Goal: Task Accomplishment & Management: Manage account settings

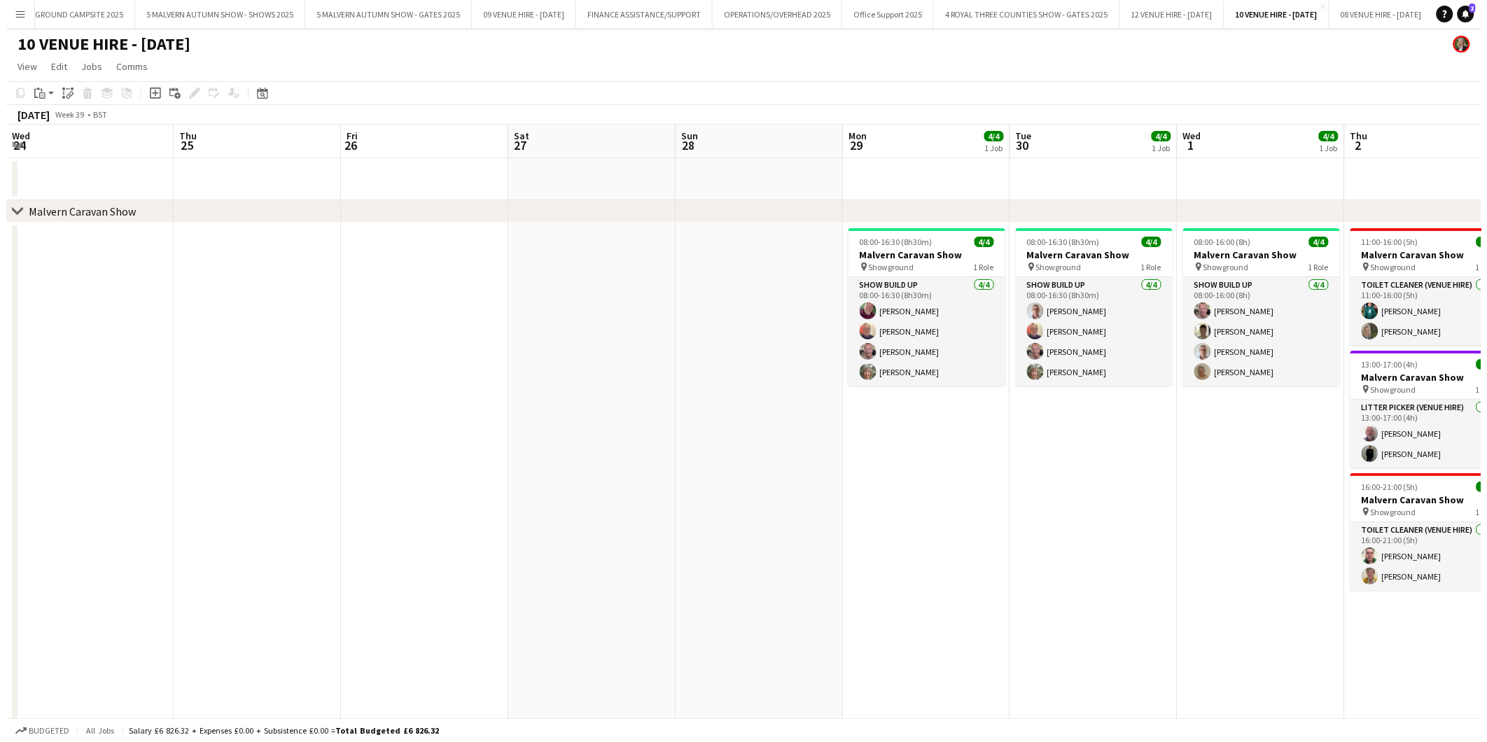
scroll to position [0, 417]
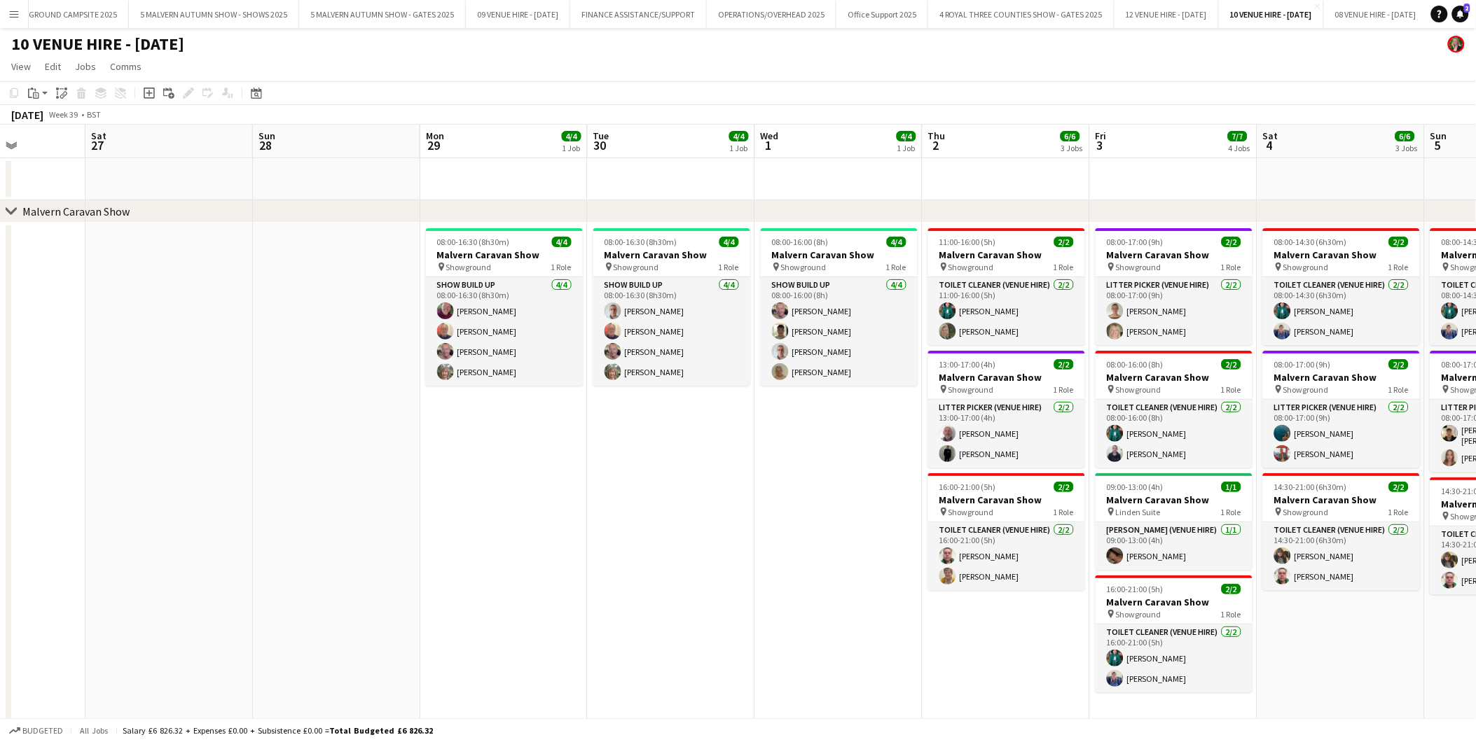
click at [7, 19] on button "Menu" at bounding box center [14, 14] width 28 height 28
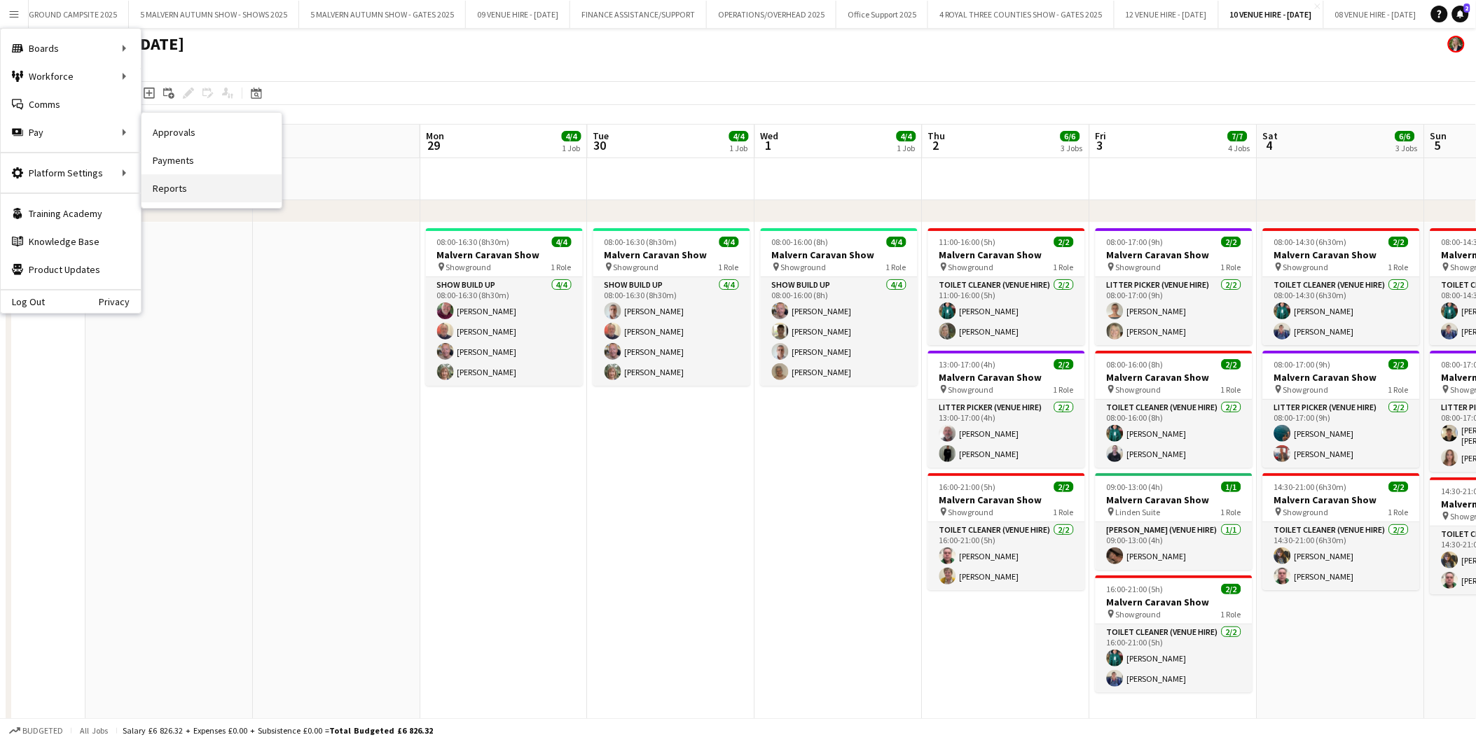
click at [172, 181] on link "Reports" at bounding box center [211, 188] width 140 height 28
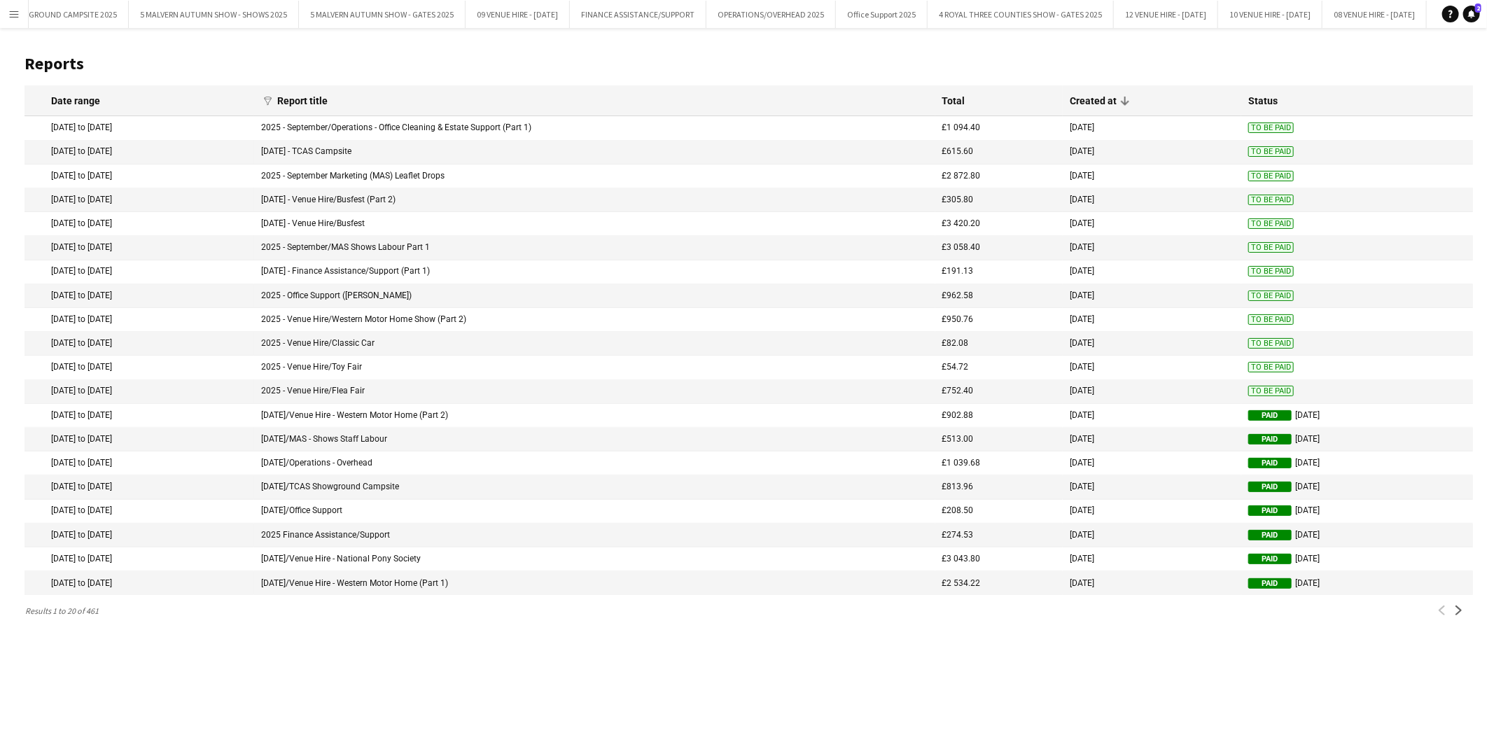
click at [411, 268] on mat-cell "[DATE] - Finance Assistance/Support (Part 1)" at bounding box center [594, 273] width 681 height 24
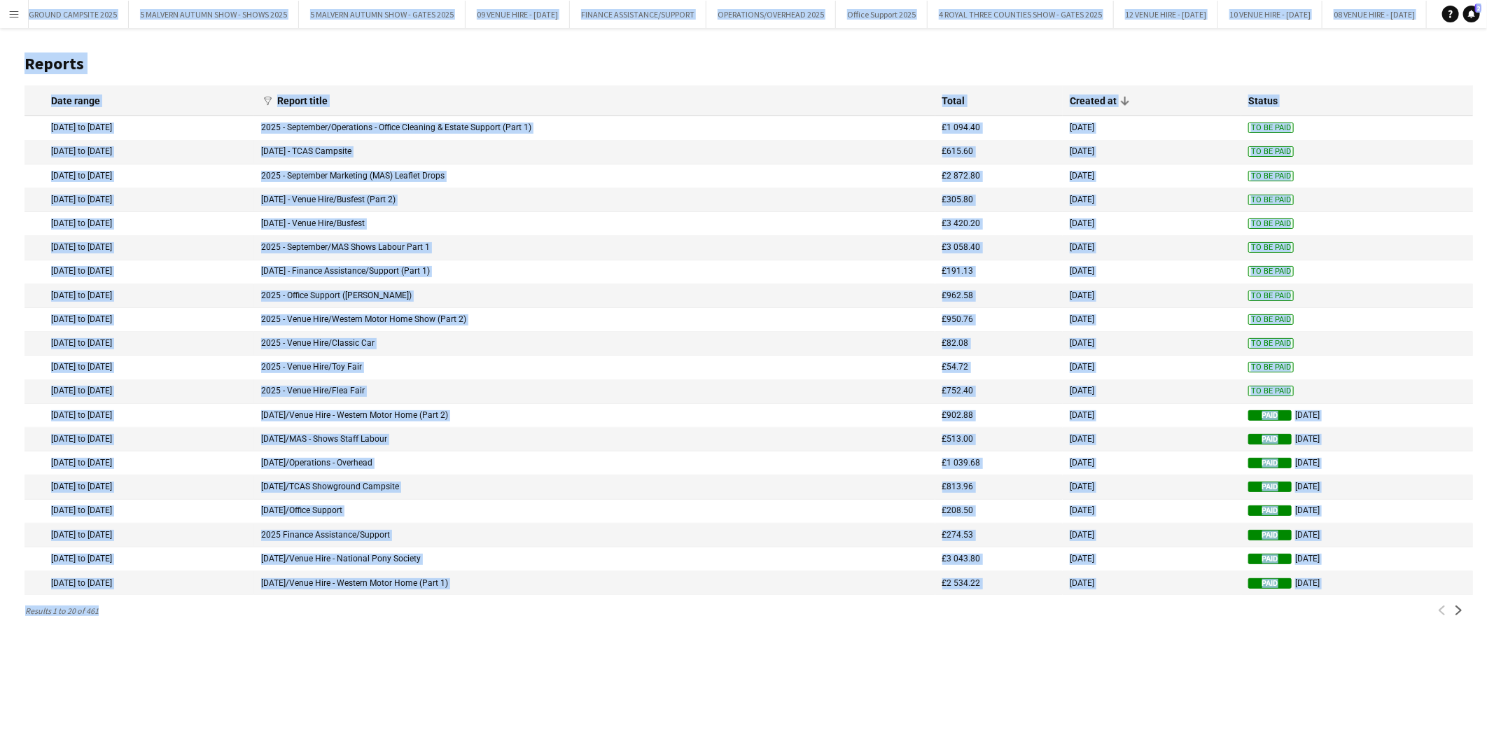
click at [411, 268] on div "Menu Boards Boards Boards All jobs Status Workforce Workforce My Workforce Recr…" at bounding box center [743, 371] width 1487 height 742
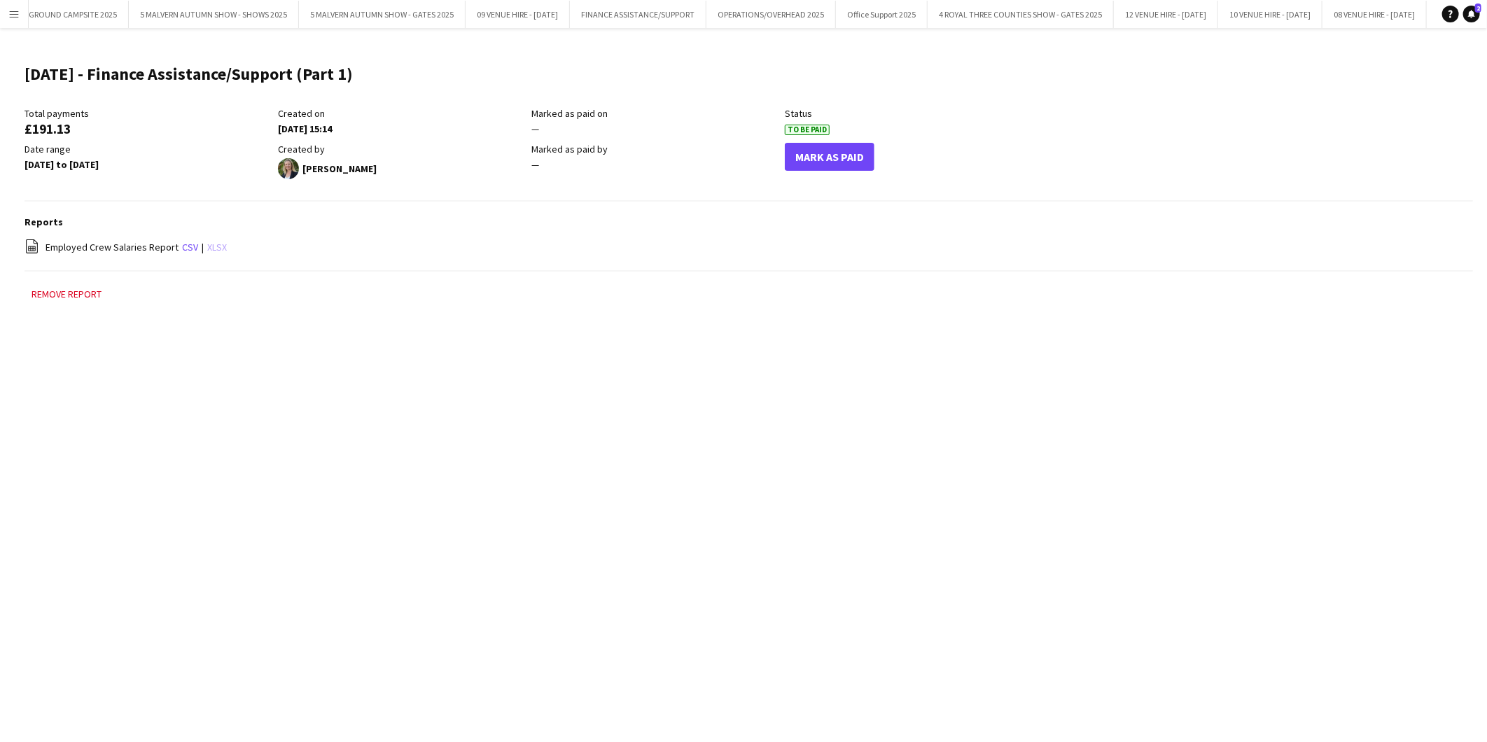
click at [219, 252] on link "xlsx" at bounding box center [217, 247] width 20 height 13
click at [1283, 237] on div "Reports file-spreadsheet Employed Crew Salaries Report csv | xlsx" at bounding box center [749, 244] width 1449 height 56
click at [13, 12] on app-icon "Menu" at bounding box center [13, 13] width 11 height 11
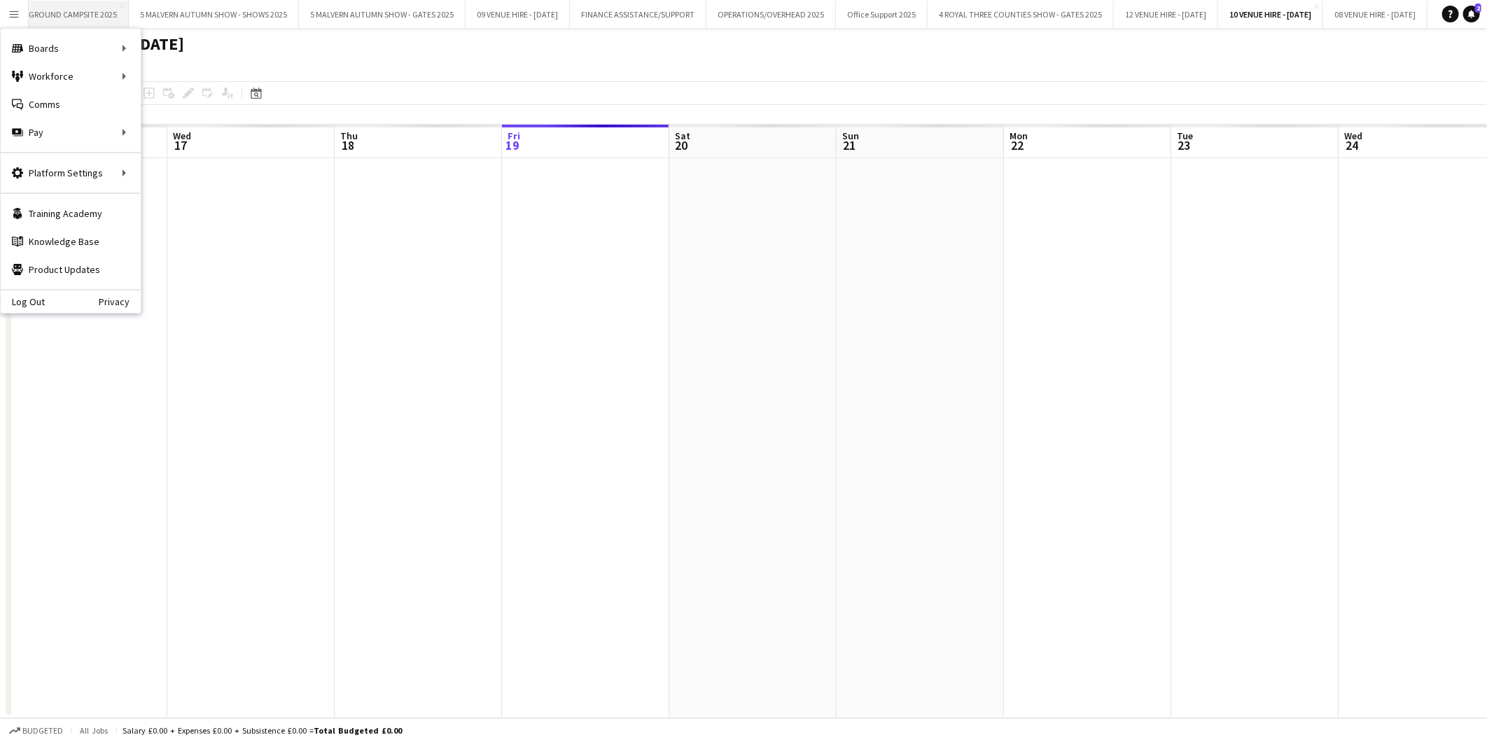
scroll to position [0, 334]
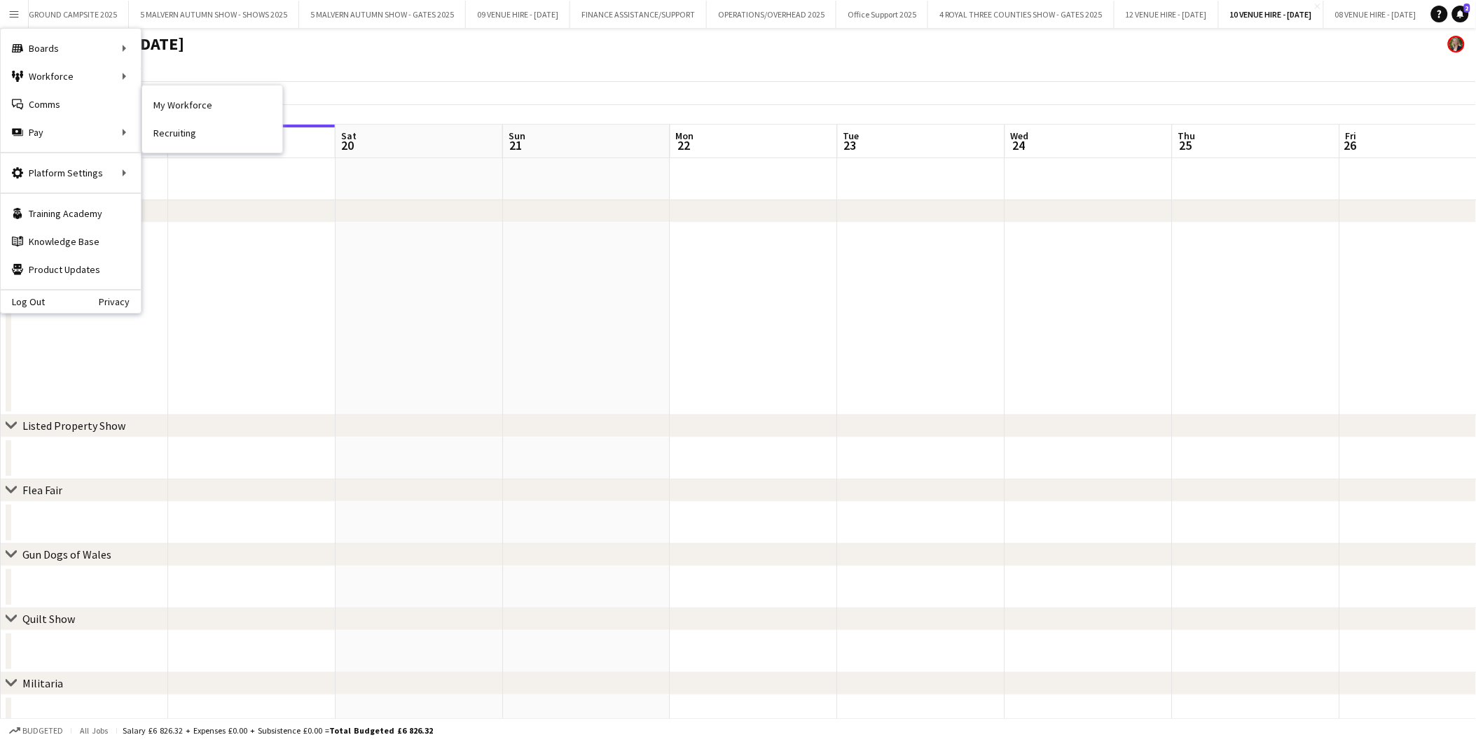
click at [408, 284] on app-date-cell at bounding box center [418, 319] width 167 height 193
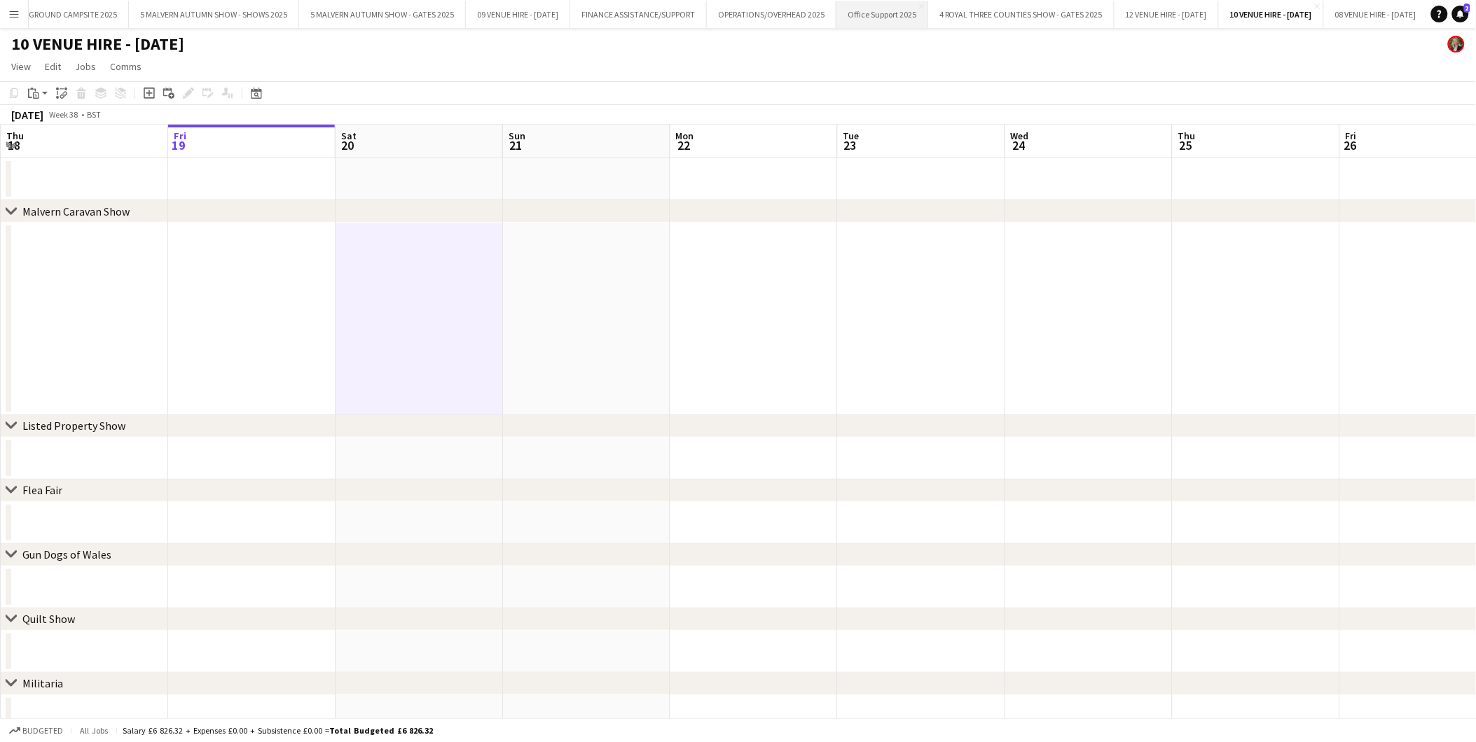
click at [908, 7] on button "Office Support 2025 Close" at bounding box center [882, 14] width 92 height 27
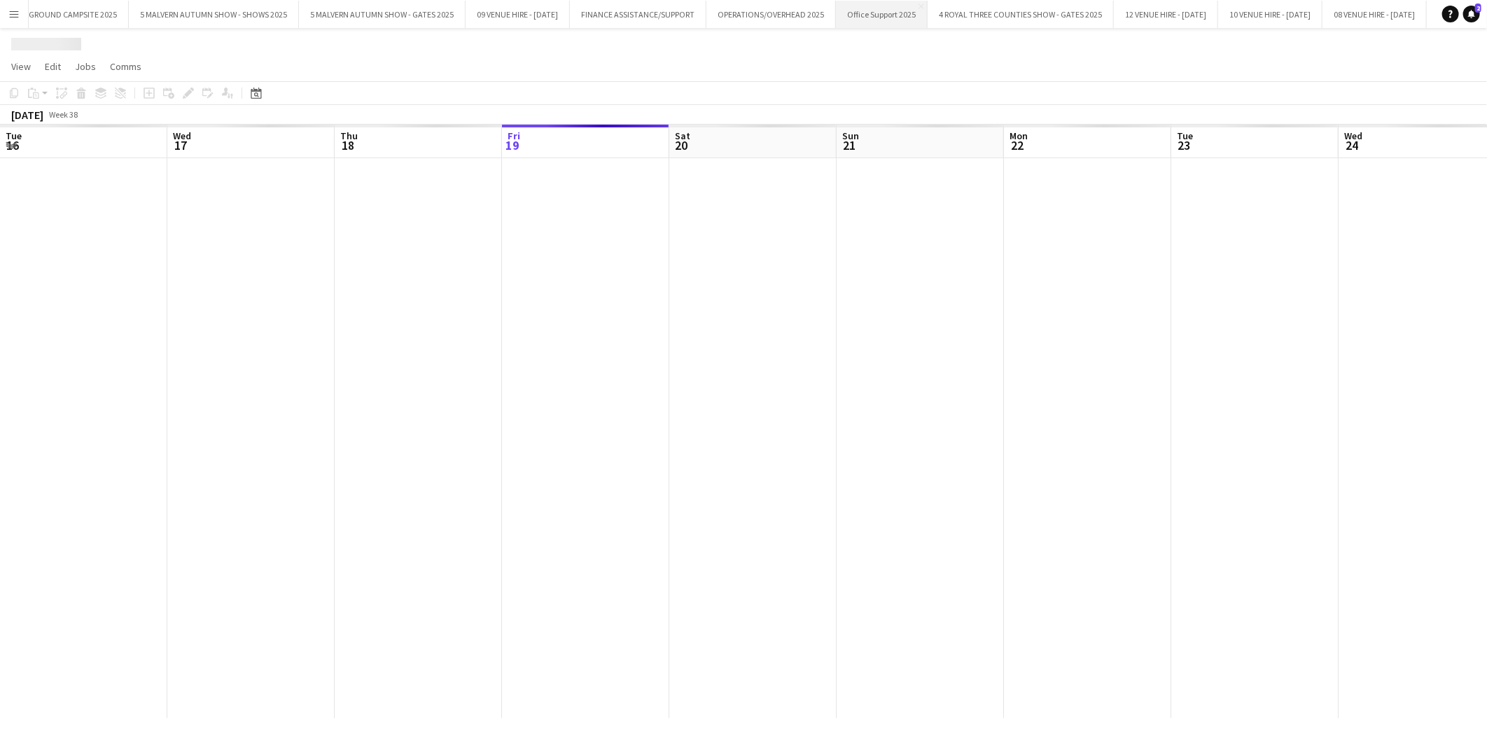
scroll to position [0, 334]
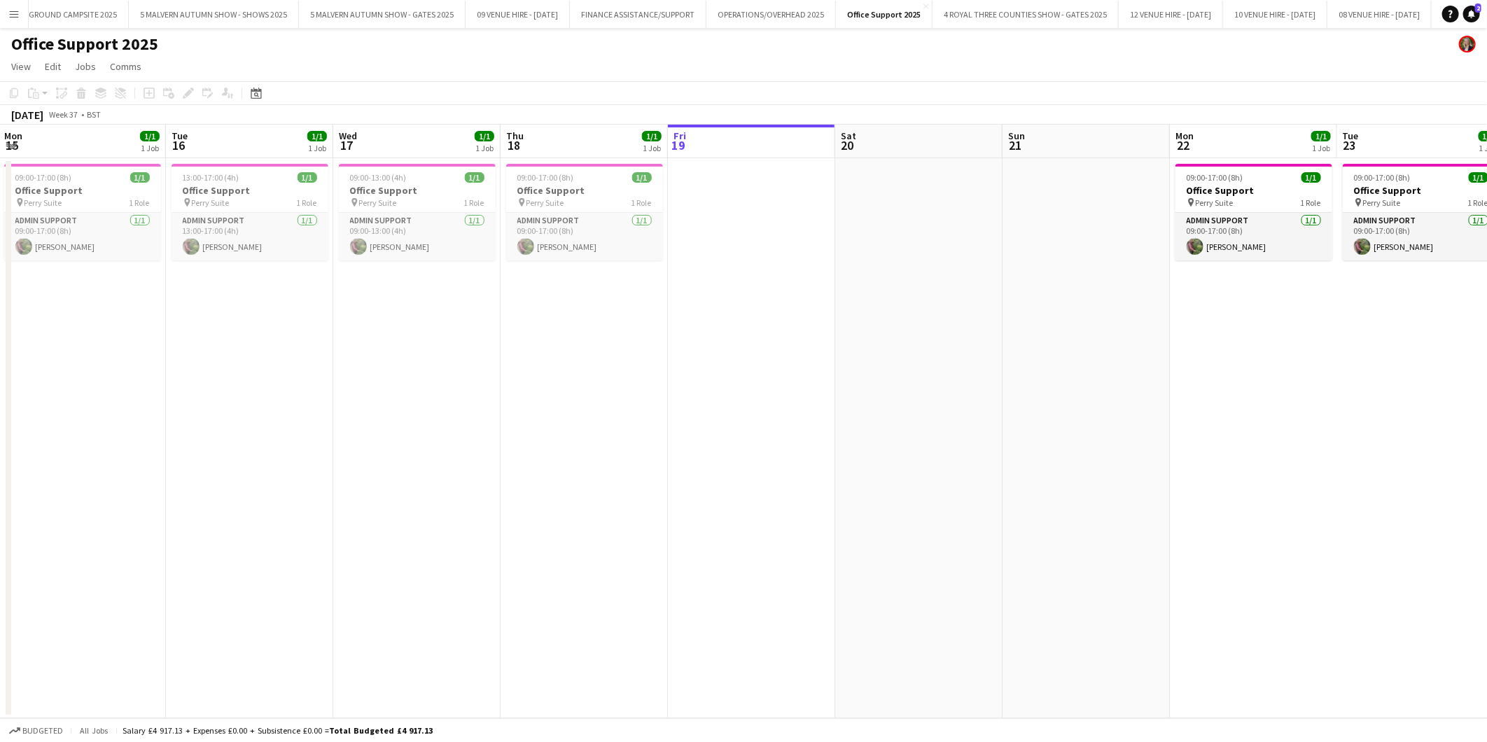
drag, startPoint x: 394, startPoint y: 204, endPoint x: 897, endPoint y: 207, distance: 503.5
click at [897, 207] on app-calendar-viewport "Sat 13 Sun 14 Mon 15 1/1 1 Job Tue 16 1/1 1 Job Wed 17 1/1 1 Job Thu 18 1/1 1 J…" at bounding box center [743, 422] width 1487 height 594
drag, startPoint x: 291, startPoint y: 208, endPoint x: 1006, endPoint y: 266, distance: 717.4
click at [1006, 266] on app-calendar-viewport "Sat 13 Sun 14 Mon 15 1/1 1 Job Tue 16 1/1 1 Job Wed 17 1/1 1 Job Thu 18 1/1 1 J…" at bounding box center [743, 422] width 1487 height 594
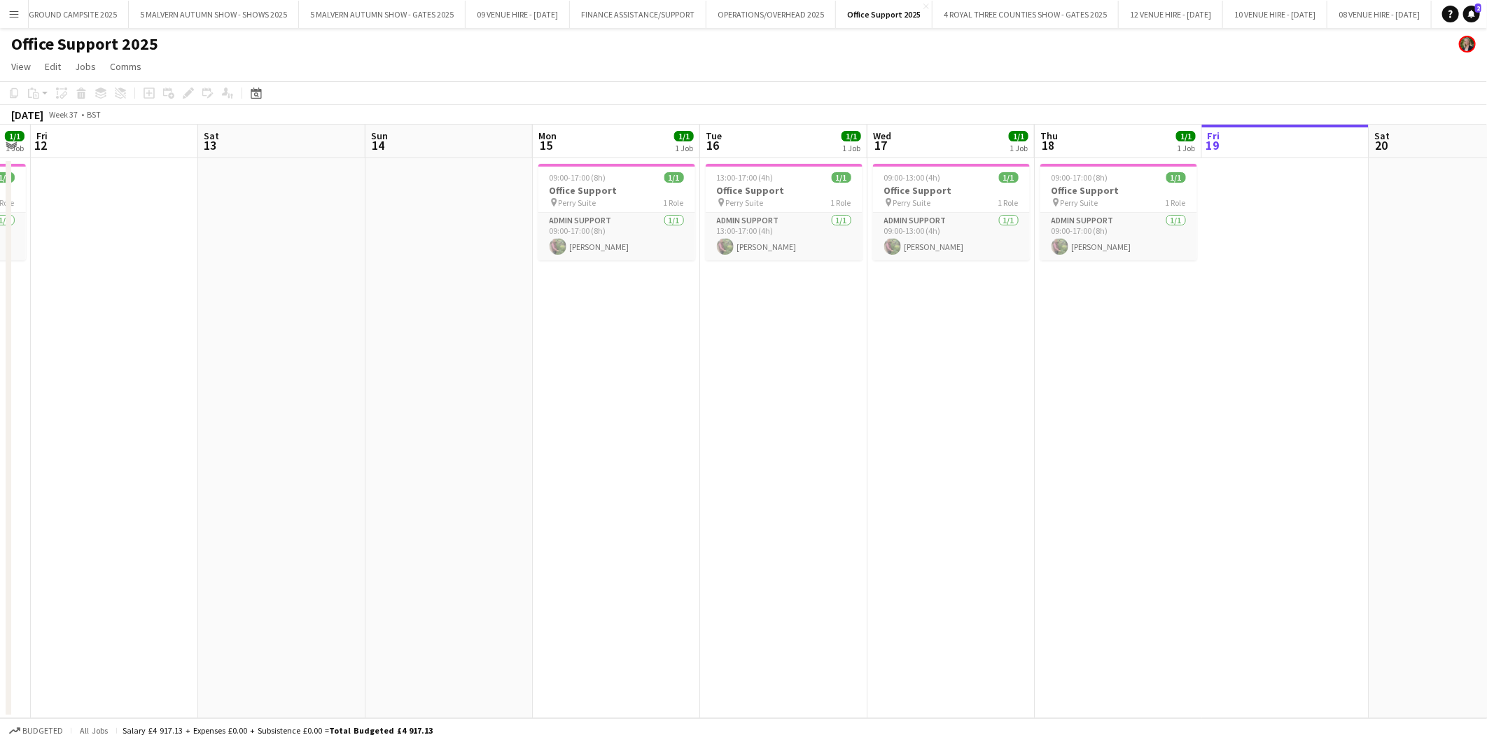
drag, startPoint x: 339, startPoint y: 241, endPoint x: 701, endPoint y: 248, distance: 362.1
click at [705, 243] on app-calendar-viewport "Tue 9 1/1 1 Job Wed 10 Thu 11 1/1 1 Job Fri 12 Sat 13 Sun 14 Mon 15 1/1 1 Job T…" at bounding box center [743, 422] width 1487 height 594
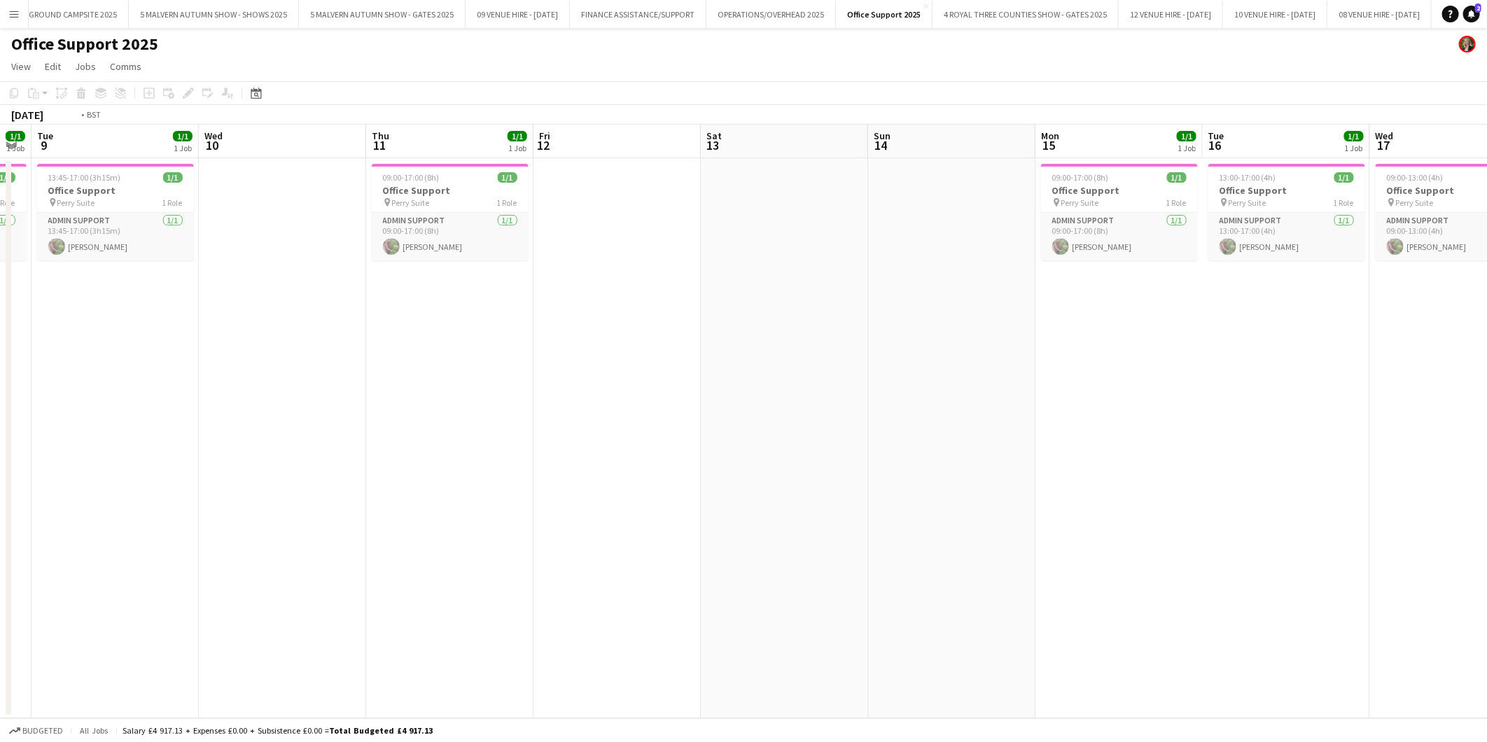
drag, startPoint x: 210, startPoint y: 282, endPoint x: 856, endPoint y: 292, distance: 646.5
click at [856, 291] on app-calendar-viewport "Sat 6 Sun 7 Mon 8 1/1 1 Job Tue 9 1/1 1 Job Wed 10 Thu 11 1/1 1 Job Fri 12 Sat …" at bounding box center [743, 422] width 1487 height 594
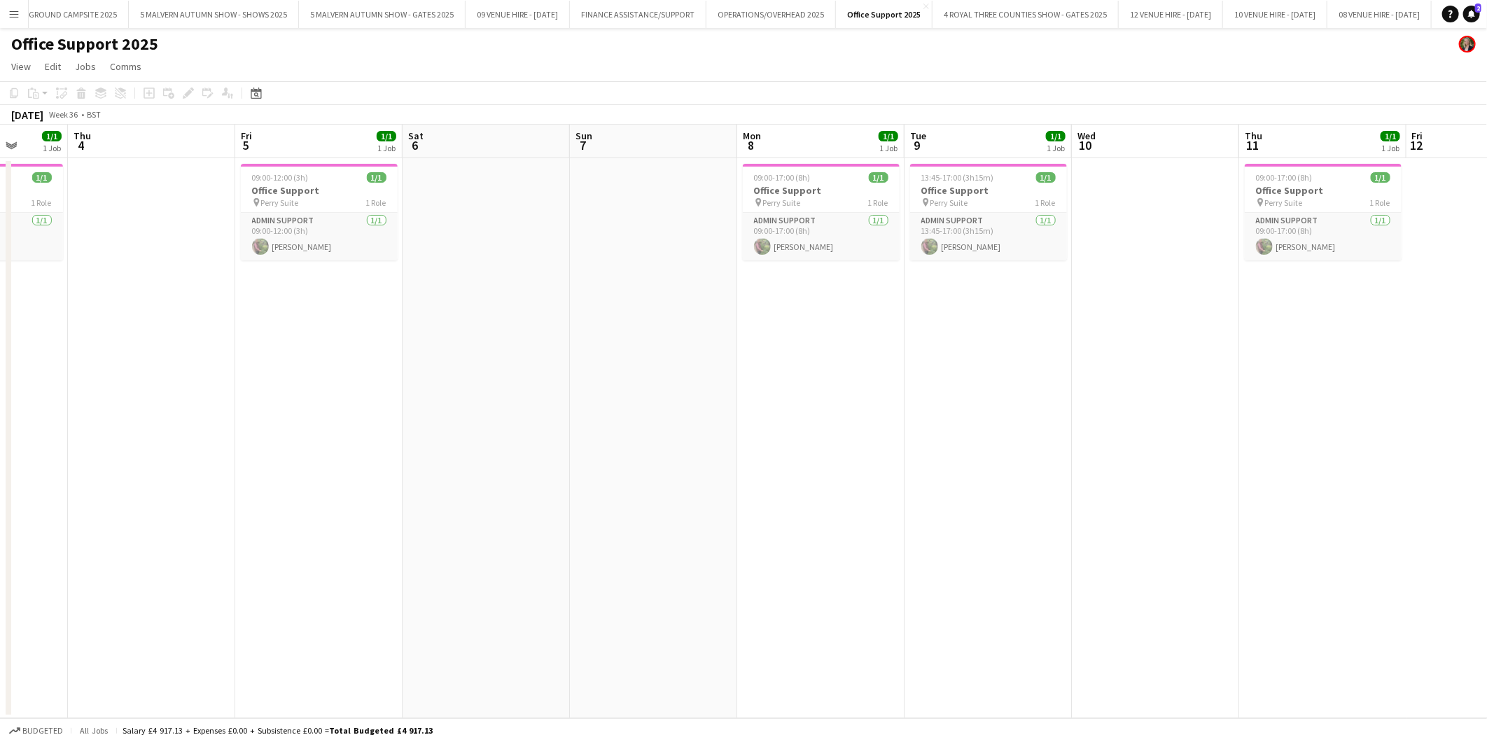
drag, startPoint x: 491, startPoint y: 323, endPoint x: 1032, endPoint y: 336, distance: 540.8
click at [1032, 336] on app-calendar-viewport "Tue 2 1/1 1 Job Wed 3 1/1 1 Job Thu 4 Fri 5 1/1 1 Job Sat 6 Sun 7 Mon 8 1/1 1 J…" at bounding box center [743, 422] width 1487 height 594
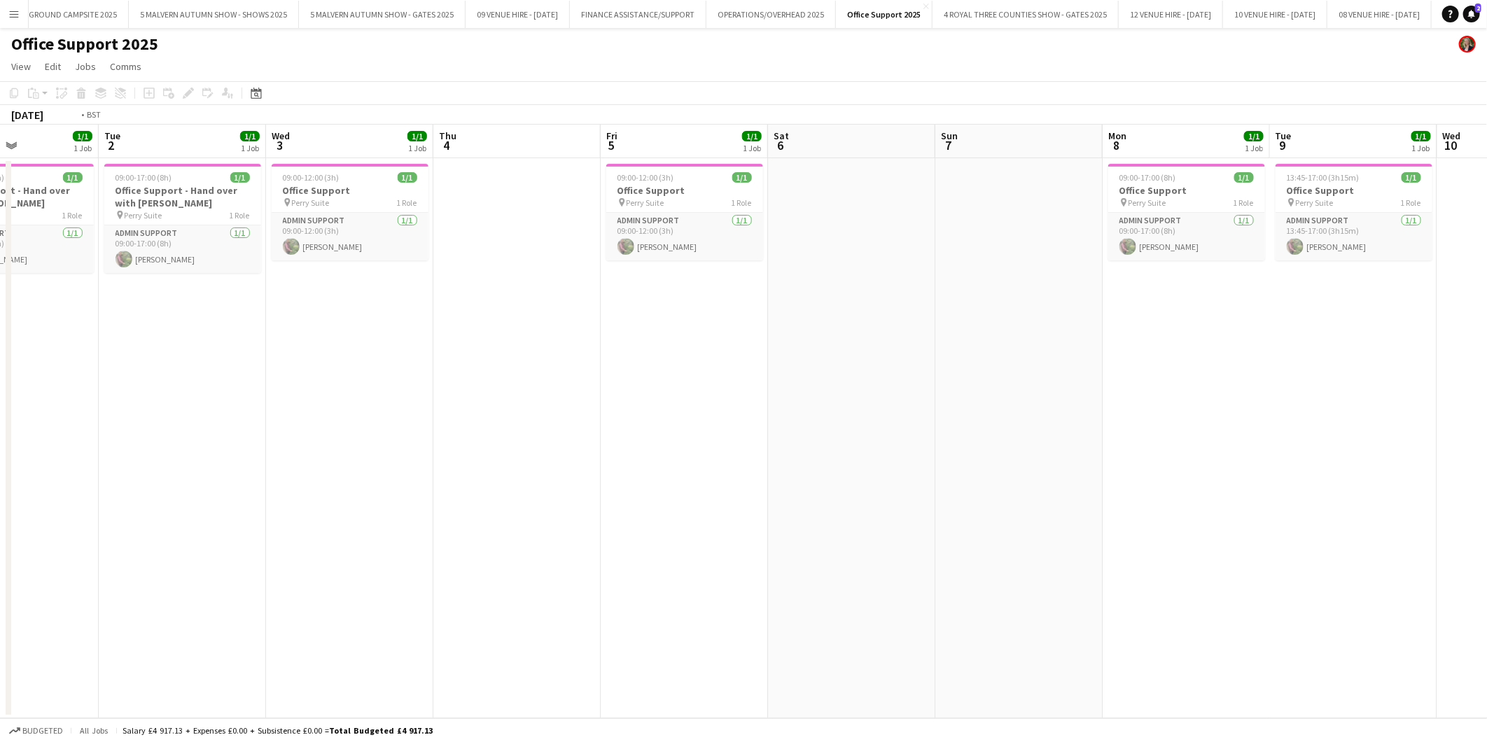
scroll to position [0, 366]
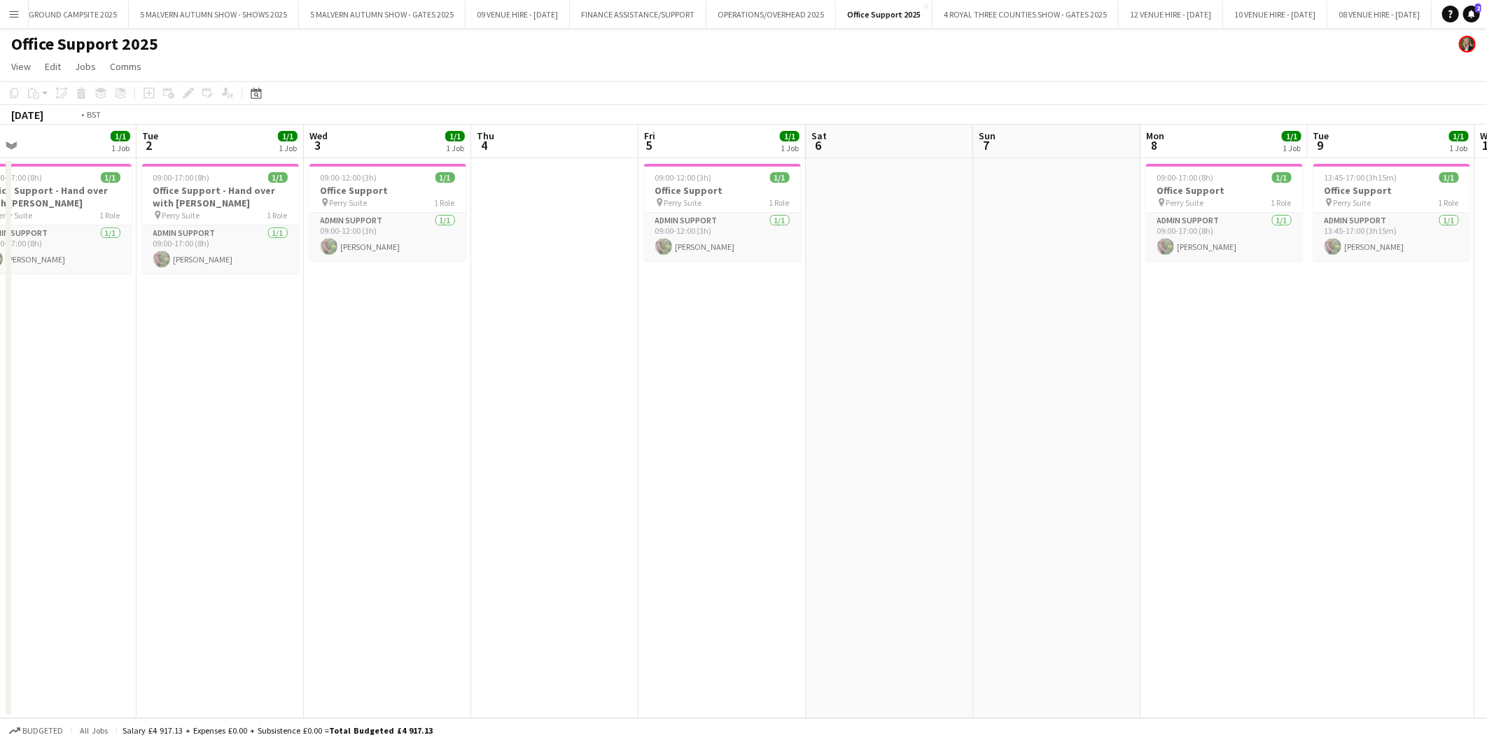
drag, startPoint x: 547, startPoint y: 334, endPoint x: 1087, endPoint y: 318, distance: 540.2
click at [1087, 318] on app-calendar-viewport "Sat 30 Sun 31 Mon 1 1/1 1 Job Tue 2 1/1 1 Job Wed 3 1/1 1 Job Thu 4 Fri 5 1/1 1…" at bounding box center [743, 422] width 1487 height 594
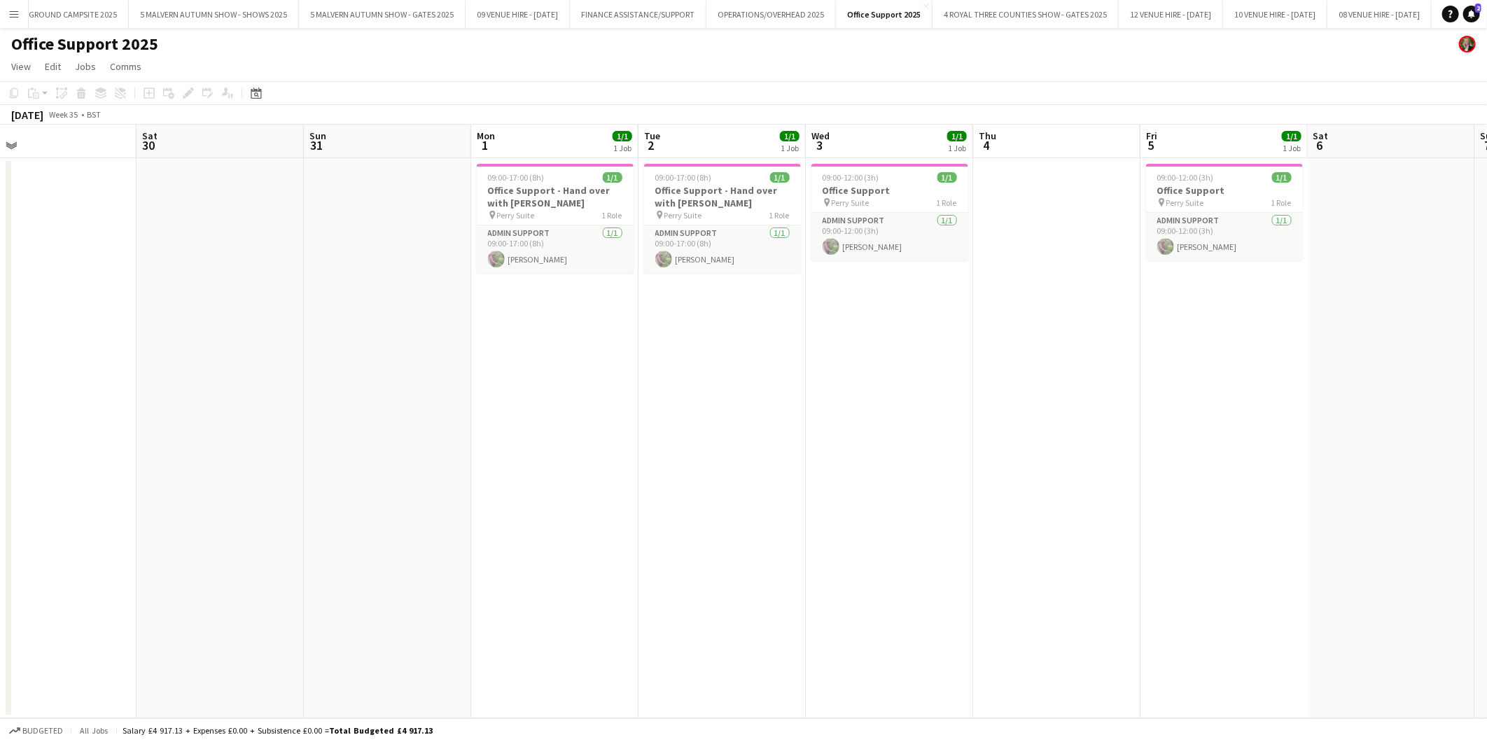
drag, startPoint x: 639, startPoint y: 408, endPoint x: 1516, endPoint y: 709, distance: 927.3
click at [1475, 709] on html "Menu Boards Boards Boards All jobs Status Workforce Workforce My Workforce Recr…" at bounding box center [743, 371] width 1487 height 742
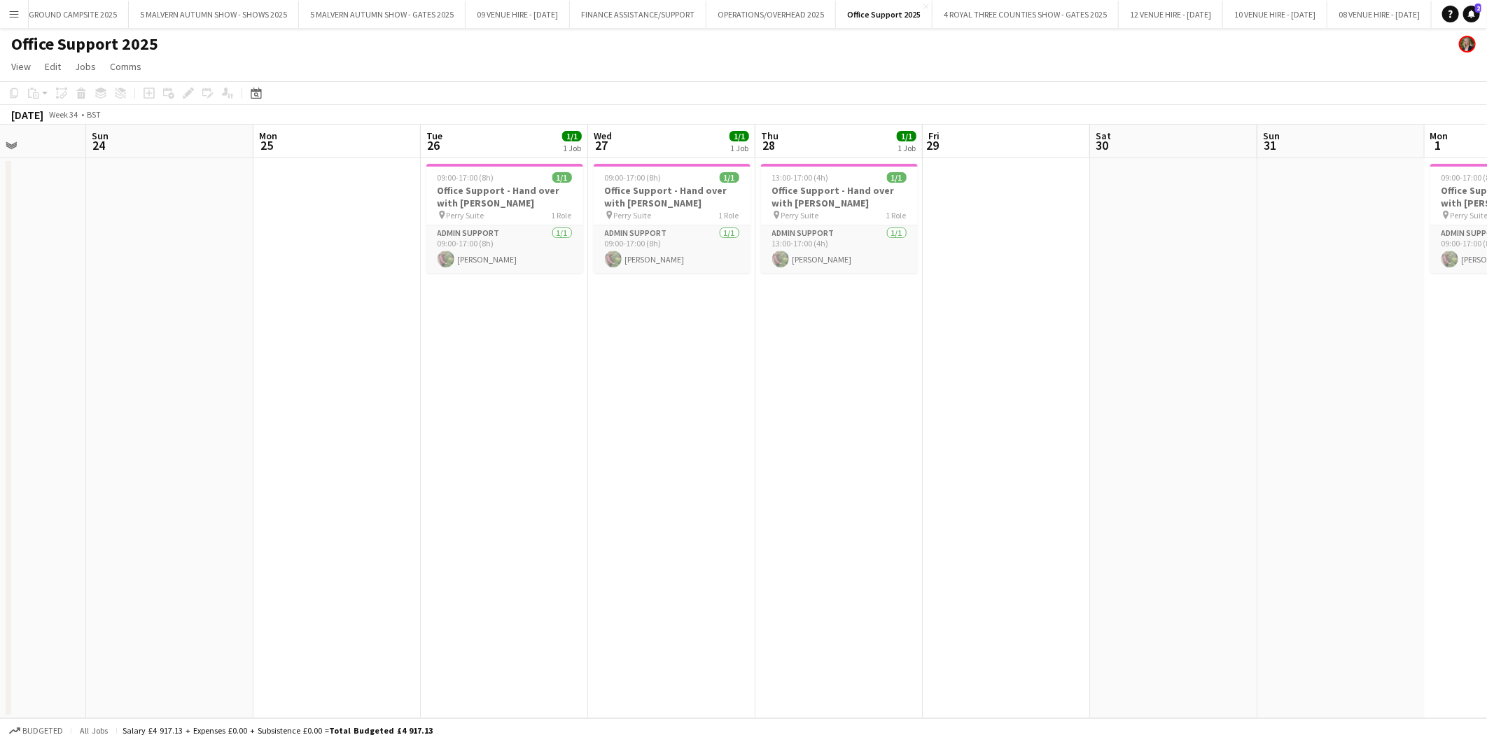
scroll to position [0, 416]
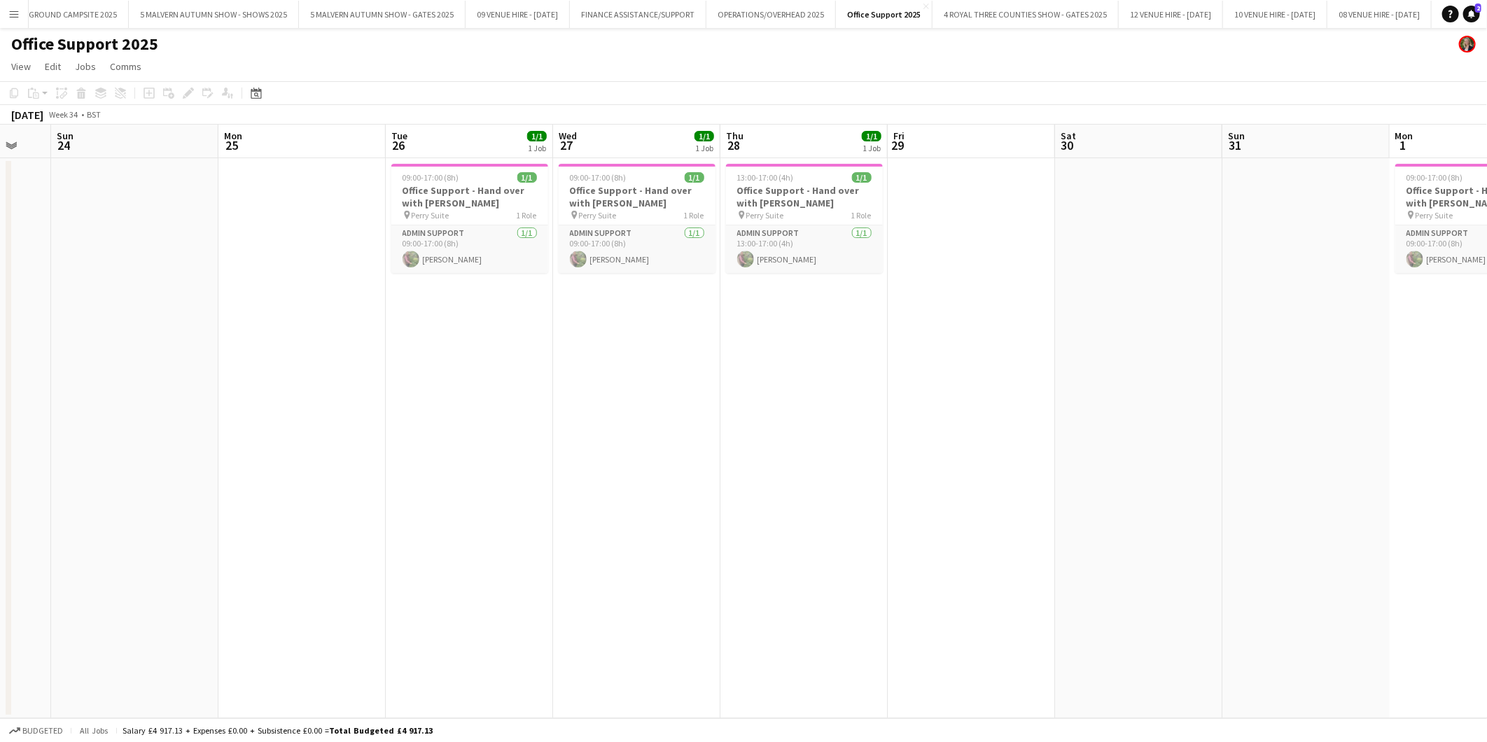
drag, startPoint x: 90, startPoint y: 193, endPoint x: 943, endPoint y: 189, distance: 853.0
click at [943, 188] on app-calendar-viewport "Fri 22 1/1 1 Job Sat 23 Sun 24 Mon 25 Tue 26 1/1 1 Job Wed 27 1/1 1 Job Thu 28 …" at bounding box center [743, 422] width 1487 height 594
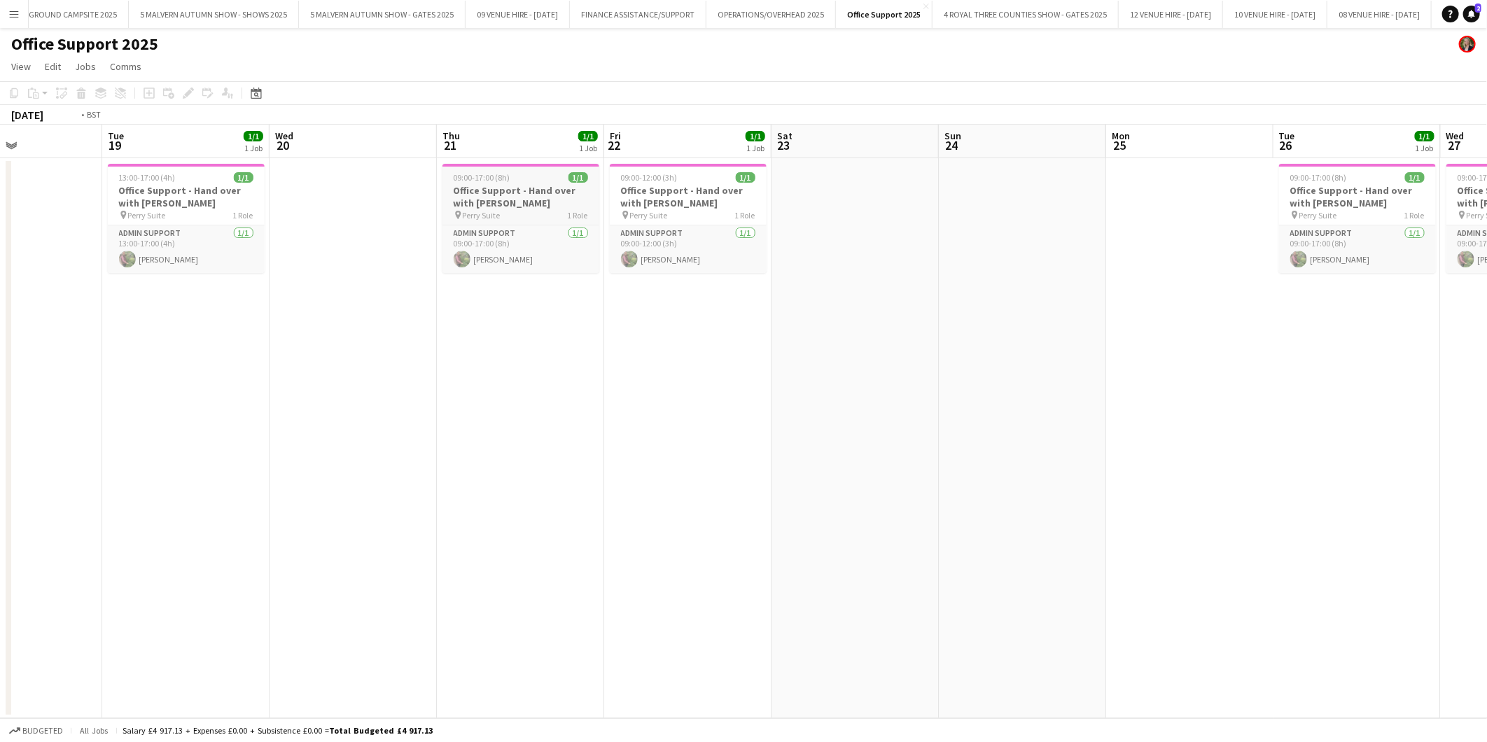
drag, startPoint x: 414, startPoint y: 225, endPoint x: 827, endPoint y: 211, distance: 413.4
click at [830, 210] on app-calendar-viewport "Sat 16 Sun 17 Mon 18 Tue 19 1/1 1 Job Wed 20 Thu 21 1/1 1 Job Fri 22 1/1 1 Job …" at bounding box center [743, 422] width 1487 height 594
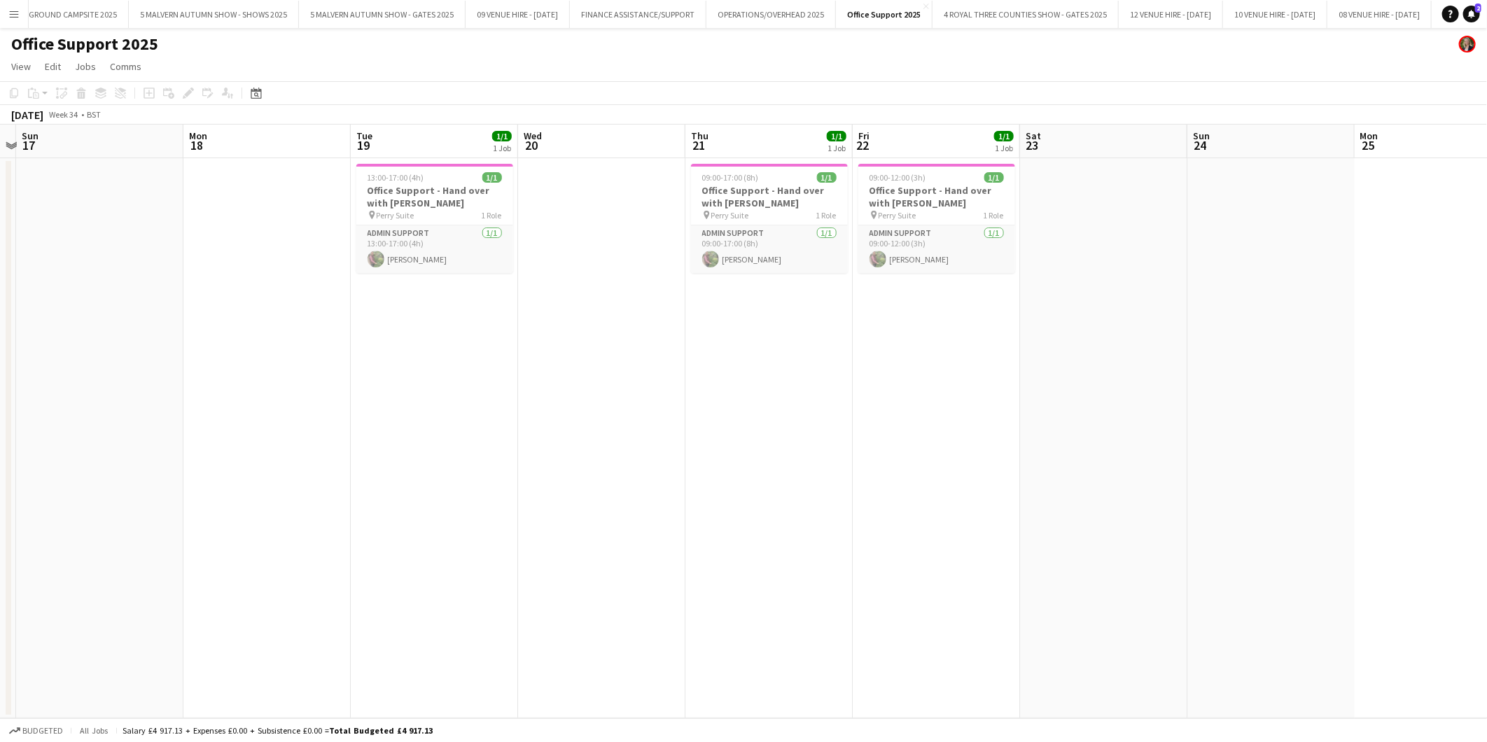
drag, startPoint x: 681, startPoint y: 204, endPoint x: 828, endPoint y: 206, distance: 147.8
click at [828, 206] on app-calendar-viewport "Fri 15 Sat 16 Sun 17 Mon 18 Tue 19 1/1 1 Job Wed 20 Thu 21 1/1 1 Job Fri 22 1/1…" at bounding box center [743, 422] width 1487 height 594
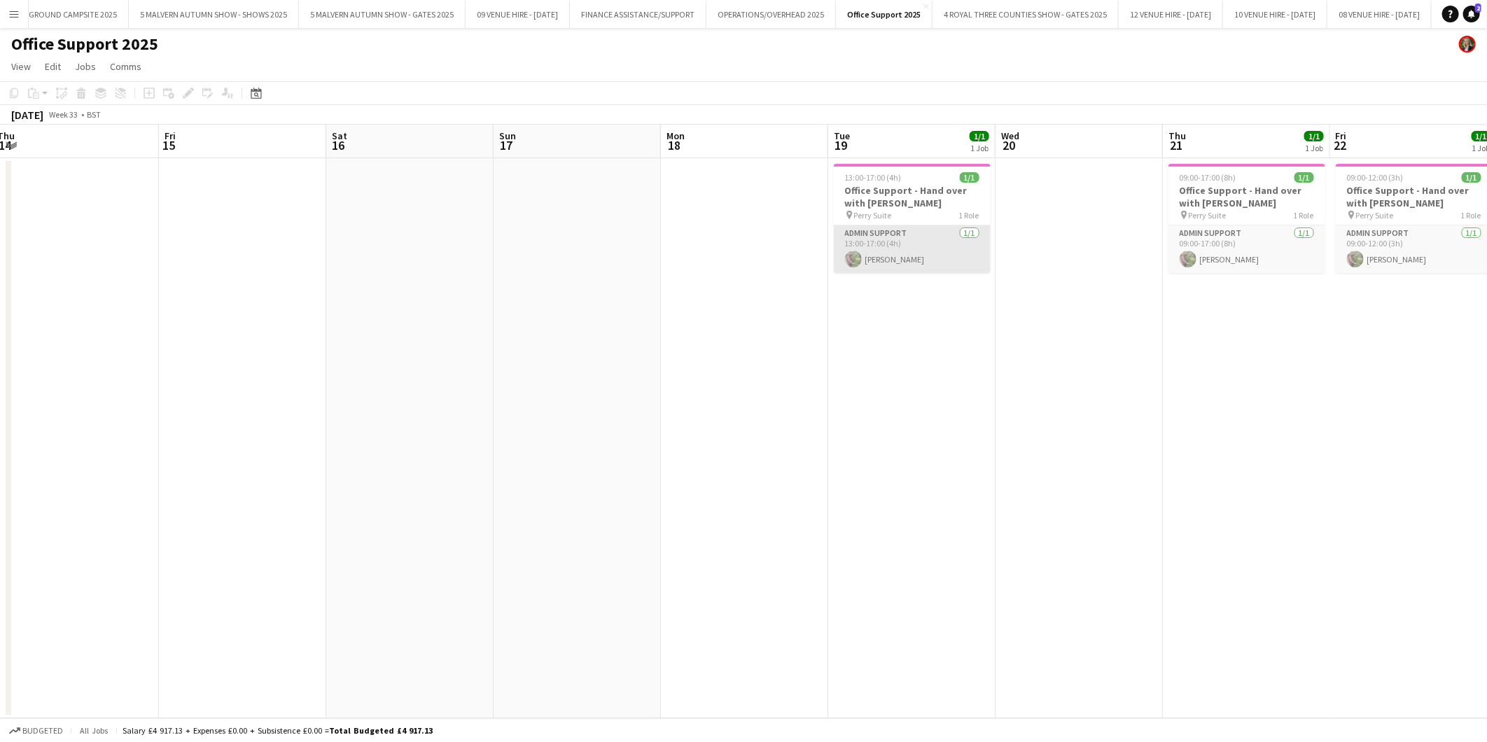
click at [879, 257] on app-card-role "Admin Support 1/1 13:00-17:00 (4h) Julia Adams" at bounding box center [912, 249] width 157 height 48
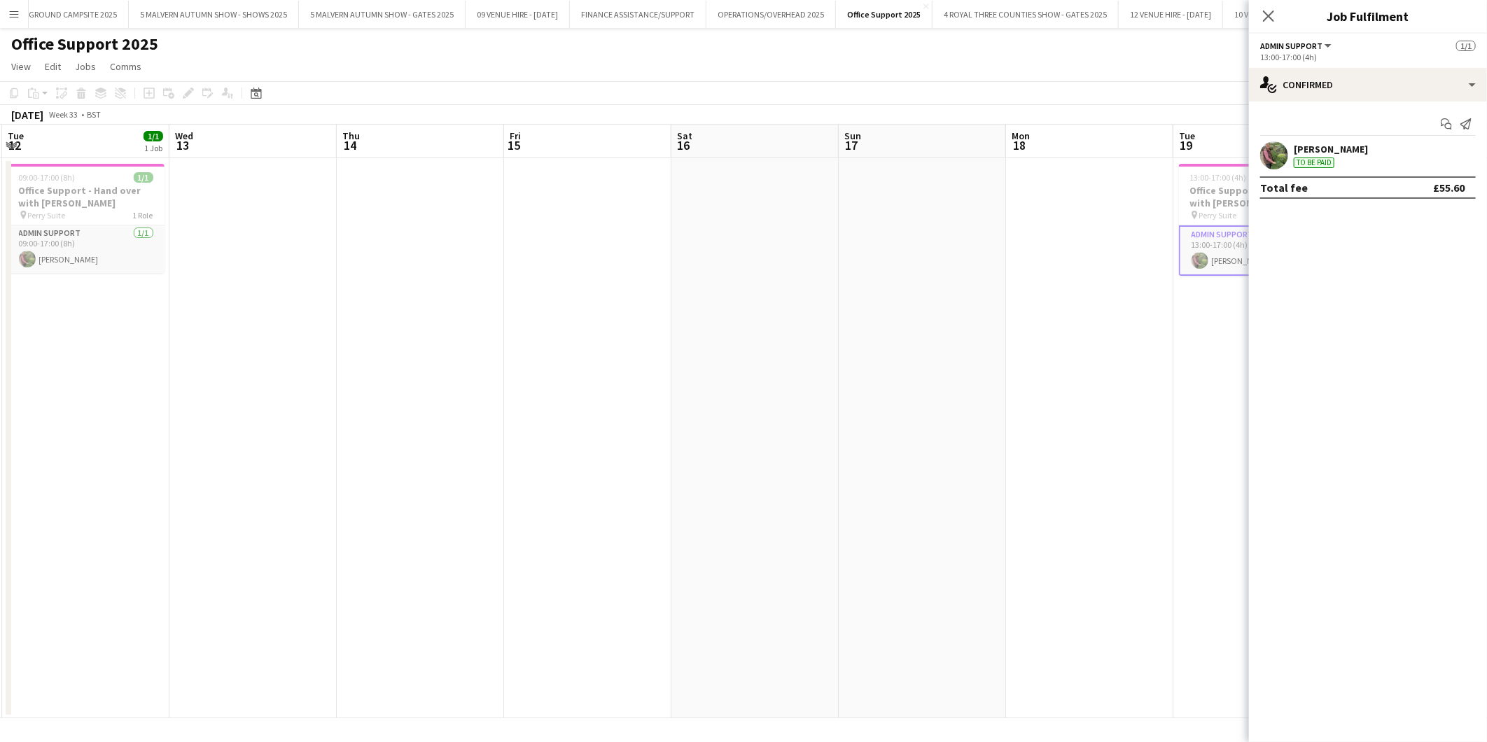
drag, startPoint x: 592, startPoint y: 249, endPoint x: 937, endPoint y: 229, distance: 345.8
click at [937, 229] on app-calendar-viewport "Sun 10 Mon 11 1/1 1 Job Tue 12 1/1 1 Job Wed 13 Thu 14 Fri 15 Sat 16 Sun 17 Mon…" at bounding box center [743, 422] width 1487 height 594
drag, startPoint x: 633, startPoint y: 245, endPoint x: 896, endPoint y: 242, distance: 263.3
click at [898, 241] on app-calendar-viewport "Sun 10 Mon 11 1/1 1 Job Tue 12 1/1 1 Job Wed 13 Thu 14 Fri 15 Sat 16 Sun 17 Mon…" at bounding box center [743, 422] width 1487 height 594
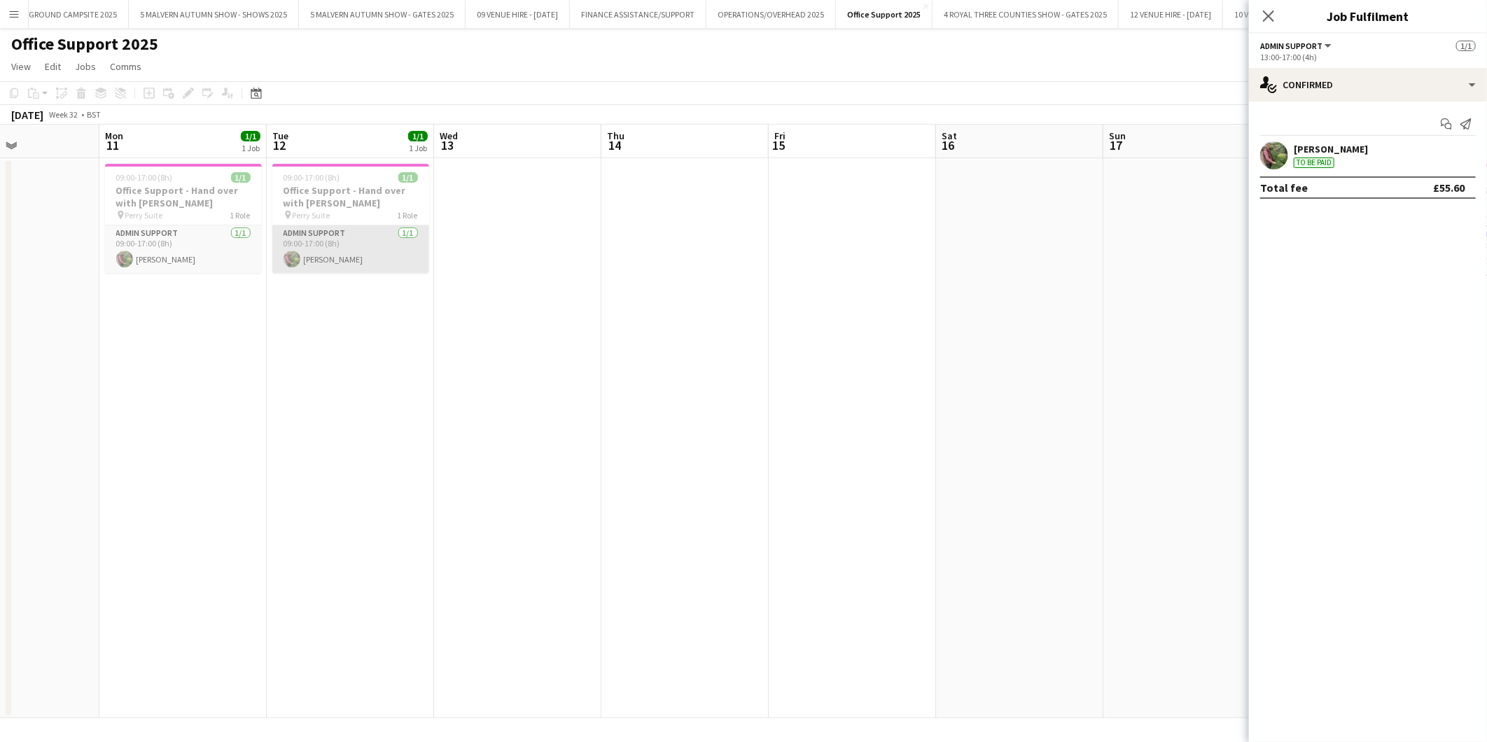
click at [356, 259] on app-card-role "Admin Support 1/1 09:00-17:00 (8h) Julia Adams" at bounding box center [350, 249] width 157 height 48
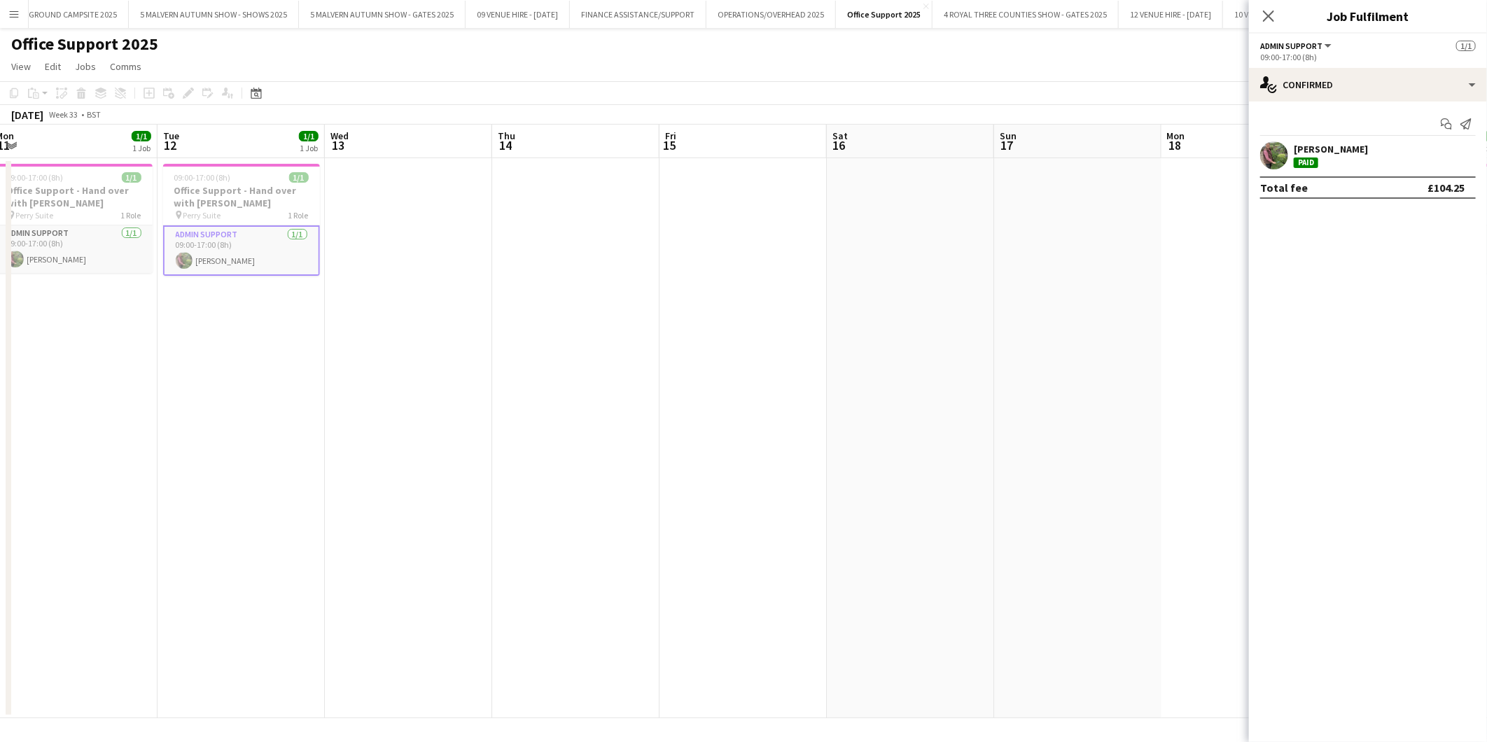
drag, startPoint x: 919, startPoint y: 235, endPoint x: 510, endPoint y: 225, distance: 409.8
click at [510, 225] on app-calendar-viewport "Fri 8 Sat 9 Sun 10 Mon 11 1/1 1 Job Tue 12 1/1 1 Job Wed 13 Thu 14 Fri 15 Sat 1…" at bounding box center [743, 422] width 1487 height 594
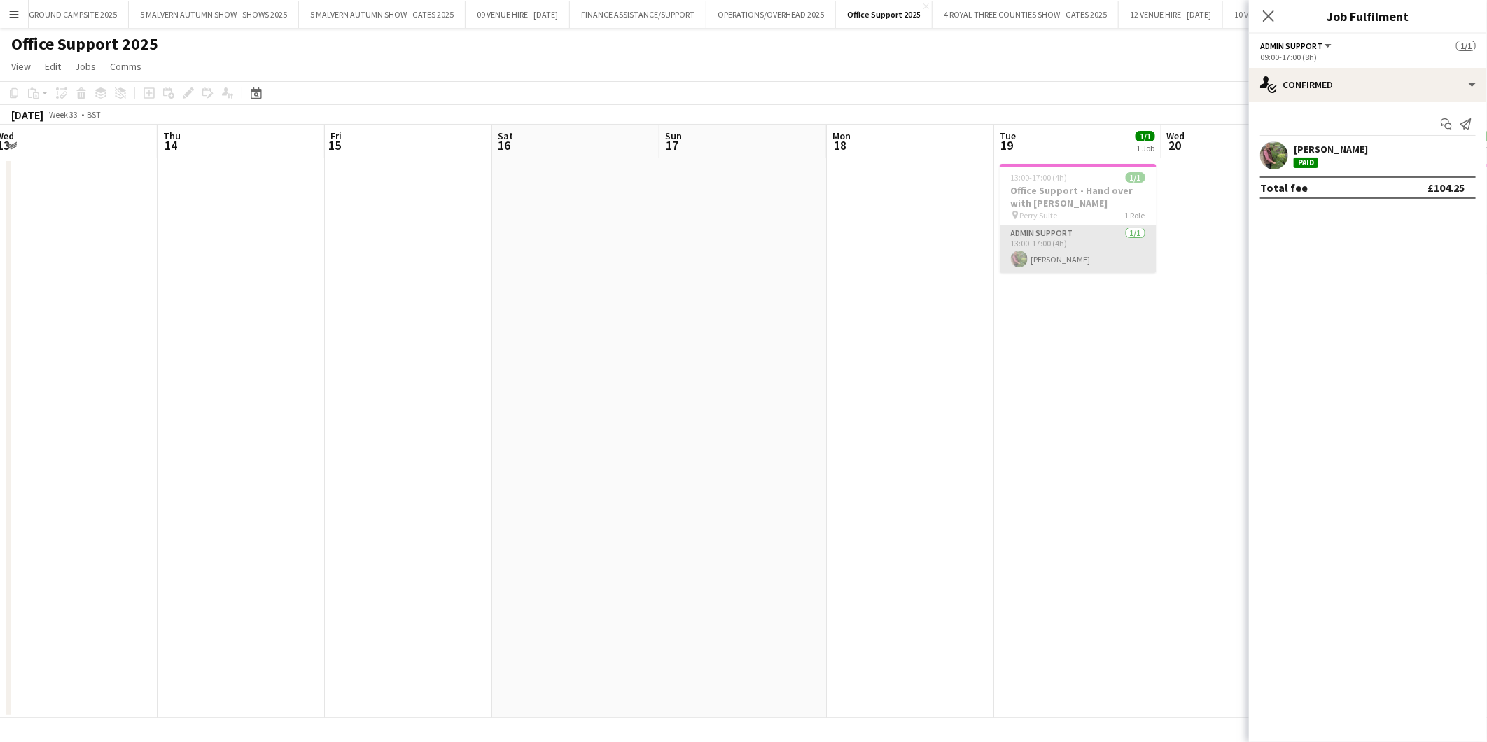
click at [1067, 246] on app-card-role "Admin Support 1/1 13:00-17:00 (4h) Julia Adams" at bounding box center [1078, 249] width 157 height 48
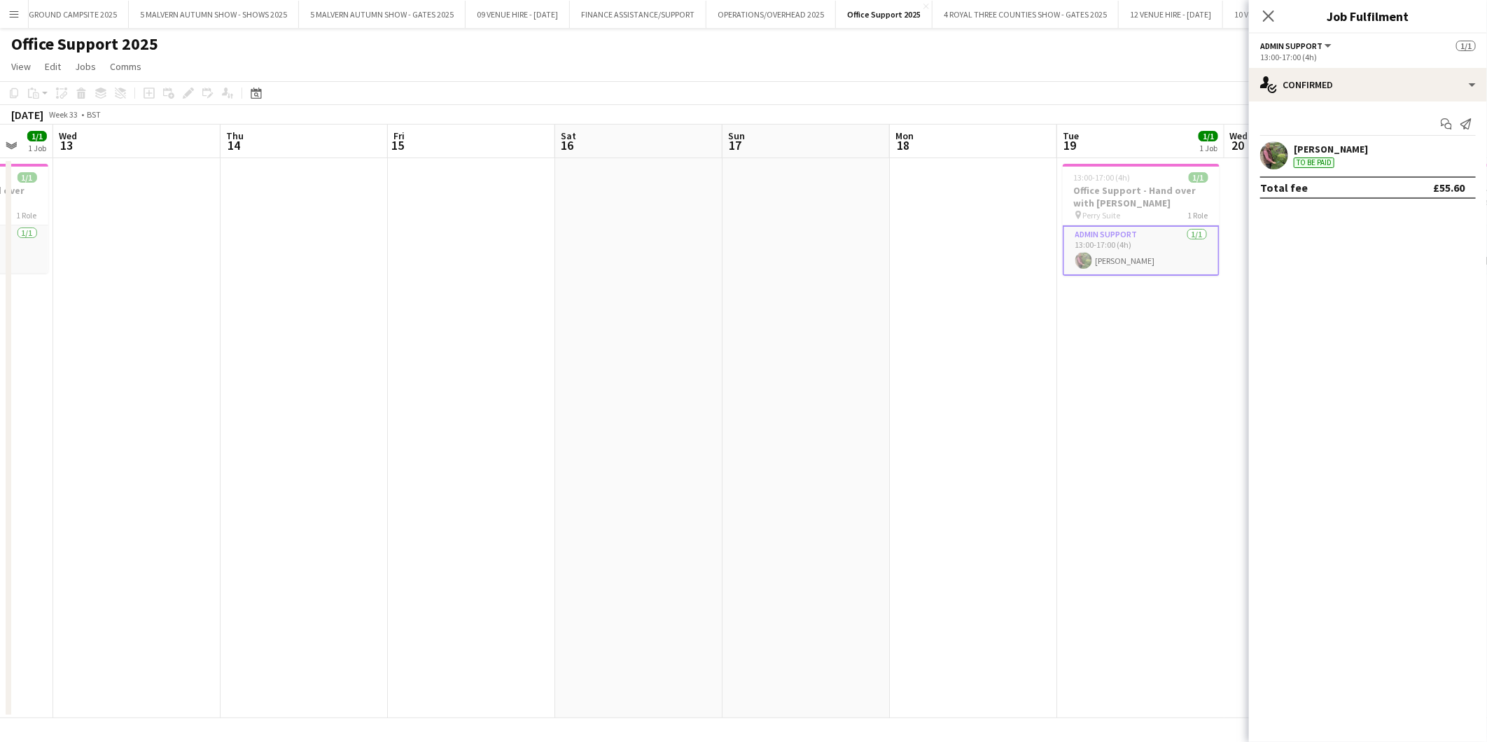
drag, startPoint x: 1122, startPoint y: 361, endPoint x: 786, endPoint y: 379, distance: 335.9
click at [790, 380] on app-calendar-viewport "Sun 10 Mon 11 1/1 1 Job Tue 12 1/1 1 Job Wed 13 Thu 14 Fri 15 Sat 16 Sun 17 Mon…" at bounding box center [743, 422] width 1487 height 594
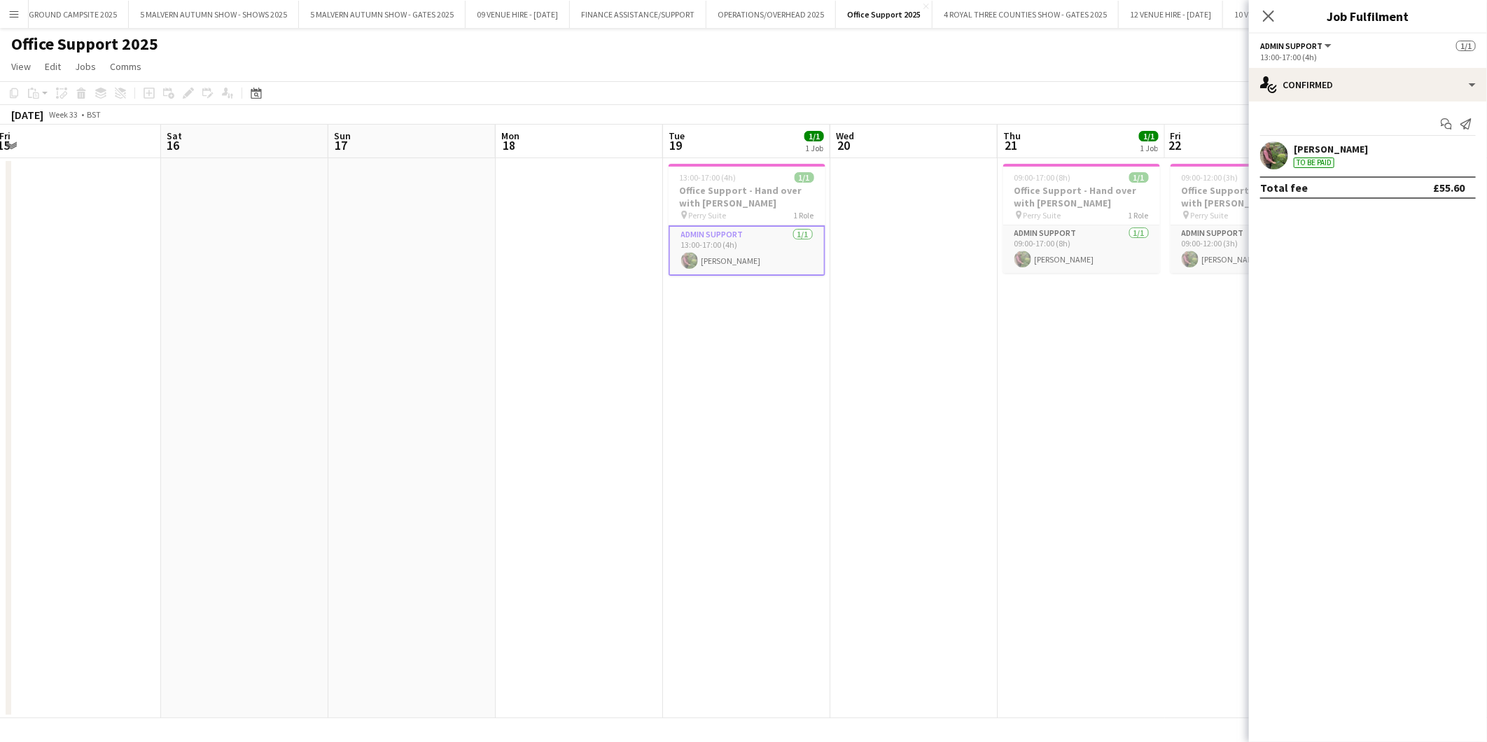
scroll to position [0, 524]
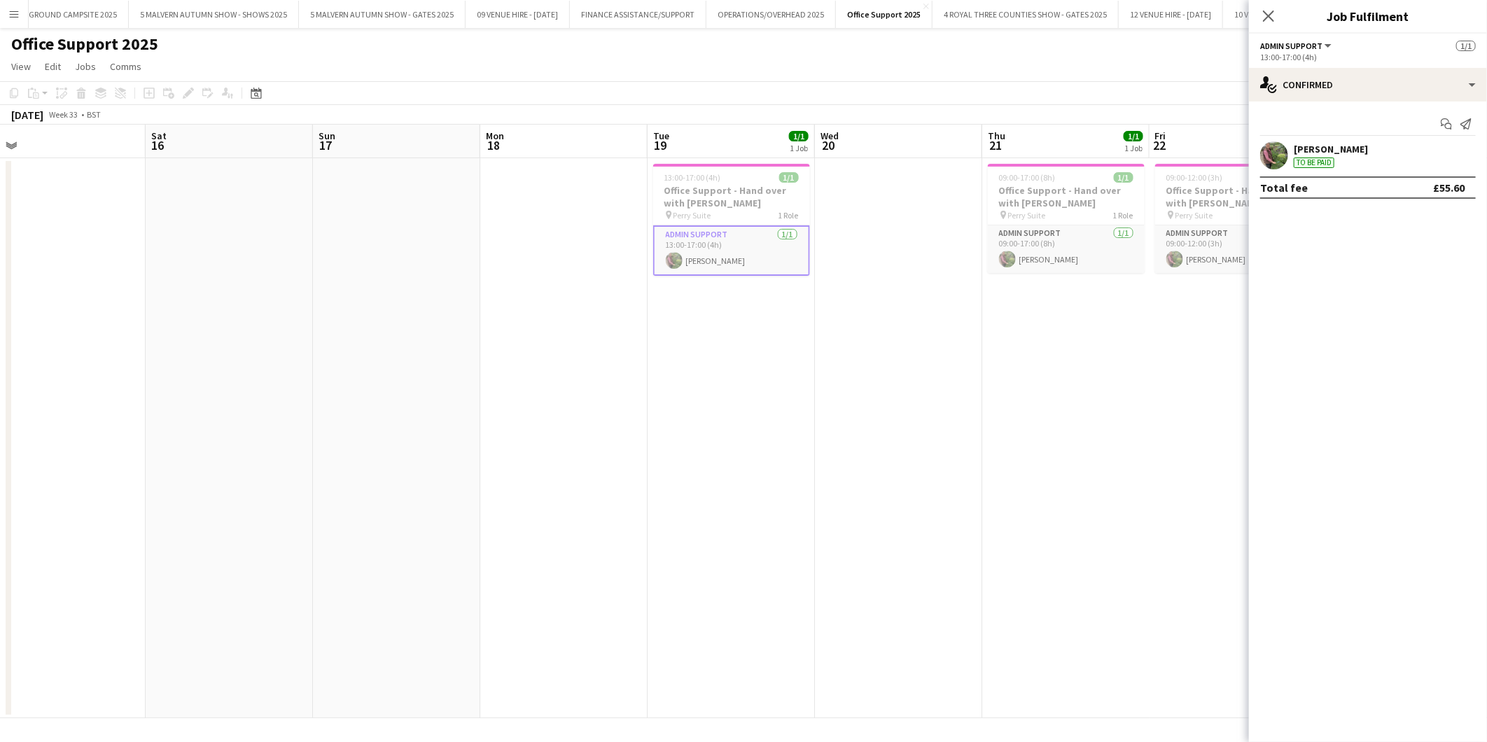
drag, startPoint x: 1006, startPoint y: 386, endPoint x: 824, endPoint y: 396, distance: 183.0
click at [824, 396] on app-calendar-viewport "Tue 12 1/1 1 Job Wed 13 Thu 14 Fri 15 Sat 16 Sun 17 Mon 18 Tue 19 1/1 1 Job Wed…" at bounding box center [743, 422] width 1487 height 594
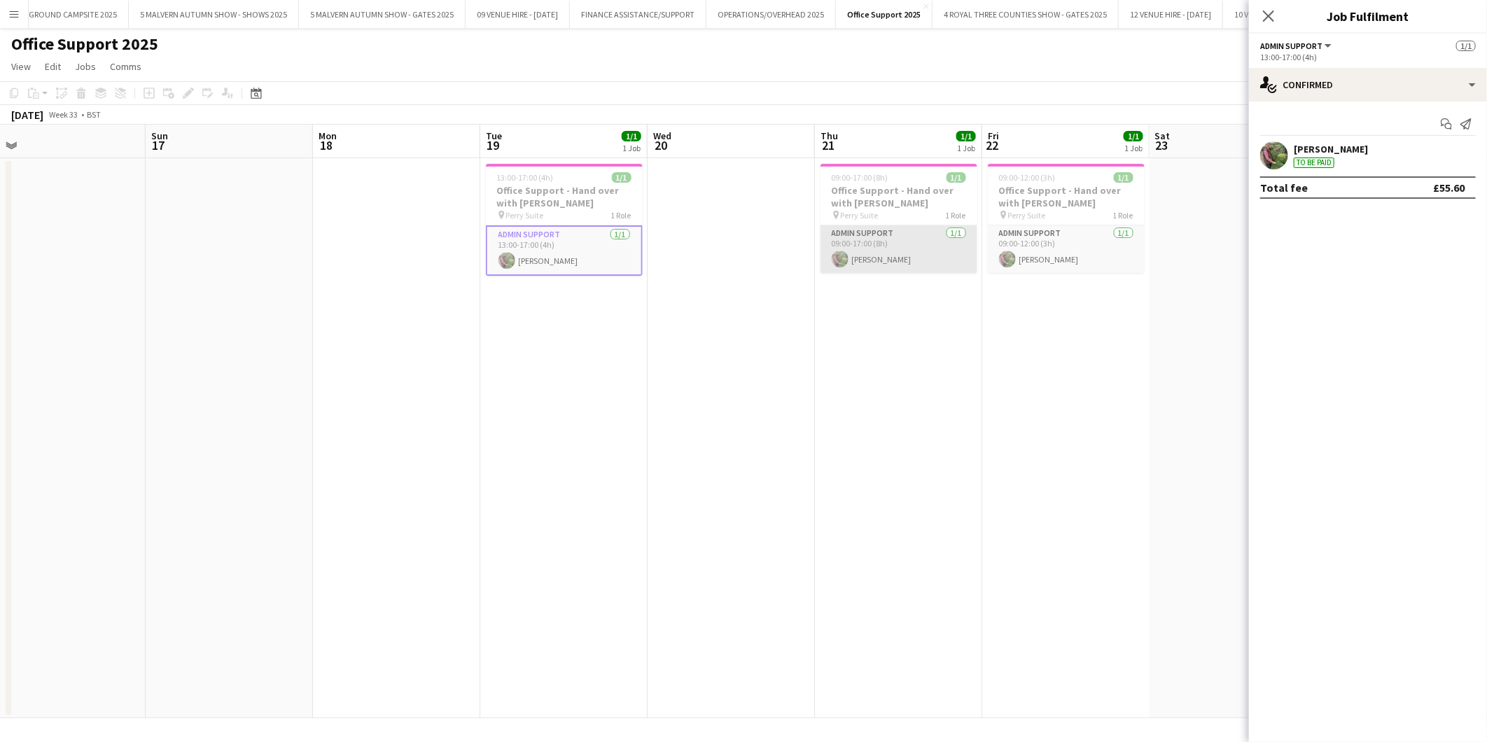
click at [894, 242] on app-card-role "Admin Support 1/1 09:00-17:00 (8h) Julia Adams" at bounding box center [899, 249] width 157 height 48
click at [1051, 242] on app-card-role "Admin Support 1/1 09:00-12:00 (3h) Julia Adams" at bounding box center [1066, 249] width 157 height 48
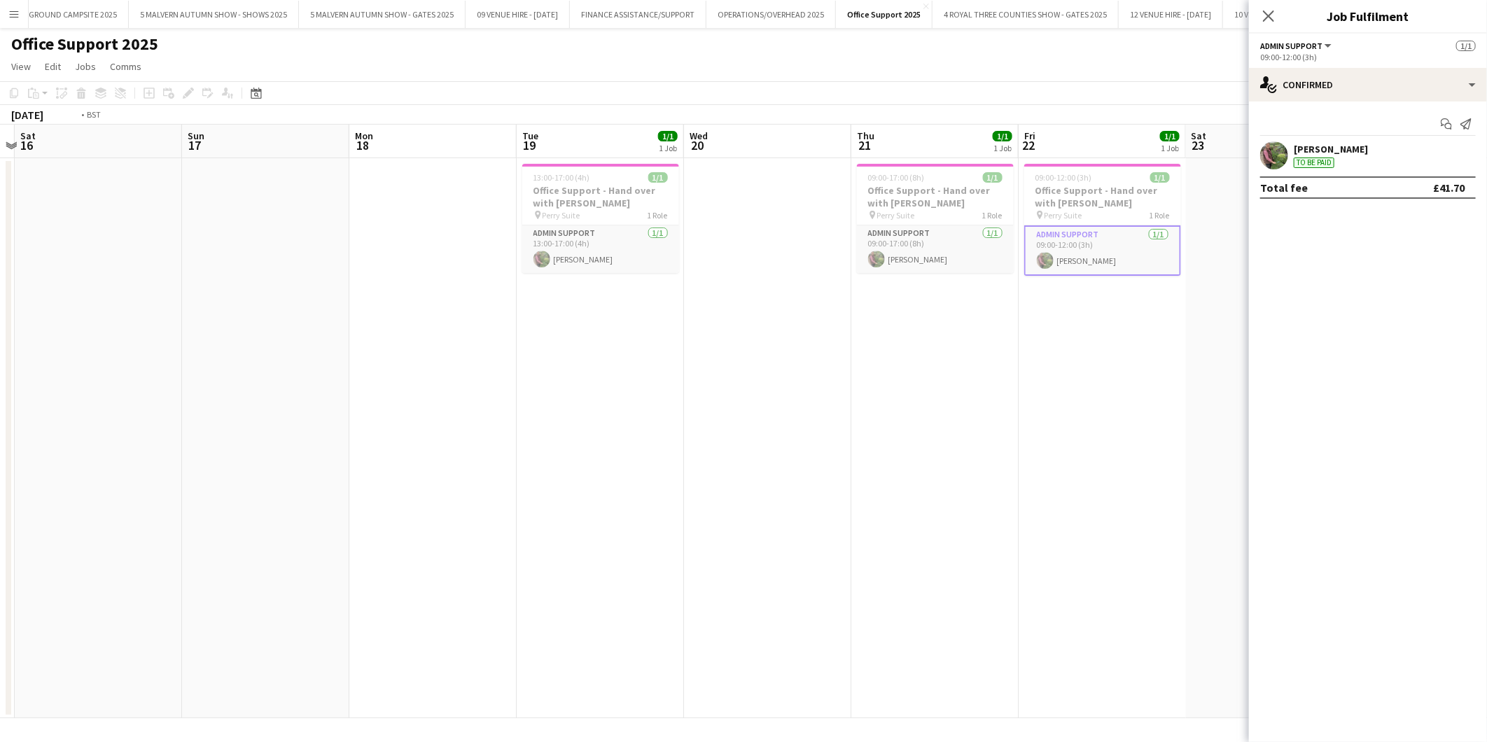
drag, startPoint x: 1174, startPoint y: 316, endPoint x: 708, endPoint y: 306, distance: 466.5
click at [708, 306] on app-calendar-viewport "Wed 13 Thu 14 Fri 15 Sat 16 Sun 17 Mon 18 Tue 19 1/1 1 Job Wed 20 Thu 21 1/1 1 …" at bounding box center [743, 422] width 1487 height 594
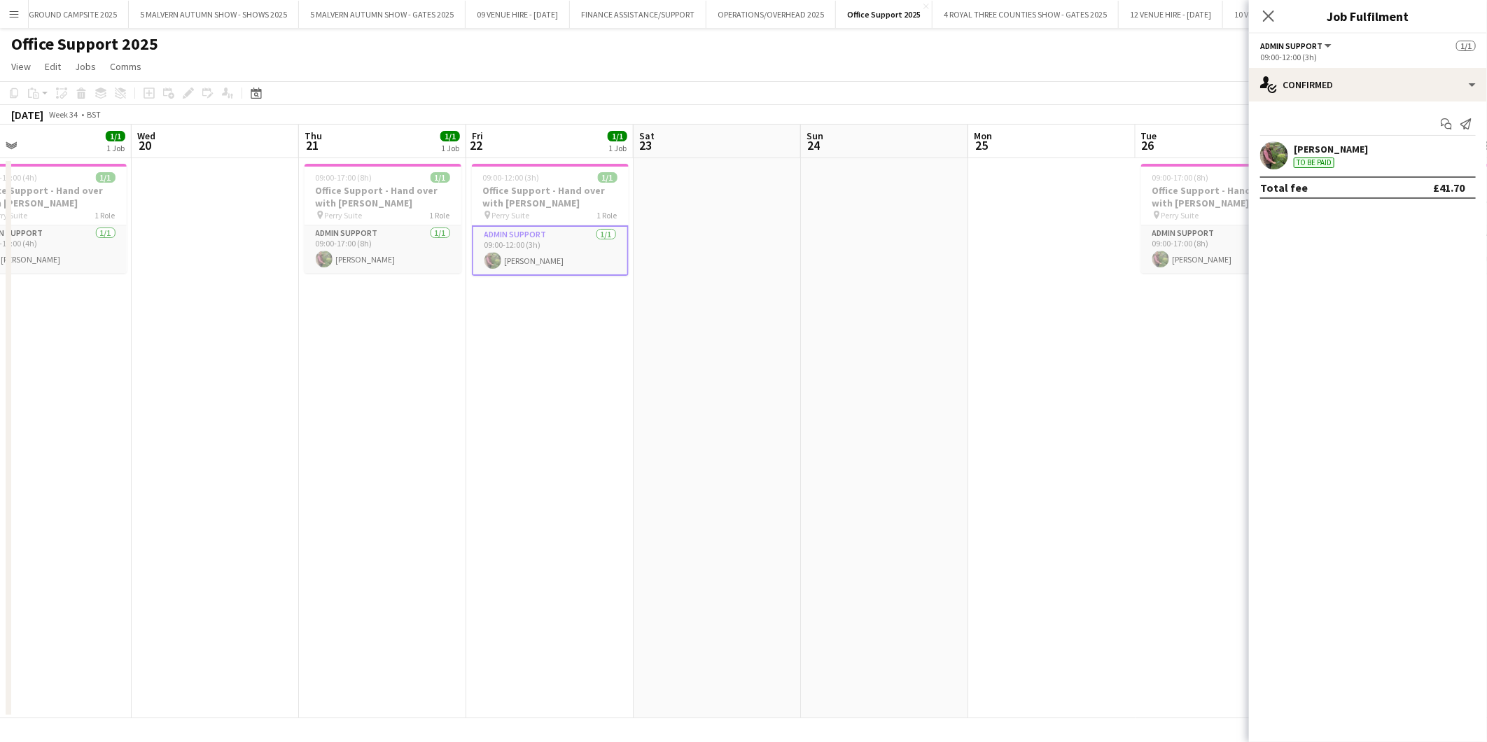
drag, startPoint x: 952, startPoint y: 322, endPoint x: 751, endPoint y: 329, distance: 201.1
click at [751, 329] on app-calendar-viewport "Sat 16 Sun 17 Mon 18 Tue 19 1/1 1 Job Wed 20 Thu 21 1/1 1 Job Fri 22 1/1 1 Job …" at bounding box center [743, 422] width 1487 height 594
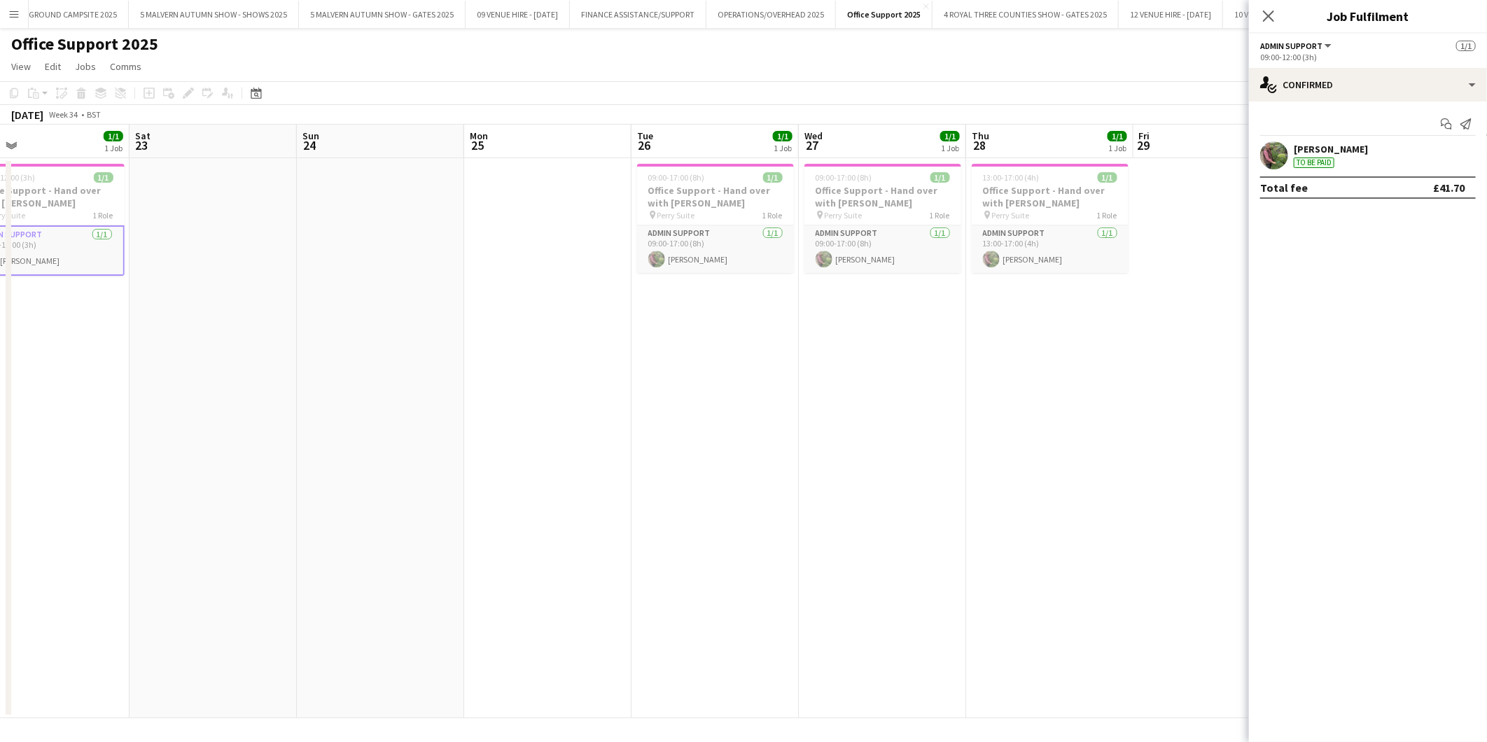
click at [730, 363] on app-calendar-viewport "Tue 19 1/1 1 Job Wed 20 Thu 21 1/1 1 Job Fri 22 1/1 1 Job Sat 23 Sun 24 Mon 25 …" at bounding box center [743, 422] width 1487 height 594
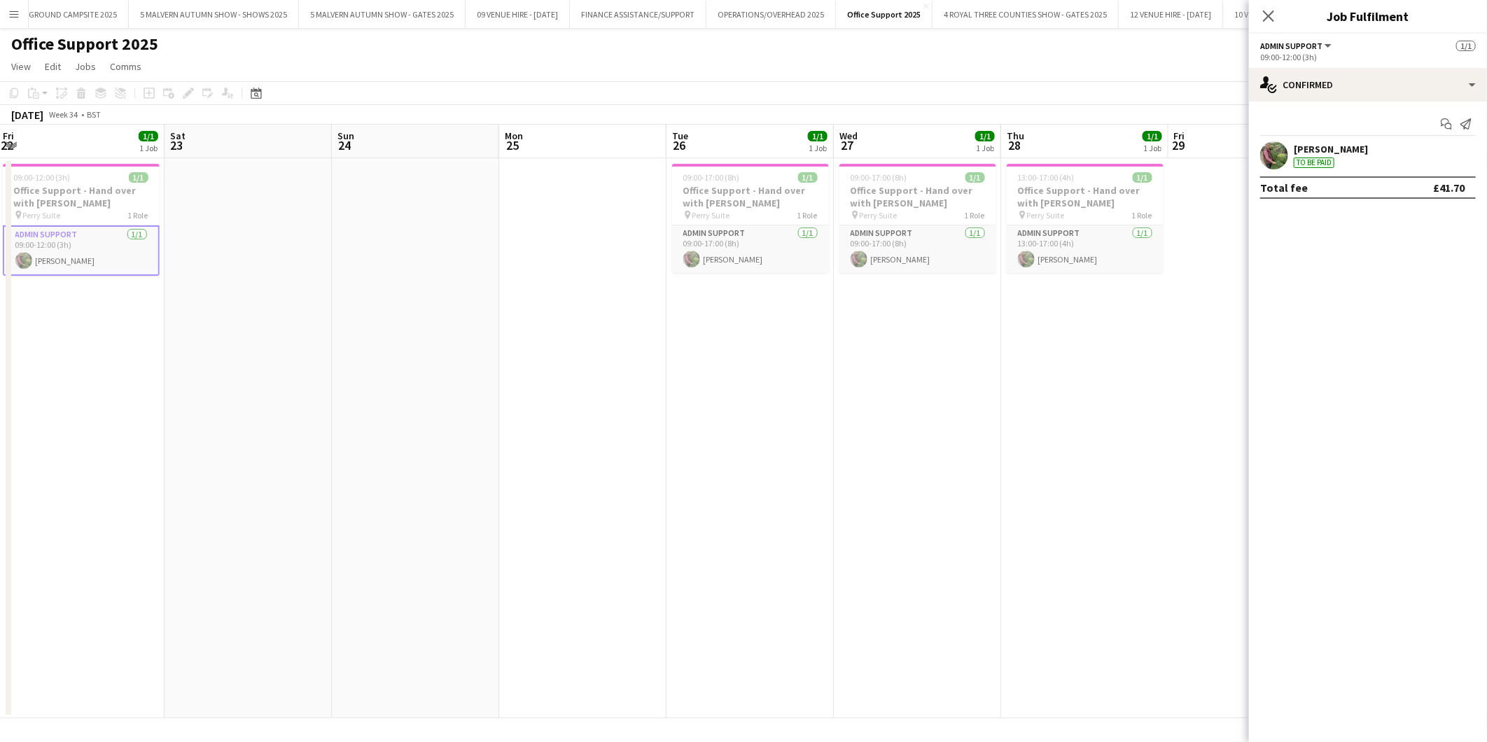
click at [676, 373] on app-calendar-viewport "Tue 19 1/1 1 Job Wed 20 Thu 21 1/1 1 Job Fri 22 1/1 1 Job Sat 23 Sun 24 Mon 25 …" at bounding box center [743, 422] width 1487 height 594
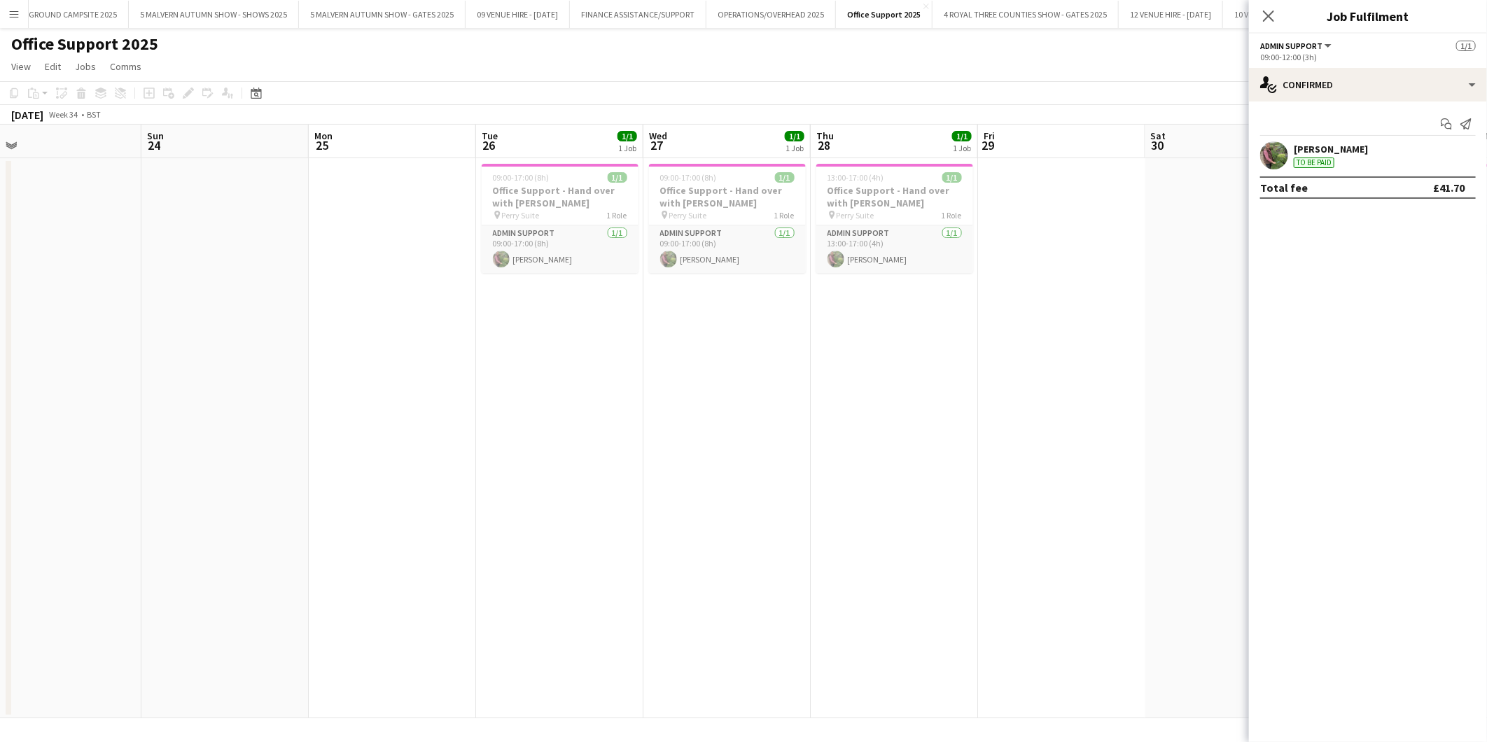
click at [637, 387] on app-calendar-viewport "Wed 20 Thu 21 1/1 1 Job Fri 22 1/1 1 Job Sat 23 Sun 24 Mon 25 Tue 26 1/1 1 Job …" at bounding box center [743, 422] width 1487 height 594
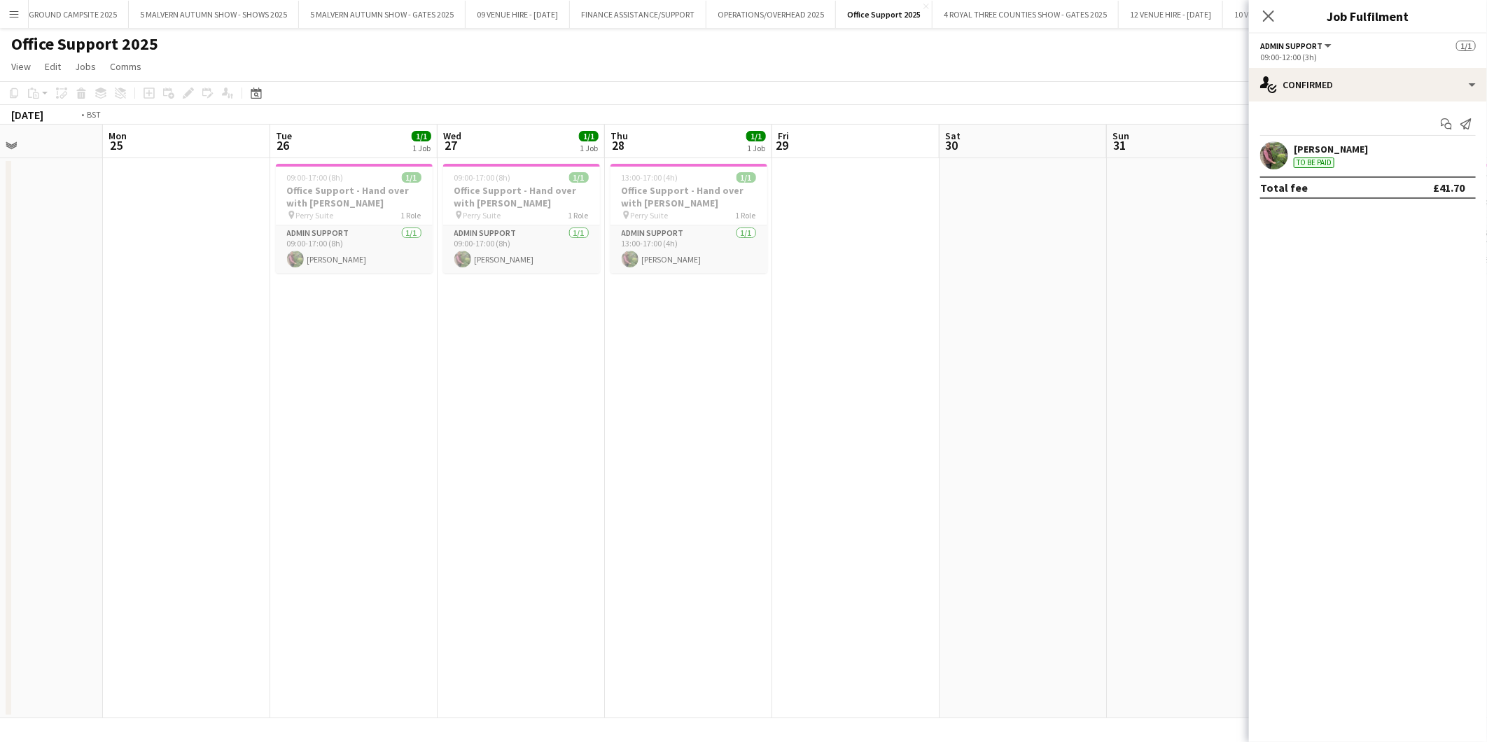
click at [610, 373] on app-calendar-viewport "Fri 22 1/1 1 Job Sat 23 Sun 24 Mon 25 Tue 26 1/1 1 Job Wed 27 1/1 1 Job Thu 28 …" at bounding box center [743, 422] width 1487 height 594
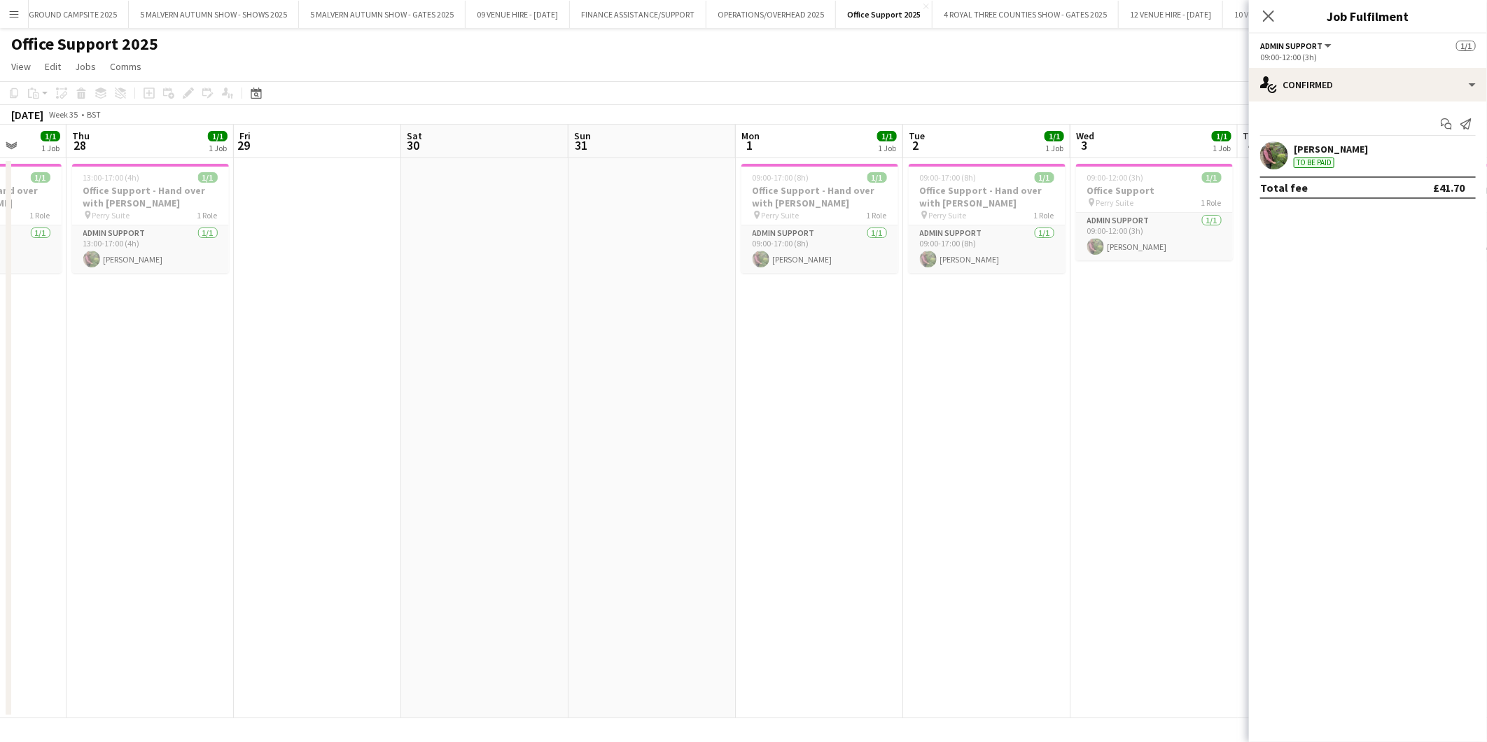
click at [612, 400] on app-calendar-viewport "Mon 25 Tue 26 1/1 1 Job Wed 27 1/1 1 Job Thu 28 1/1 1 Job Fri 29 Sat 30 Sun 31 …" at bounding box center [743, 422] width 1487 height 594
drag, startPoint x: 786, startPoint y: 389, endPoint x: 713, endPoint y: 392, distance: 72.9
click at [700, 392] on app-calendar-viewport "Mon 25 Tue 26 1/1 1 Job Wed 27 1/1 1 Job Thu 28 1/1 1 Job Fri 29 Sat 30 Sun 31 …" at bounding box center [743, 422] width 1487 height 594
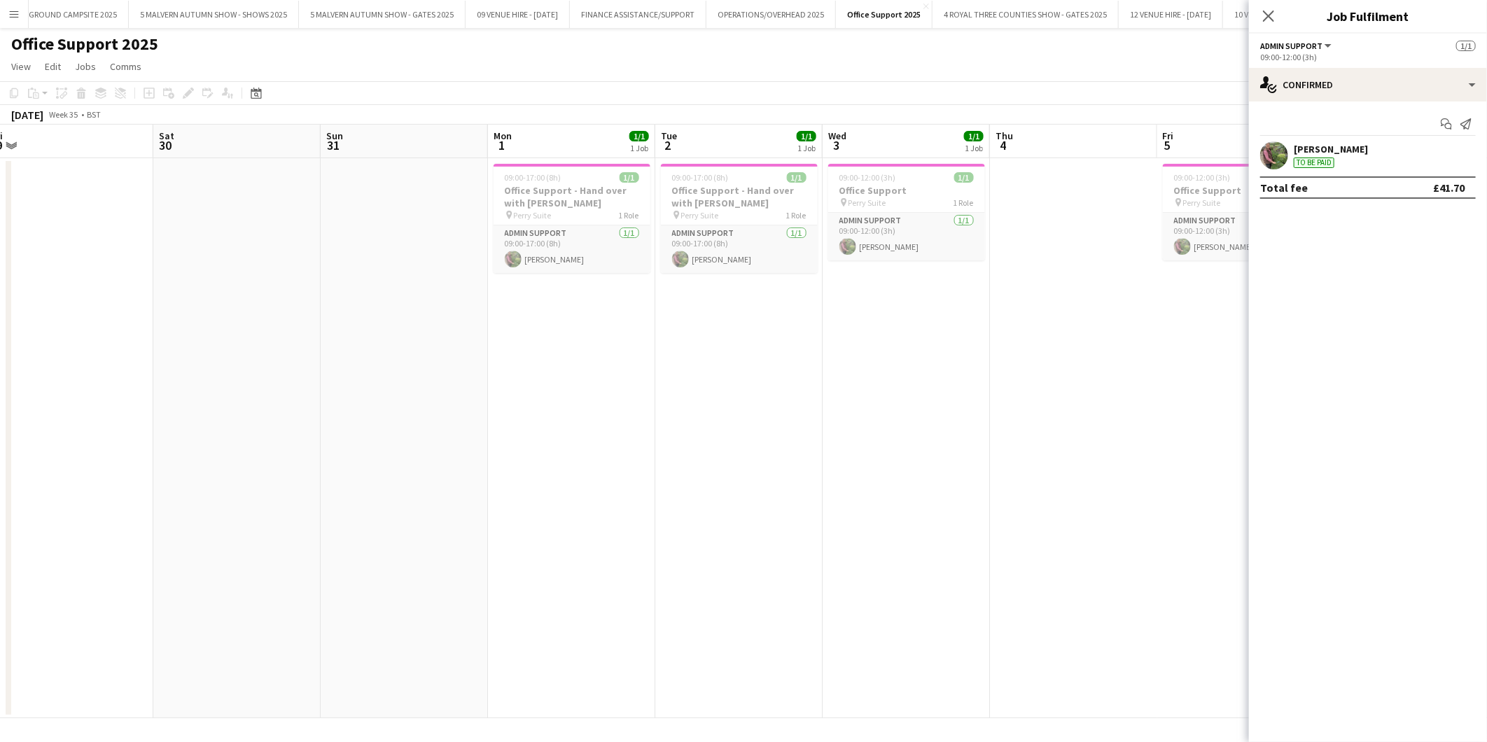
drag, startPoint x: 833, startPoint y: 394, endPoint x: 772, endPoint y: 399, distance: 61.1
click at [772, 399] on app-calendar-viewport "Tue 26 1/1 1 Job Wed 27 1/1 1 Job Thu 28 1/1 1 Job Fri 29 Sat 30 Sun 31 Mon 1 1…" at bounding box center [743, 422] width 1487 height 594
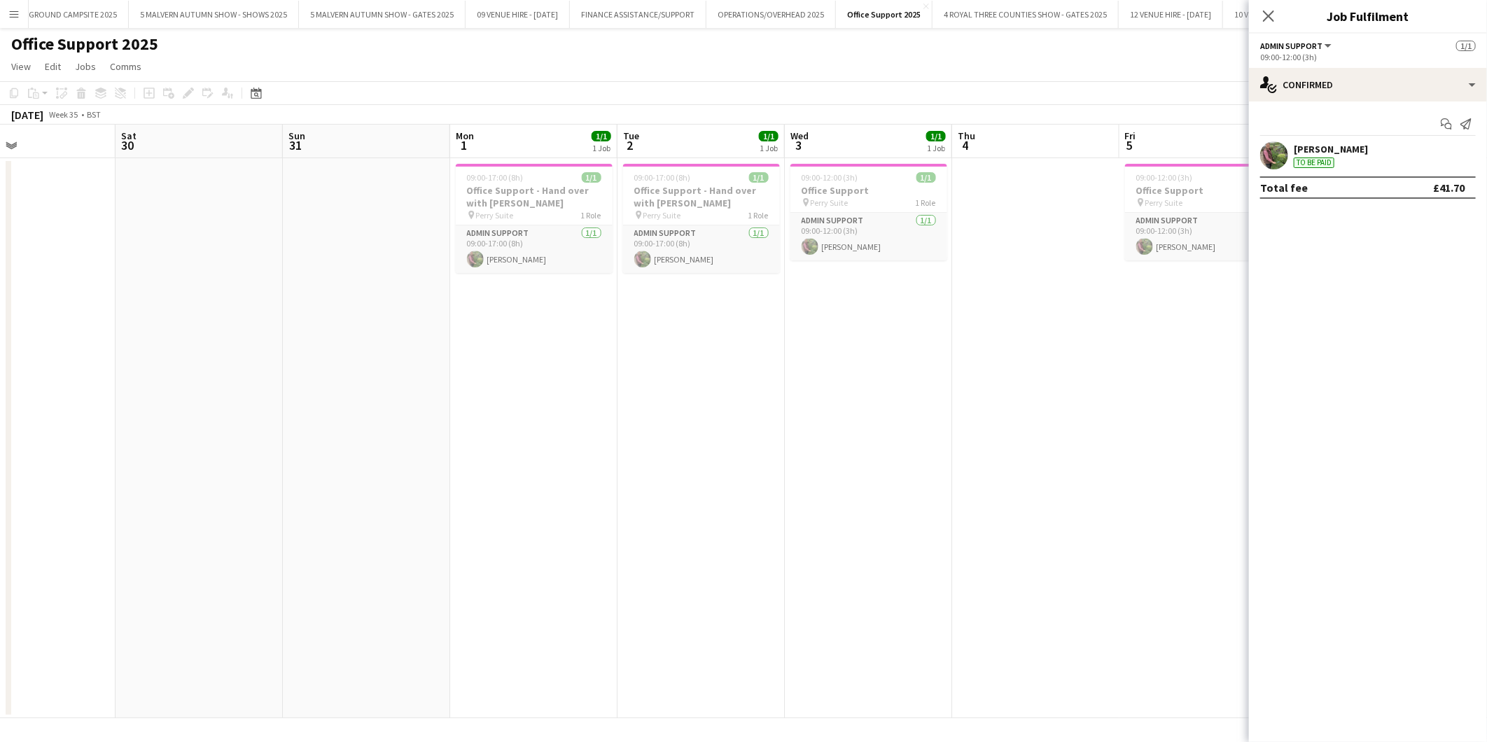
drag, startPoint x: 803, startPoint y: 409, endPoint x: 764, endPoint y: 409, distance: 39.2
click at [764, 409] on app-calendar-viewport "Tue 26 1/1 1 Job Wed 27 1/1 1 Job Thu 28 1/1 1 Job Fri 29 Sat 30 Sun 31 Mon 1 1…" at bounding box center [743, 422] width 1487 height 594
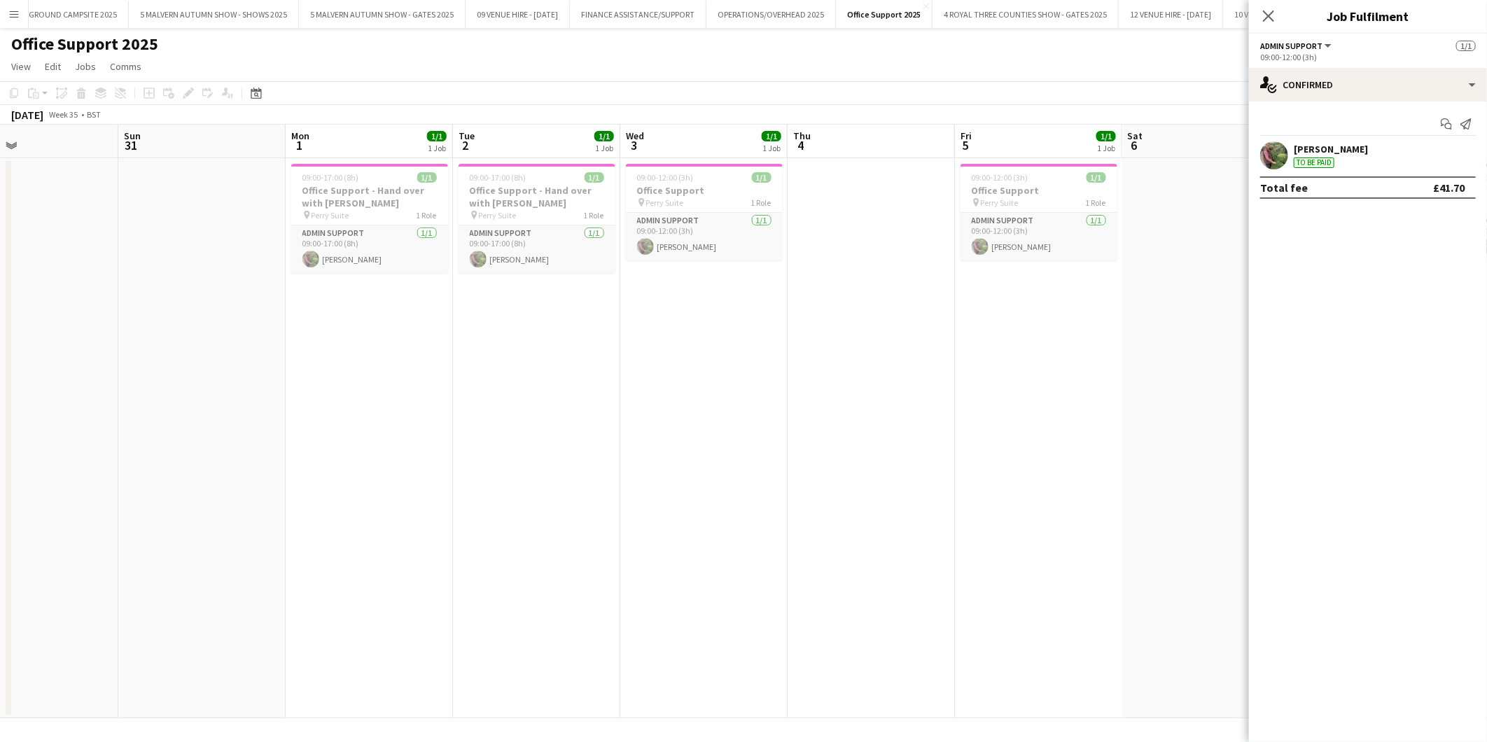
click at [733, 412] on app-calendar-viewport "Wed 27 1/1 1 Job Thu 28 1/1 1 Job Fri 29 Sat 30 Sun 31 Mon 1 1/1 1 Job Tue 2 1/…" at bounding box center [743, 422] width 1487 height 594
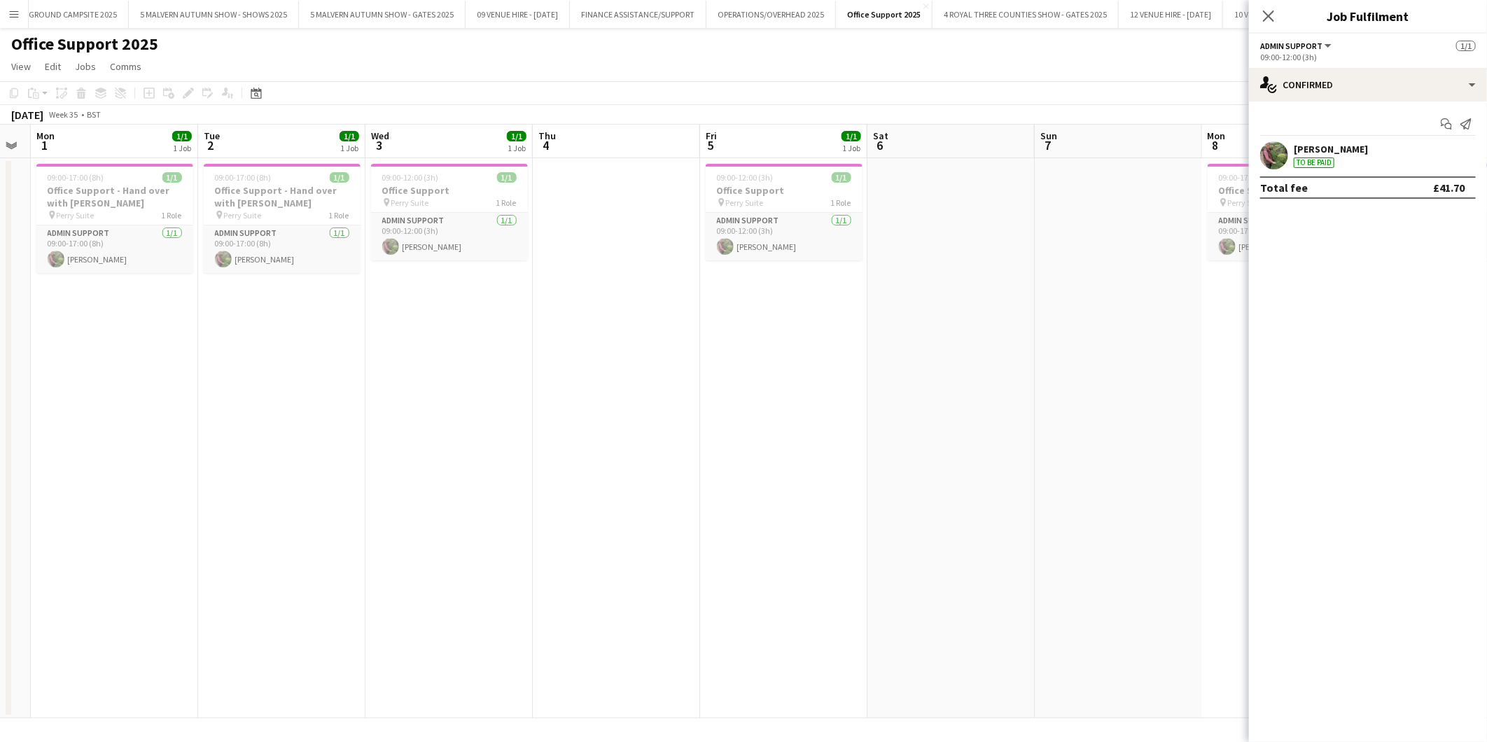
drag, startPoint x: 931, startPoint y: 414, endPoint x: 845, endPoint y: 415, distance: 86.8
click at [845, 415] on app-calendar-viewport "Fri 29 Sat 30 Sun 31 Mon 1 1/1 1 Job Tue 2 1/1 1 Job Wed 3 1/1 1 Job Thu 4 Fri …" at bounding box center [743, 422] width 1487 height 594
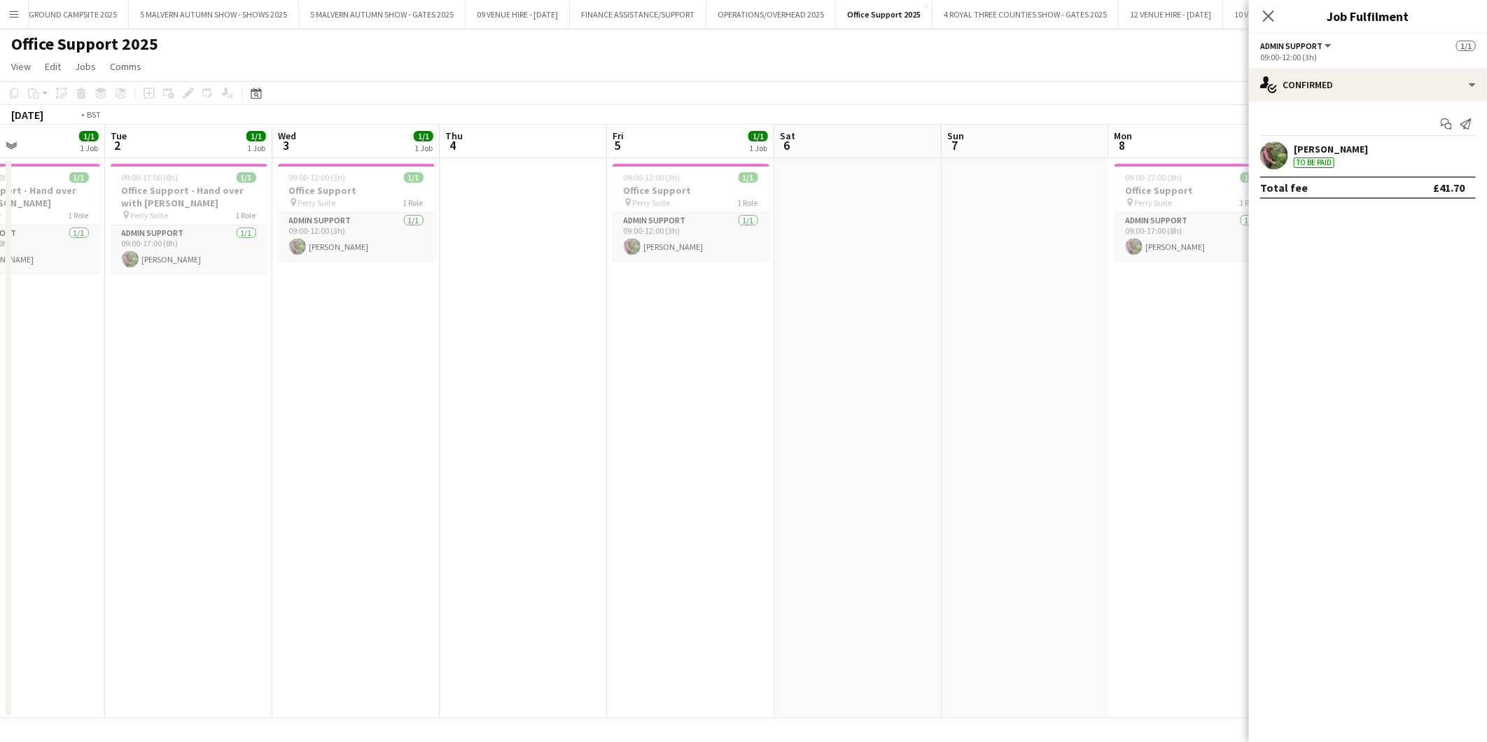
click at [799, 416] on app-calendar-viewport "Fri 29 Sat 30 Sun 31 Mon 1 1/1 1 Job Tue 2 1/1 1 Job Wed 3 1/1 1 Job Thu 4 Fri …" at bounding box center [743, 422] width 1487 height 594
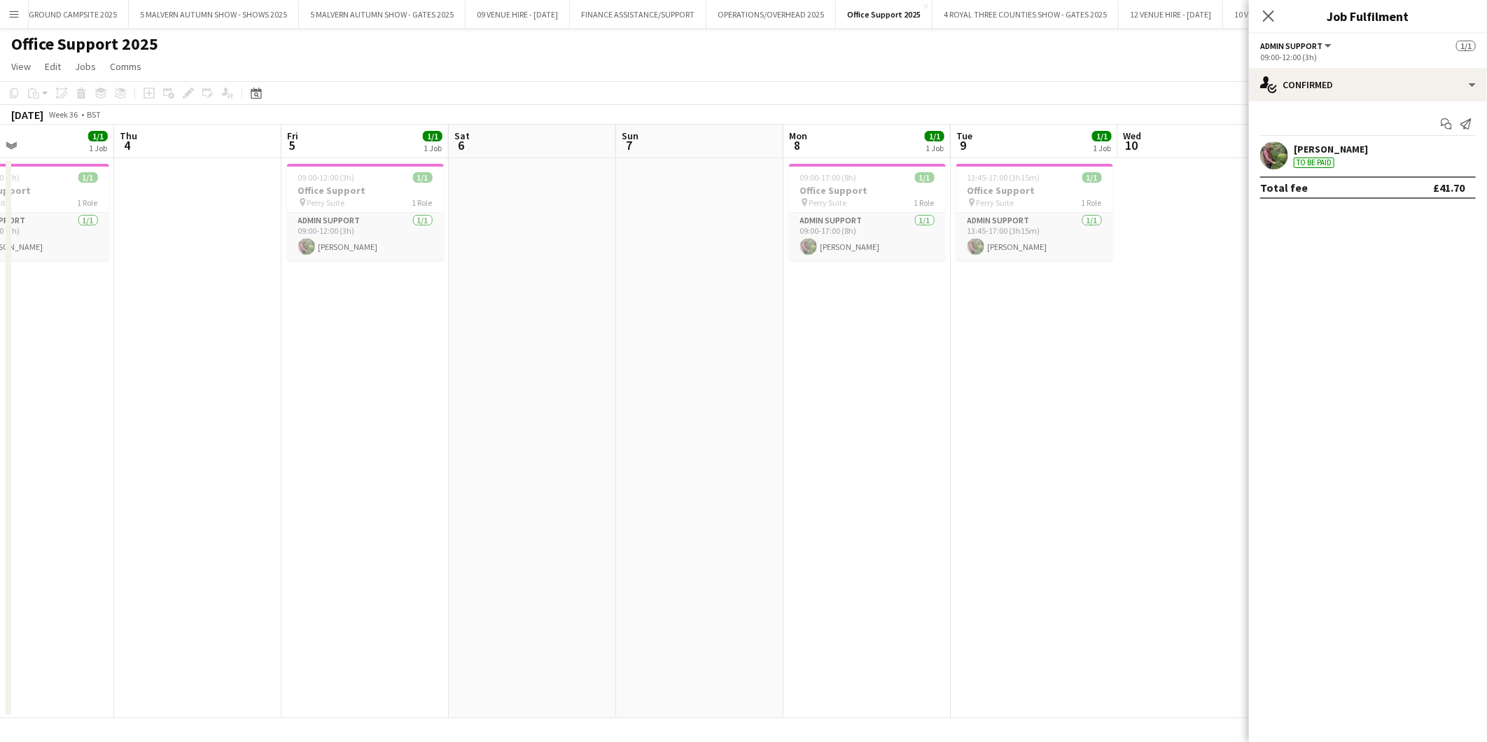
drag, startPoint x: 845, startPoint y: 426, endPoint x: 817, endPoint y: 426, distance: 28.0
click at [817, 426] on app-calendar-viewport "Sun 31 Mon 1 1/1 1 Job Tue 2 1/1 1 Job Wed 3 1/1 1 Job Thu 4 Fri 5 1/1 1 Job Sa…" at bounding box center [743, 422] width 1487 height 594
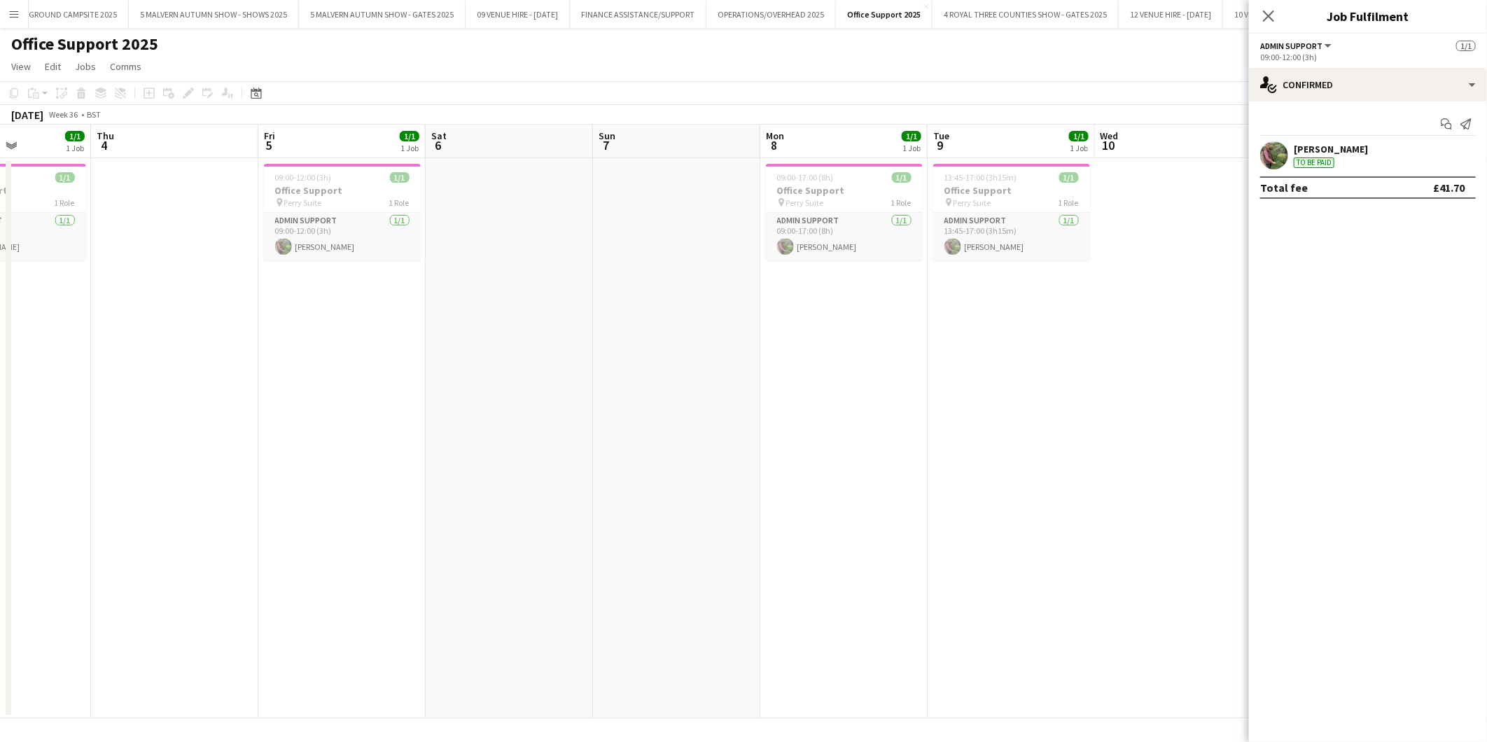
drag, startPoint x: 965, startPoint y: 410, endPoint x: 775, endPoint y: 417, distance: 190.6
click at [775, 417] on app-calendar-viewport "Sun 31 Mon 1 1/1 1 Job Tue 2 1/1 1 Job Wed 3 1/1 1 Job Thu 4 Fri 5 1/1 1 Job Sa…" at bounding box center [743, 422] width 1487 height 594
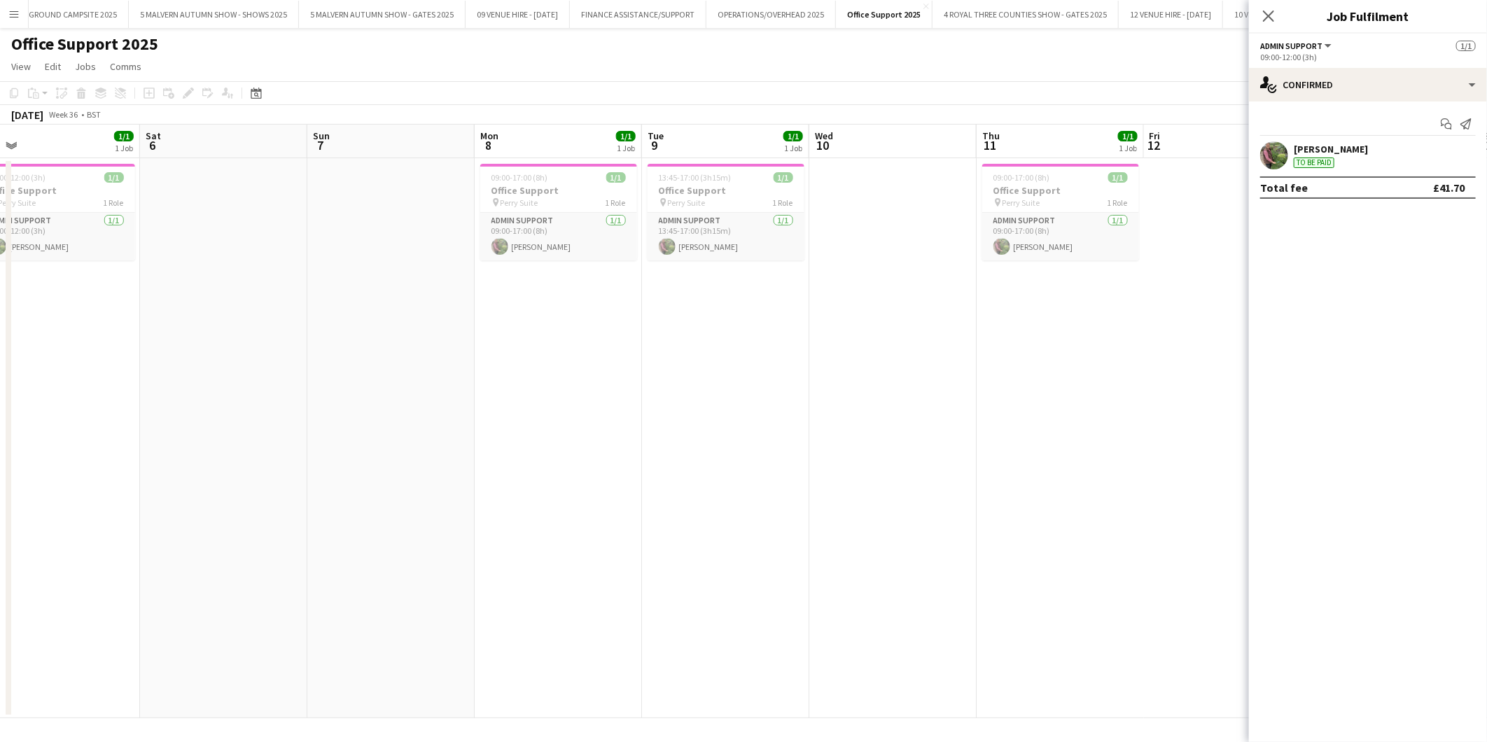
drag, startPoint x: 920, startPoint y: 416, endPoint x: 802, endPoint y: 432, distance: 119.4
click at [802, 432] on app-calendar-viewport "Tue 2 1/1 1 Job Wed 3 1/1 1 Job Thu 4 Fri 5 1/1 1 Job Sat 6 Sun 7 Mon 8 1/1 1 J…" at bounding box center [743, 422] width 1487 height 594
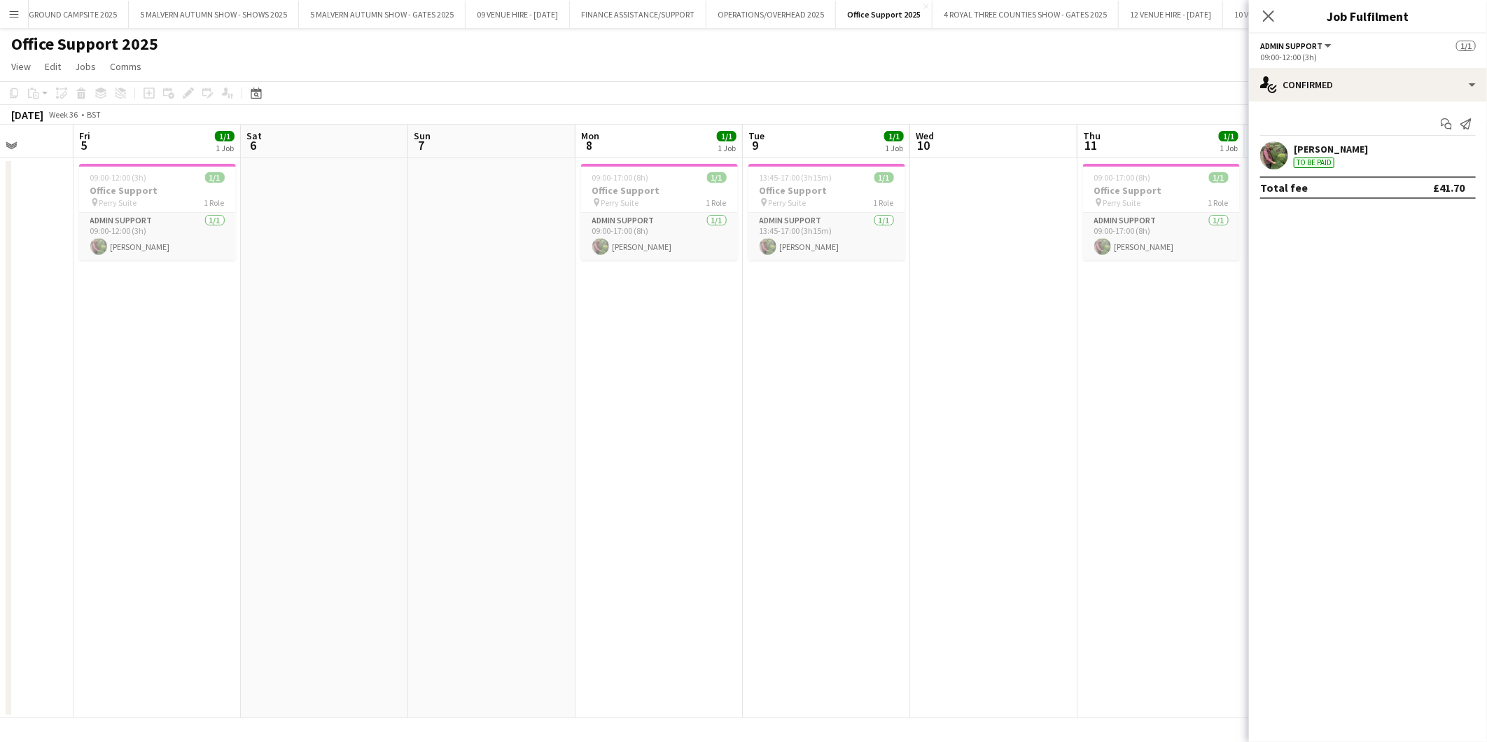
click at [709, 427] on app-calendar-viewport "Tue 2 1/1 1 Job Wed 3 1/1 1 Job Thu 4 Fri 5 1/1 1 Job Sat 6 Sun 7 Mon 8 1/1 1 J…" at bounding box center [743, 422] width 1487 height 594
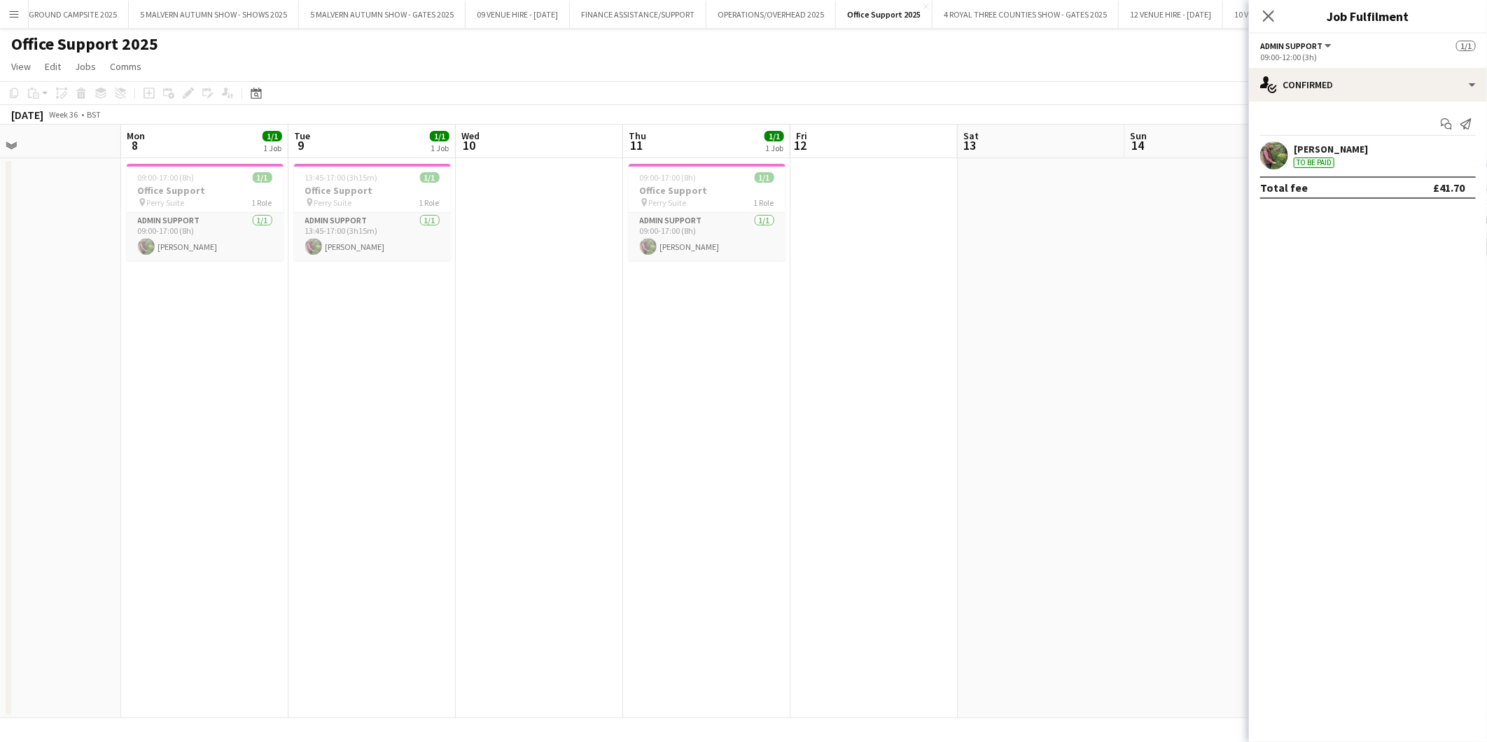
click at [761, 426] on app-calendar-viewport "Thu 4 Fri 5 1/1 1 Job Sat 6 Sun 7 Mon 8 1/1 1 Job Tue 9 1/1 1 Job Wed 10 Thu 11…" at bounding box center [743, 422] width 1487 height 594
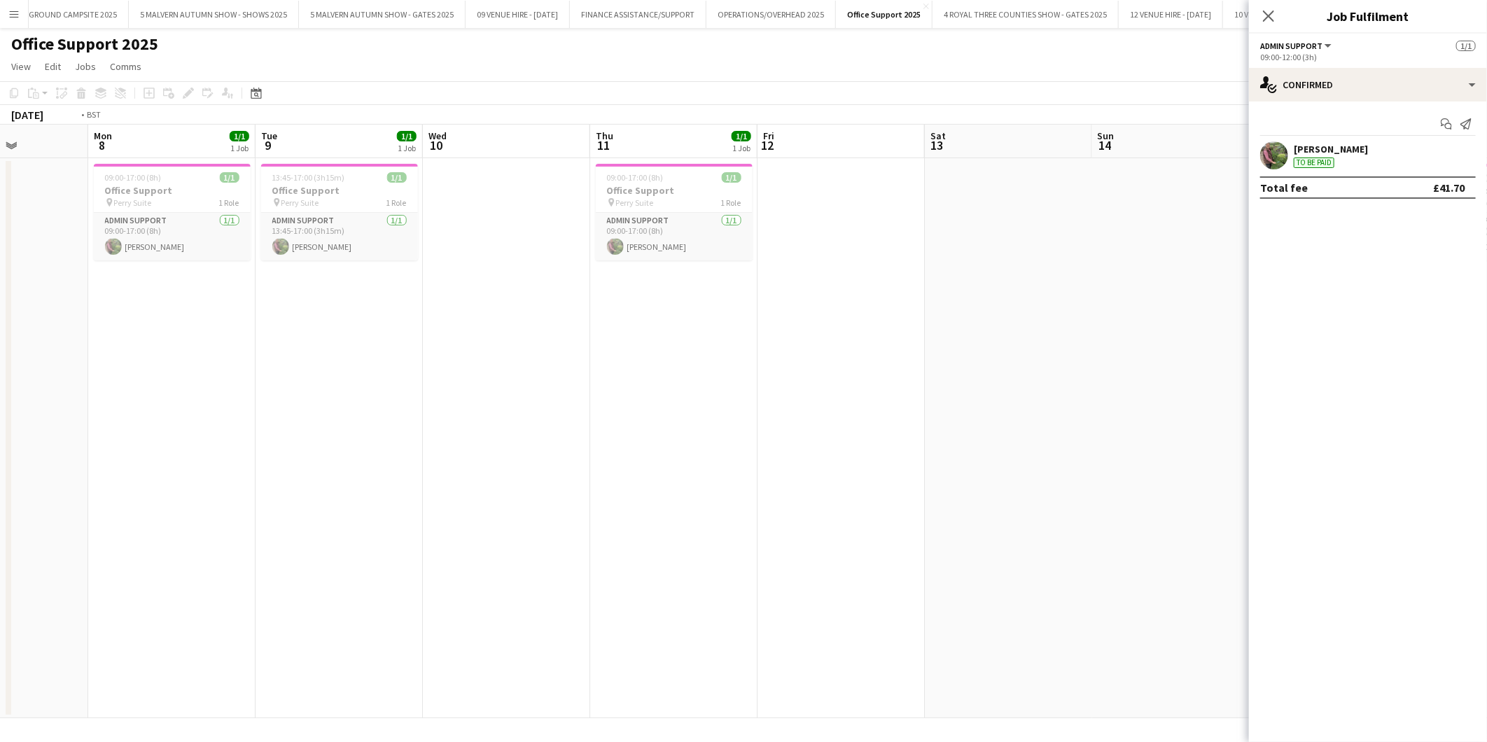
click at [738, 436] on app-calendar-viewport "Thu 4 Fri 5 1/1 1 Job Sat 6 Sun 7 Mon 8 1/1 1 Job Tue 9 1/1 1 Job Wed 10 Thu 11…" at bounding box center [743, 422] width 1487 height 594
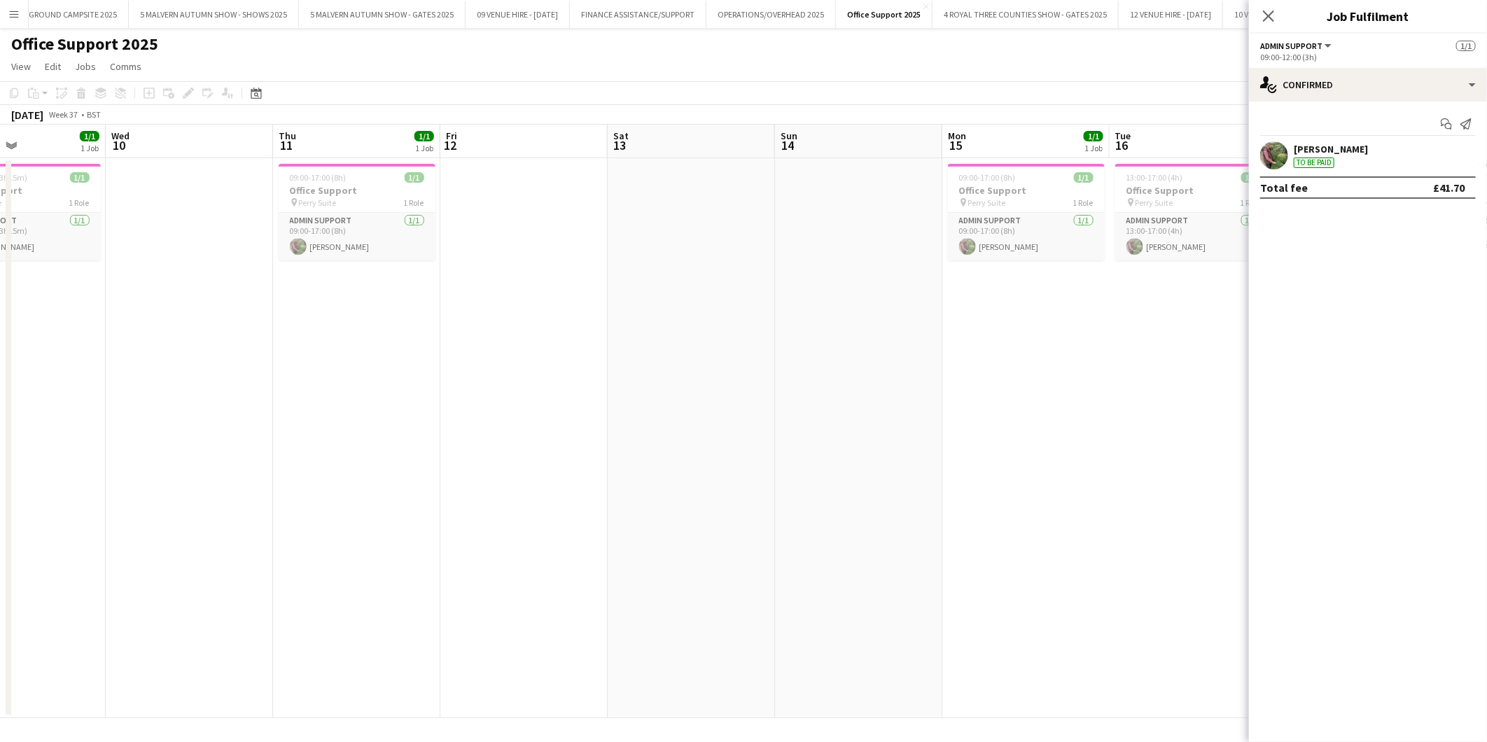
drag, startPoint x: 918, startPoint y: 426, endPoint x: 796, endPoint y: 435, distance: 122.2
click at [796, 435] on app-calendar-viewport "Sat 6 Sun 7 Mon 8 1/1 1 Job Tue 9 1/1 1 Job Wed 10 Thu 11 1/1 1 Job Fri 12 Sat …" at bounding box center [743, 422] width 1487 height 594
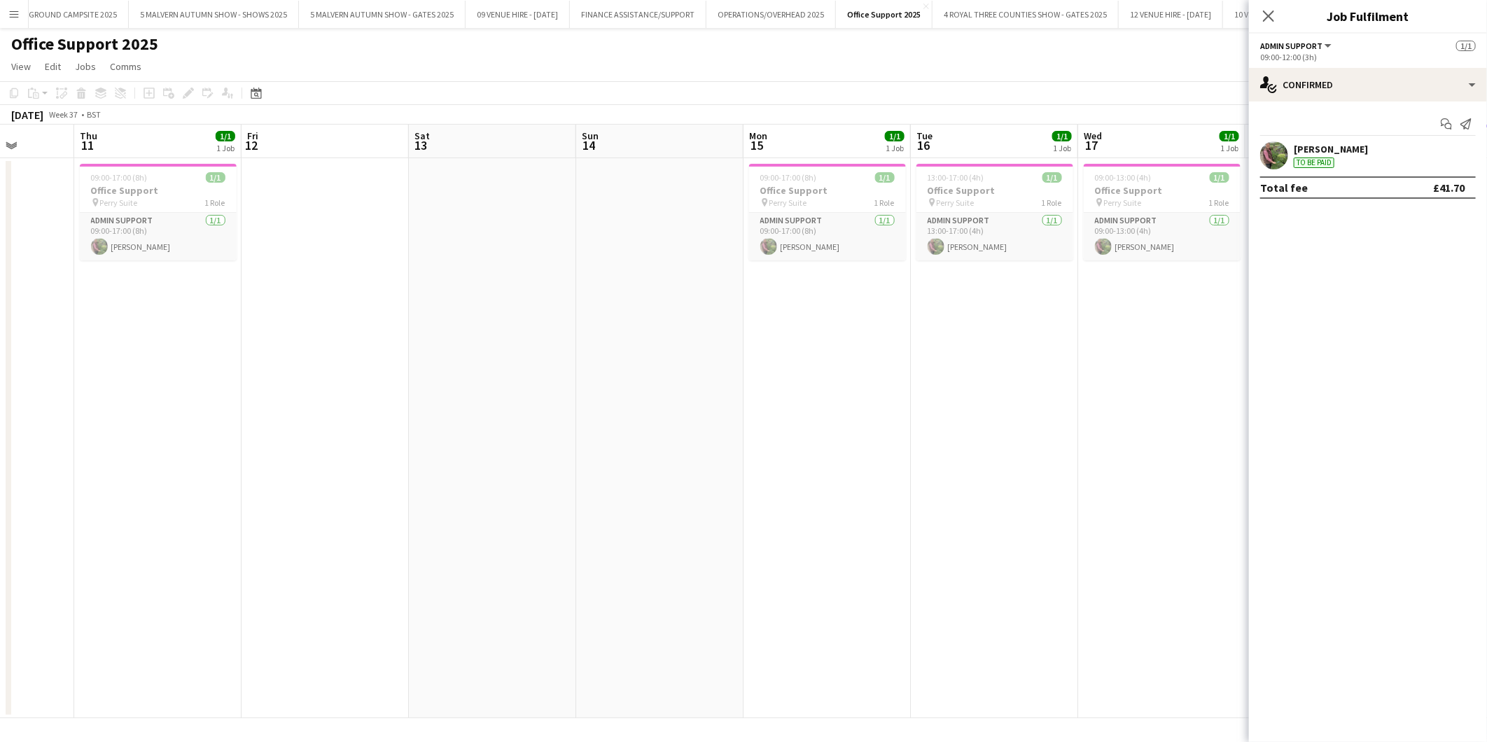
click at [751, 431] on app-calendar-viewport "Mon 8 1/1 1 Job Tue 9 1/1 1 Job Wed 10 Thu 11 1/1 1 Job Fri 12 Sat 13 Sun 14 Mo…" at bounding box center [743, 422] width 1487 height 594
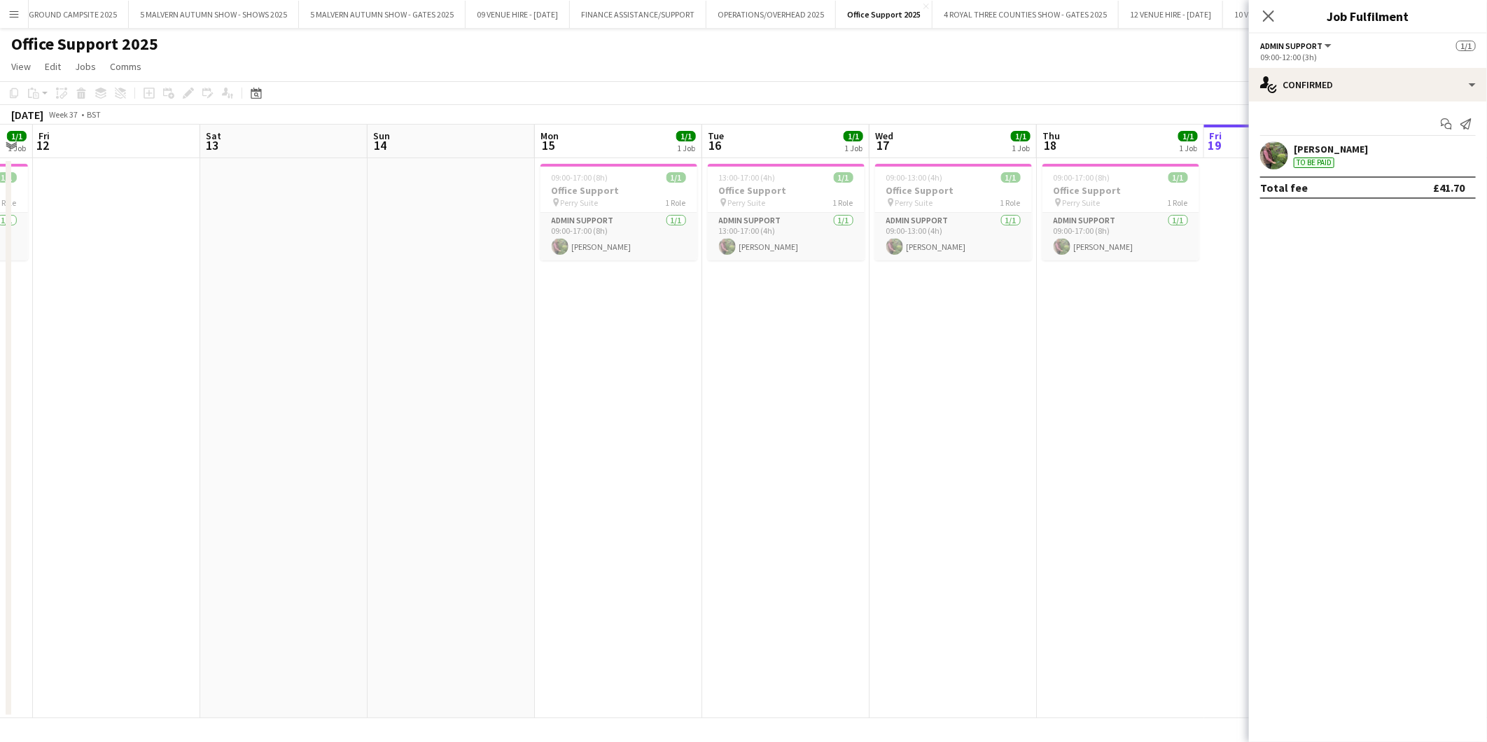
drag, startPoint x: 940, startPoint y: 419, endPoint x: 731, endPoint y: 437, distance: 209.5
click at [731, 437] on app-calendar-viewport "Tue 9 1/1 1 Job Wed 10 Thu 11 1/1 1 Job Fri 12 Sat 13 Sun 14 Mon 15 1/1 1 Job T…" at bounding box center [743, 422] width 1487 height 594
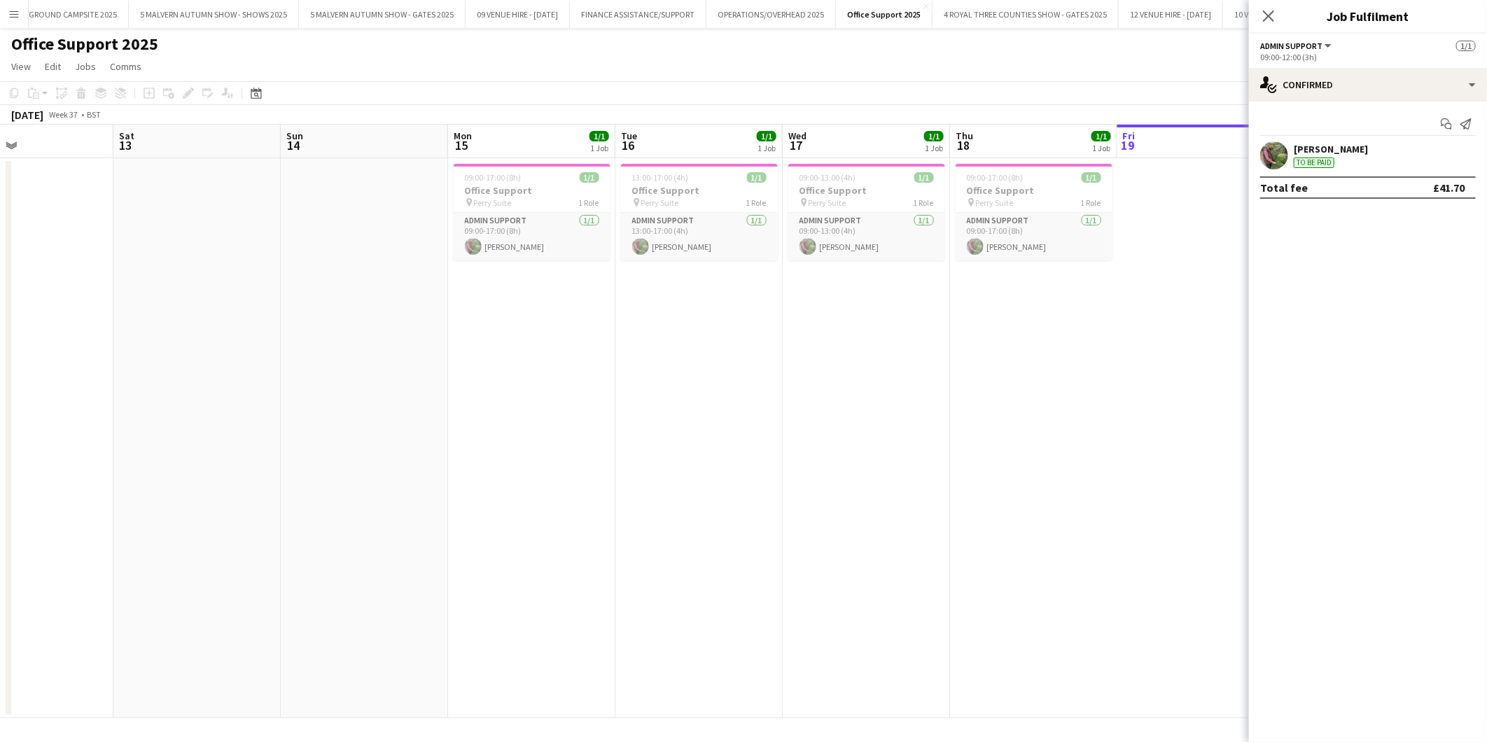
drag, startPoint x: 930, startPoint y: 426, endPoint x: 836, endPoint y: 429, distance: 93.9
click at [836, 429] on app-calendar-viewport "Tue 9 1/1 1 Job Wed 10 Thu 11 1/1 1 Job Fri 12 Sat 13 Sun 14 Mon 15 1/1 1 Job T…" at bounding box center [743, 422] width 1487 height 594
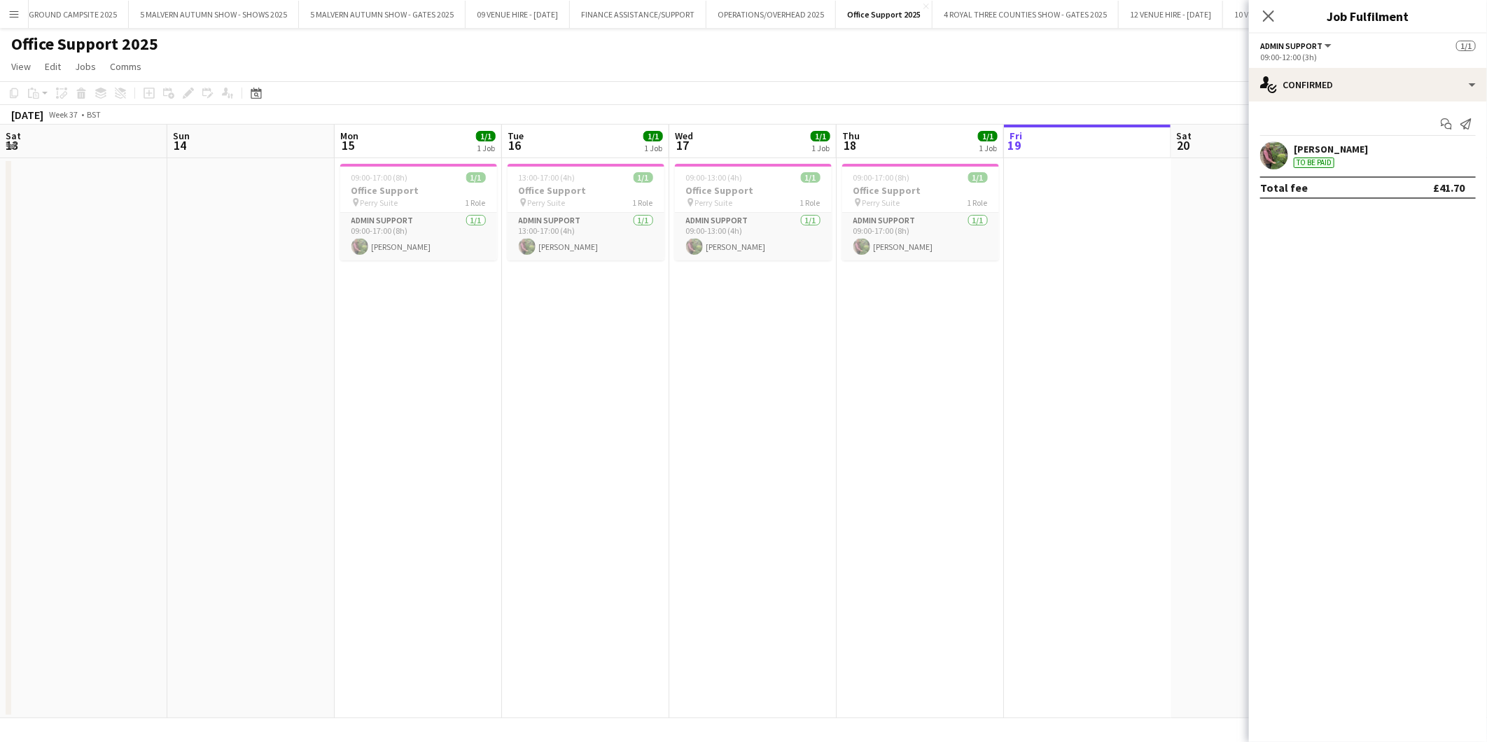
drag, startPoint x: 893, startPoint y: 402, endPoint x: 786, endPoint y: 422, distance: 108.2
click at [786, 422] on app-calendar-viewport "Wed 10 Thu 11 1/1 1 Job Fri 12 Sat 13 Sun 14 Mon 15 1/1 1 Job Tue 16 1/1 1 Job …" at bounding box center [743, 422] width 1487 height 594
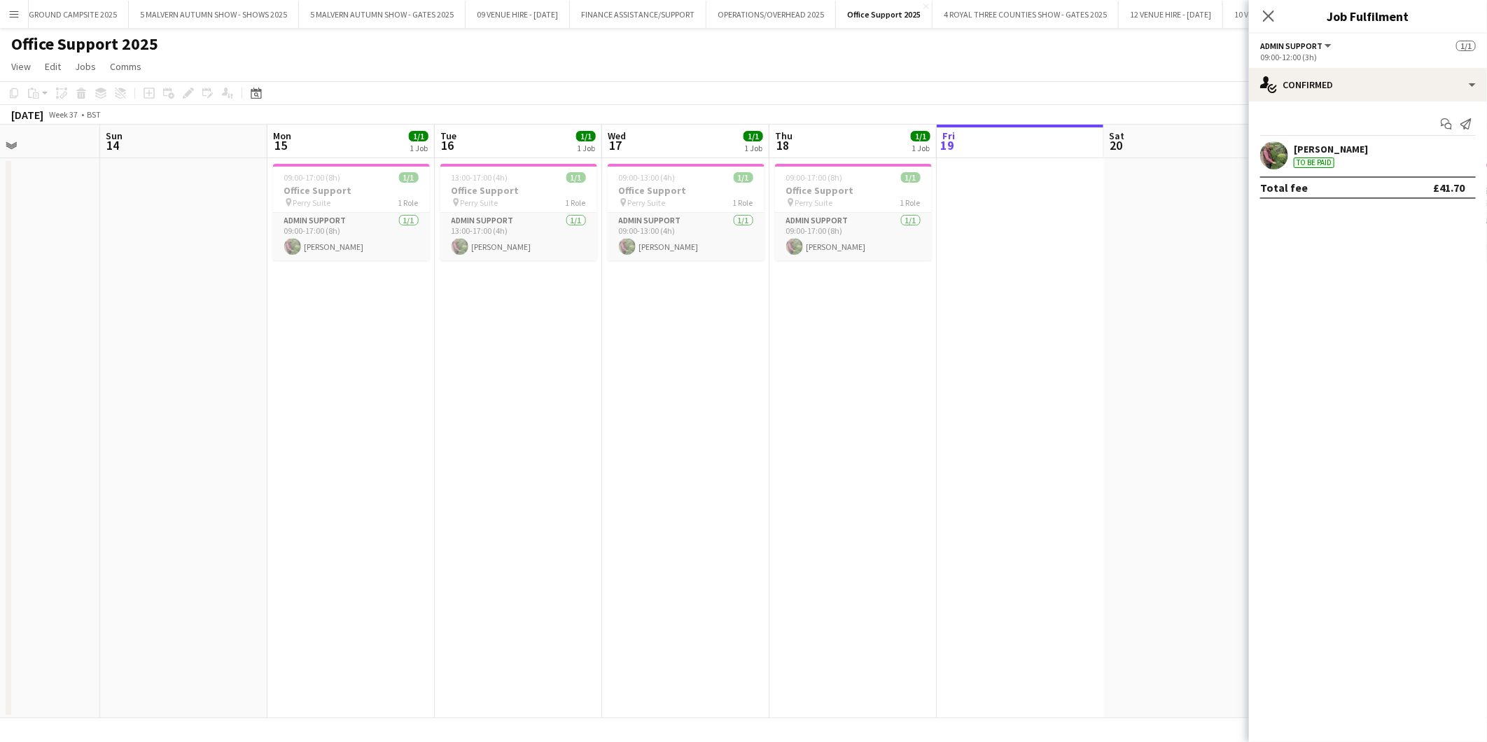
drag, startPoint x: 786, startPoint y: 422, endPoint x: 719, endPoint y: 424, distance: 67.3
click at [719, 424] on app-calendar-viewport "Wed 10 Thu 11 1/1 1 Job Fri 12 Sat 13 Sun 14 Mon 15 1/1 1 Job Tue 16 1/1 1 Job …" at bounding box center [743, 422] width 1487 height 594
click at [1018, 15] on button "4 ROYAL THREE COUNTIES SHOW - GATES 2025 Close" at bounding box center [1026, 14] width 186 height 27
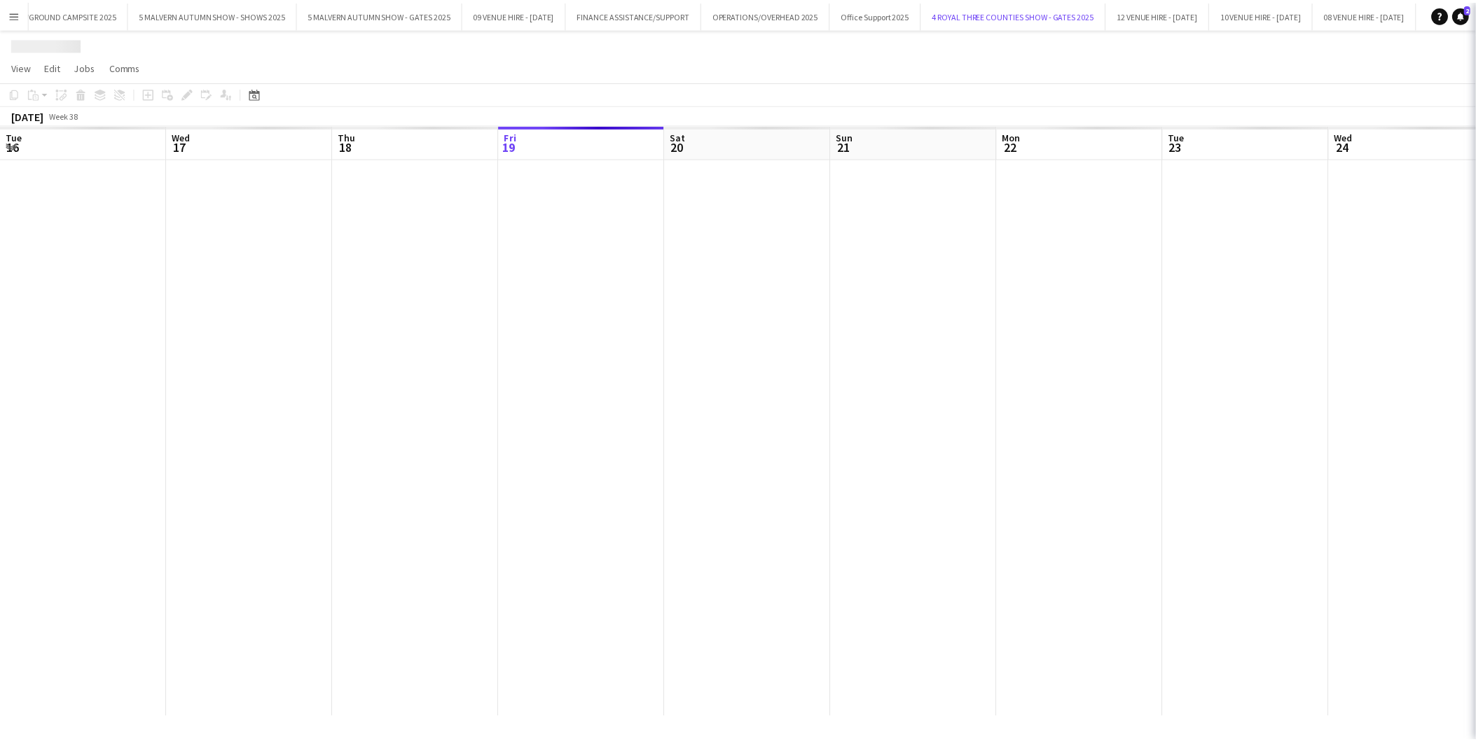
scroll to position [0, 334]
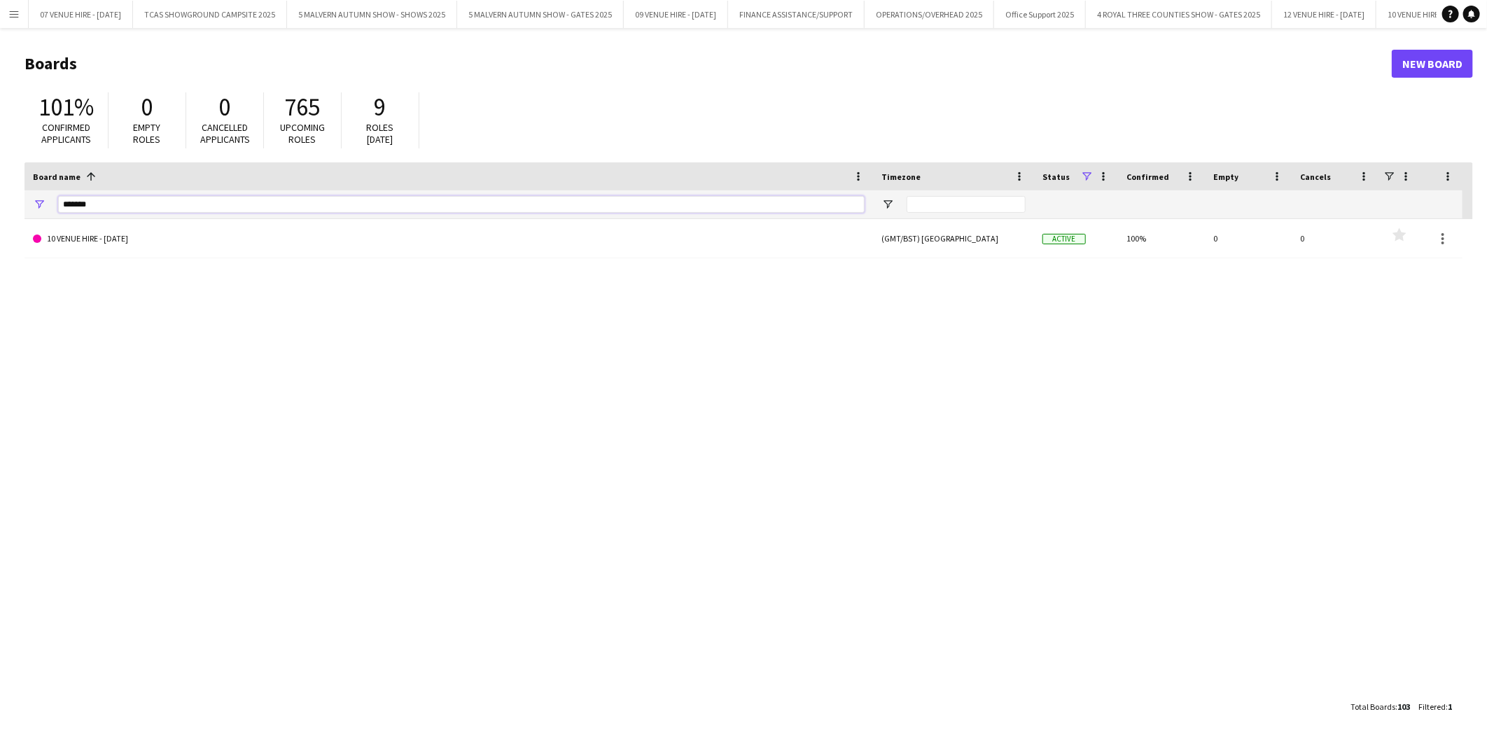
drag, startPoint x: 144, startPoint y: 211, endPoint x: -4, endPoint y: 193, distance: 148.9
click at [0, 193] on html "Menu Boards Boards Boards All jobs Status Workforce Workforce My Workforce Recr…" at bounding box center [743, 371] width 1487 height 742
type input "*******"
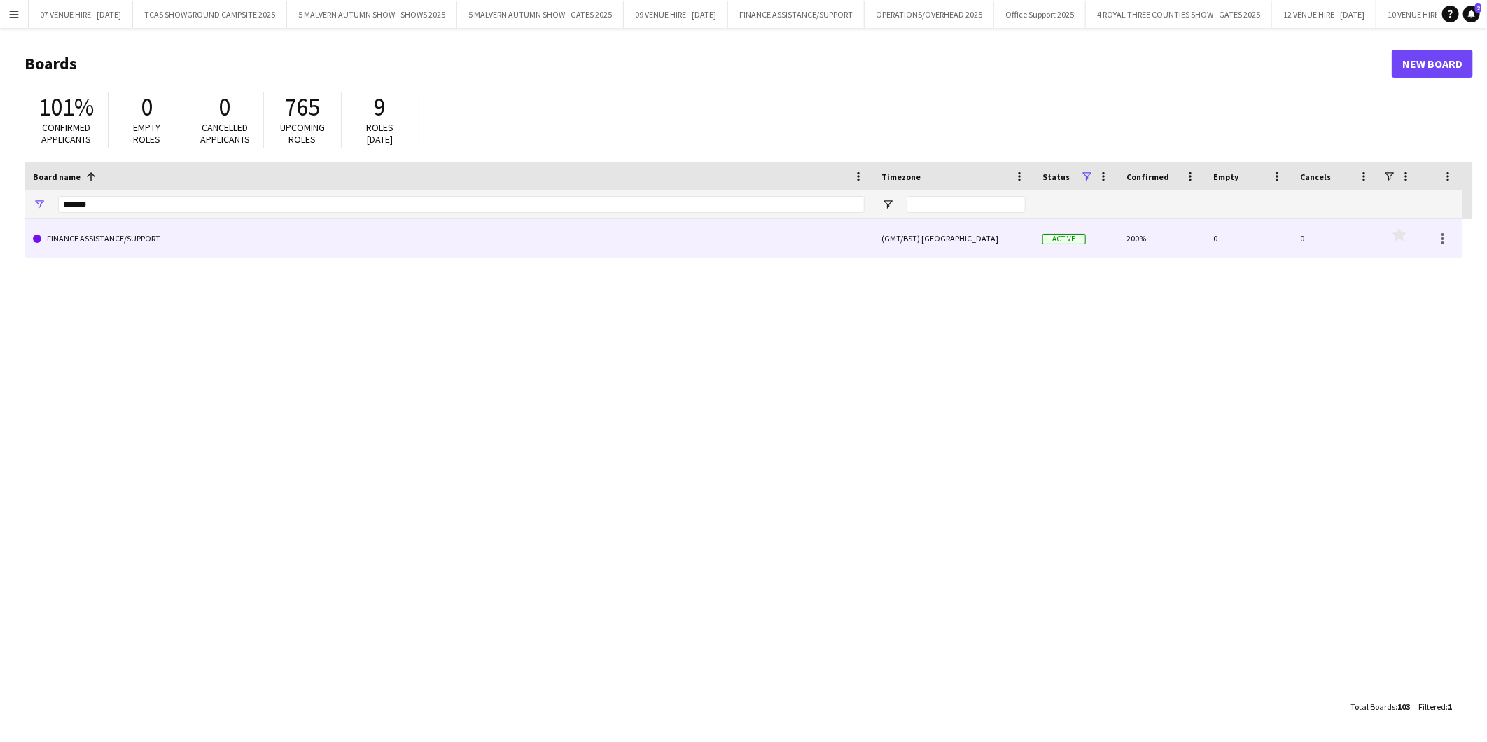
click at [144, 234] on link "FINANCE ASSISTANCE/SUPPORT" at bounding box center [449, 238] width 832 height 39
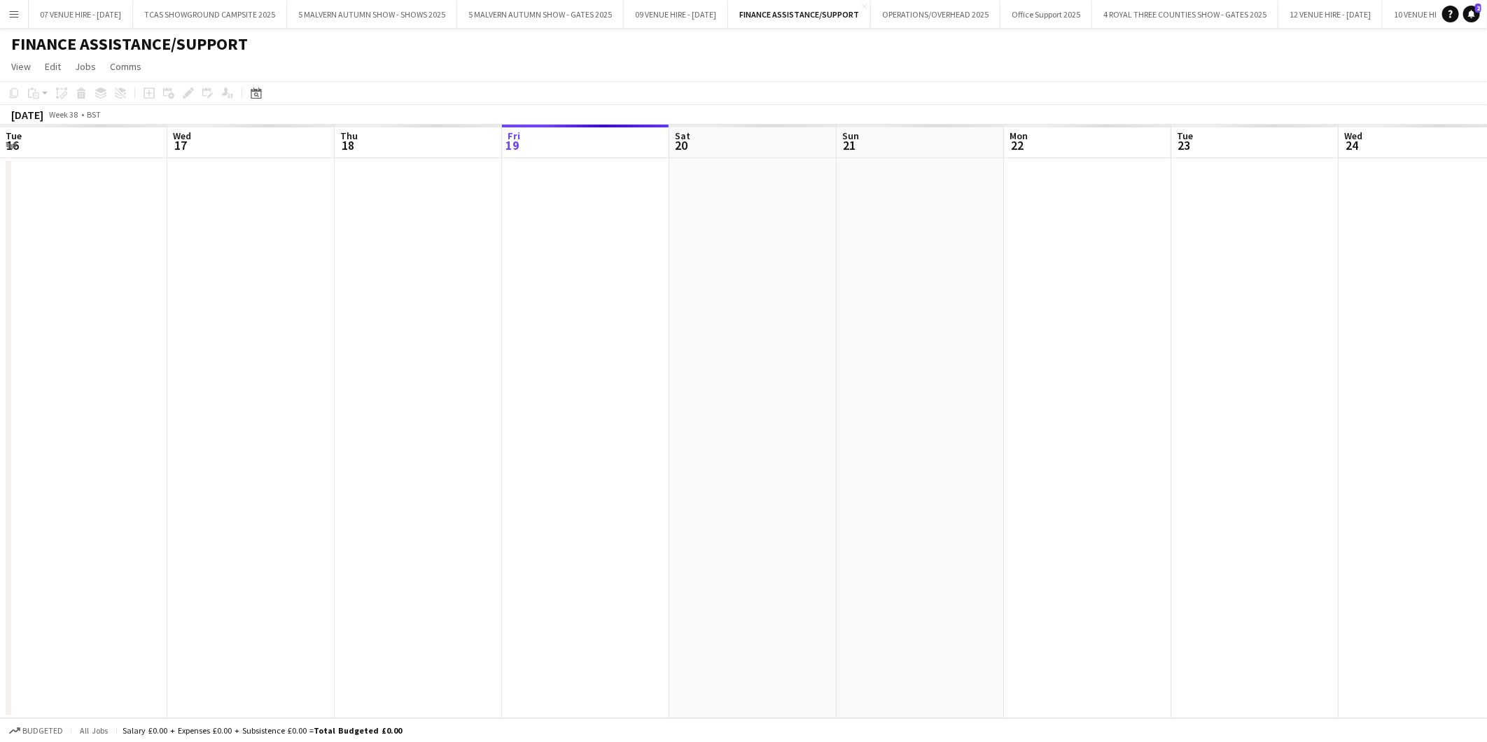
scroll to position [0, 334]
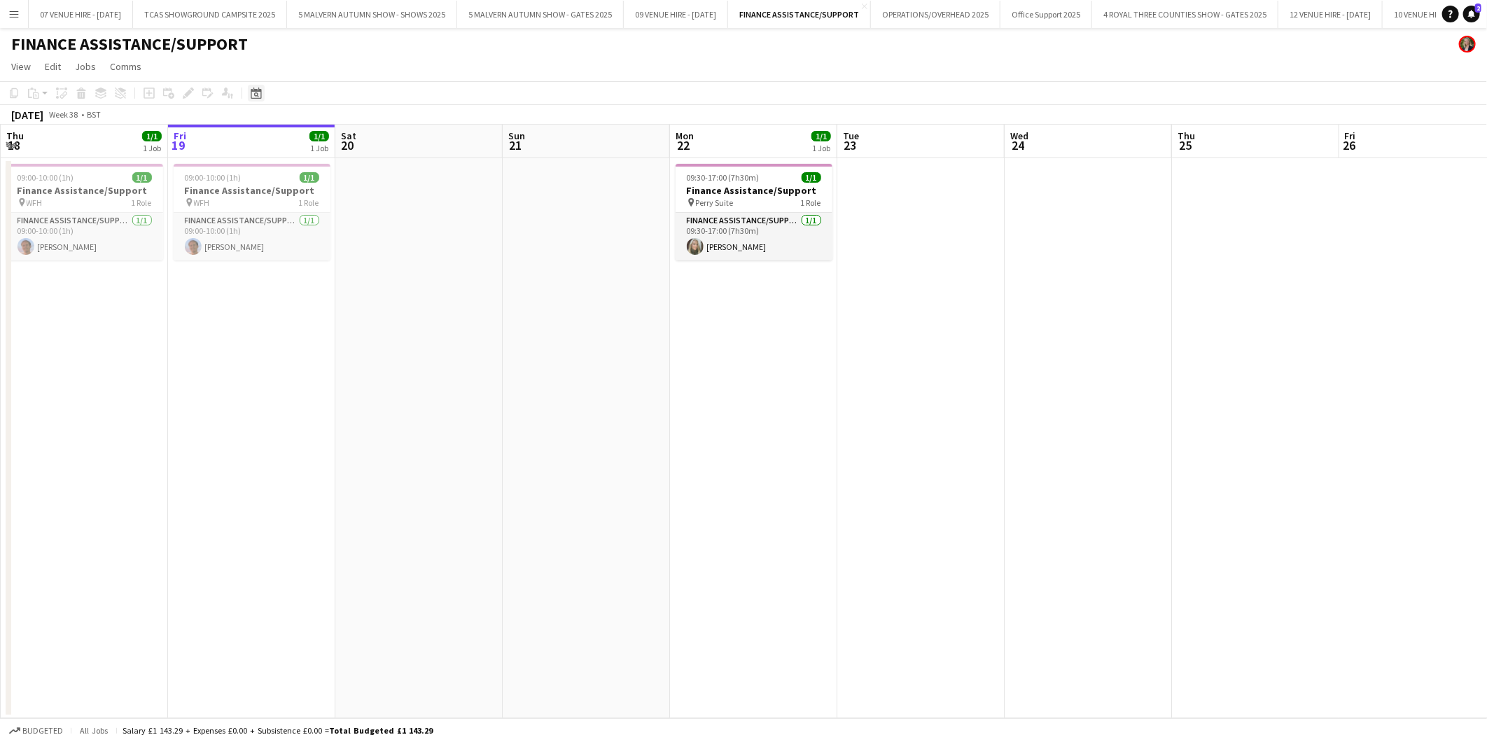
click at [256, 90] on icon at bounding box center [256, 93] width 11 height 11
click at [339, 133] on span "Previous month" at bounding box center [341, 141] width 28 height 28
click at [258, 266] on span "21" at bounding box center [258, 268] width 17 height 17
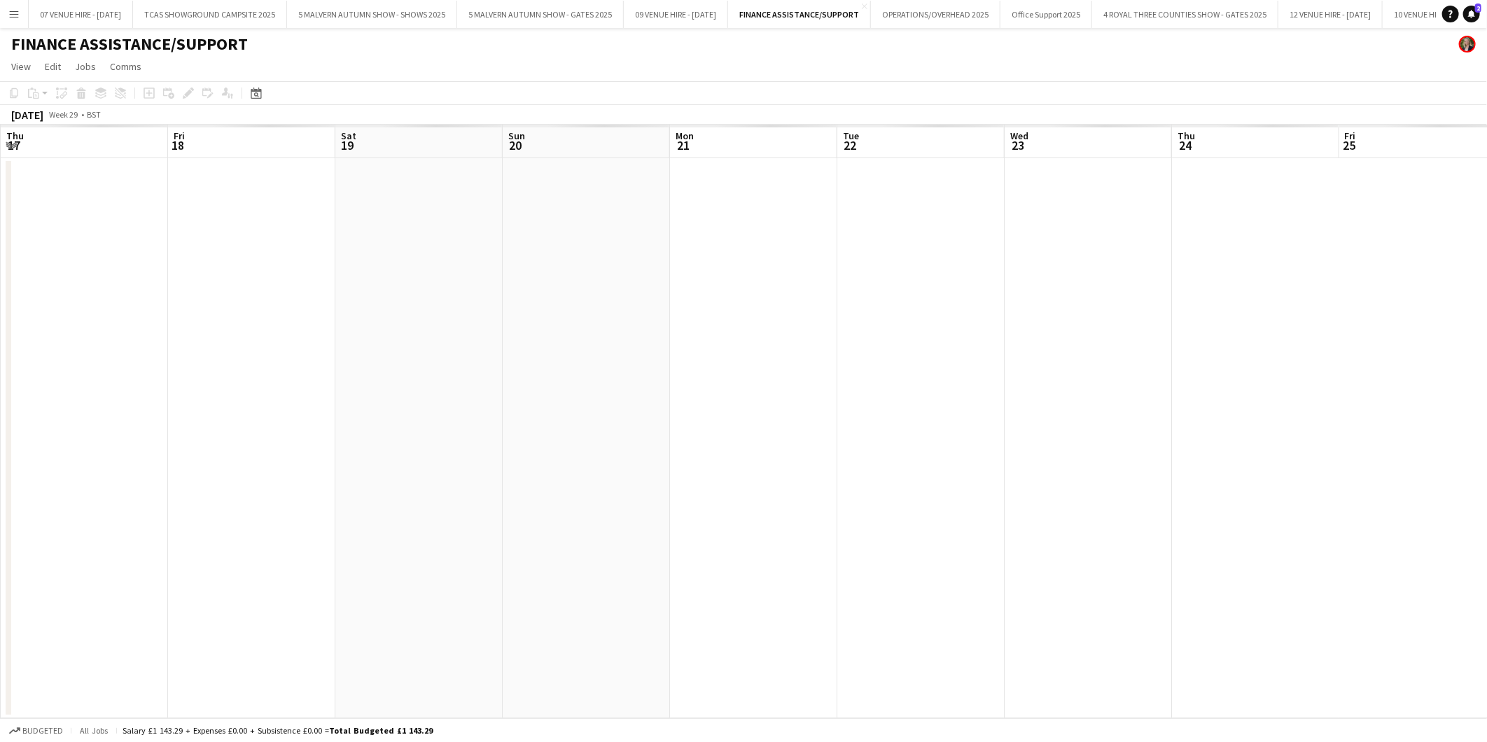
scroll to position [0, 481]
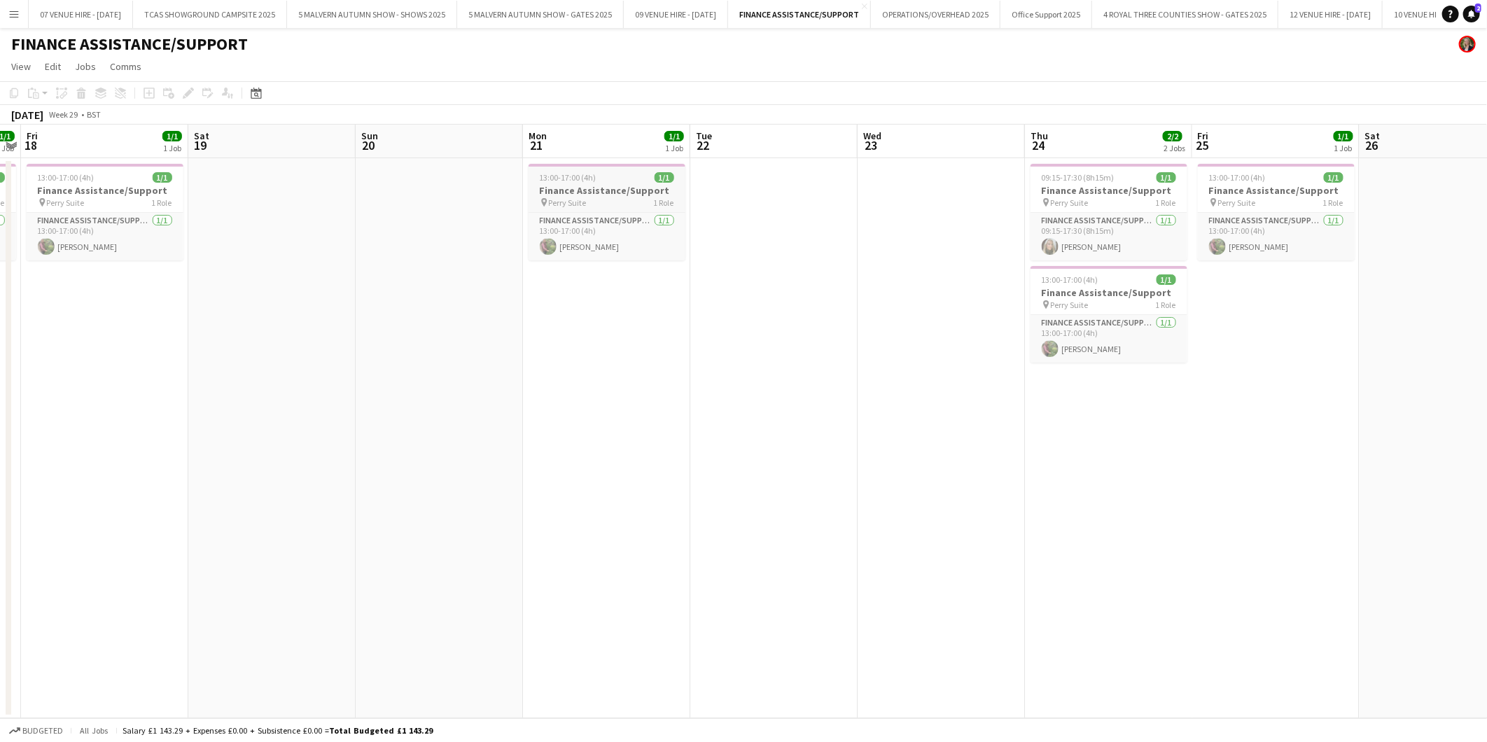
click at [585, 176] on span "13:00-17:00 (4h)" at bounding box center [568, 177] width 57 height 11
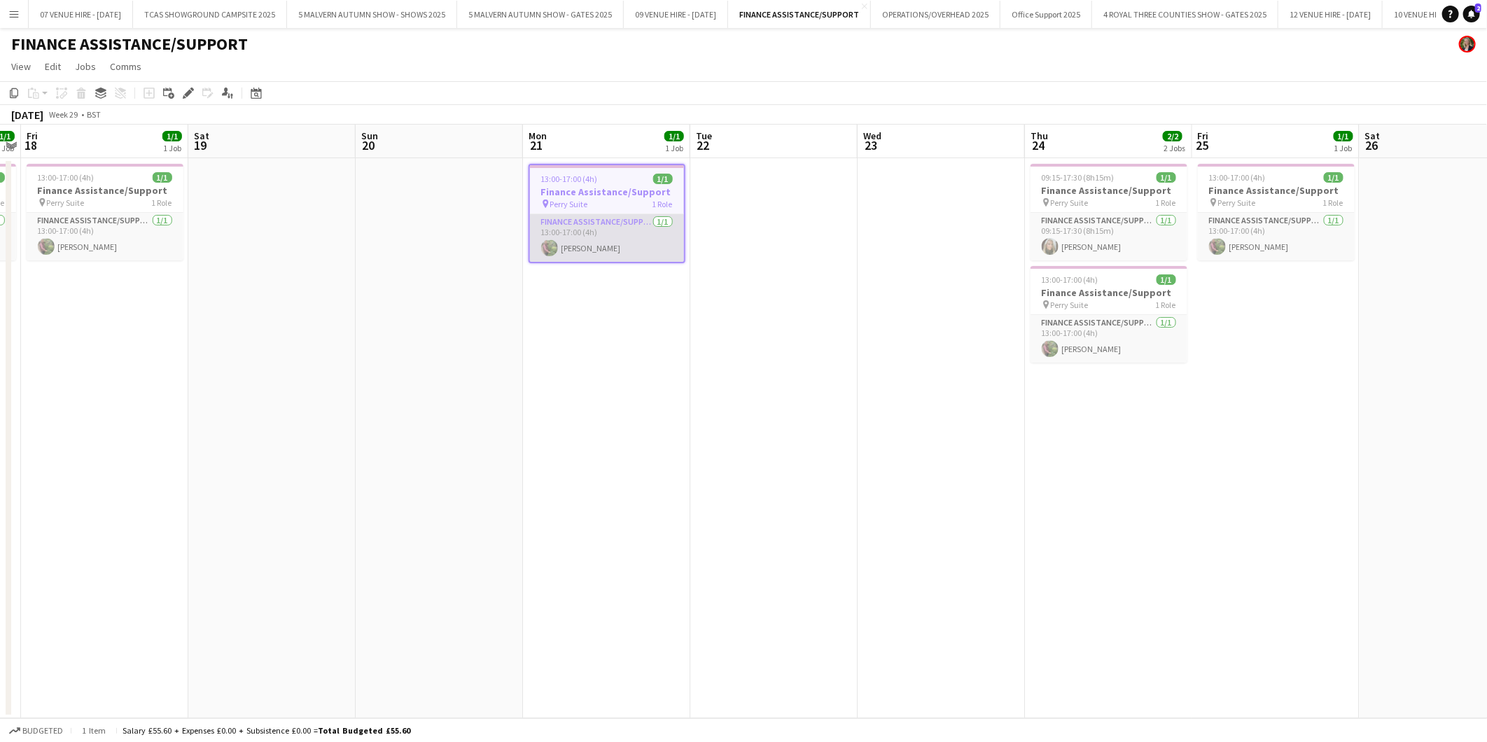
click at [585, 247] on app-card-role "Finance Assistance/Support [DATE] 13:00-17:00 (4h) [PERSON_NAME]" at bounding box center [607, 238] width 154 height 48
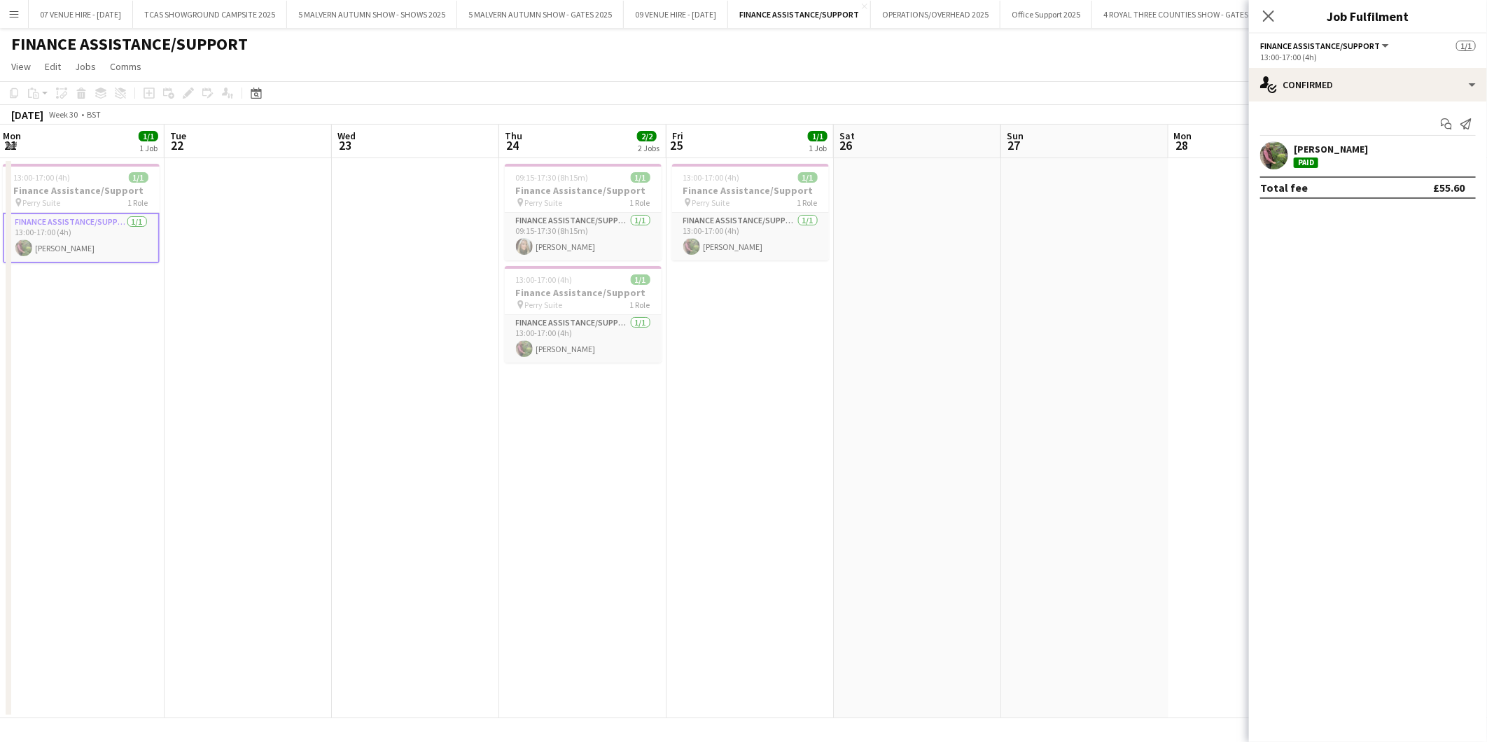
drag, startPoint x: 1113, startPoint y: 235, endPoint x: 586, endPoint y: 225, distance: 527.4
click at [586, 225] on app-calendar-viewport "Fri 18 1/1 1 Job Sat 19 Sun 20 Mon 21 1/1 1 Job Tue 22 Wed 23 Thu 24 2/2 2 Jobs…" at bounding box center [743, 422] width 1487 height 594
click at [726, 242] on app-card-role "Finance Assistance/Support [DATE] 13:00-17:00 (4h) [PERSON_NAME]" at bounding box center [749, 237] width 157 height 48
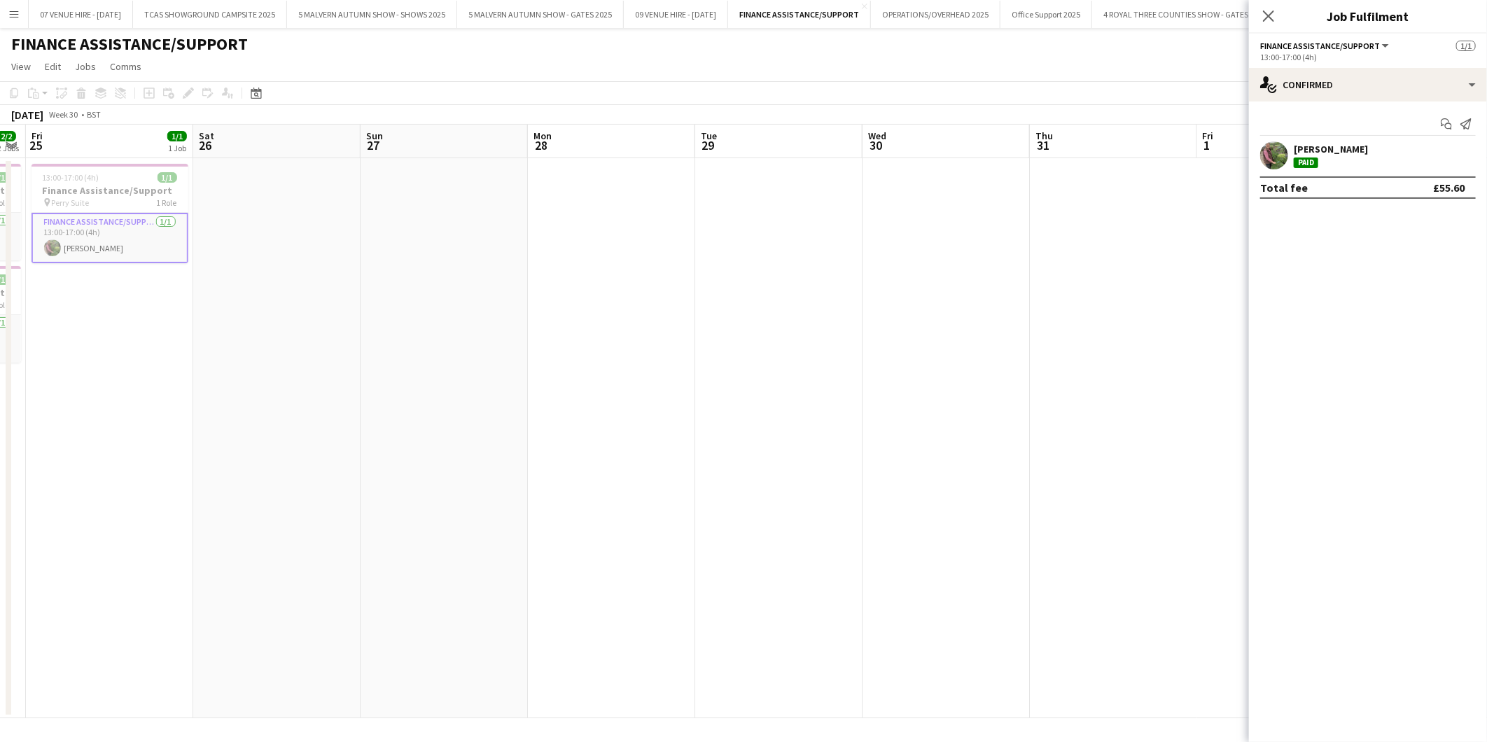
drag, startPoint x: 958, startPoint y: 245, endPoint x: 317, endPoint y: 221, distance: 641.9
click at [317, 221] on app-calendar-viewport "Tue 22 Wed 23 Thu 24 2/2 2 Jobs Fri 25 1/1 1 Job Sat 26 Sun 27 Mon 28 Tue 29 We…" at bounding box center [743, 422] width 1487 height 594
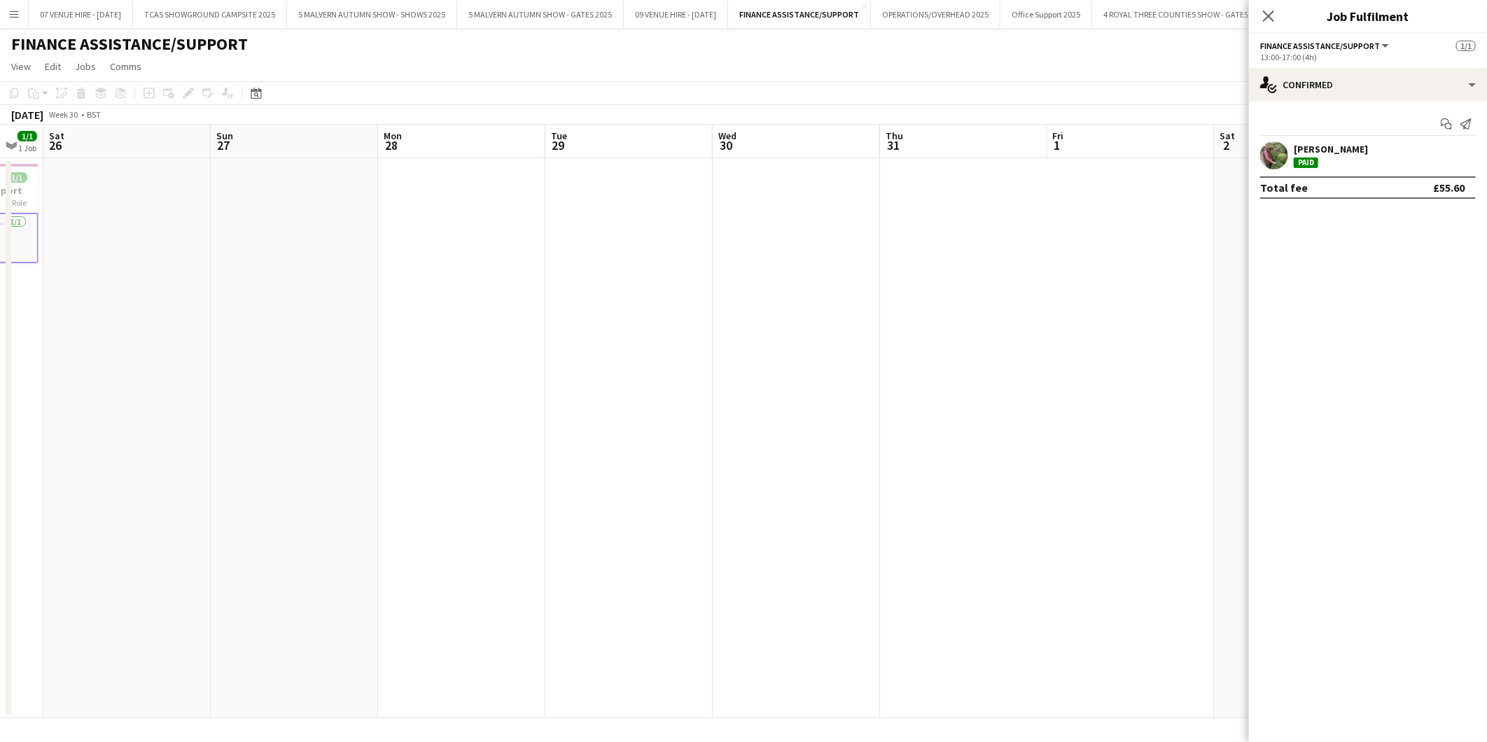
drag, startPoint x: 1039, startPoint y: 312, endPoint x: 534, endPoint y: 268, distance: 506.9
click at [534, 268] on app-calendar-viewport "Tue 22 Wed 23 Thu 24 2/2 2 Jobs Fri 25 1/1 1 Job Sat 26 Sun 27 Mon 28 Tue 29 We…" at bounding box center [743, 422] width 1487 height 594
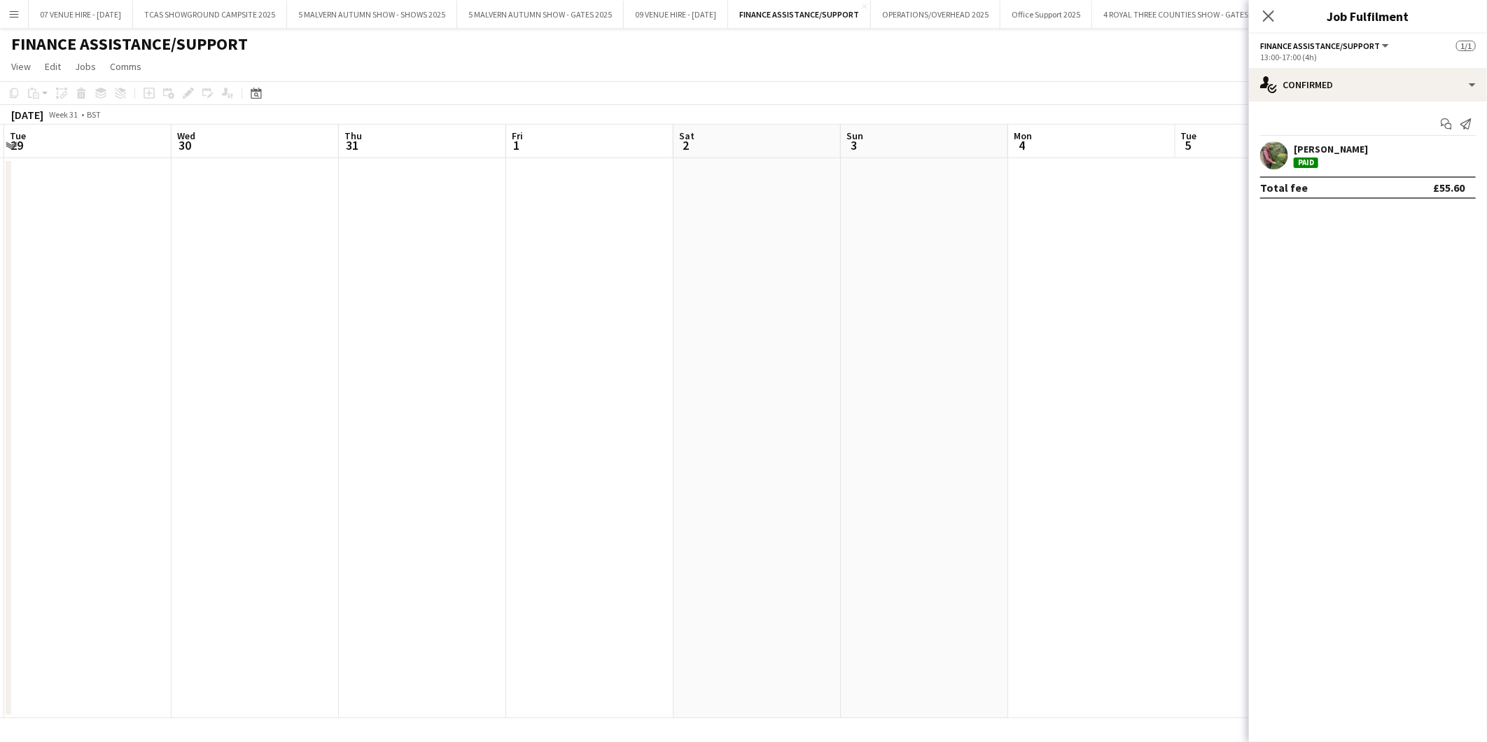
drag, startPoint x: 704, startPoint y: 256, endPoint x: 558, endPoint y: 241, distance: 146.4
click at [499, 246] on app-calendar-viewport "Sat 26 Sun 27 Mon 28 Tue 29 Wed 30 Thu 31 Fri 1 Sat 2 Sun 3 Mon 4 Tue 5 Wed 6 T…" at bounding box center [743, 422] width 1487 height 594
drag, startPoint x: 773, startPoint y: 254, endPoint x: 538, endPoint y: 267, distance: 235.7
click at [538, 267] on app-calendar-viewport "Sun 27 Mon 28 Tue 29 Wed 30 Thu 31 Fri 1 Sat 2 Sun 3 Mon 4 Tue 5 Wed 6 Thu 7 Fr…" at bounding box center [743, 422] width 1487 height 594
drag, startPoint x: 573, startPoint y: 265, endPoint x: 469, endPoint y: 258, distance: 103.9
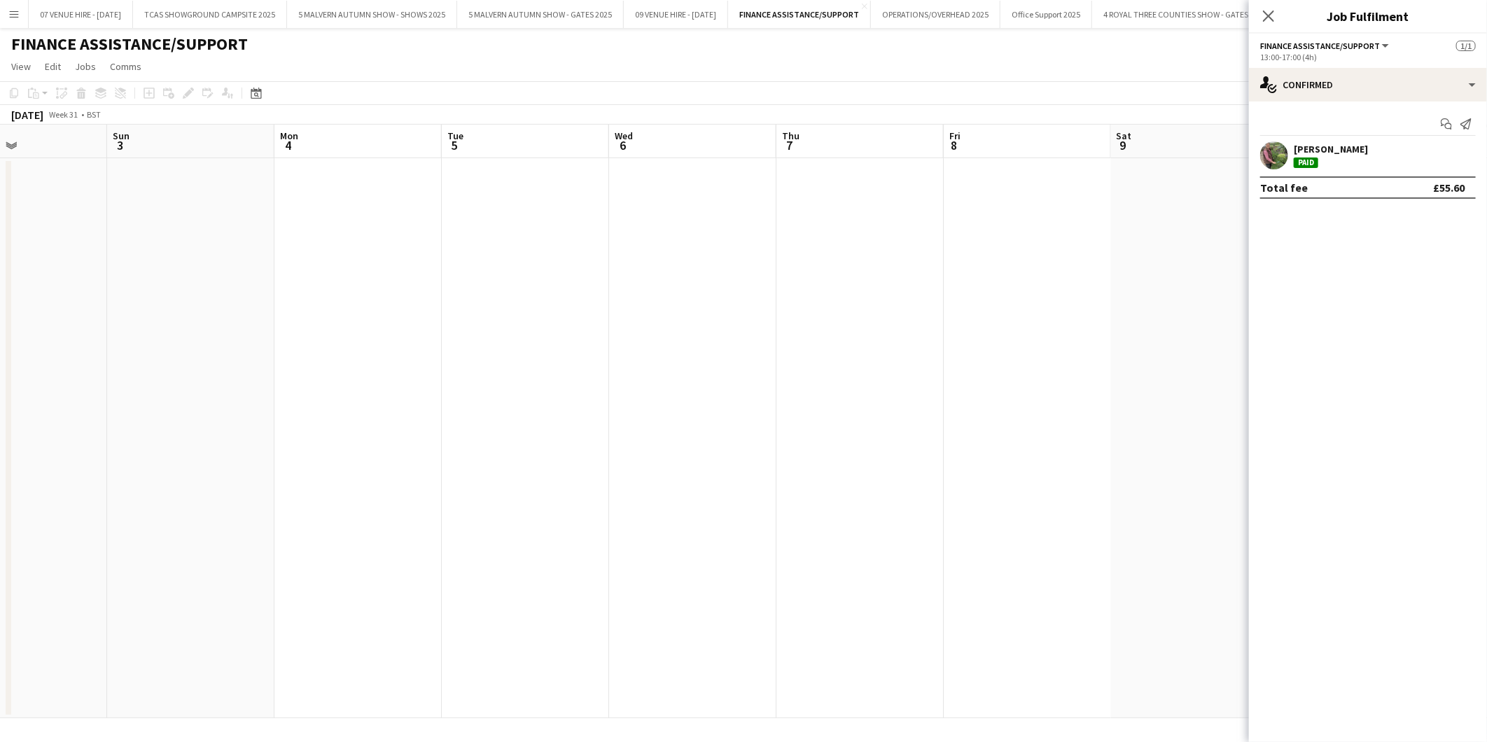
click at [469, 258] on app-calendar-viewport "Wed 30 Thu 31 Fri 1 Sat 2 Sun 3 Mon 4 Tue 5 Wed 6 Thu 7 Fri 8 Sat 9 Sun 10 Mon …" at bounding box center [743, 422] width 1487 height 594
drag, startPoint x: 710, startPoint y: 301, endPoint x: 729, endPoint y: 284, distance: 25.3
click at [603, 291] on app-calendar-viewport "Wed 30 Thu 31 Fri 1 Sat 2 Sun 3 Mon 4 Tue 5 Wed 6 Thu 7 Fri 8 Sat 9 Sun 10 Mon …" at bounding box center [743, 422] width 1487 height 594
drag, startPoint x: 547, startPoint y: 284, endPoint x: 459, endPoint y: 282, distance: 87.6
click at [459, 282] on app-calendar-viewport "Sat 2 Sun 3 Mon 4 Tue 5 Wed 6 Thu 7 Fri 8 Sat 9 Sun 10 Mon 11 Tue 12 Wed 13 Thu…" at bounding box center [743, 422] width 1487 height 594
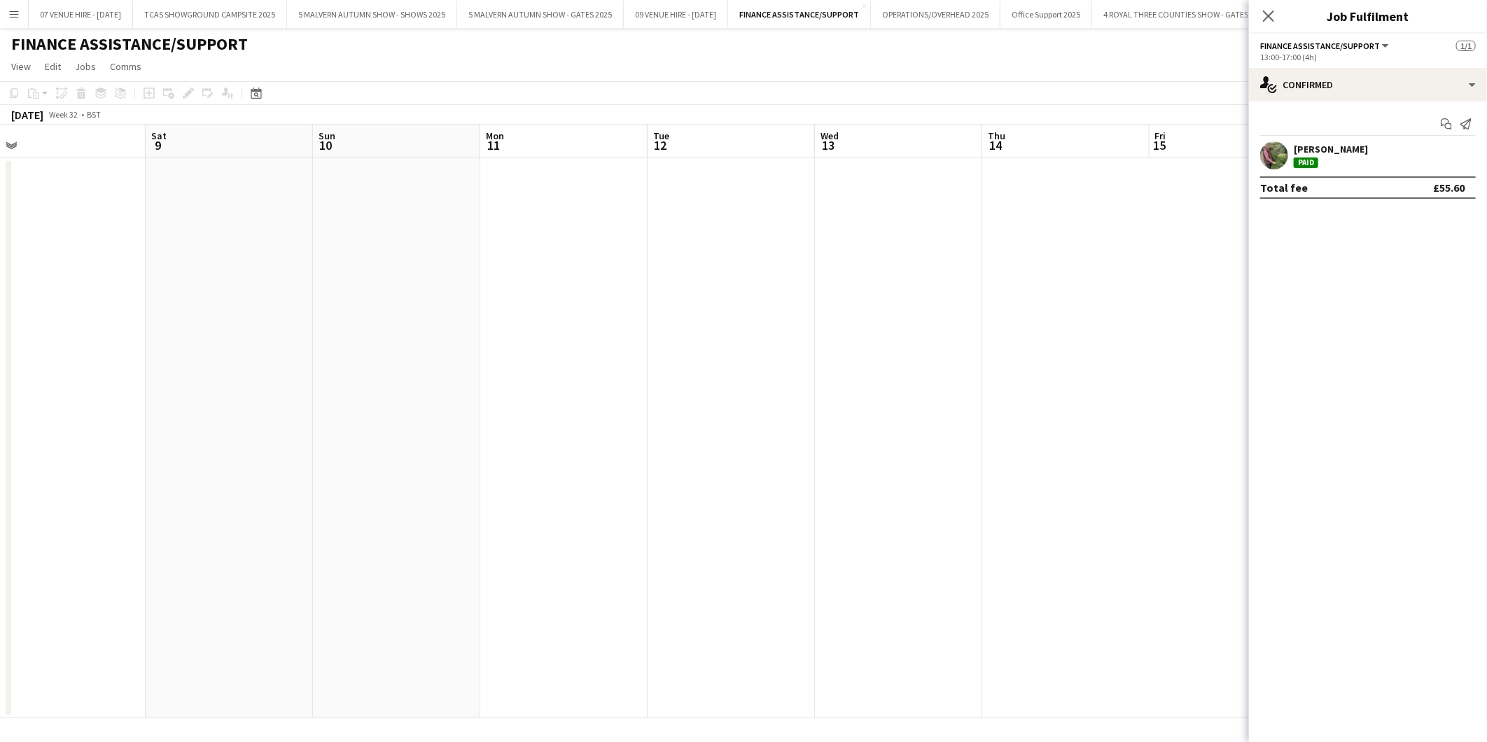
drag, startPoint x: 725, startPoint y: 312, endPoint x: 834, endPoint y: 305, distance: 109.5
click at [624, 305] on app-calendar-viewport "Tue 5 Wed 6 Thu 7 Fri 8 Sat 9 Sun 10 Mon 11 Tue 12 Wed 13 Thu 14 Fri 15 Sat 16 …" at bounding box center [743, 422] width 1487 height 594
drag, startPoint x: 758, startPoint y: 309, endPoint x: 838, endPoint y: 291, distance: 82.4
click at [653, 302] on app-calendar-viewport "Tue 5 Wed 6 Thu 7 Fri 8 Sat 9 Sun 10 Mon 11 Tue 12 Wed 13 Thu 14 Fri 15 Sat 16 …" at bounding box center [743, 422] width 1487 height 594
drag, startPoint x: 859, startPoint y: 291, endPoint x: 655, endPoint y: 296, distance: 203.8
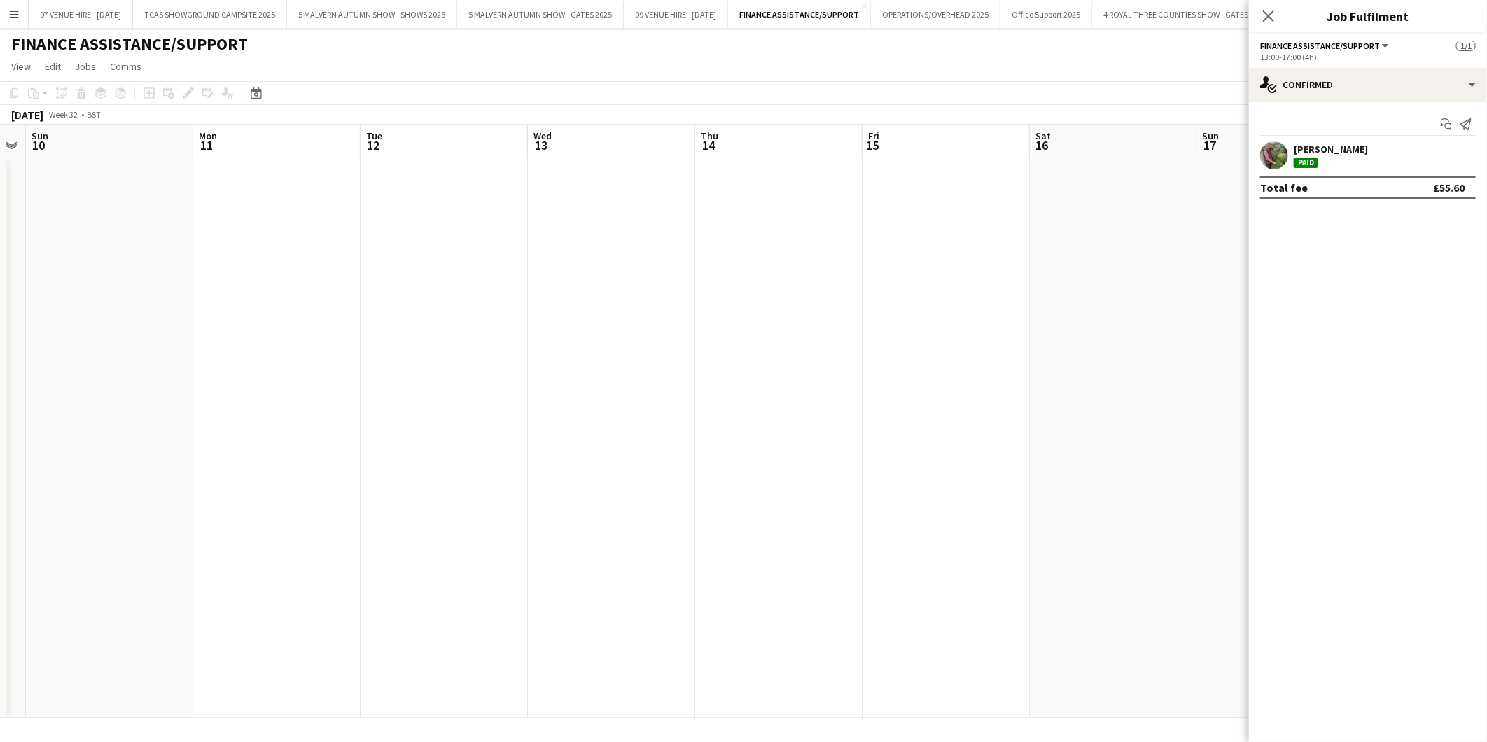
click at [655, 296] on app-calendar-viewport "Thu 7 Fri 8 Sat 9 Sun 10 Mon 11 Tue 12 Wed 13 Thu 14 Fri 15 Sat 16 Sun 17 Mon 1…" at bounding box center [743, 422] width 1487 height 594
drag, startPoint x: 806, startPoint y: 296, endPoint x: 796, endPoint y: 291, distance: 11.0
click at [718, 295] on app-calendar-viewport "Fri 8 Sat 9 Sun 10 Mon 11 Tue 12 Wed 13 Thu 14 Fri 15 Sat 16 Sun 17 Mon 18 Tue …" at bounding box center [743, 422] width 1487 height 594
drag, startPoint x: 814, startPoint y: 291, endPoint x: 620, endPoint y: 260, distance: 195.7
click at [515, 267] on app-calendar-viewport "Sat 9 Sun 10 Mon 11 Tue 12 Wed 13 Thu 14 Fri 15 Sat 16 Sun 17 Mon 18 Tue 19 Wed…" at bounding box center [743, 422] width 1487 height 594
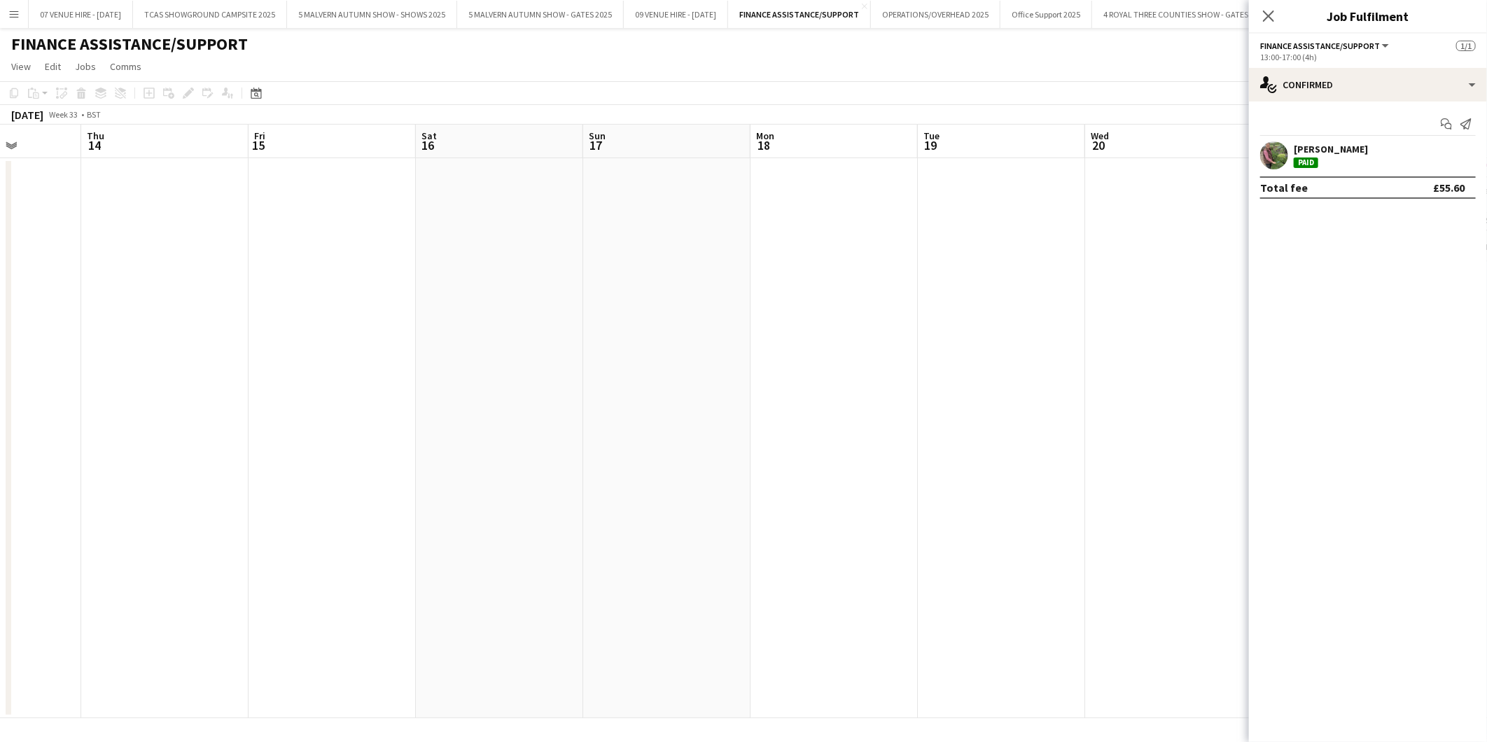
click at [620, 253] on app-calendar-viewport "Mon 11 Tue 12 Wed 13 Thu 14 Fri 15 Sat 16 Sun 17 Mon 18 Tue 19 Wed 20 Thu 21 Fr…" at bounding box center [743, 422] width 1487 height 594
drag, startPoint x: 798, startPoint y: 282, endPoint x: 747, endPoint y: 278, distance: 52.0
click at [747, 278] on app-calendar-viewport "Mon 11 Tue 12 Wed 13 Thu 14 Fri 15 Sat 16 Sun 17 Mon 18 Tue 19 Wed 20 Thu 21 Fr…" at bounding box center [743, 422] width 1487 height 594
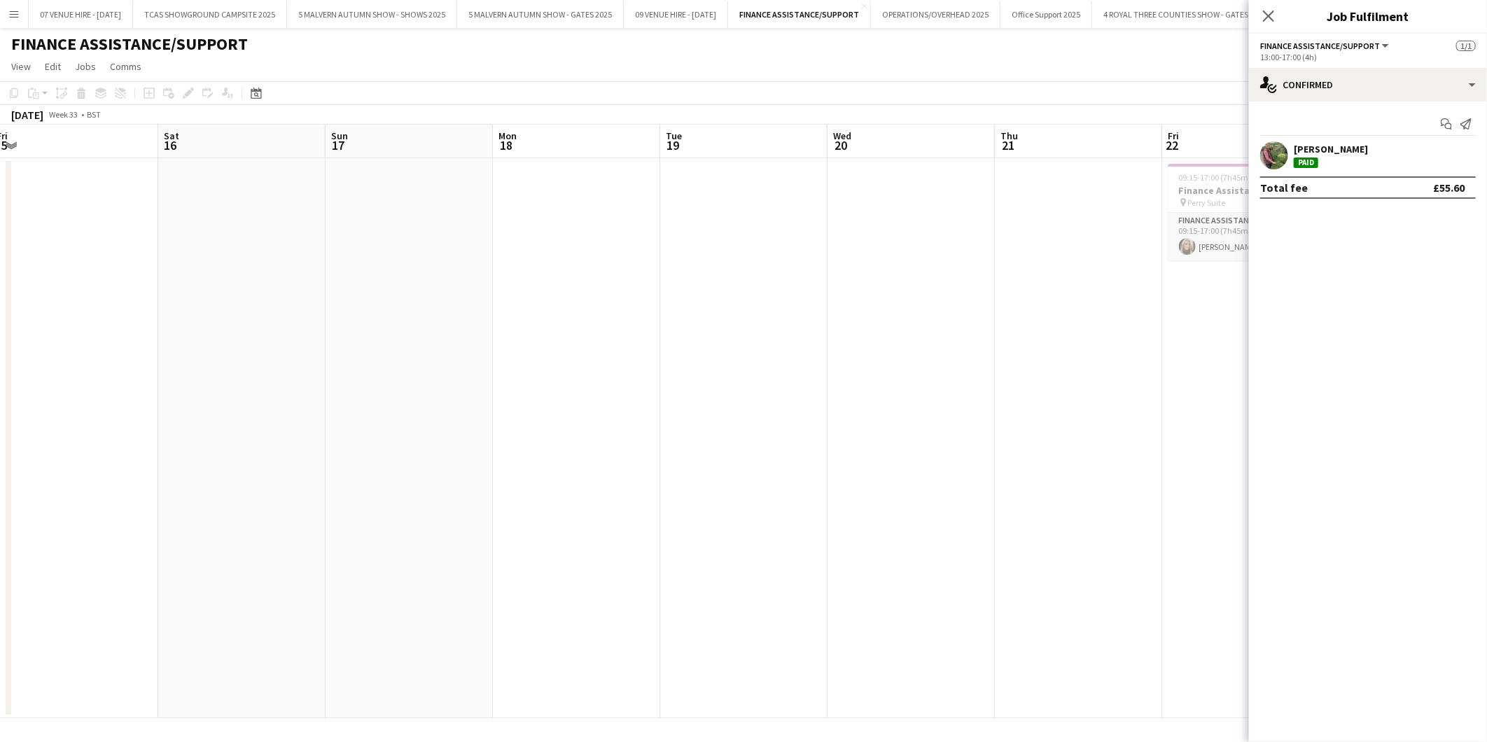
click at [618, 241] on app-calendar-viewport "Wed 13 Thu 14 Fri 15 Sat 16 Sun 17 Mon 18 Tue 19 Wed 20 Thu 21 Fri 22 1/1 1 Job…" at bounding box center [743, 422] width 1487 height 594
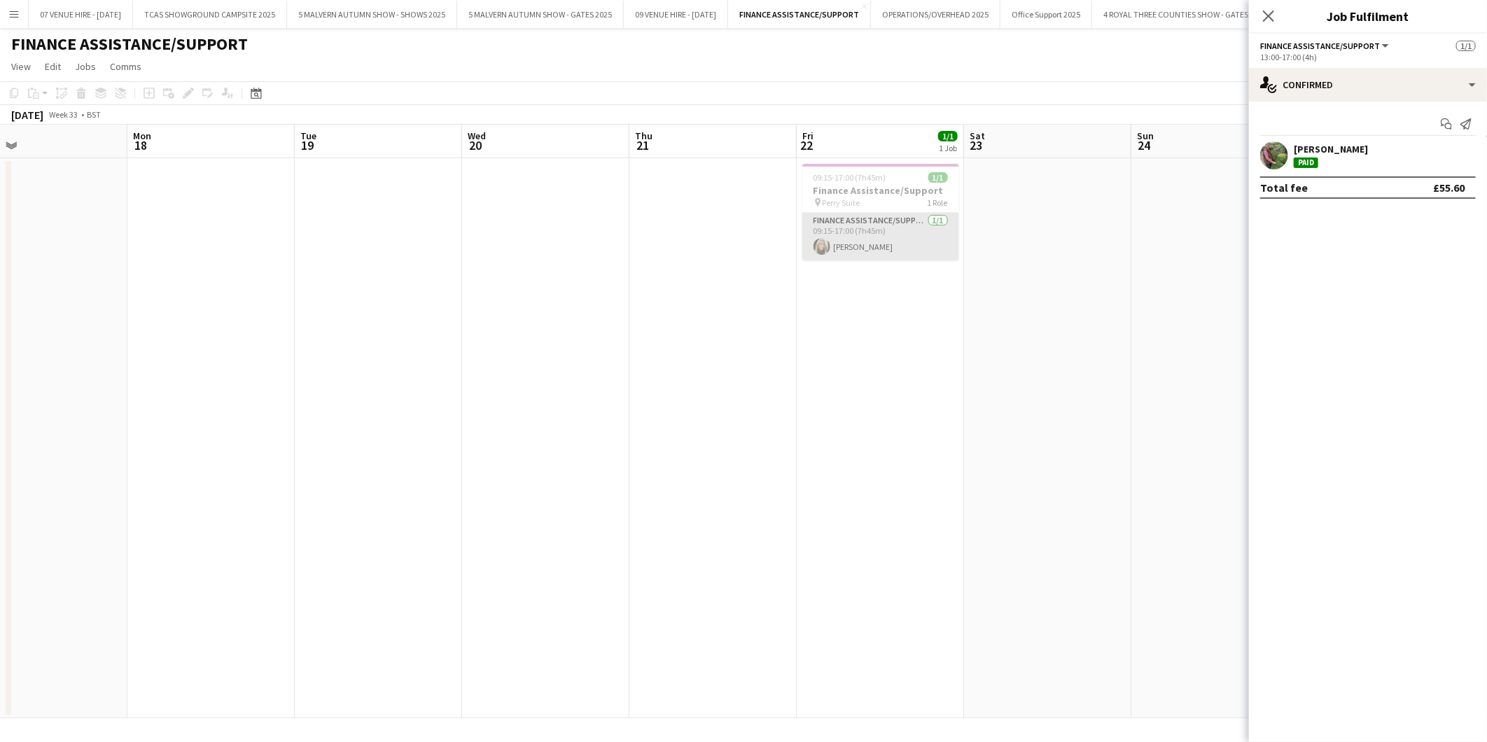
click at [873, 241] on app-card-role "Finance Assistance/Support [DATE] 09:15-17:00 (7h45m) [PERSON_NAME]" at bounding box center [881, 237] width 157 height 48
click at [385, 562] on app-date-cell at bounding box center [378, 438] width 167 height 560
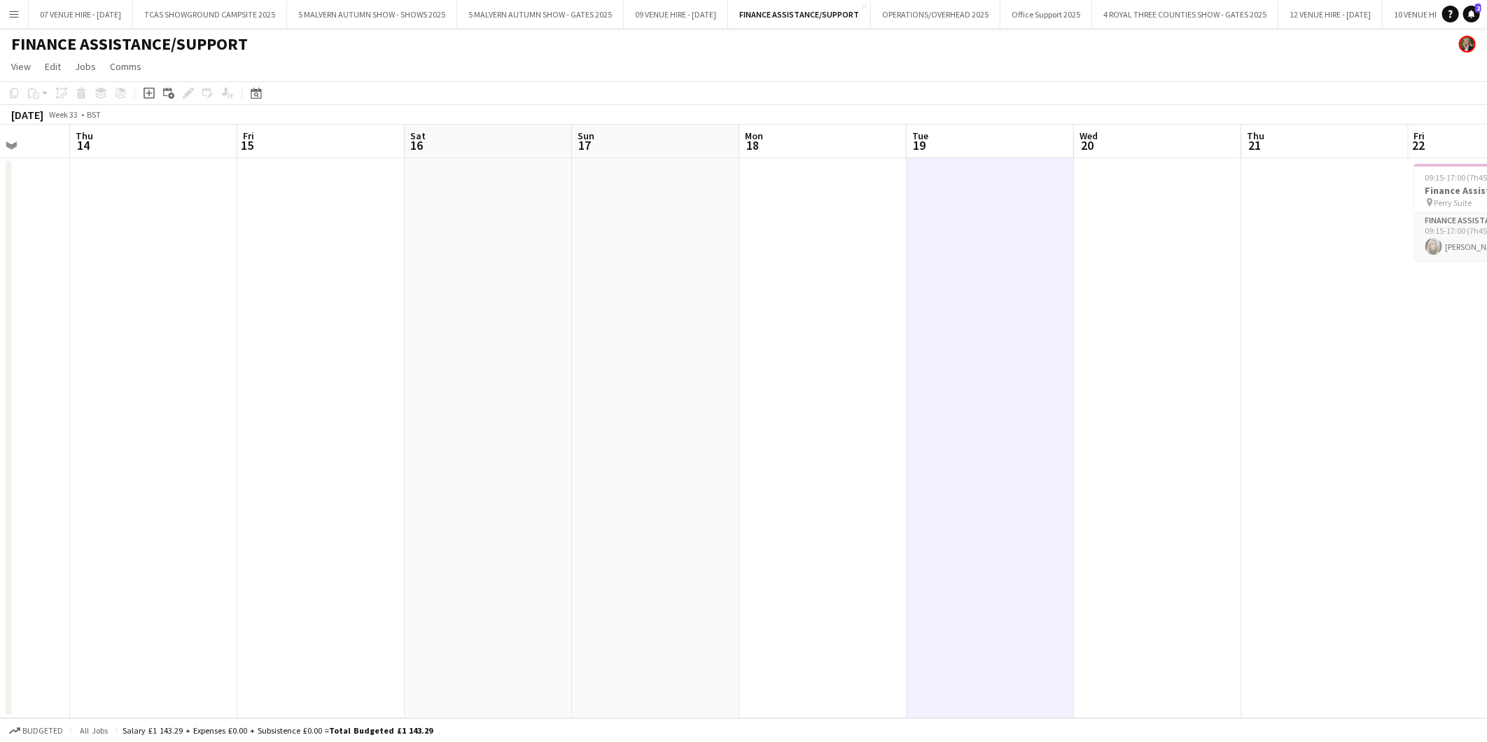
drag, startPoint x: 424, startPoint y: 264, endPoint x: 995, endPoint y: 218, distance: 572.6
click at [995, 218] on app-calendar-viewport "Tue 12 Wed 13 Thu 14 Fri 15 Sat 16 Sun 17 Mon 18 Tue 19 Wed 20 Thu 21 Fri 22 1/…" at bounding box center [743, 422] width 1487 height 594
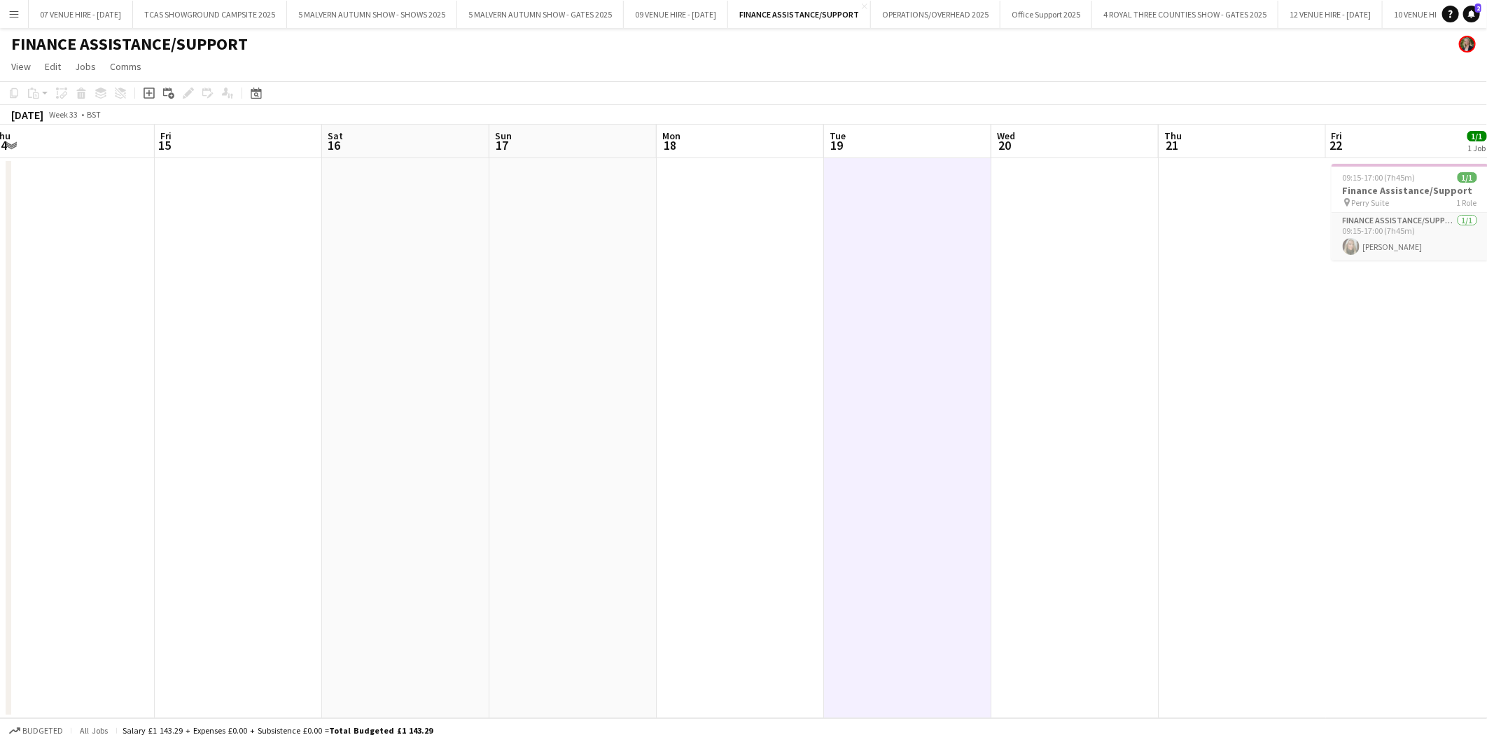
drag, startPoint x: 668, startPoint y: 231, endPoint x: 901, endPoint y: 245, distance: 233.6
click at [901, 245] on app-calendar-viewport "Tue 12 Wed 13 Thu 14 Fri 15 Sat 16 Sun 17 Mon 18 Tue 19 Wed 20 Thu 21 Fri 22 1/…" at bounding box center [743, 422] width 1487 height 594
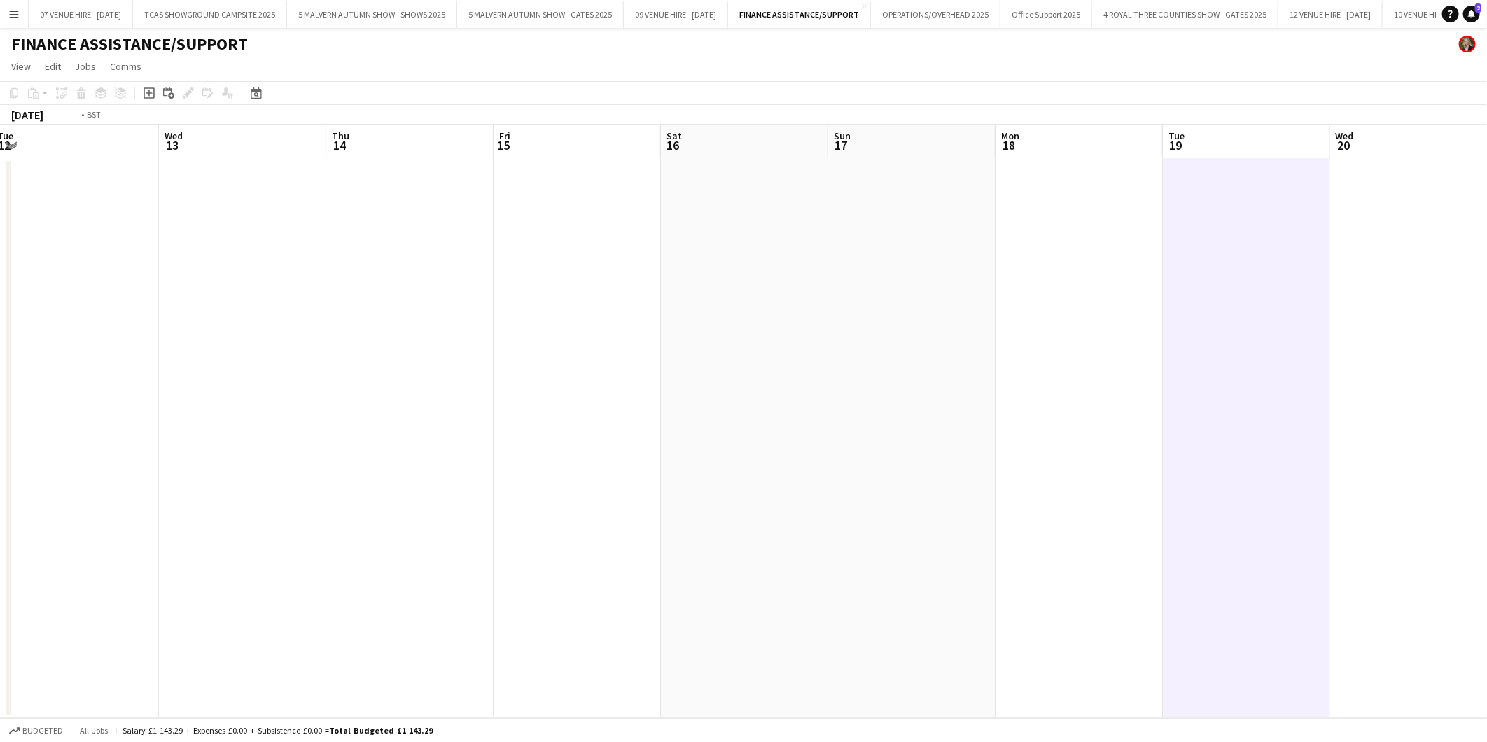
drag, startPoint x: 604, startPoint y: 259, endPoint x: 919, endPoint y: 254, distance: 314.5
click at [919, 254] on app-calendar-viewport "Sun 10 Mon 11 Tue 12 Wed 13 Thu 14 Fri 15 Sat 16 Sun 17 Mon 18 Tue 19 Wed 20 Th…" at bounding box center [743, 422] width 1487 height 594
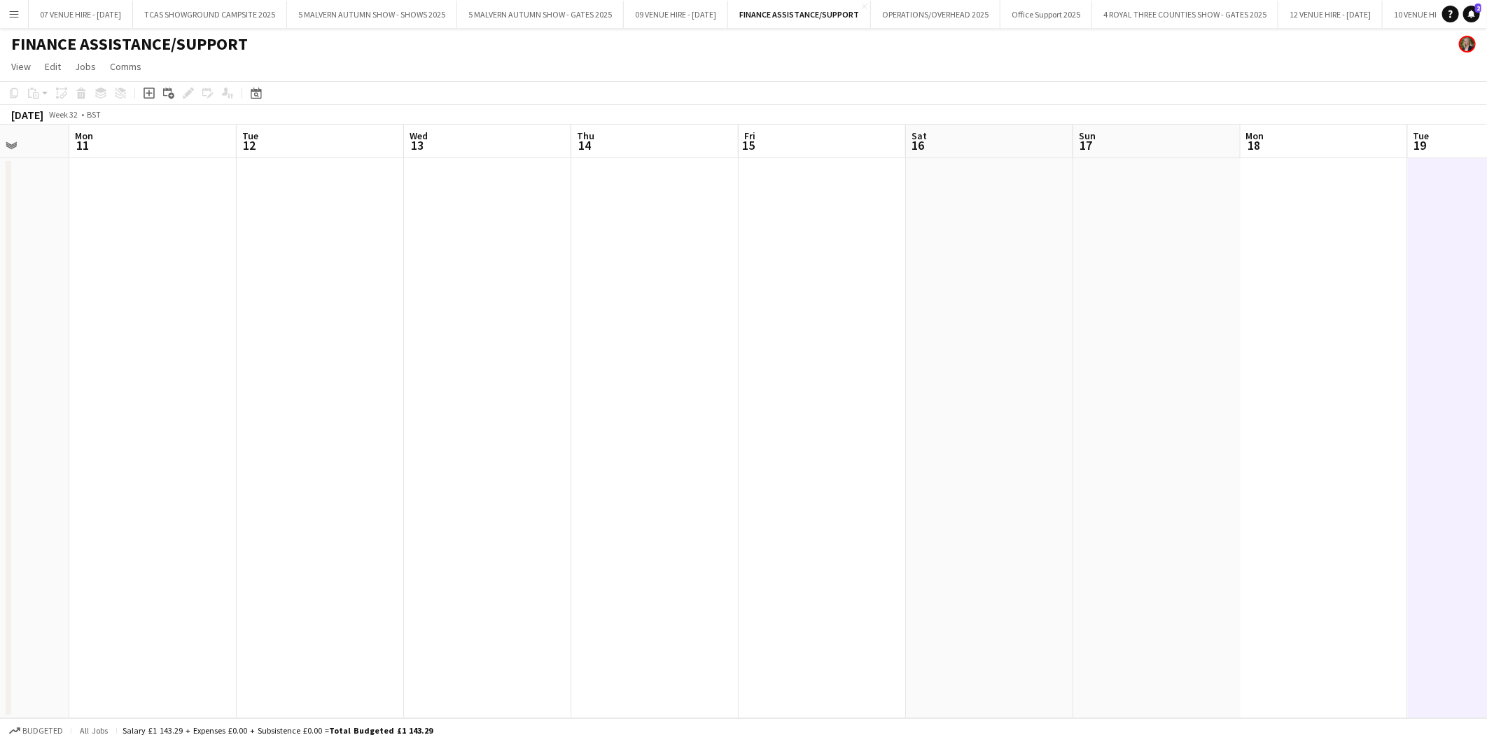
drag, startPoint x: 797, startPoint y: 285, endPoint x: 1175, endPoint y: 317, distance: 379.5
click at [1175, 317] on app-calendar-viewport "Fri 8 Sat 9 Sun 10 Mon 11 Tue 12 Wed 13 Thu 14 Fri 15 Sat 16 Sun 17 Mon 18 Tue …" at bounding box center [743, 422] width 1487 height 594
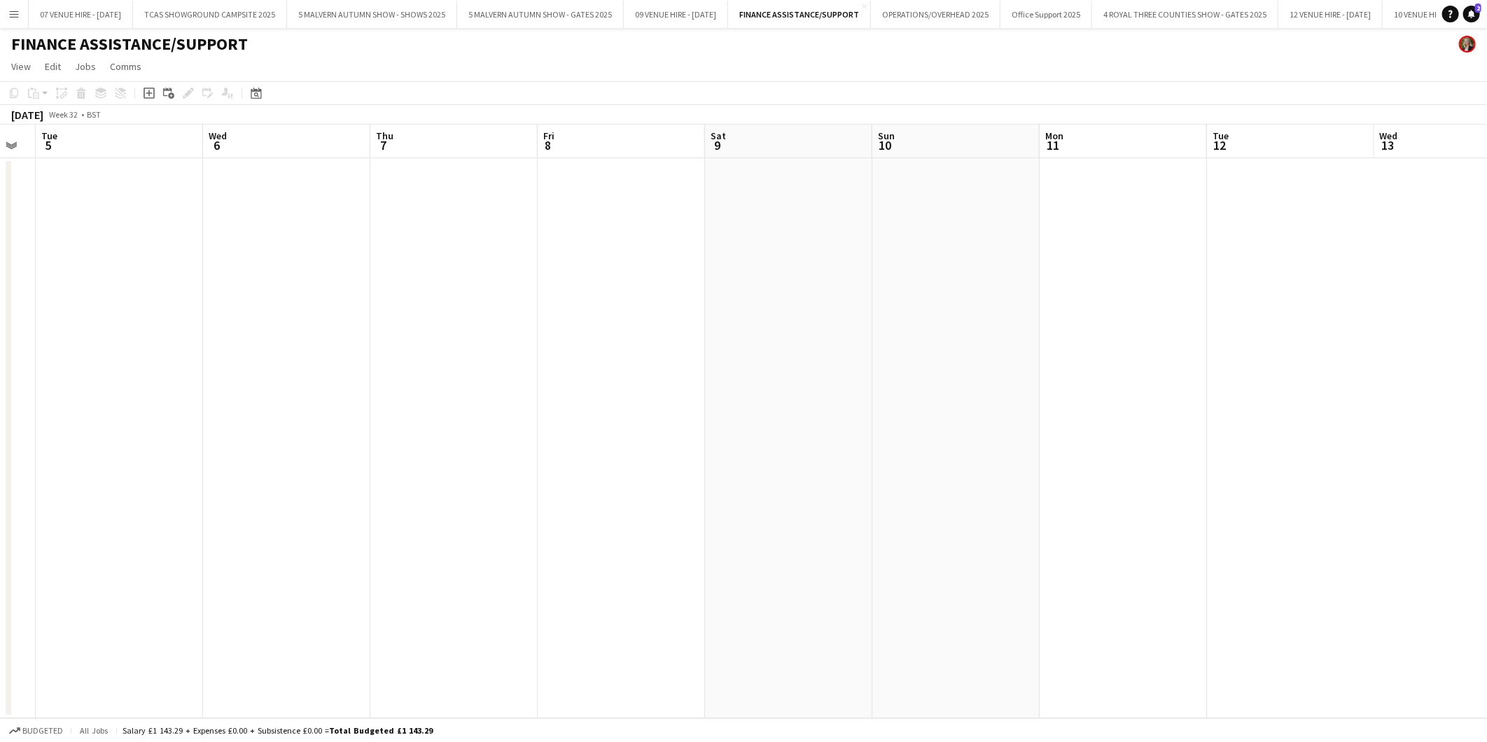
drag, startPoint x: 1034, startPoint y: 338, endPoint x: 1395, endPoint y: 323, distance: 361.0
click at [1397, 320] on app-calendar-viewport "Sun 3 Mon 4 Tue 5 Wed 6 Thu 7 Fri 8 Sat 9 Sun 10 Mon 11 Tue 12 Wed 13 Thu 14 Fr…" at bounding box center [743, 422] width 1487 height 594
drag, startPoint x: 827, startPoint y: 312, endPoint x: 1273, endPoint y: 314, distance: 446.1
click at [1273, 314] on app-calendar-viewport "Sun 3 Mon 4 Tue 5 Wed 6 Thu 7 Fri 8 Sat 9 Sun 10 Mon 11 Tue 12 Wed 13 Thu 14 Fr…" at bounding box center [743, 422] width 1487 height 594
drag, startPoint x: 677, startPoint y: 306, endPoint x: 1363, endPoint y: 321, distance: 686.4
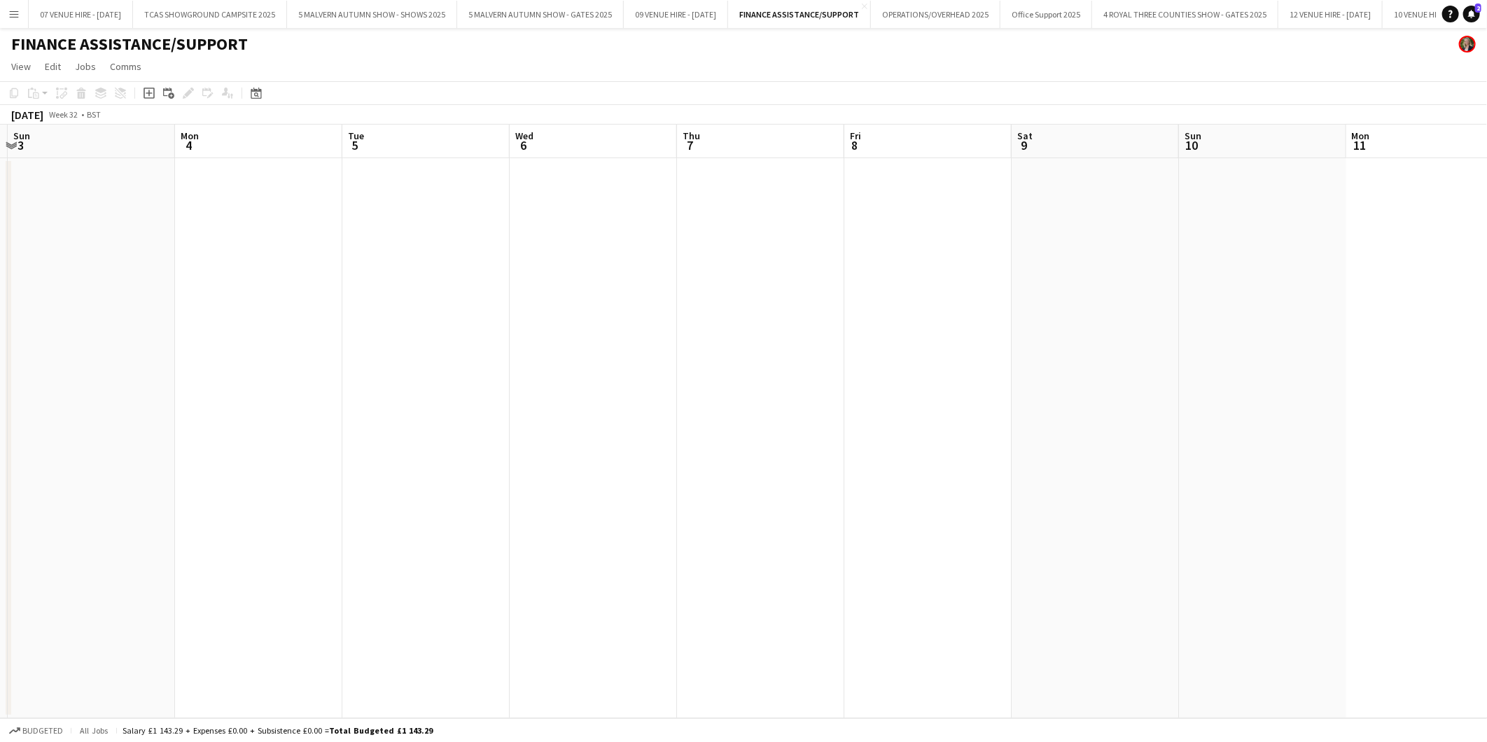
click at [1350, 313] on app-calendar-viewport "Fri 1 Sat 2 Sun 3 Mon 4 Tue 5 Wed 6 Thu 7 Fri 8 Sat 9 Sun 10 Mon 11 Tue 12 Wed …" at bounding box center [743, 422] width 1487 height 594
drag, startPoint x: 261, startPoint y: 258, endPoint x: 1008, endPoint y: 304, distance: 748.6
click at [1001, 304] on app-calendar-viewport "Mon 28 Tue 29 Wed 30 Thu 31 Fri 1 Sat 2 Sun 3 Mon 4 Tue 5 Wed 6 Thu 7 Fri 8 Sat…" at bounding box center [743, 422] width 1487 height 594
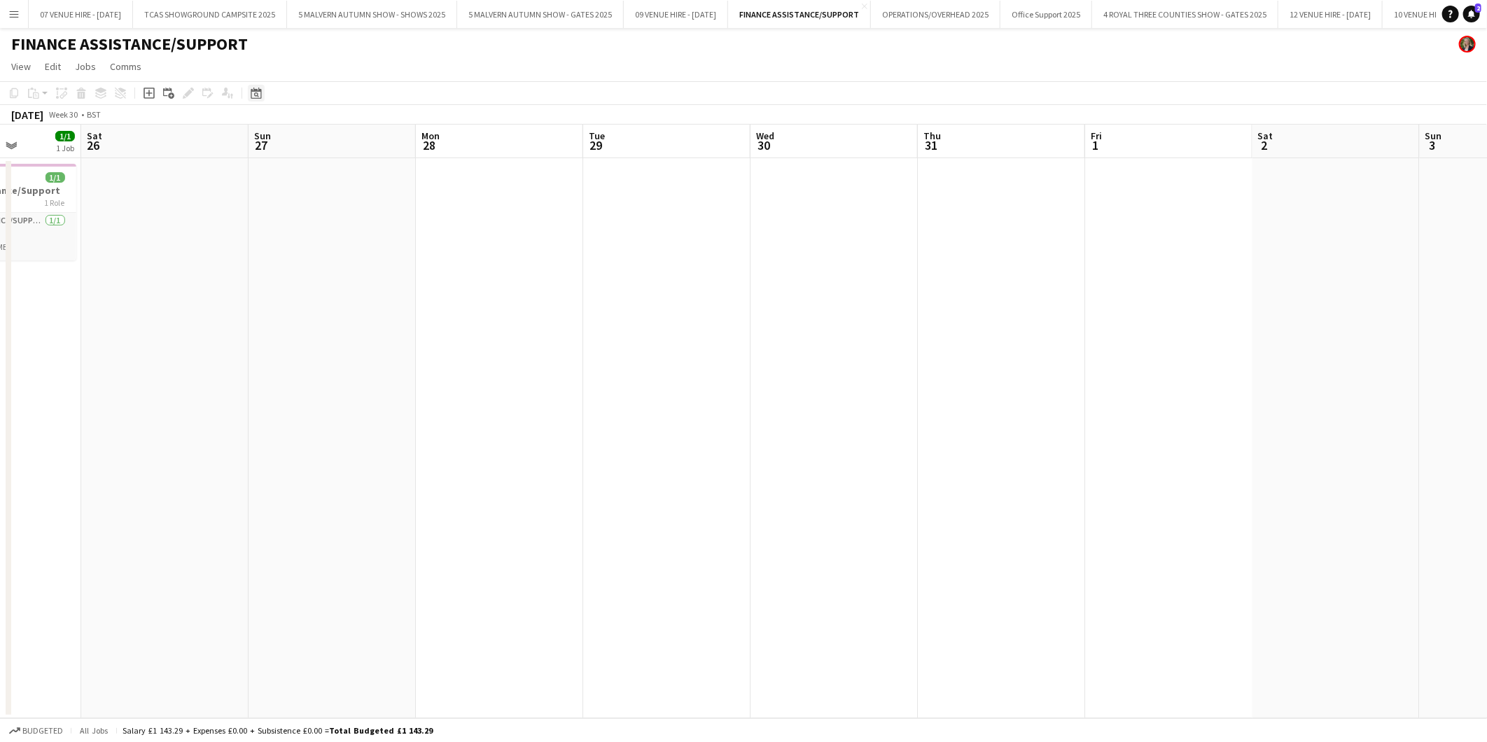
click at [256, 89] on icon "Date picker" at bounding box center [256, 93] width 11 height 11
click at [260, 265] on span "21" at bounding box center [258, 268] width 17 height 17
click at [235, 456] on app-date-cell at bounding box center [164, 438] width 167 height 560
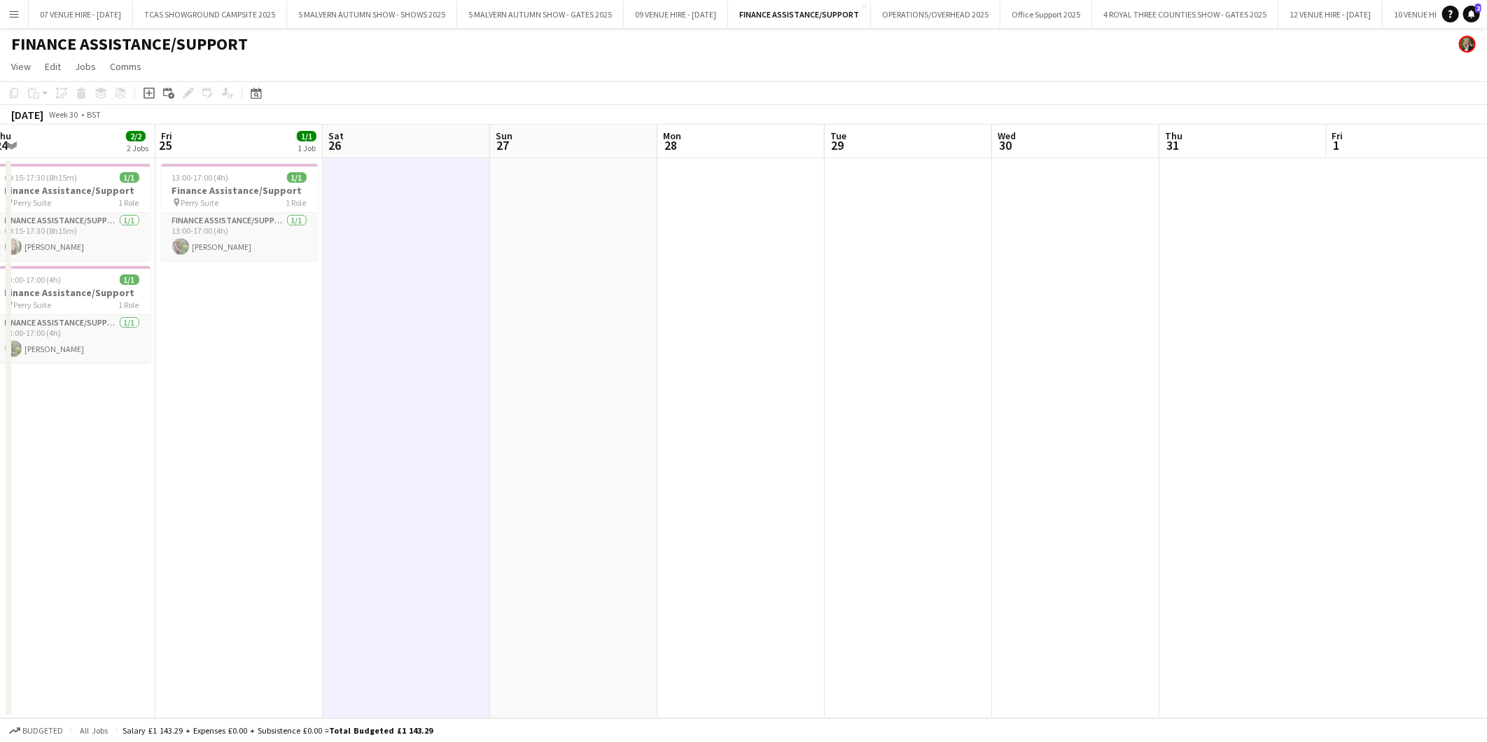
drag, startPoint x: 187, startPoint y: 278, endPoint x: 769, endPoint y: 268, distance: 582.0
click at [769, 268] on app-calendar-viewport "Tue 22 Wed 23 Thu 24 2/2 2 Jobs Fri 25 1/1 1 Job Sat 26 Sun 27 Mon 28 Tue 29 We…" at bounding box center [743, 422] width 1487 height 594
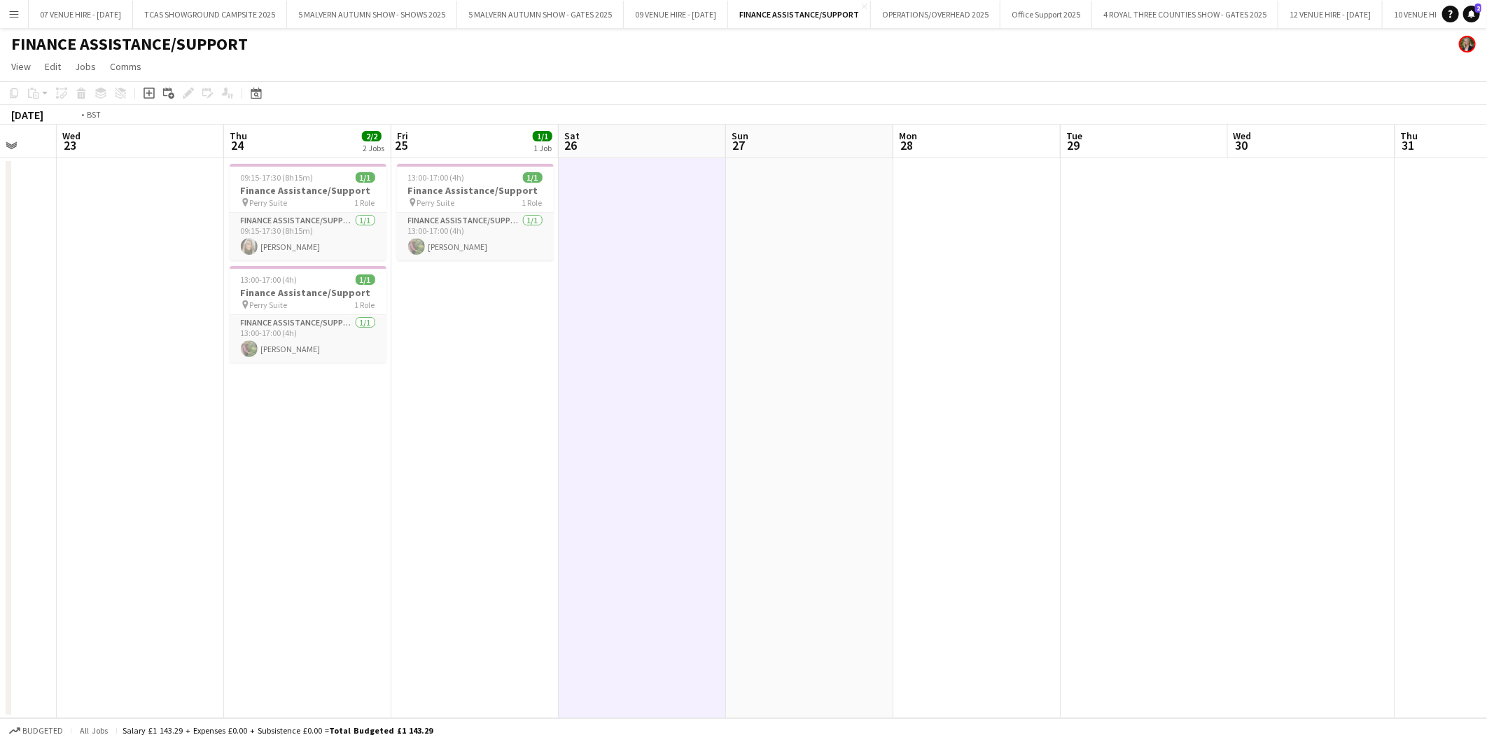
drag, startPoint x: 111, startPoint y: 233, endPoint x: 726, endPoint y: 184, distance: 616.8
click at [725, 184] on app-calendar-viewport "Sun 20 Mon 21 1/1 1 Job Tue 22 Wed 23 Thu 24 2/2 2 Jobs Fri 25 1/1 1 Job Sat 26…" at bounding box center [743, 422] width 1487 height 594
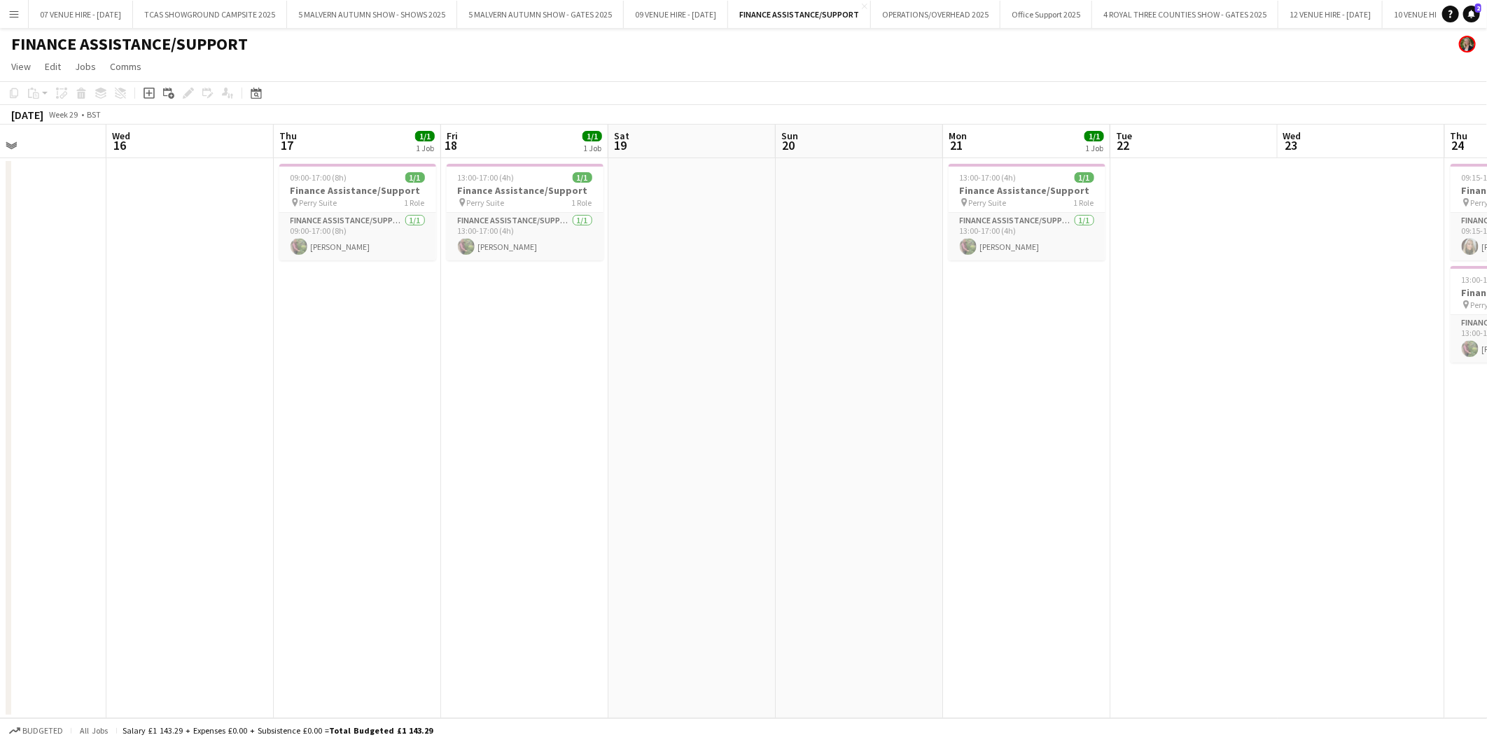
click at [795, 290] on app-calendar-viewport "Sun 13 Mon 14 Tue 15 Wed 16 Thu 17 1/1 1 Job Fri 18 1/1 1 Job Sat 19 Sun 20 Mon…" at bounding box center [743, 422] width 1487 height 594
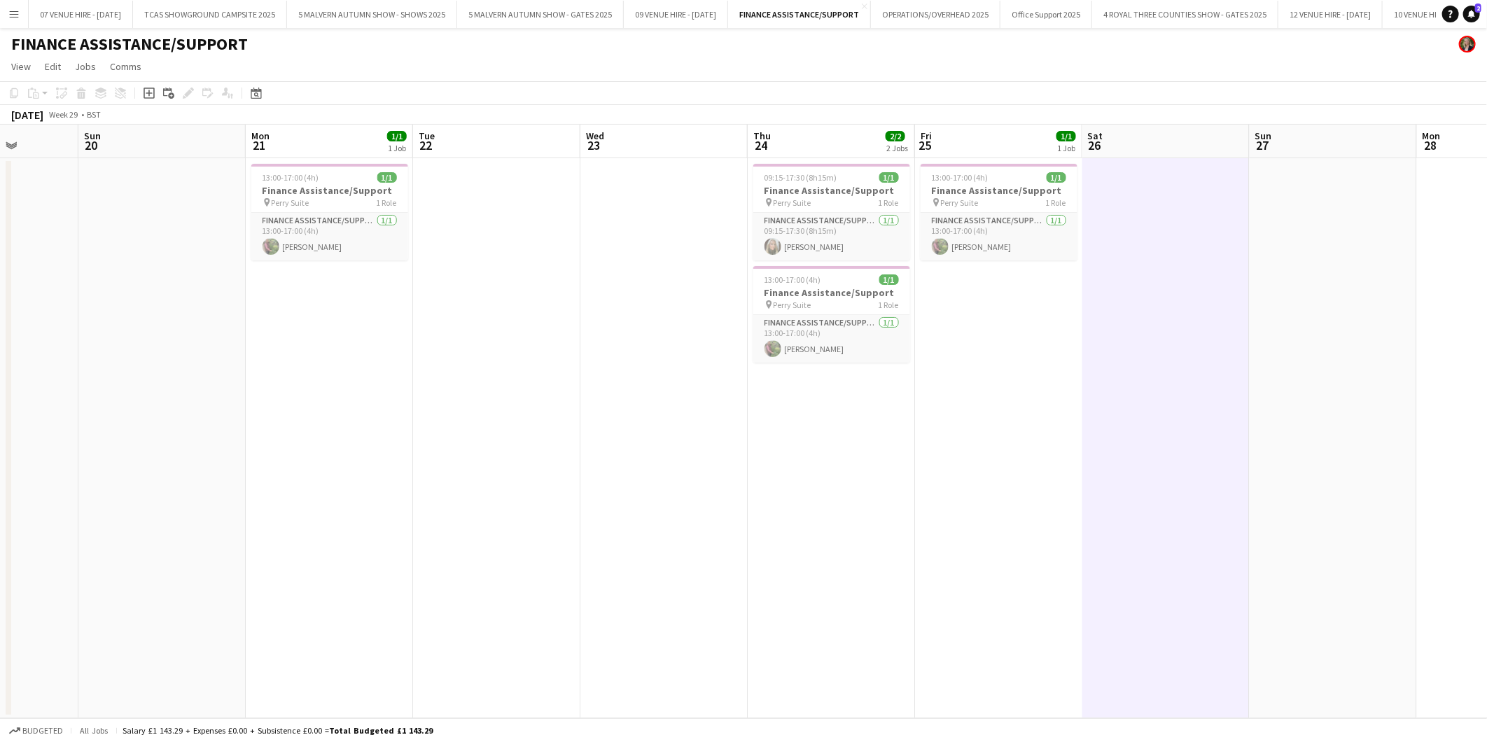
scroll to position [0, 431]
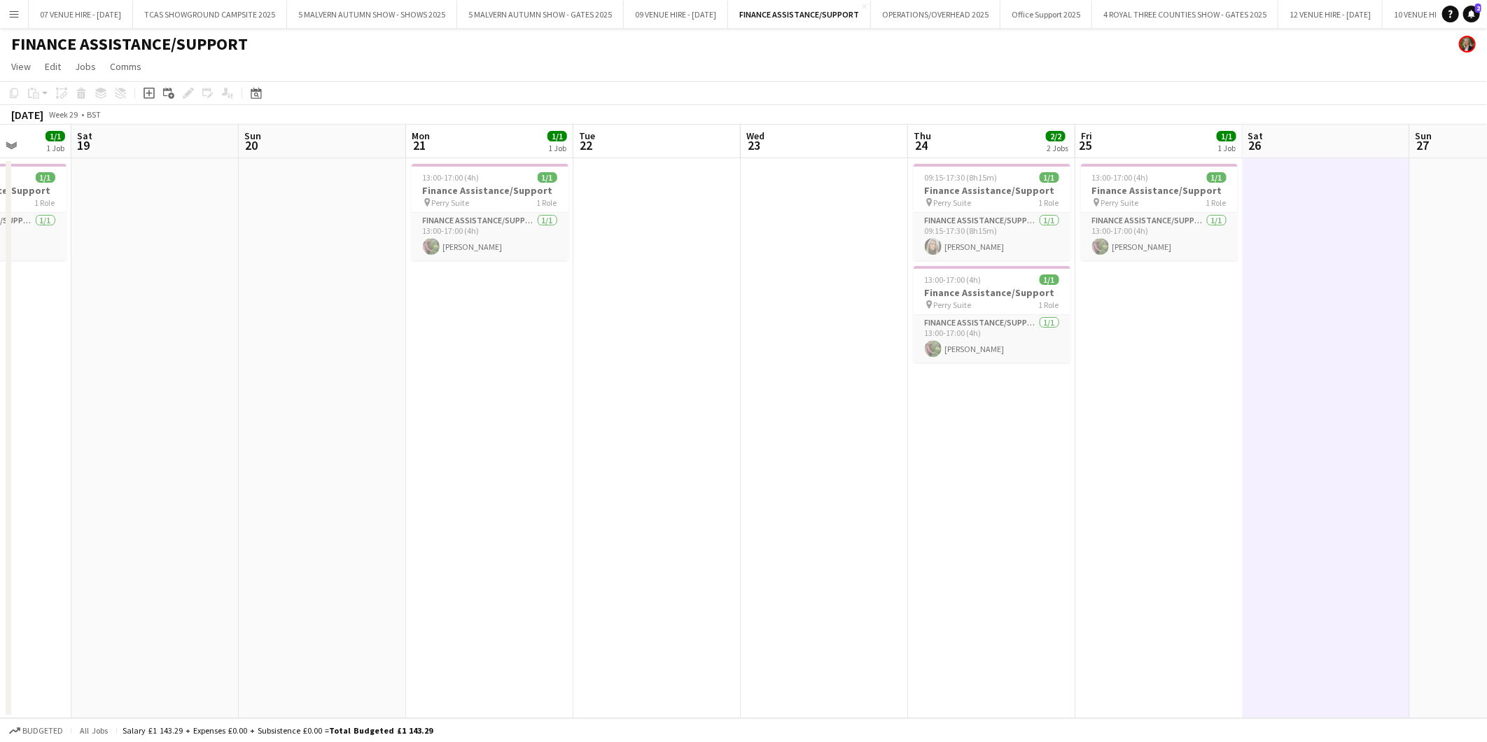
drag, startPoint x: 706, startPoint y: 373, endPoint x: 396, endPoint y: 347, distance: 310.6
click at [396, 347] on app-calendar-viewport "Wed 16 Thu 17 1/1 1 Job Fri 18 1/1 1 Job Sat 19 Sun 20 Mon 21 1/1 1 Job Tue 22 …" at bounding box center [743, 422] width 1487 height 594
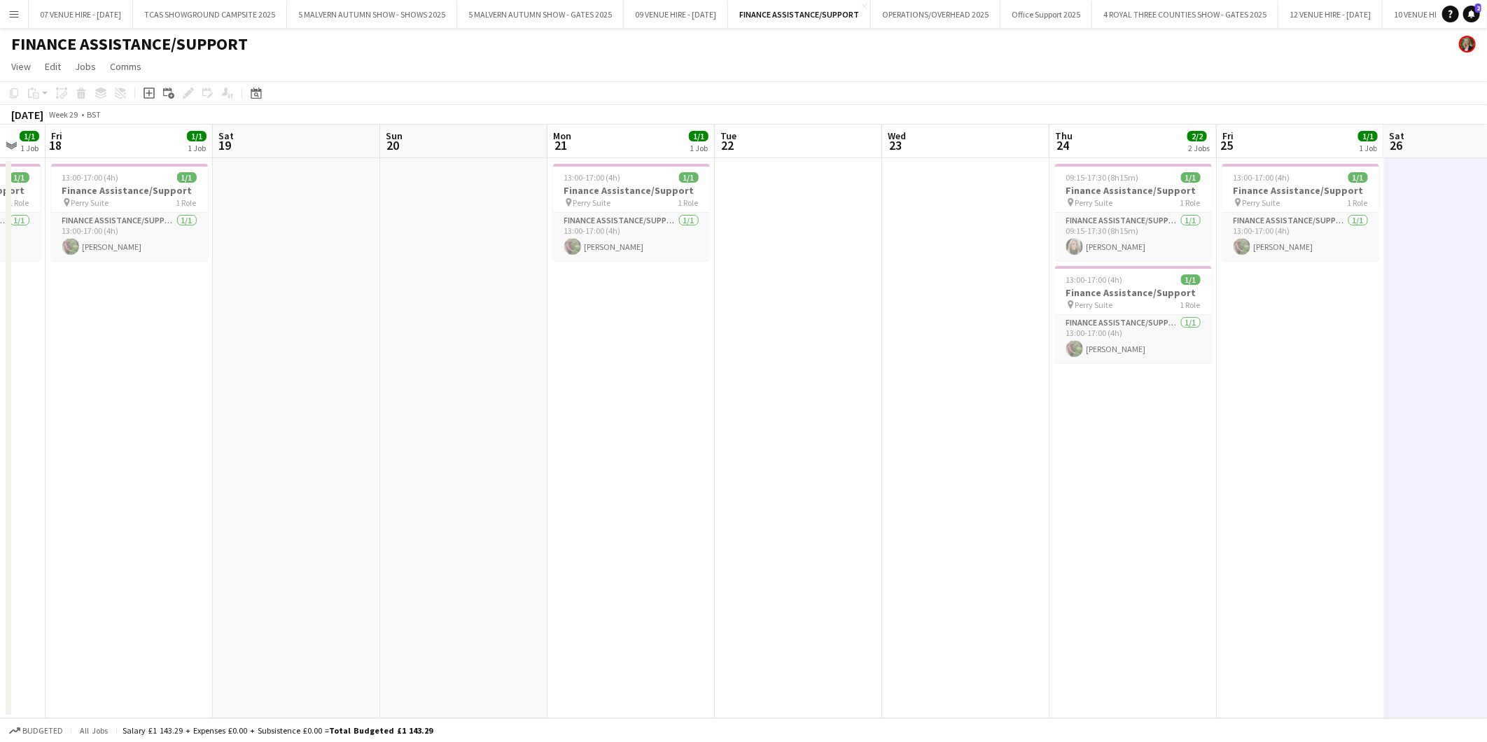
scroll to position [0, 287]
drag, startPoint x: 176, startPoint y: 220, endPoint x: 320, endPoint y: 226, distance: 143.7
click at [320, 226] on app-calendar-viewport "Wed 16 Thu 17 1/1 1 Job Fri 18 1/1 1 Job Sat 19 Sun 20 Mon 21 1/1 1 Job Tue 22 …" at bounding box center [743, 422] width 1487 height 594
click at [120, 241] on app-card-role "Finance Assistance/Support [DATE] 13:00-17:00 (4h) [PERSON_NAME]" at bounding box center [131, 237] width 157 height 48
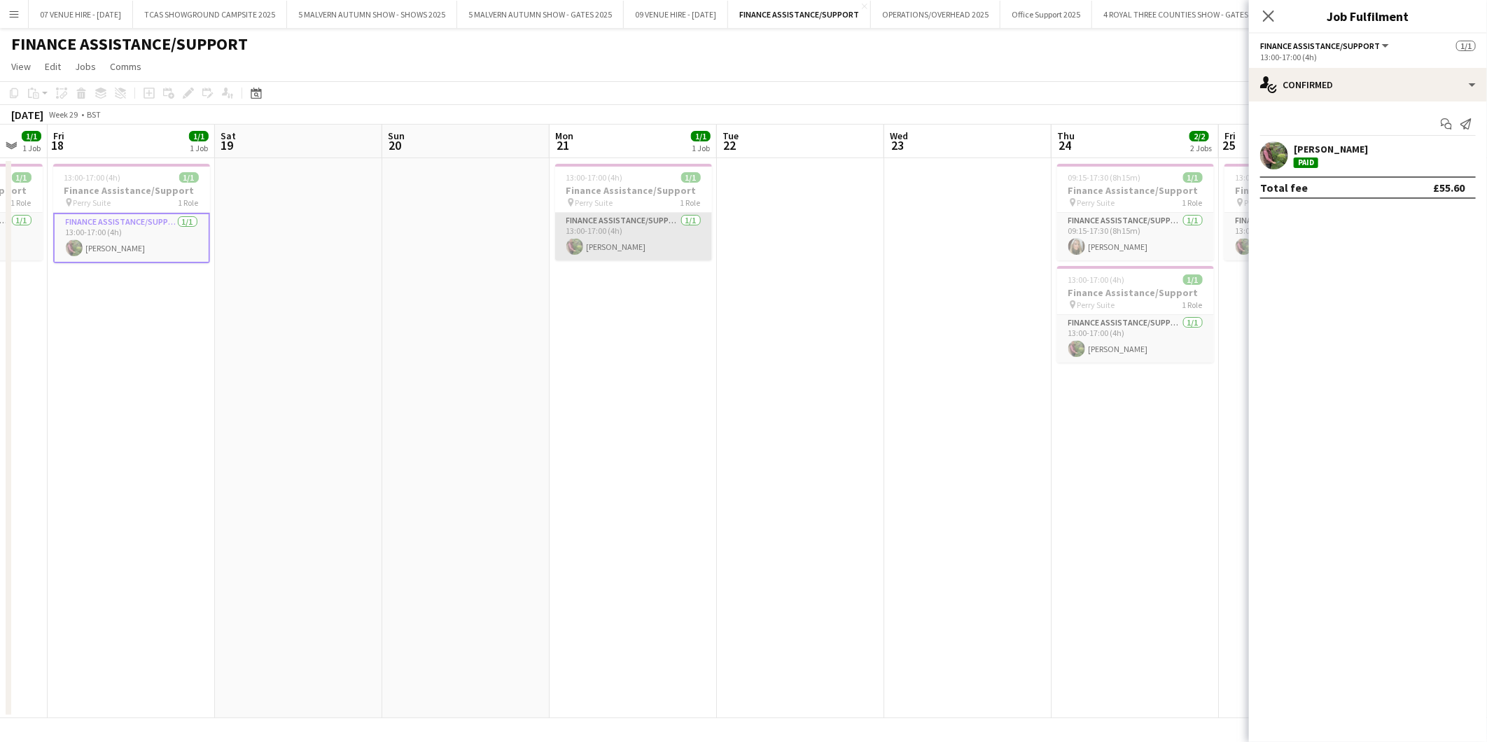
click at [621, 240] on app-card-role "Finance Assistance/Support [DATE] 13:00-17:00 (4h) [PERSON_NAME]" at bounding box center [633, 237] width 157 height 48
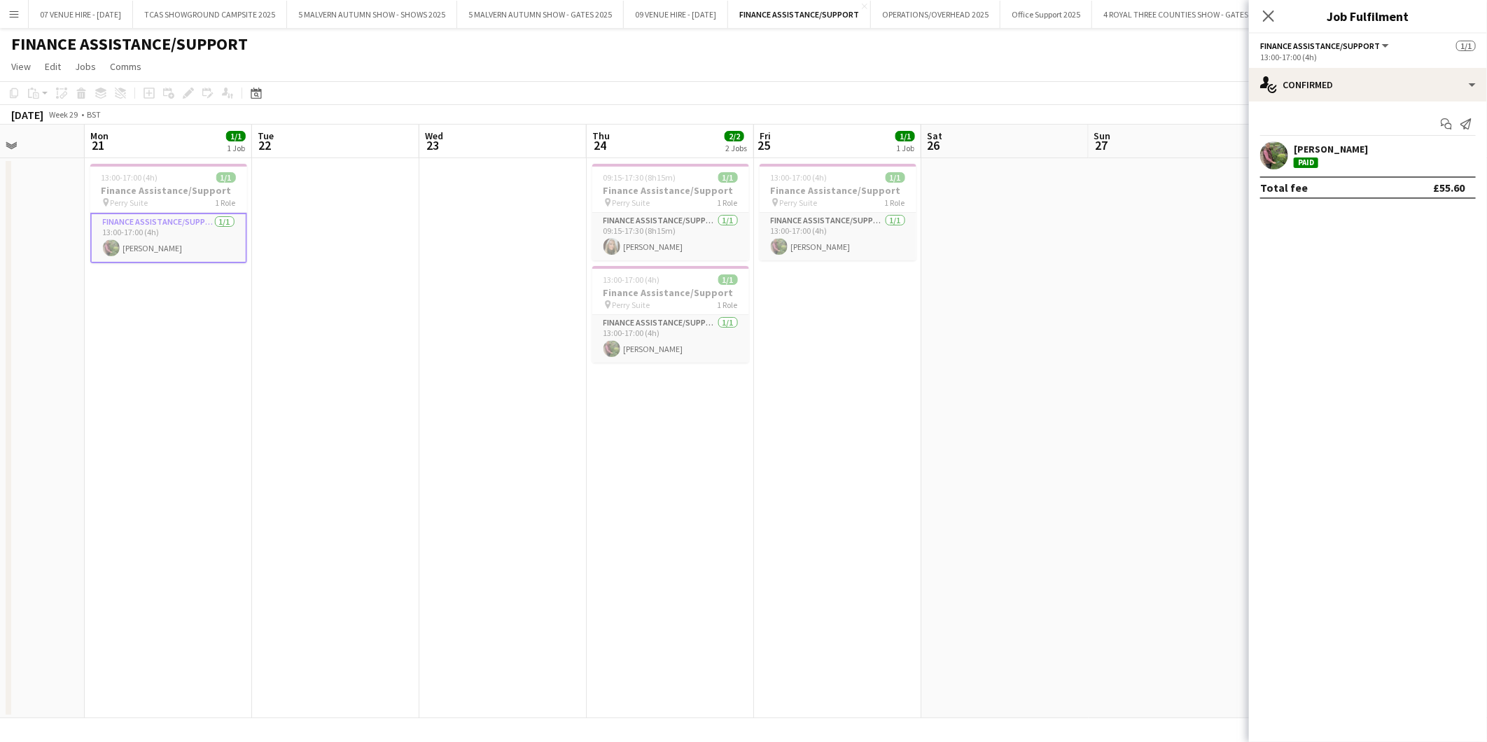
scroll to position [0, 476]
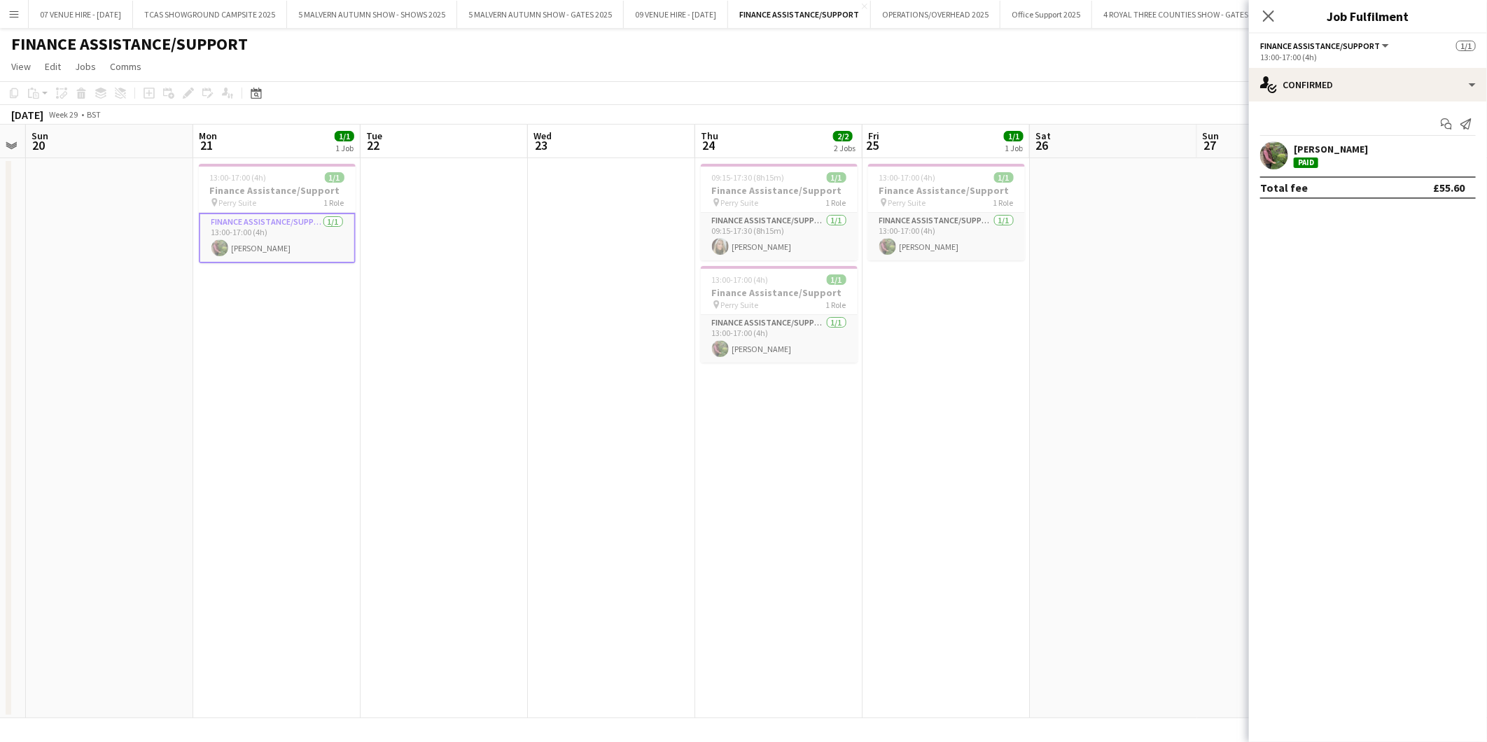
drag, startPoint x: 627, startPoint y: 194, endPoint x: 103, endPoint y: 172, distance: 524.3
click at [103, 172] on app-calendar-viewport "Thu 17 1/1 1 Job Fri 18 1/1 1 Job Sat 19 Sun 20 Mon 21 1/1 1 Job Tue 22 Wed 23 …" at bounding box center [743, 422] width 1487 height 594
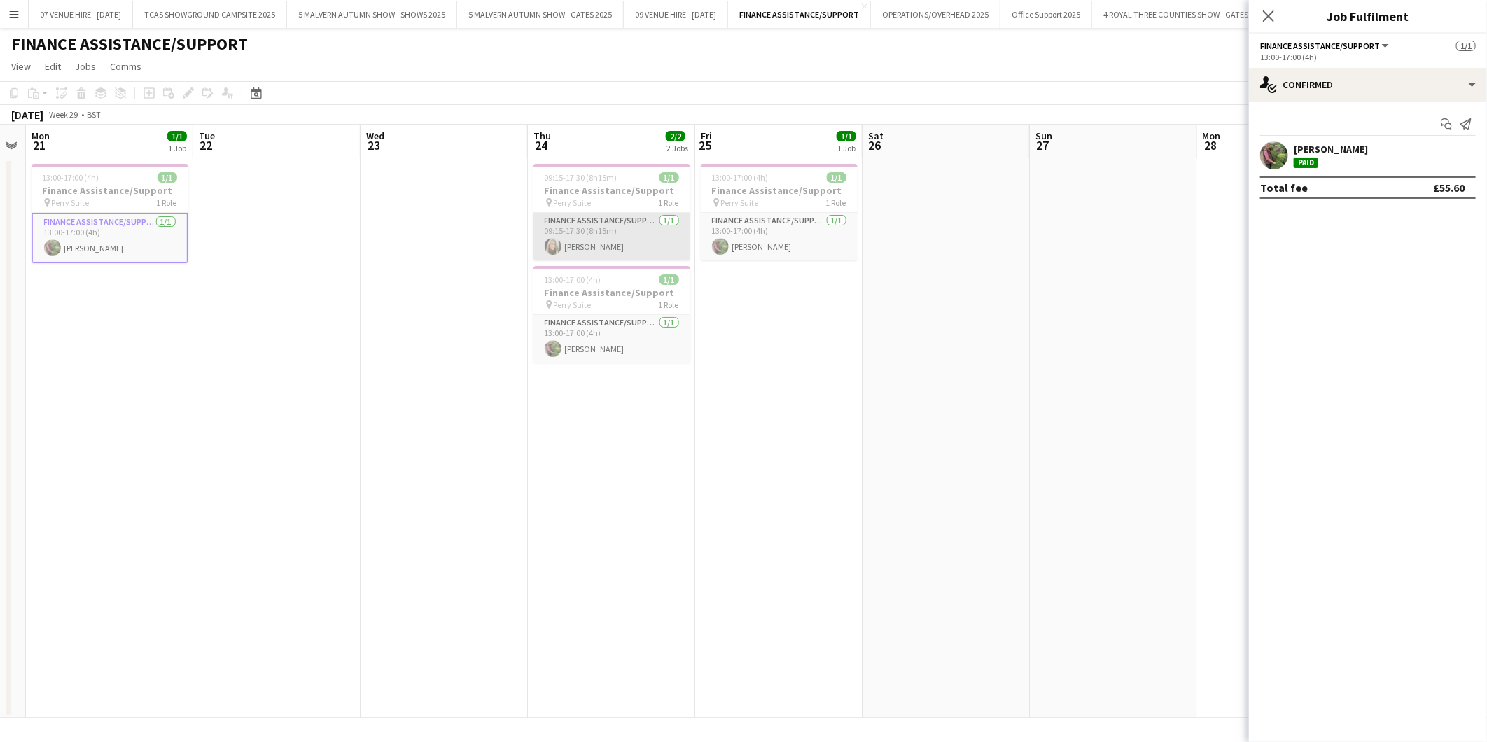
click at [590, 240] on app-card-role "Finance Assistance/Support [DATE] 09:15-17:30 (8h15m) [PERSON_NAME]" at bounding box center [612, 237] width 157 height 48
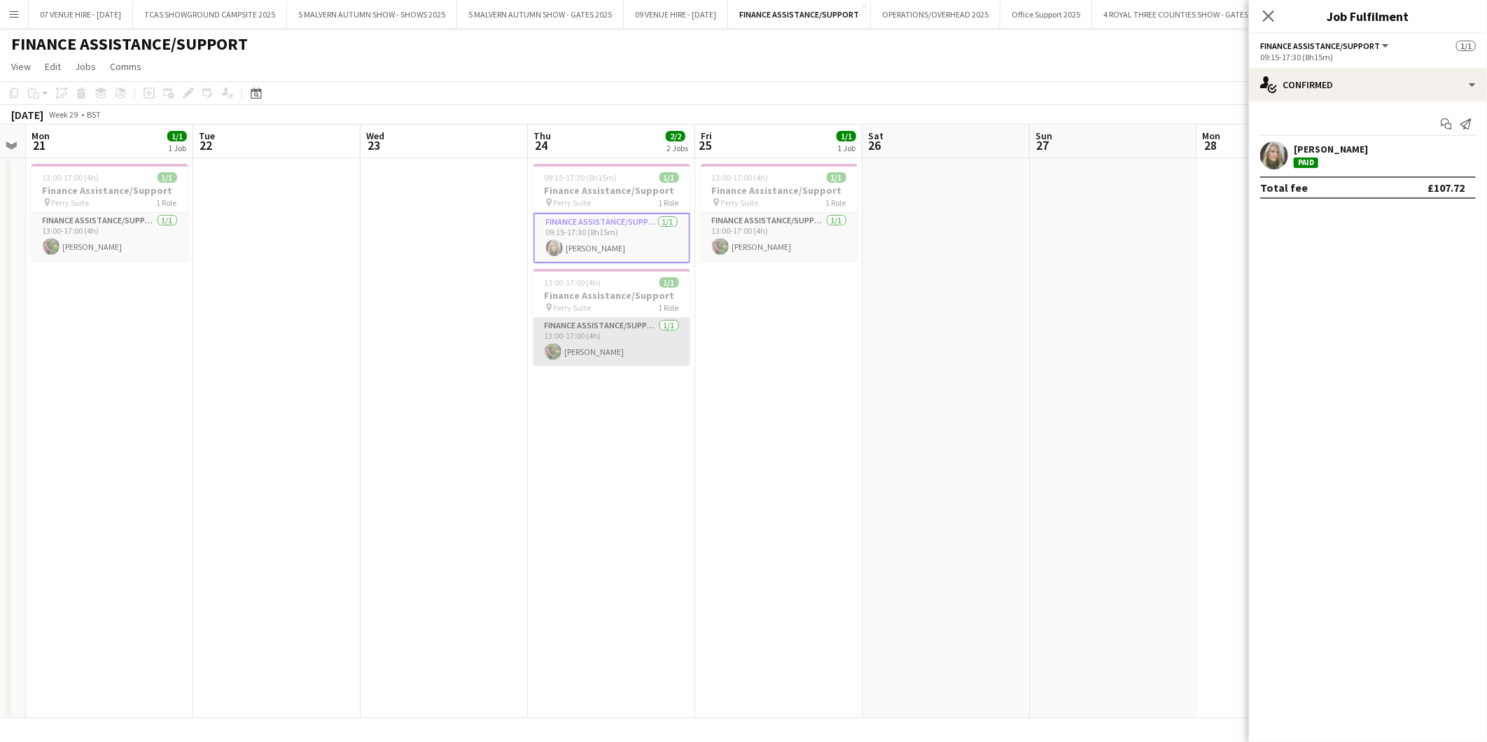
click at [596, 353] on app-card-role "Finance Assistance/Support [DATE] 13:00-17:00 (4h) [PERSON_NAME]" at bounding box center [612, 342] width 157 height 48
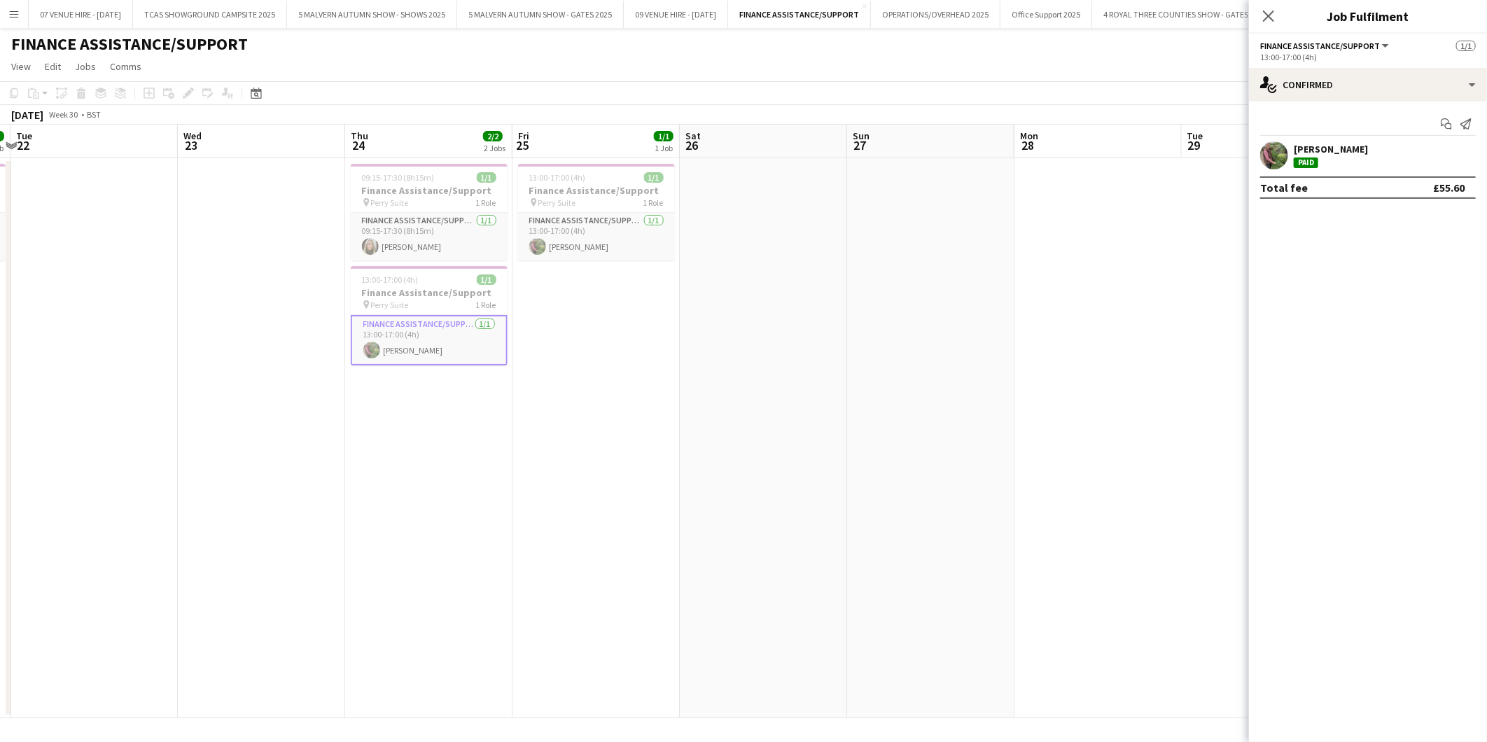
drag, startPoint x: 772, startPoint y: 335, endPoint x: 590, endPoint y: 336, distance: 182.8
click at [590, 336] on app-calendar-viewport "Sat 19 Sun 20 Mon 21 1/1 1 Job Tue 22 Wed 23 Thu 24 2/2 2 Jobs Fri 25 1/1 1 Job…" at bounding box center [743, 422] width 1487 height 594
click at [568, 239] on app-card-role "Finance Assistance/Support [DATE] 13:00-17:00 (4h) [PERSON_NAME]" at bounding box center [596, 237] width 157 height 48
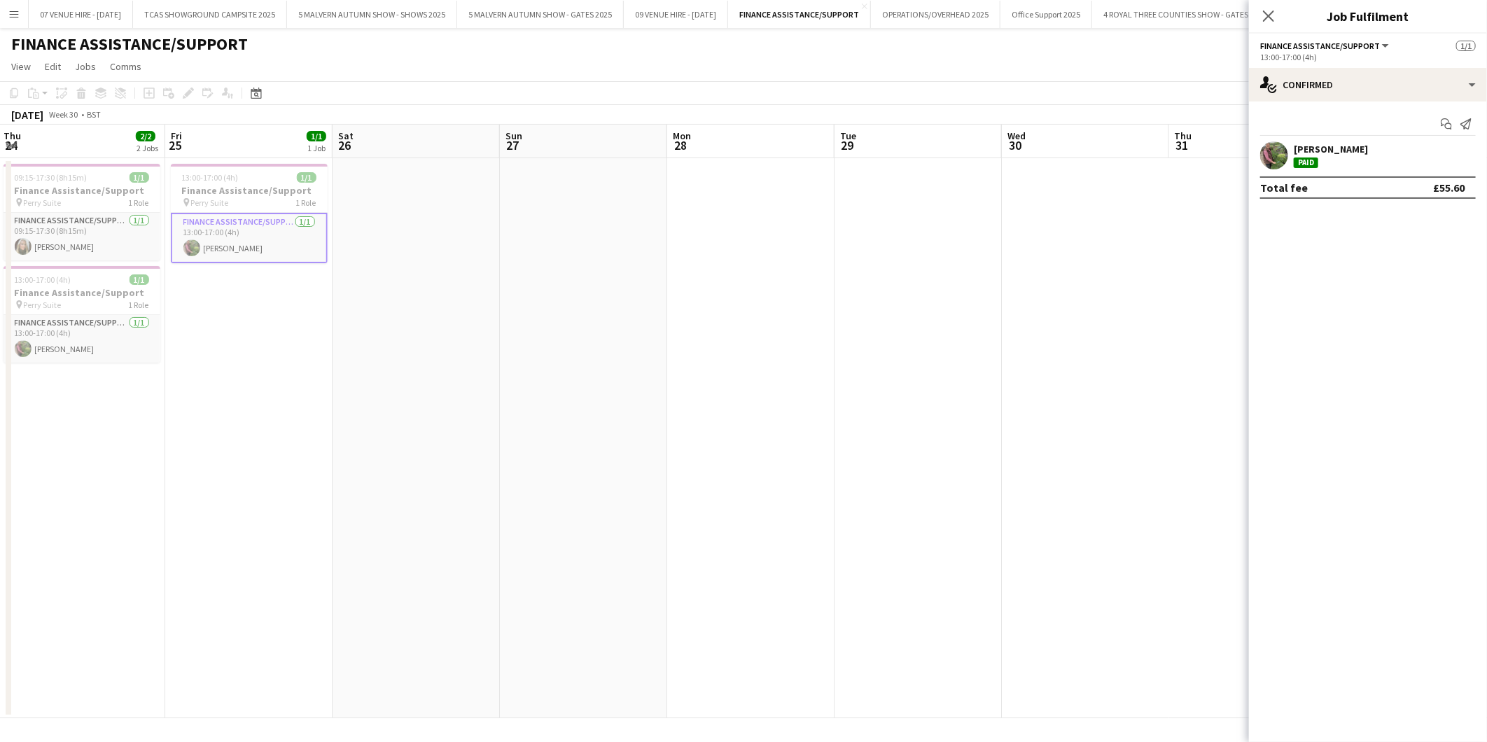
drag, startPoint x: 903, startPoint y: 291, endPoint x: 556, endPoint y: 308, distance: 347.8
click at [556, 308] on app-calendar-viewport "Mon 21 1/1 1 Job Tue 22 Wed 23 Thu 24 2/2 2 Jobs Fri 25 1/1 1 Job Sat 26 Sun 27…" at bounding box center [743, 422] width 1487 height 594
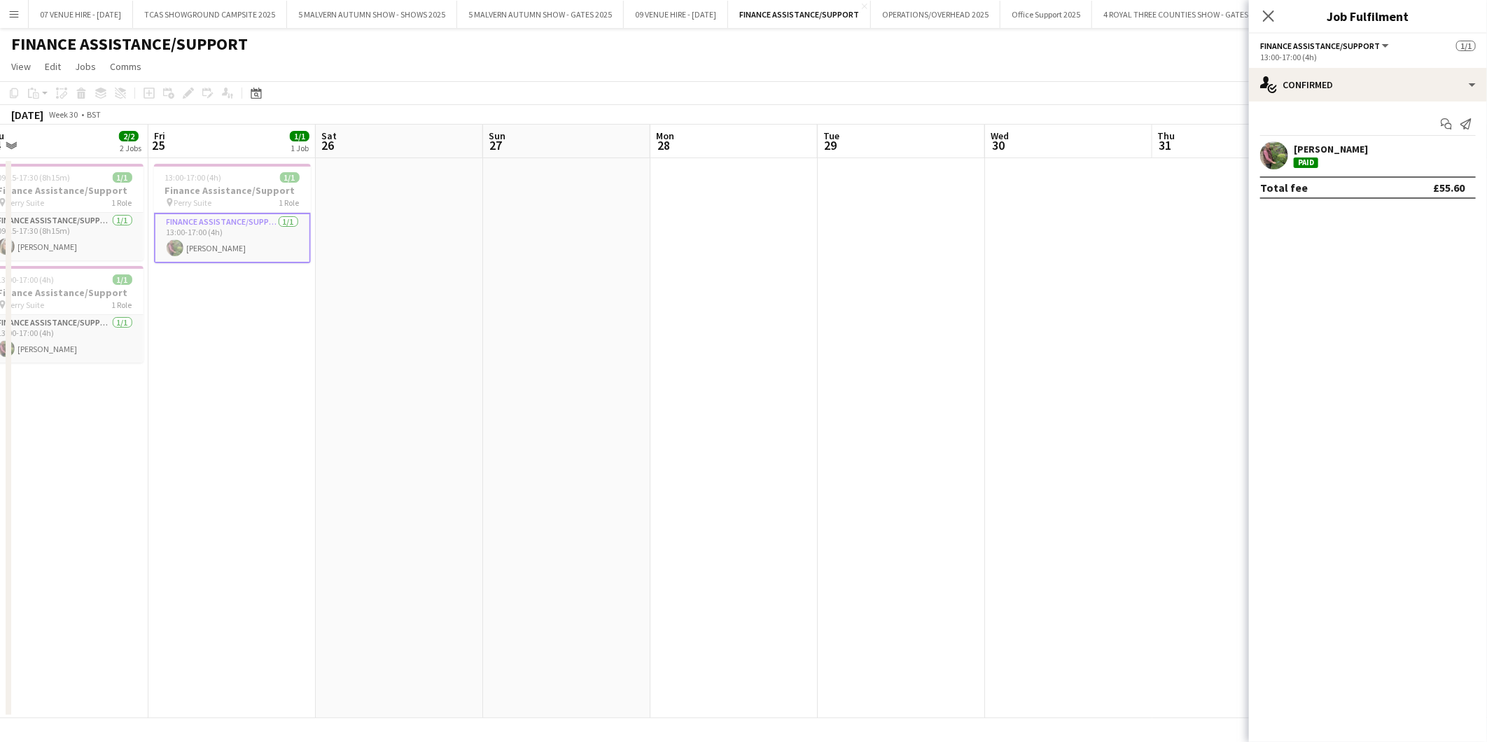
click at [694, 319] on app-calendar-viewport "Mon 21 1/1 1 Job Tue 22 Wed 23 Thu 24 2/2 2 Jobs Fri 25 1/1 1 Job Sat 26 Sun 27…" at bounding box center [743, 422] width 1487 height 594
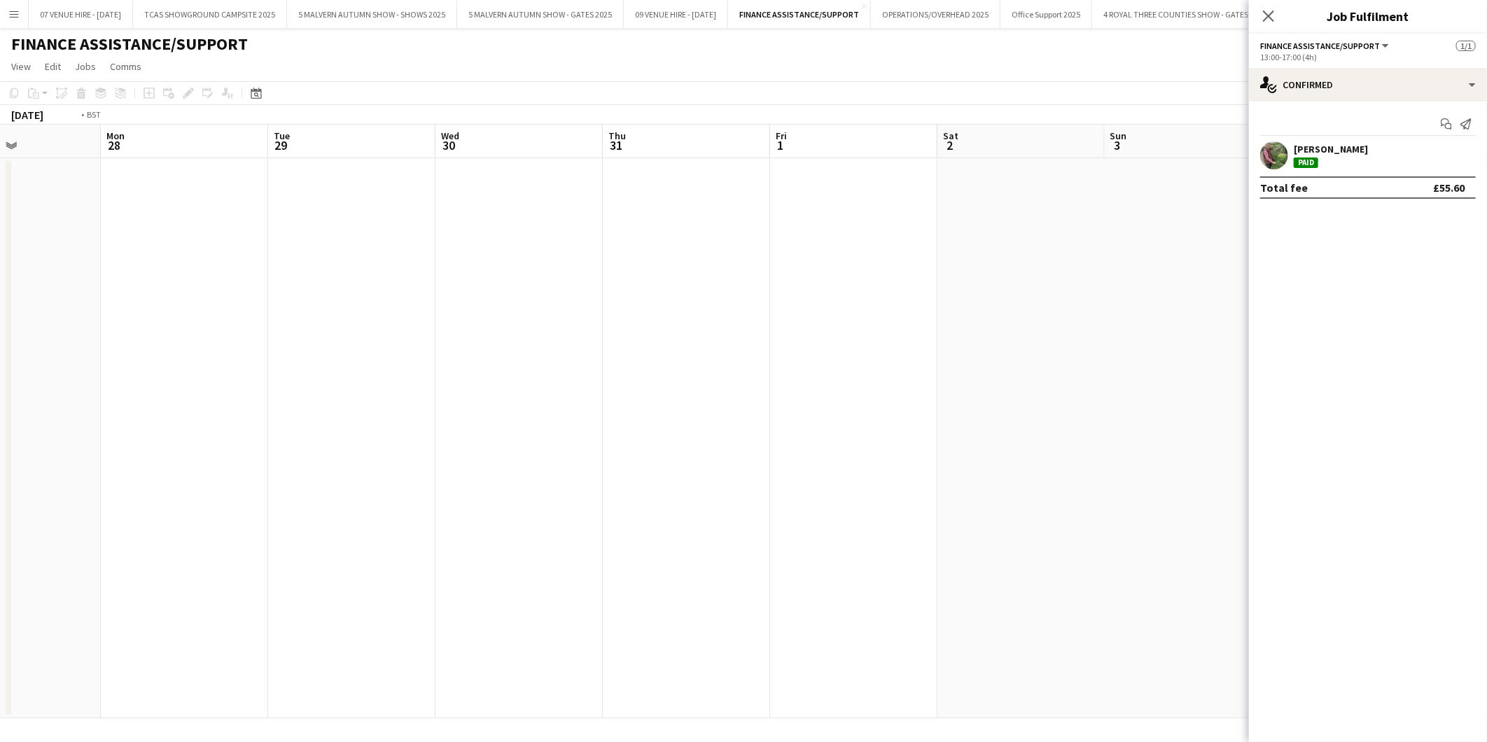
click at [683, 317] on app-calendar-viewport "Thu 24 2/2 2 Jobs Fri 25 1/1 1 Job Sat 26 Sun 27 Mon 28 Tue 29 Wed 30 Thu 31 Fr…" at bounding box center [743, 422] width 1487 height 594
drag, startPoint x: 768, startPoint y: 306, endPoint x: 831, endPoint y: 300, distance: 63.3
click at [726, 309] on app-calendar-viewport "Sun 27 Mon 28 Tue 29 Wed 30 Thu 31 Fri 1 Sat 2 Sun 3 Mon 4 Tue 5 Wed 6 Thu 7 Fr…" at bounding box center [743, 422] width 1487 height 594
drag, startPoint x: 838, startPoint y: 298, endPoint x: 721, endPoint y: 304, distance: 117.1
click at [716, 303] on app-calendar-viewport "Sun 27 Mon 28 Tue 29 Wed 30 Thu 31 Fri 1 Sat 2 Sun 3 Mon 4 Tue 5 Wed 6 Thu 7 Fr…" at bounding box center [743, 422] width 1487 height 594
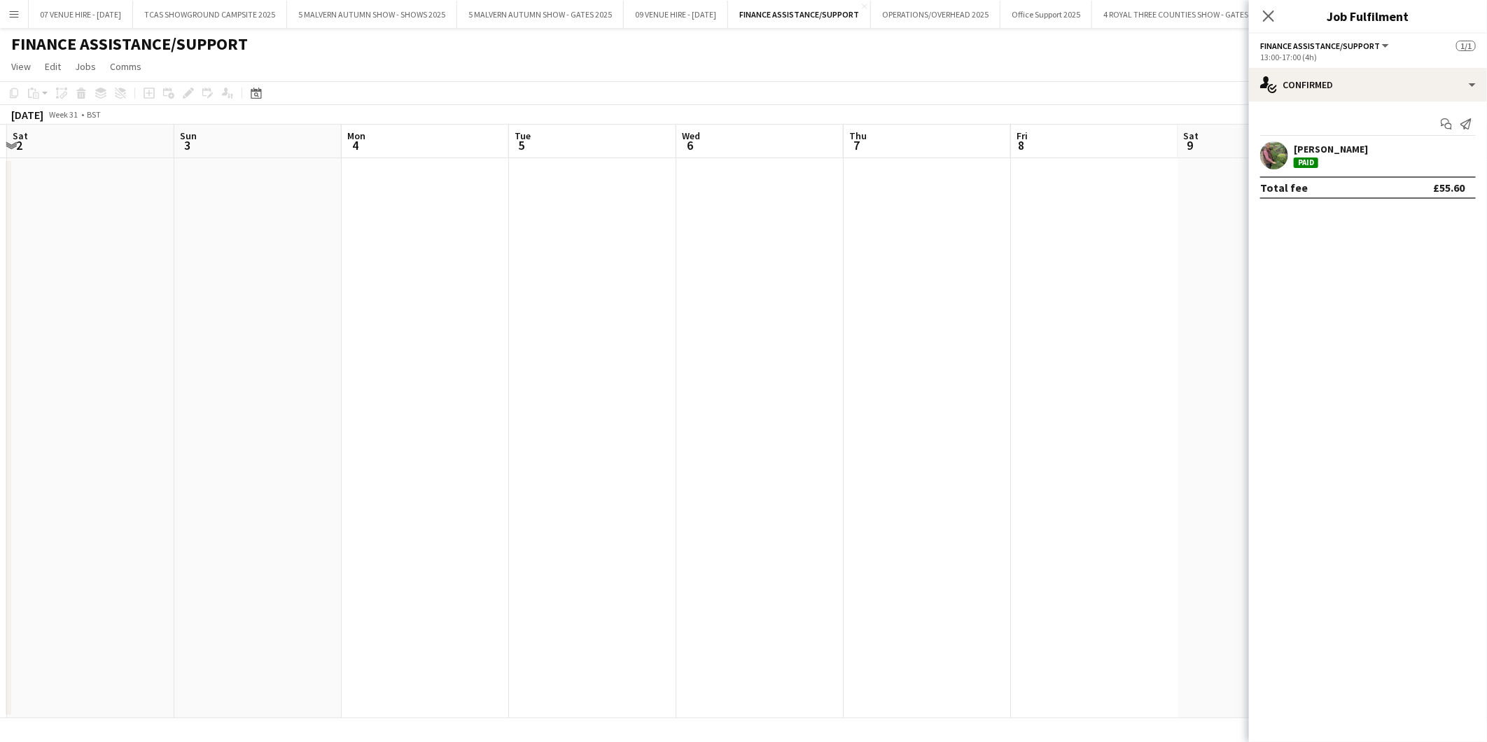
drag, startPoint x: 1013, startPoint y: 299, endPoint x: 750, endPoint y: 312, distance: 263.6
click at [750, 312] on app-calendar-viewport "Wed 30 Thu 31 Fri 1 Sat 2 Sun 3 Mon 4 Tue 5 Wed 6 Thu 7 Fri 8 Sat 9 Sun 10 Mon …" at bounding box center [743, 422] width 1487 height 594
click at [668, 299] on app-calendar-viewport "Wed 30 Thu 31 Fri 1 Sat 2 Sun 3 Mon 4 Tue 5 Wed 6 Thu 7 Fri 8 Sat 9 Sun 10 Mon …" at bounding box center [743, 422] width 1487 height 594
drag, startPoint x: 856, startPoint y: 293, endPoint x: 766, endPoint y: 298, distance: 90.5
click at [766, 298] on app-calendar-viewport "Sun 3 Mon 4 Tue 5 Wed 6 Thu 7 Fri 8 Sat 9 Sun 10 Mon 11 Tue 12 Wed 13 Thu 14 Fr…" at bounding box center [743, 422] width 1487 height 594
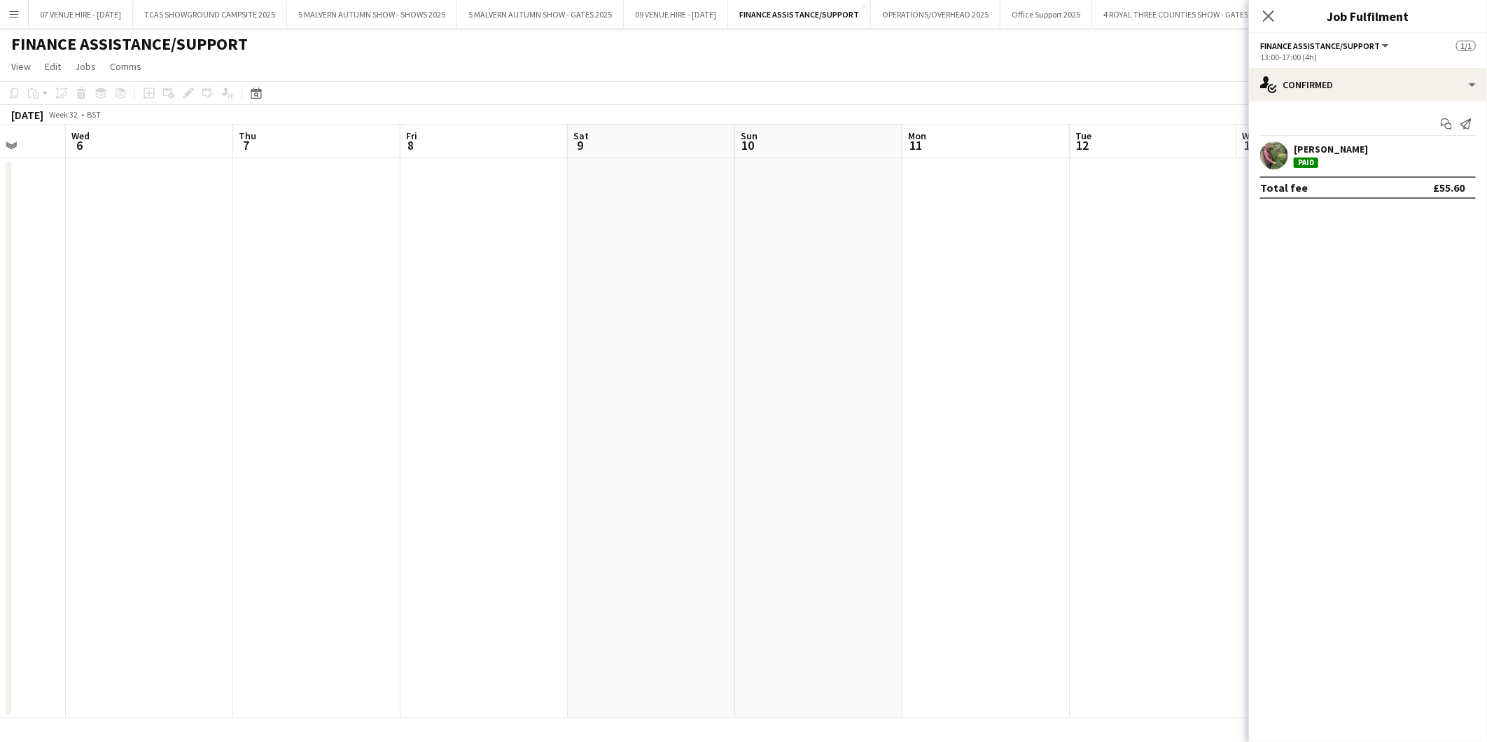
drag, startPoint x: 880, startPoint y: 289, endPoint x: 668, endPoint y: 301, distance: 212.6
click at [663, 299] on app-calendar-viewport "Sun 3 Mon 4 Tue 5 Wed 6 Thu 7 Fri 8 Sat 9 Sun 10 Mon 11 Tue 12 Wed 13 Thu 14 Fr…" at bounding box center [743, 422] width 1487 height 594
drag, startPoint x: 750, startPoint y: 304, endPoint x: 1003, endPoint y: 290, distance: 253.2
click at [749, 304] on app-calendar-viewport "Tue 5 Wed 6 Thu 7 Fri 8 Sat 9 Sun 10 Mon 11 Tue 12 Wed 13 Thu 14 Fri 15 Sat 16 …" at bounding box center [743, 422] width 1487 height 594
drag, startPoint x: 1018, startPoint y: 286, endPoint x: 807, endPoint y: 302, distance: 211.4
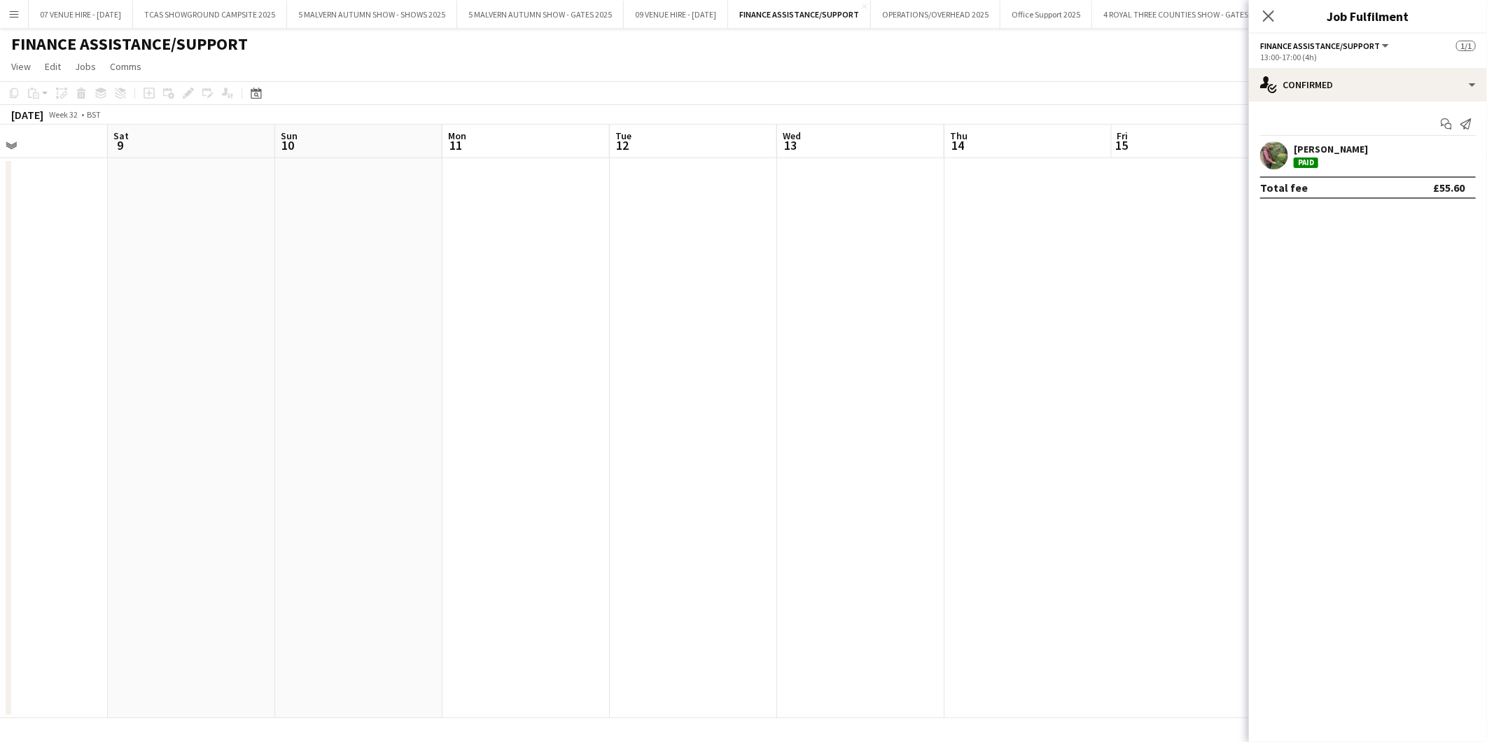
click at [604, 301] on app-calendar-viewport "Tue 5 Wed 6 Thu 7 Fri 8 Sat 9 Sun 10 Mon 11 Tue 12 Wed 13 Thu 14 Fri 15 Sat 16 …" at bounding box center [743, 422] width 1487 height 594
drag, startPoint x: 919, startPoint y: 306, endPoint x: 739, endPoint y: 322, distance: 181.4
click at [737, 322] on app-calendar-viewport "Thu 7 Fri 8 Sat 9 Sun 10 Mon 11 Tue 12 Wed 13 Thu 14 Fri 15 Sat 16 Sun 17 Mon 1…" at bounding box center [743, 422] width 1487 height 594
drag, startPoint x: 845, startPoint y: 305, endPoint x: 531, endPoint y: 319, distance: 314.7
click at [522, 317] on app-calendar-viewport "Sun 10 Mon 11 Tue 12 Wed 13 Thu 14 Fri 15 Sat 16 Sun 17 Mon 18 Tue 19 Wed 20 Th…" at bounding box center [743, 422] width 1487 height 594
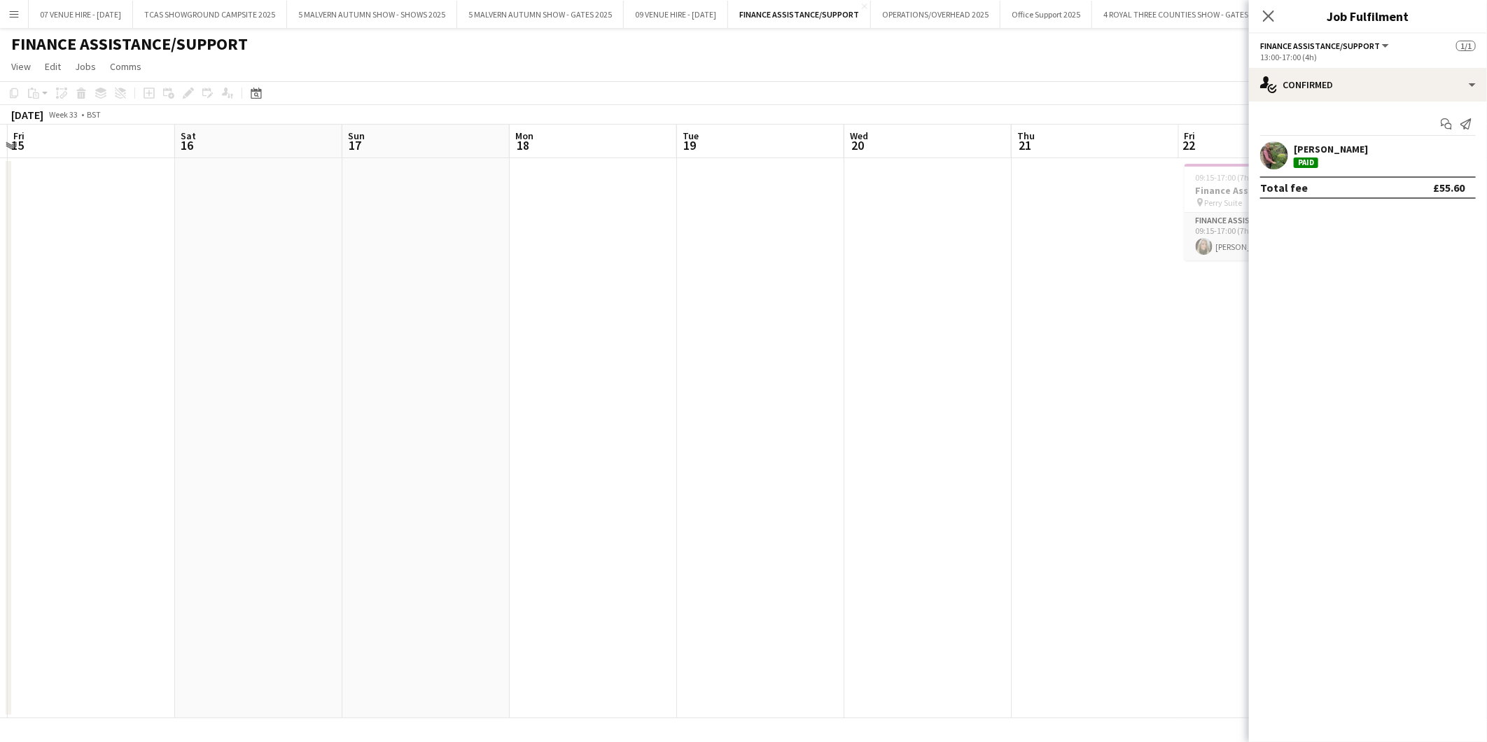
drag, startPoint x: 933, startPoint y: 312, endPoint x: 688, endPoint y: 328, distance: 246.3
click at [688, 328] on app-calendar-viewport "Tue 12 Wed 13 Thu 14 Fri 15 Sat 16 Sun 17 Mon 18 Tue 19 Wed 20 Thu 21 Fri 22 1/…" at bounding box center [743, 422] width 1487 height 594
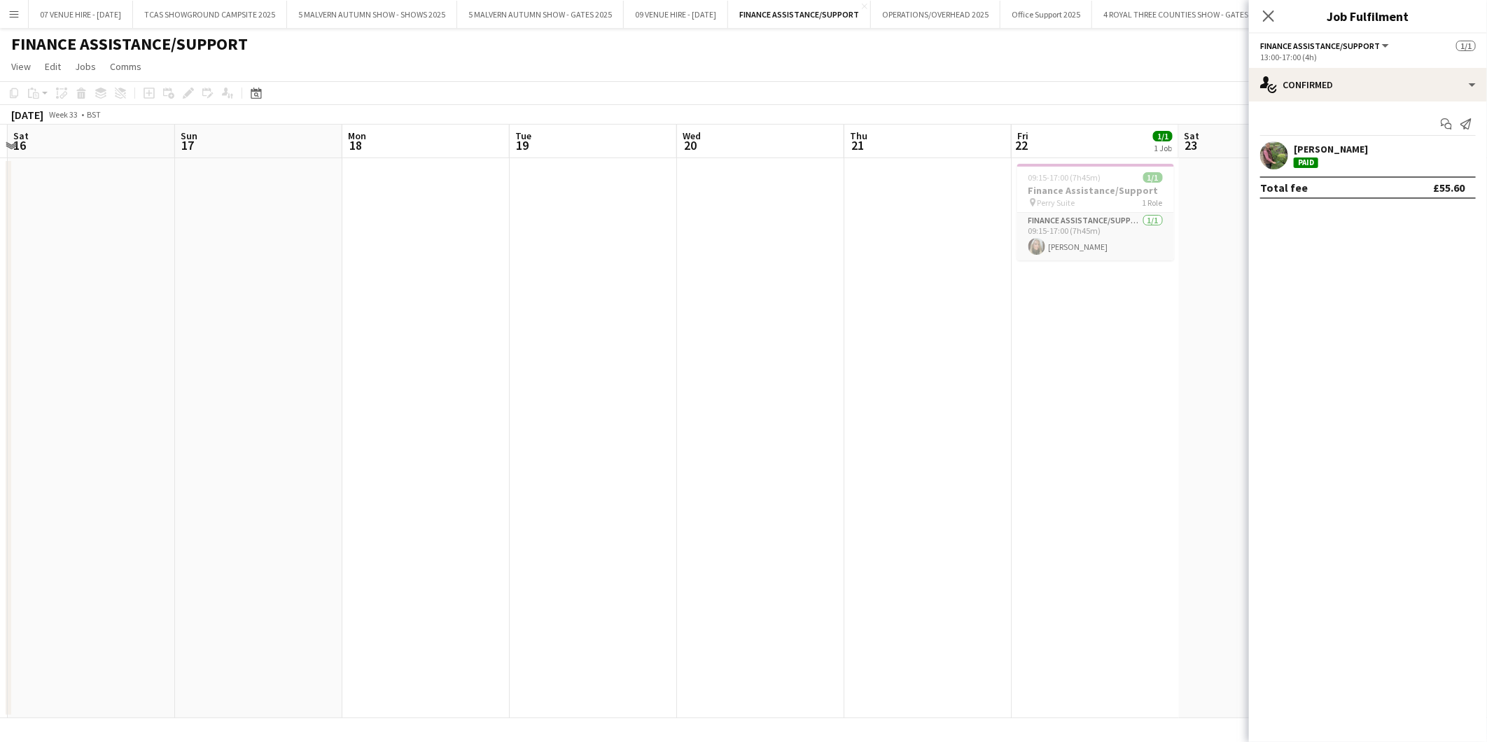
scroll to position [0, 443]
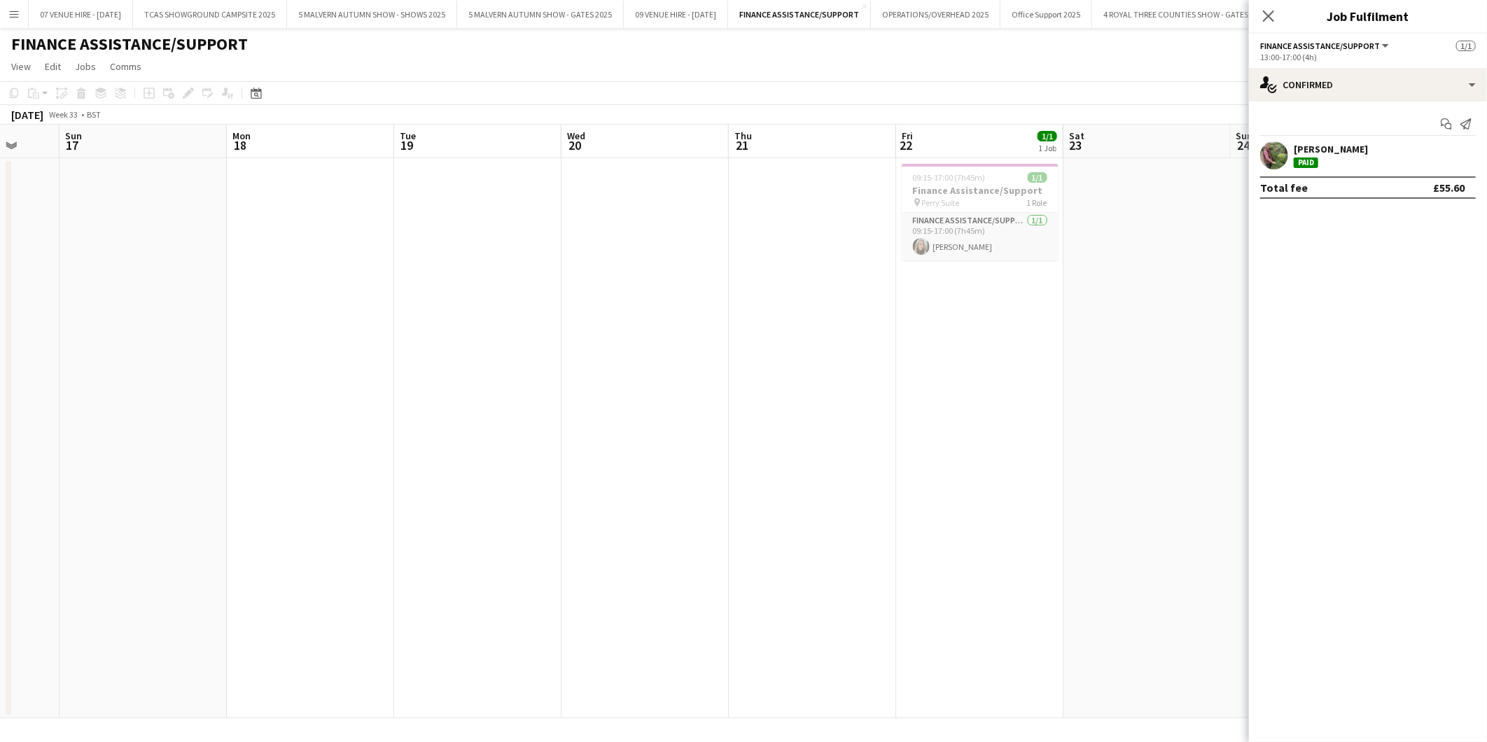
click at [858, 326] on app-calendar-viewport "Thu 14 Fri 15 Sat 16 Sun 17 Mon 18 Tue 19 Wed 20 Thu 21 Fri 22 1/1 1 Job Sat 23…" at bounding box center [743, 422] width 1487 height 594
click at [962, 247] on app-card-role "Finance Assistance/Support [DATE] 09:15-17:00 (7h45m) [PERSON_NAME]" at bounding box center [980, 237] width 157 height 48
click at [1036, 366] on app-date-cell "09:15-17:00 (7h45m) 1/1 Finance Assistance/Support pin Perry Suite 1 Role Finan…" at bounding box center [979, 438] width 167 height 560
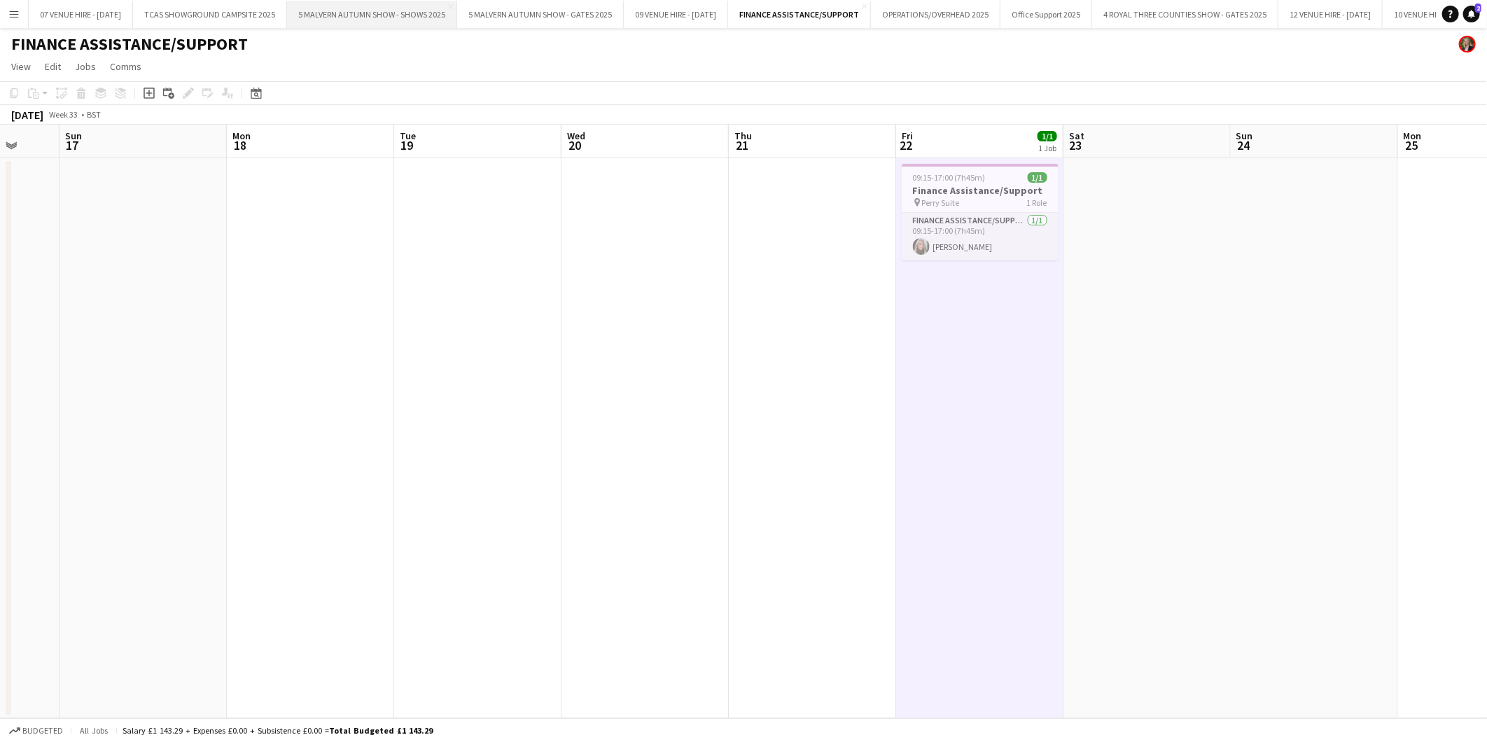
click at [380, 16] on button "5 MALVERN AUTUMN SHOW - SHOWS 2025 Close" at bounding box center [372, 14] width 170 height 27
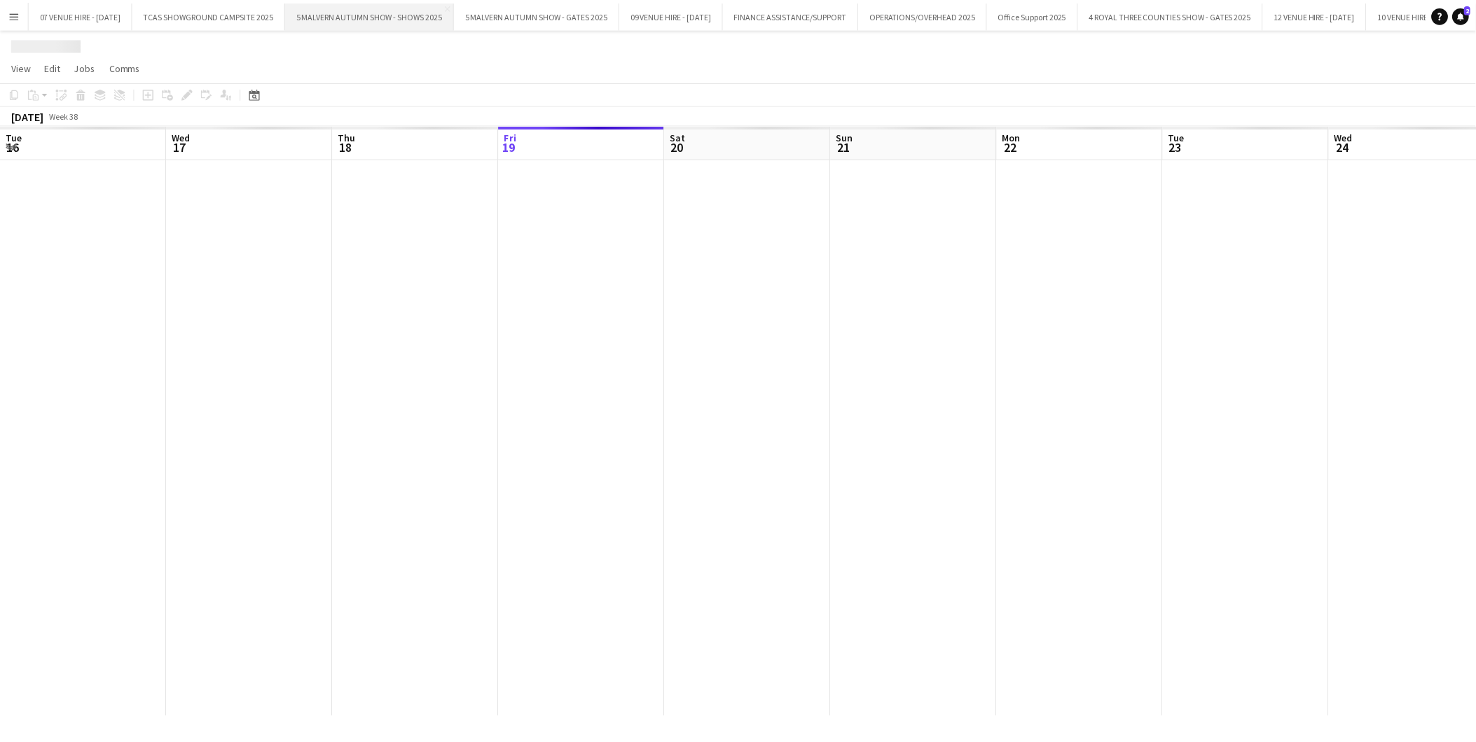
scroll to position [0, 334]
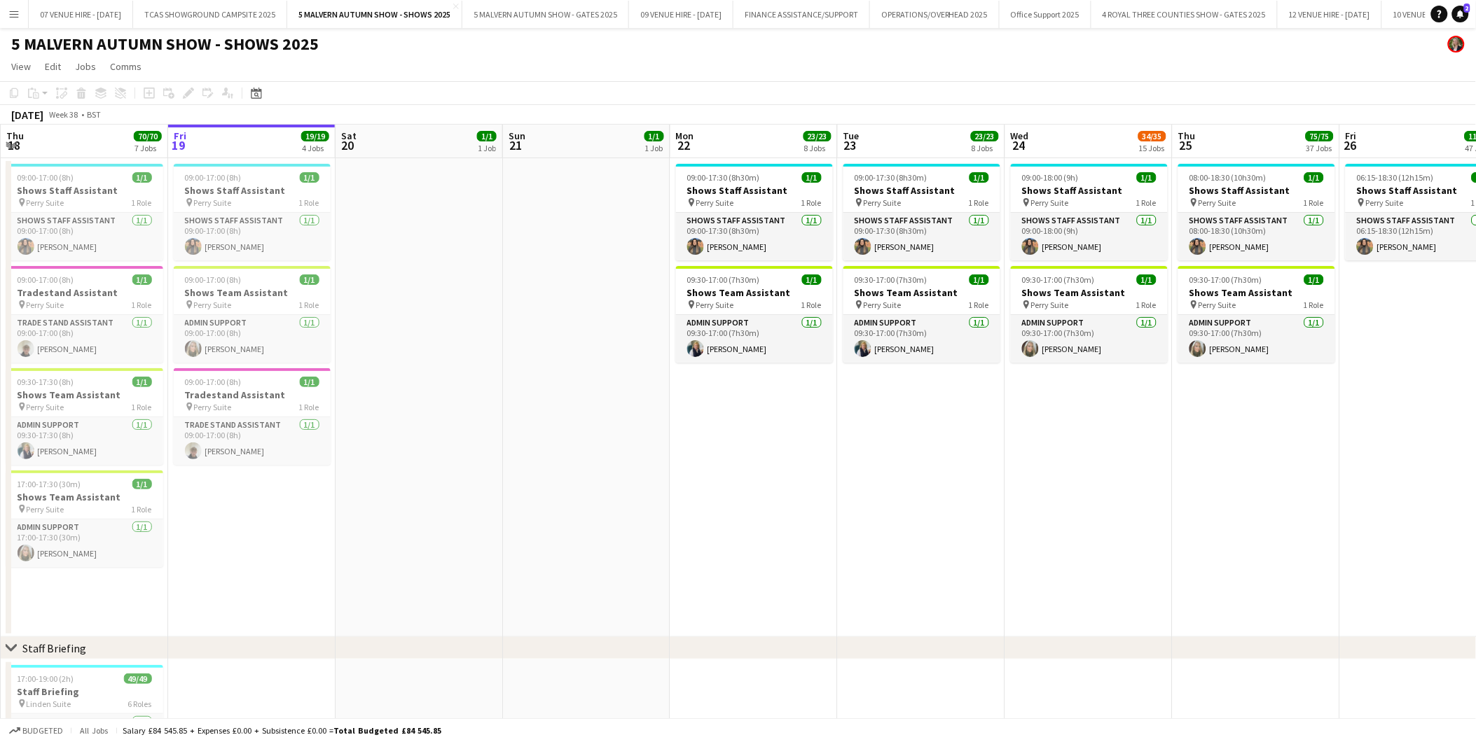
drag, startPoint x: 261, startPoint y: 294, endPoint x: 556, endPoint y: 321, distance: 296.7
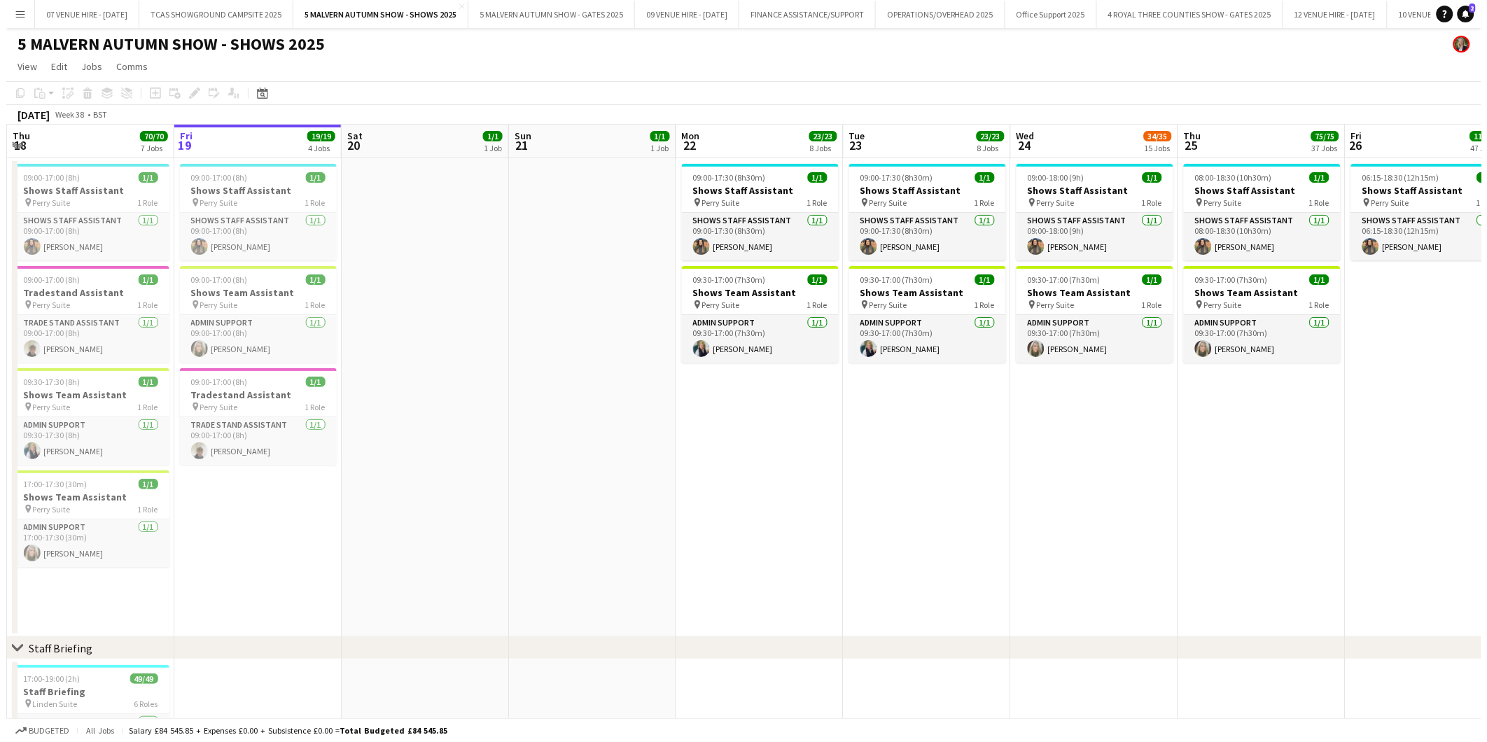
scroll to position [0, 373]
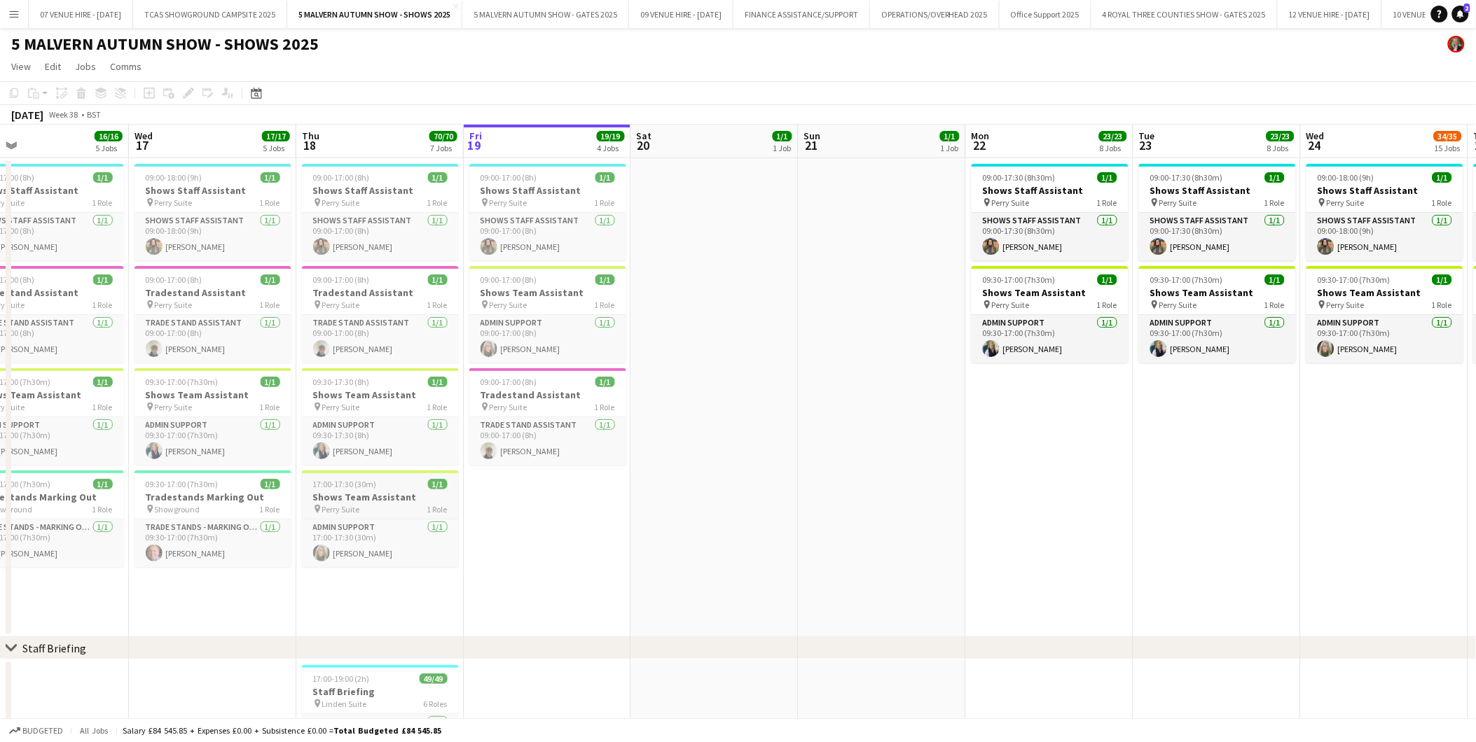
click at [337, 494] on h3 "Shows Team Assistant" at bounding box center [380, 497] width 157 height 13
click at [16, 94] on icon "Copy" at bounding box center [13, 93] width 11 height 11
click at [374, 614] on app-date-cell "09:00-17:00 (8h) 1/1 Shows Staff Assistant pin Perry Suite 1 Role Shows Staff A…" at bounding box center [379, 397] width 167 height 479
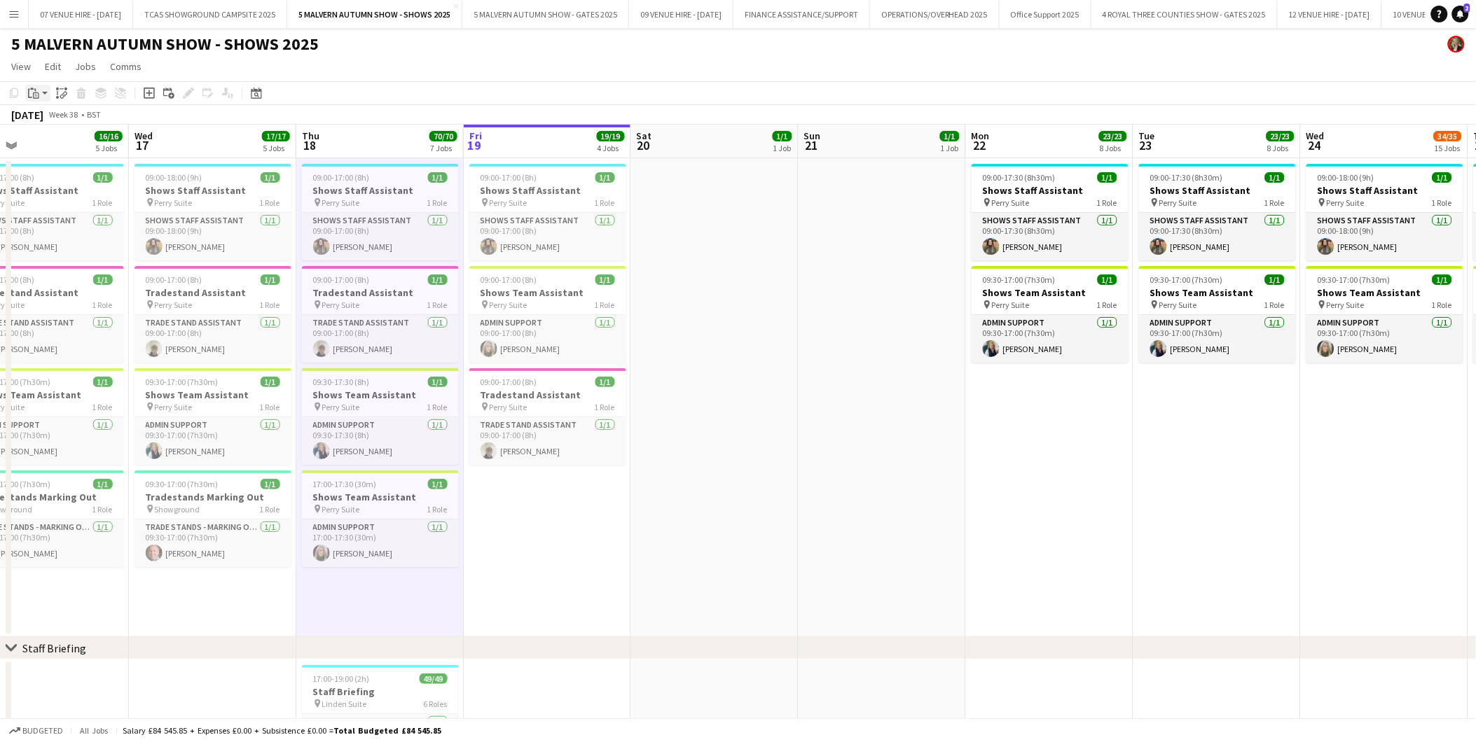
click at [32, 88] on icon at bounding box center [32, 89] width 4 height 2
click at [44, 123] on link "Paste Ctrl+V" at bounding box center [103, 119] width 132 height 13
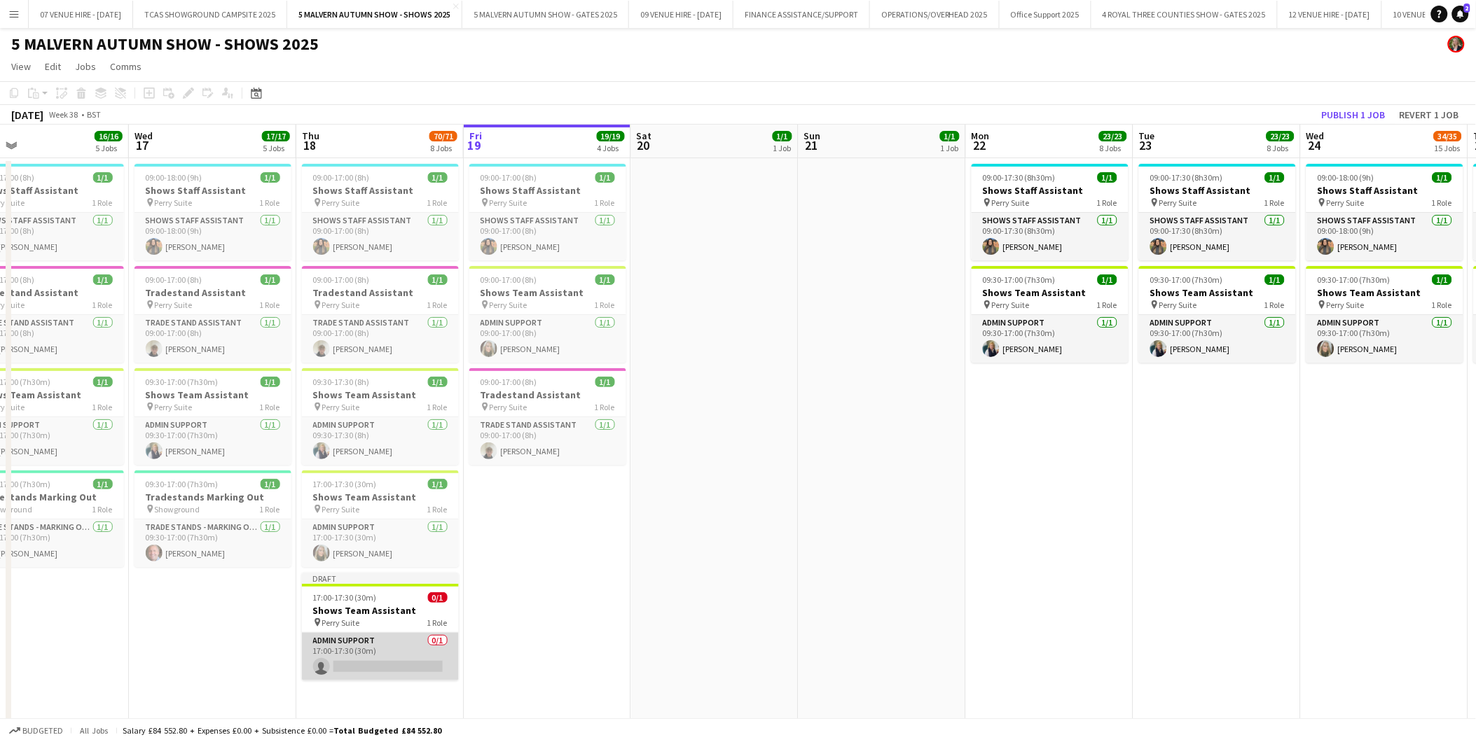
click at [373, 662] on app-card-role "Admin Support 0/1 17:00-17:30 (30m) single-neutral-actions" at bounding box center [380, 657] width 157 height 48
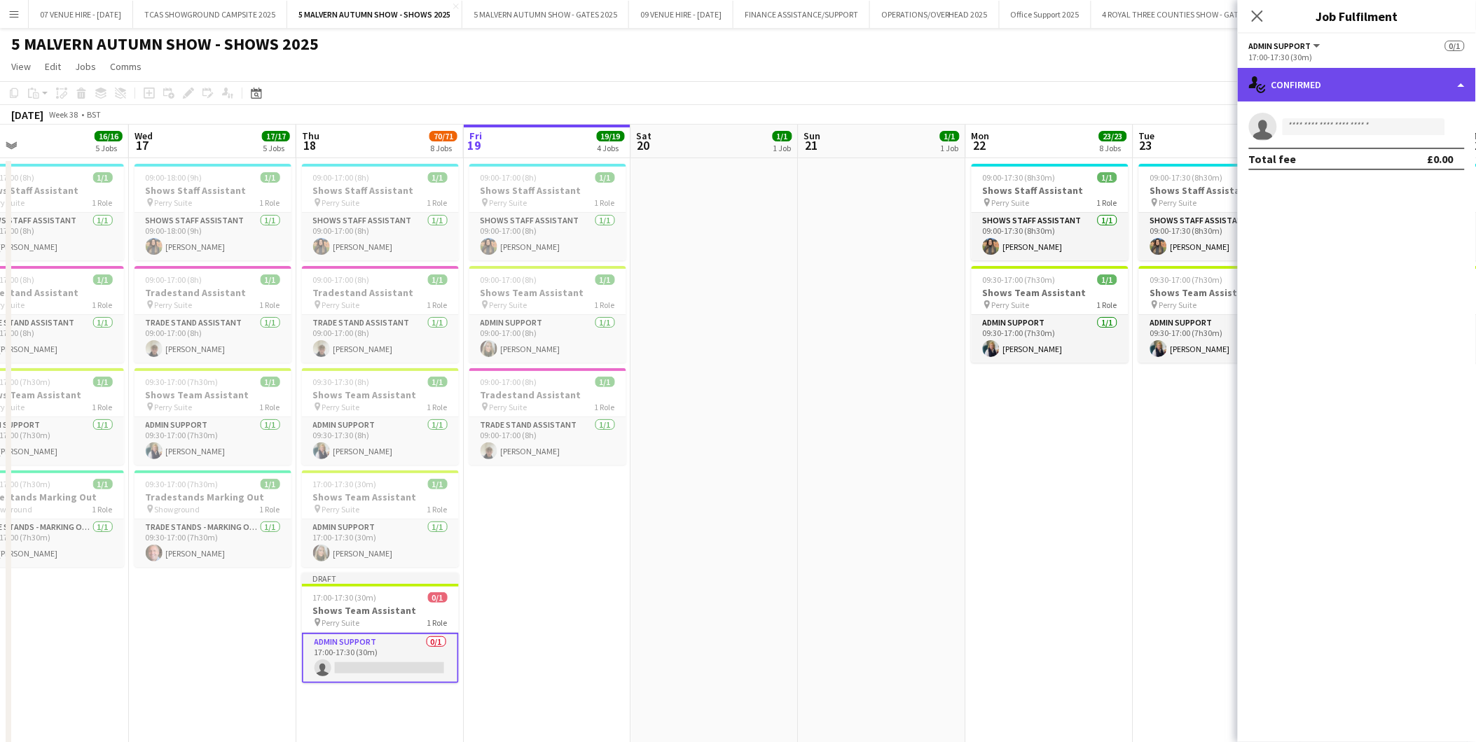
click at [1366, 78] on div "single-neutral-actions-check-2 Confirmed" at bounding box center [1356, 85] width 238 height 34
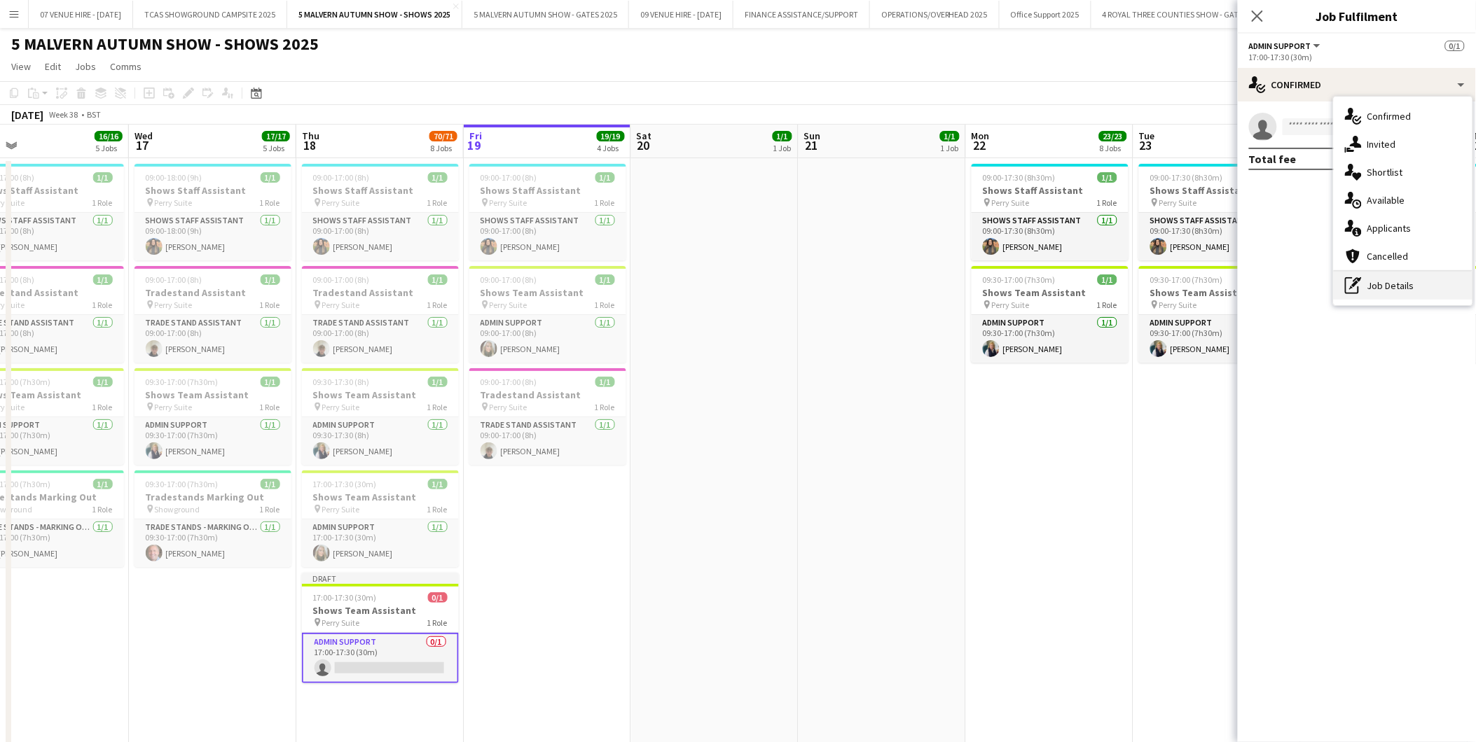
click at [1380, 291] on div "pen-write Job Details" at bounding box center [1402, 286] width 139 height 28
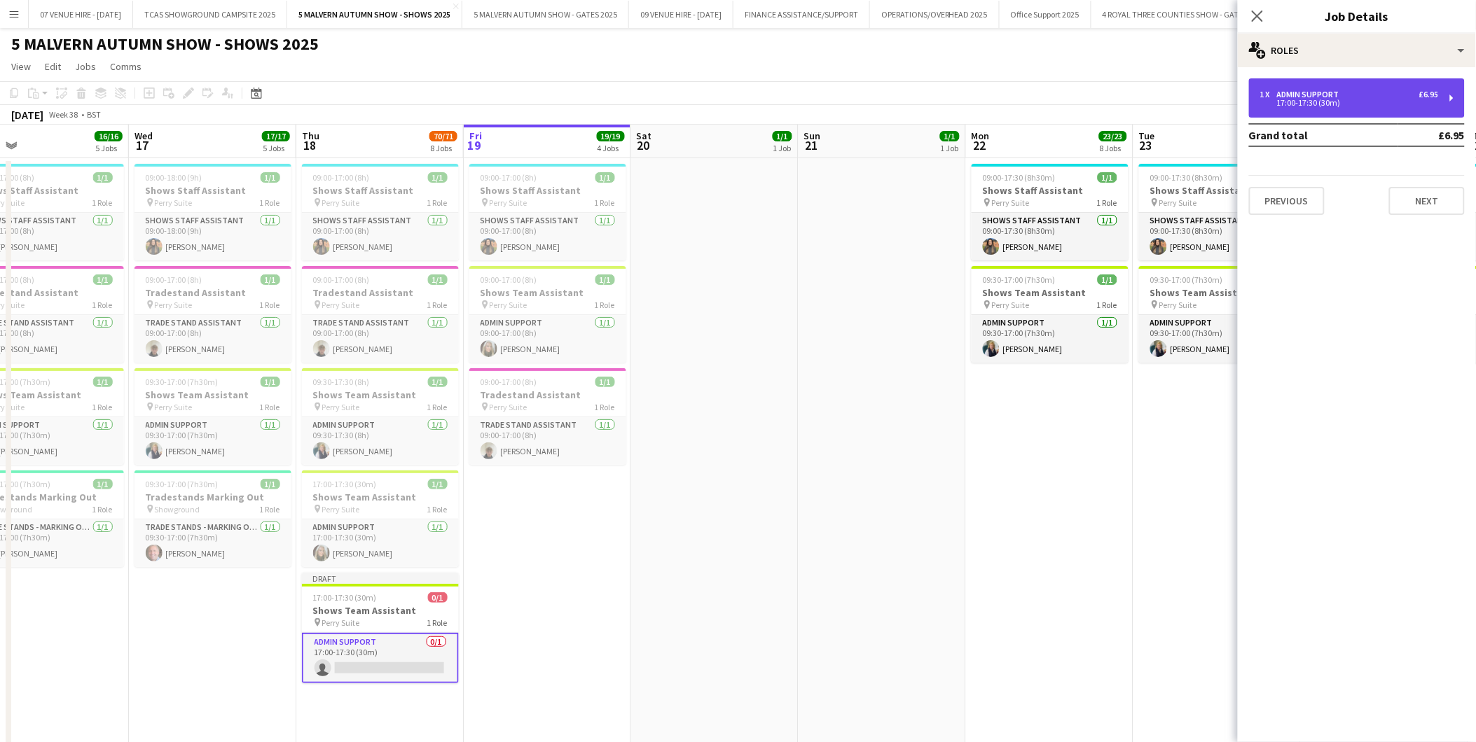
click at [1310, 88] on div "1 x Admin Support £6.95 17:00-17:30 (30m)" at bounding box center [1357, 97] width 216 height 39
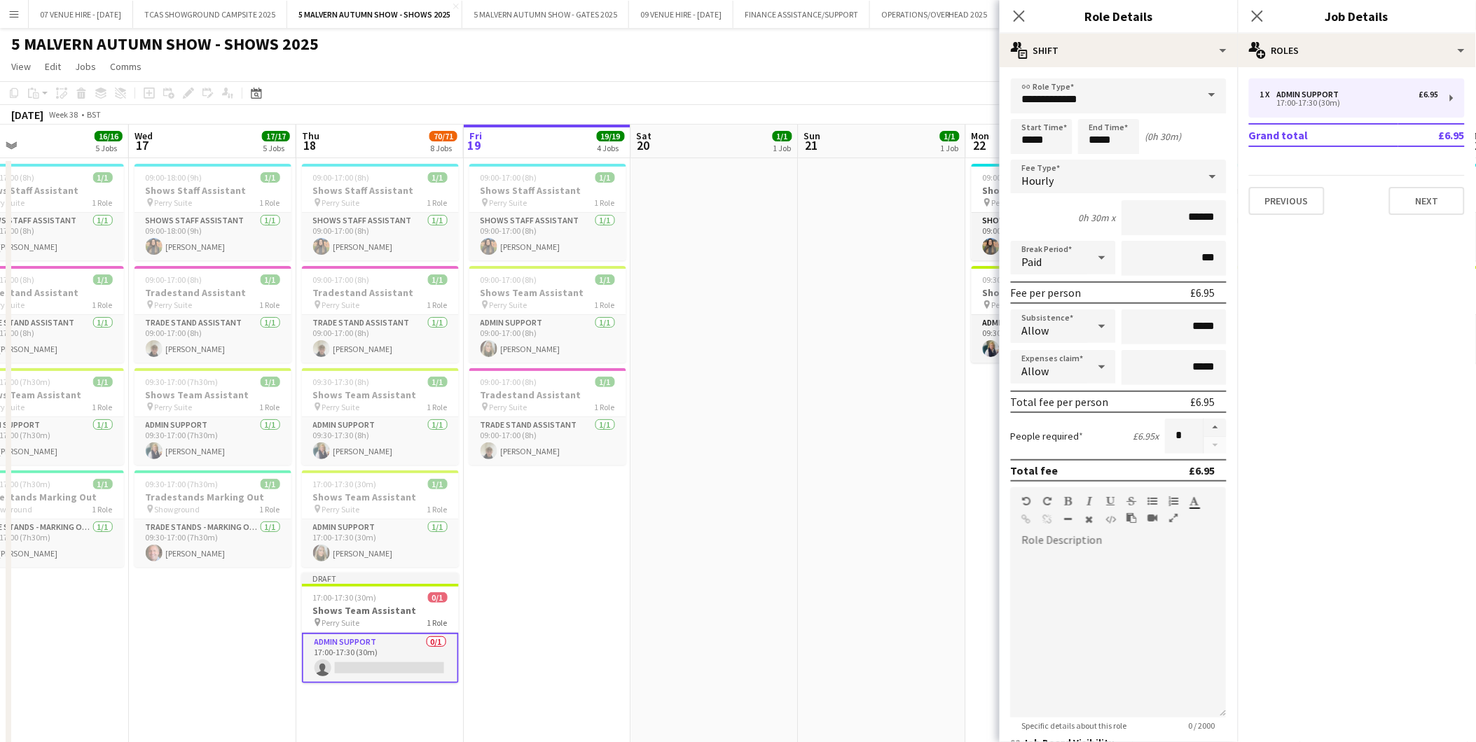
click at [704, 597] on app-date-cell at bounding box center [714, 461] width 167 height 606
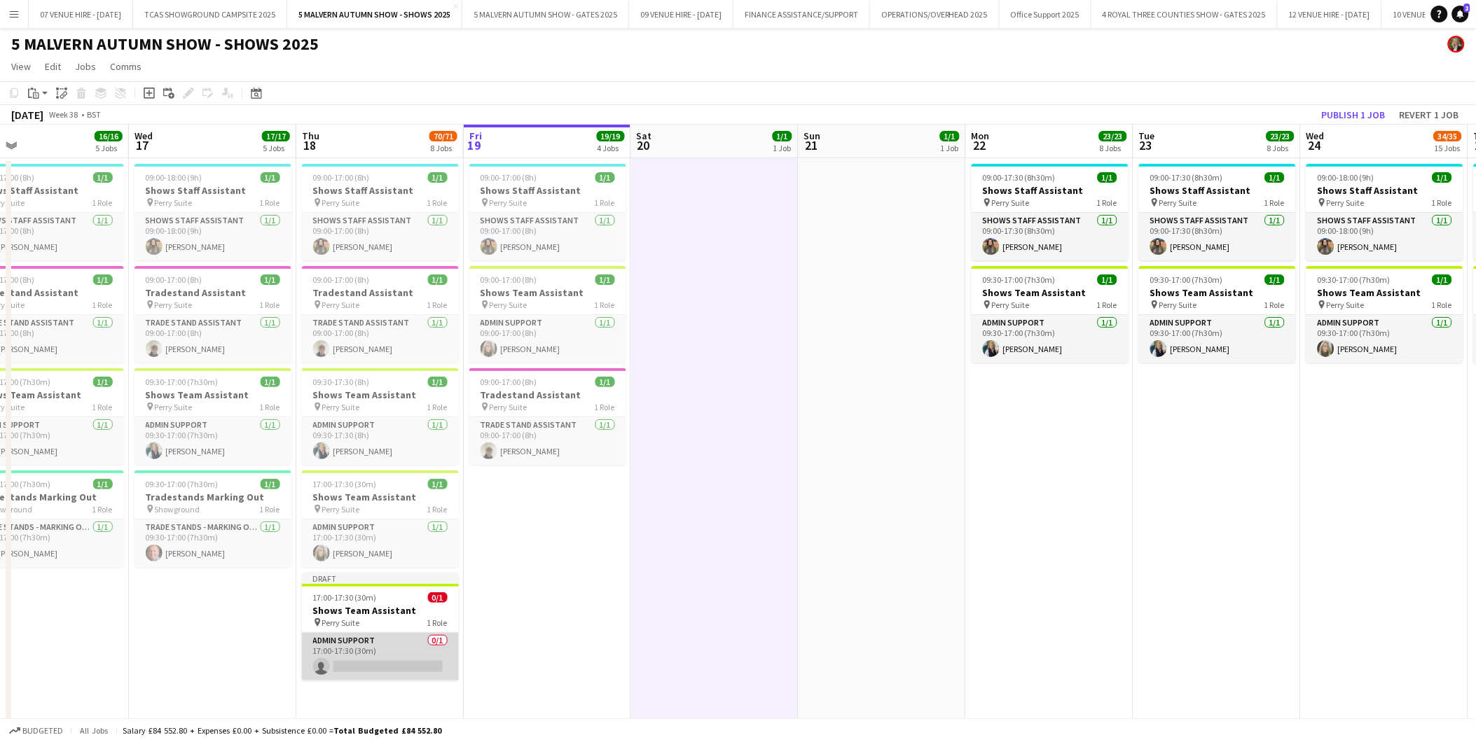
click at [369, 667] on app-card-role "Admin Support 0/1 17:00-17:30 (30m) single-neutral-actions" at bounding box center [380, 657] width 157 height 48
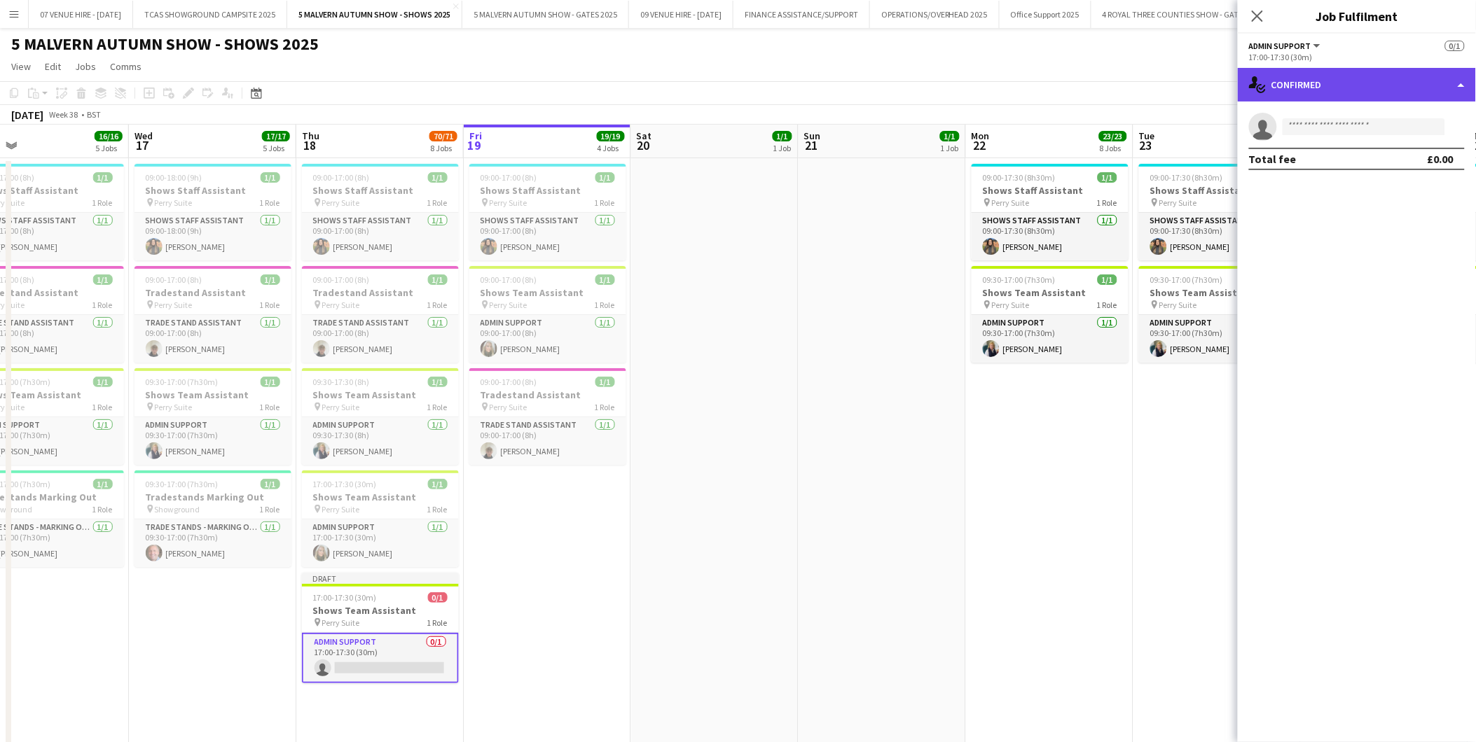
click at [1326, 72] on div "single-neutral-actions-check-2 Confirmed" at bounding box center [1356, 85] width 238 height 34
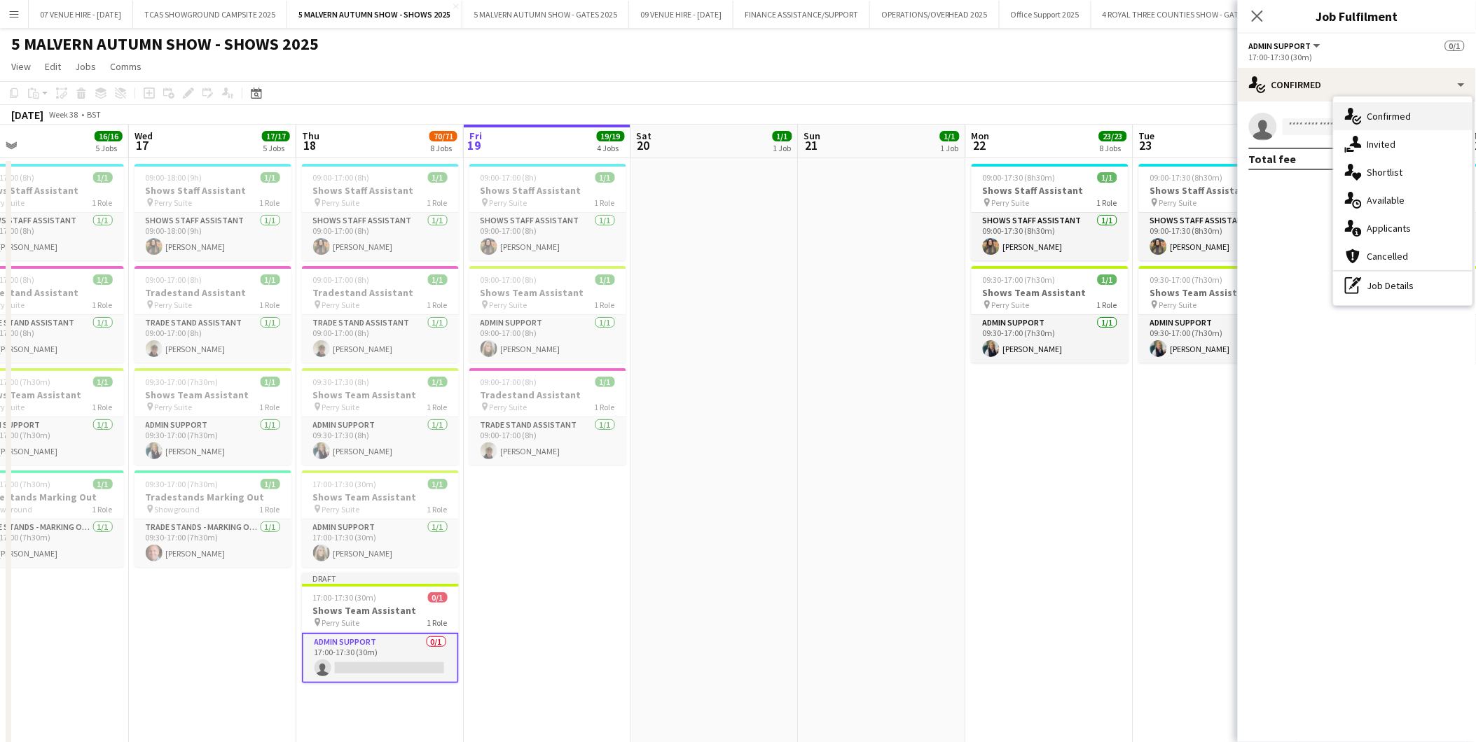
click at [1390, 116] on span "Confirmed" at bounding box center [1389, 116] width 44 height 13
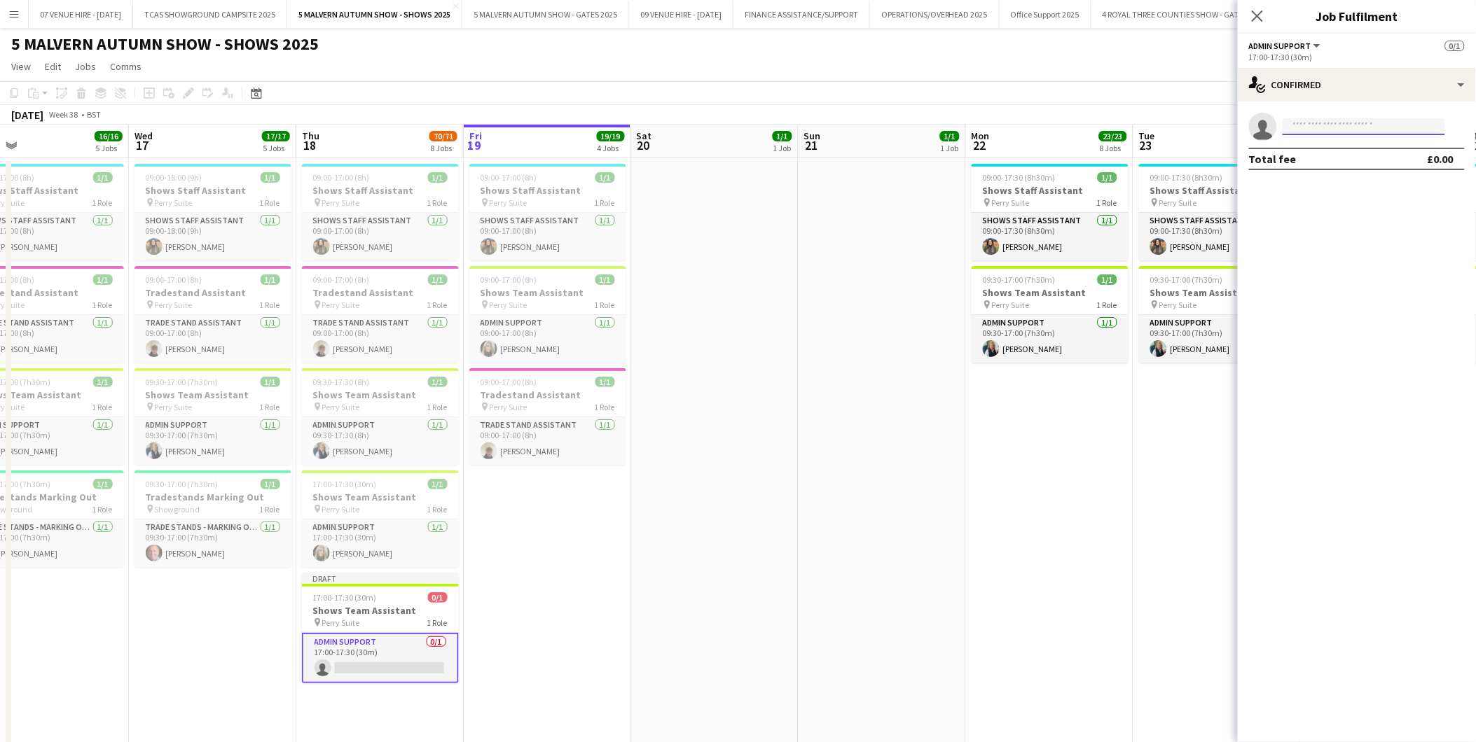
click at [1370, 132] on input at bounding box center [1363, 126] width 162 height 17
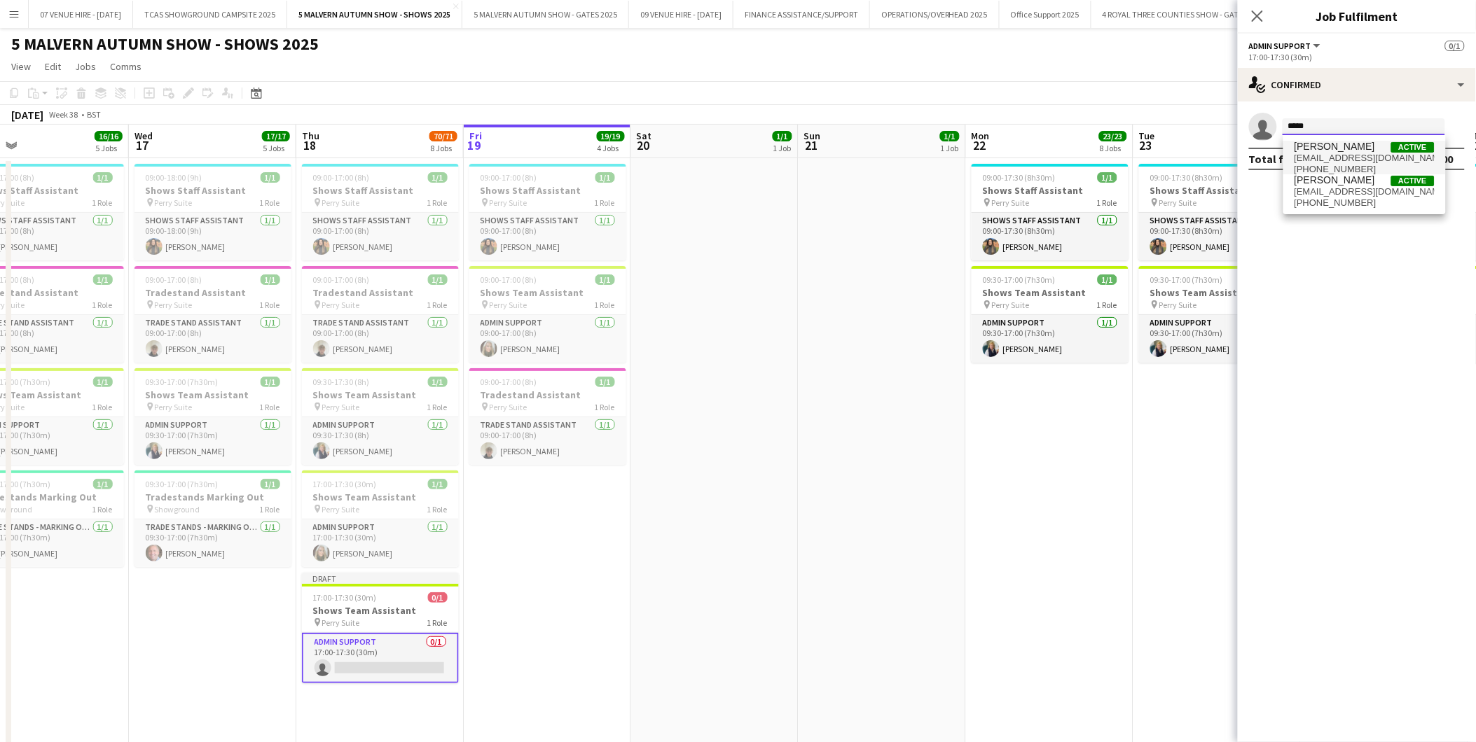
type input "*****"
click at [1355, 155] on span "[EMAIL_ADDRESS][DOMAIN_NAME]" at bounding box center [1364, 158] width 140 height 11
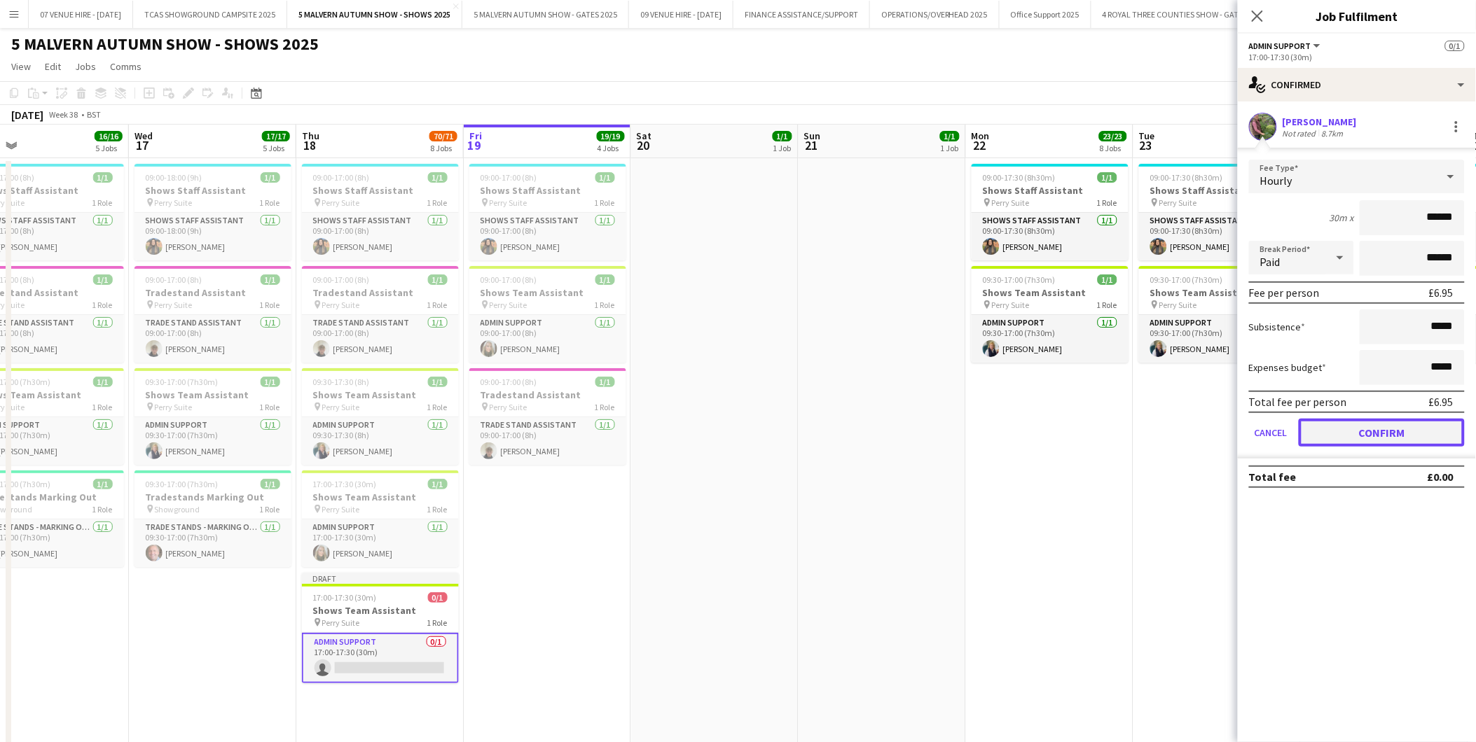
click at [1366, 431] on button "Confirm" at bounding box center [1381, 433] width 166 height 28
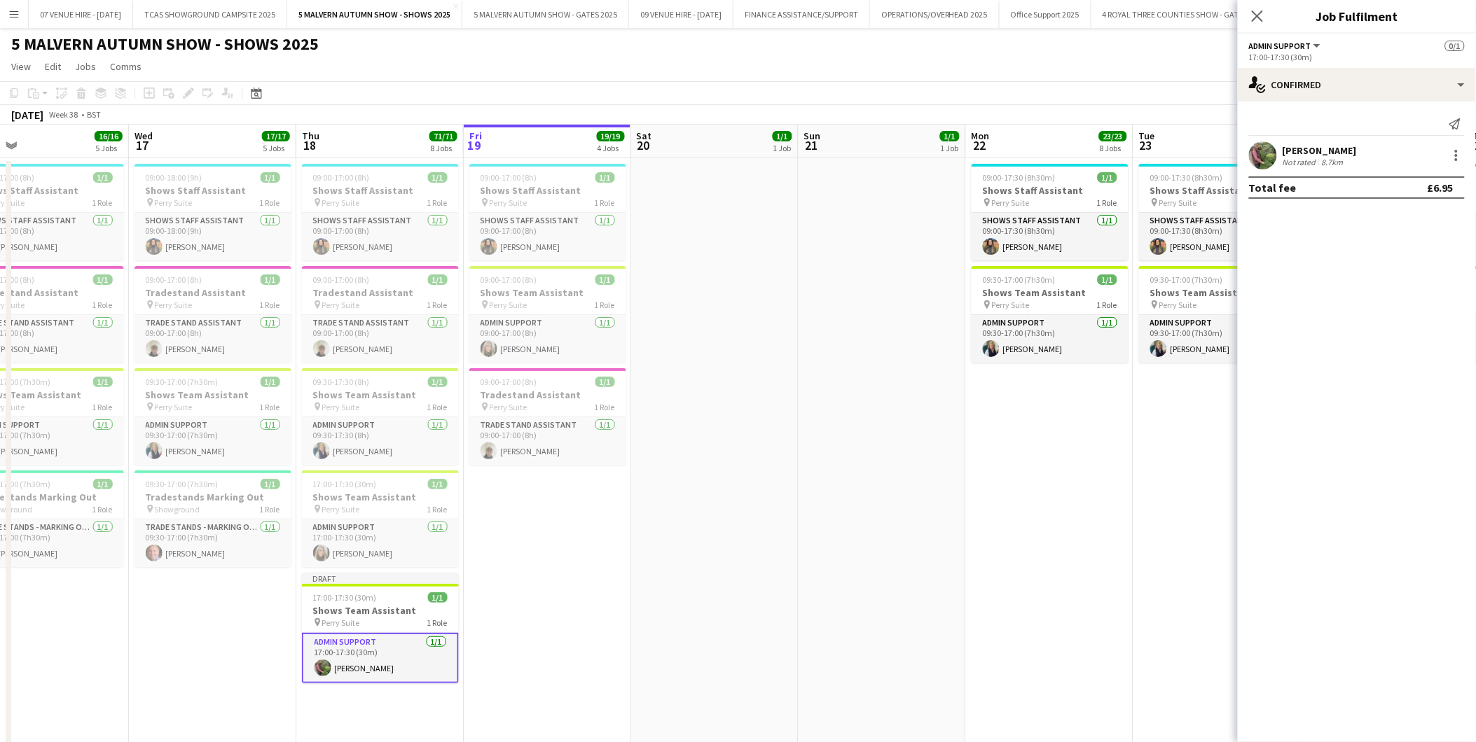
click at [1025, 597] on app-date-cell "09:00-17:30 (8h30m) 1/1 Shows Staff Assistant pin Perry Suite 1 Role Shows Staf…" at bounding box center [1049, 461] width 167 height 606
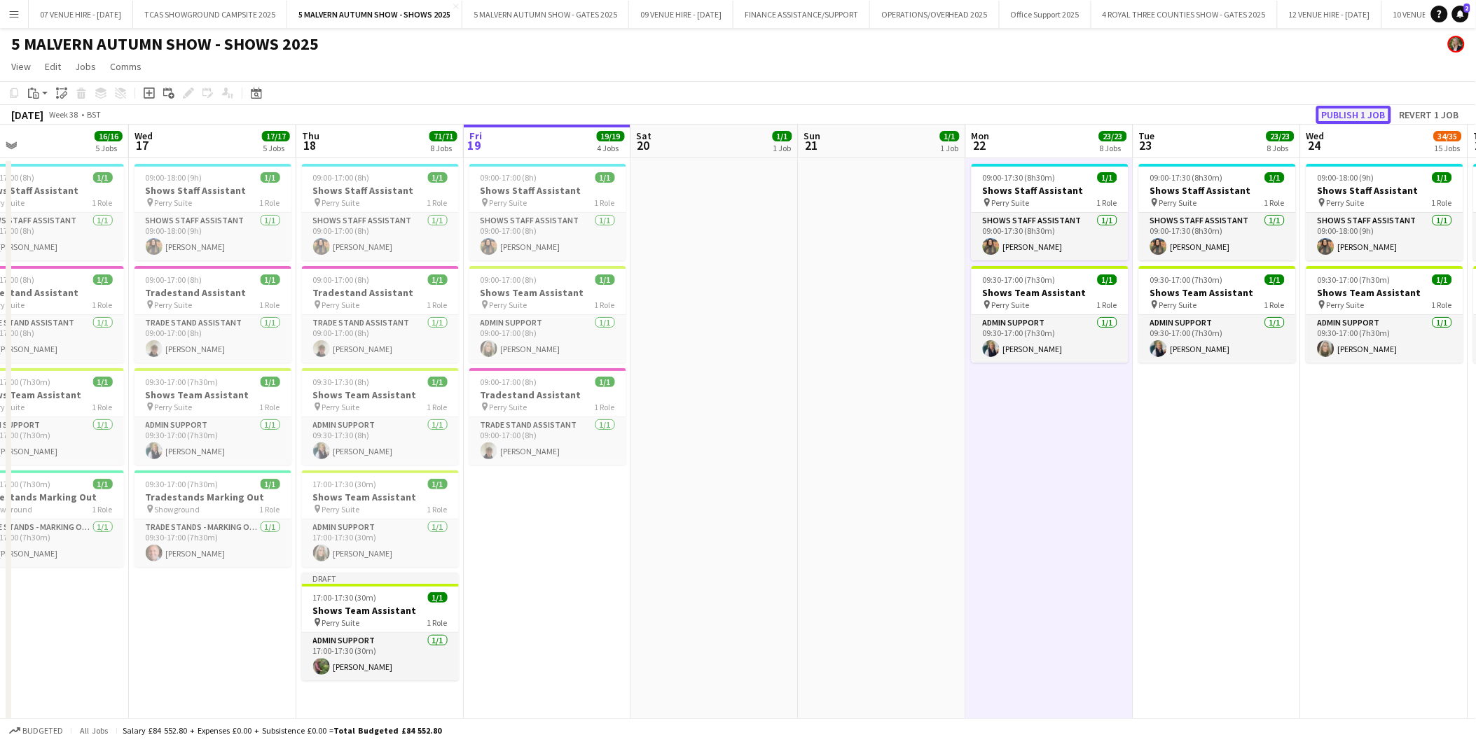
click at [1340, 115] on button "Publish 1 job" at bounding box center [1353, 115] width 75 height 18
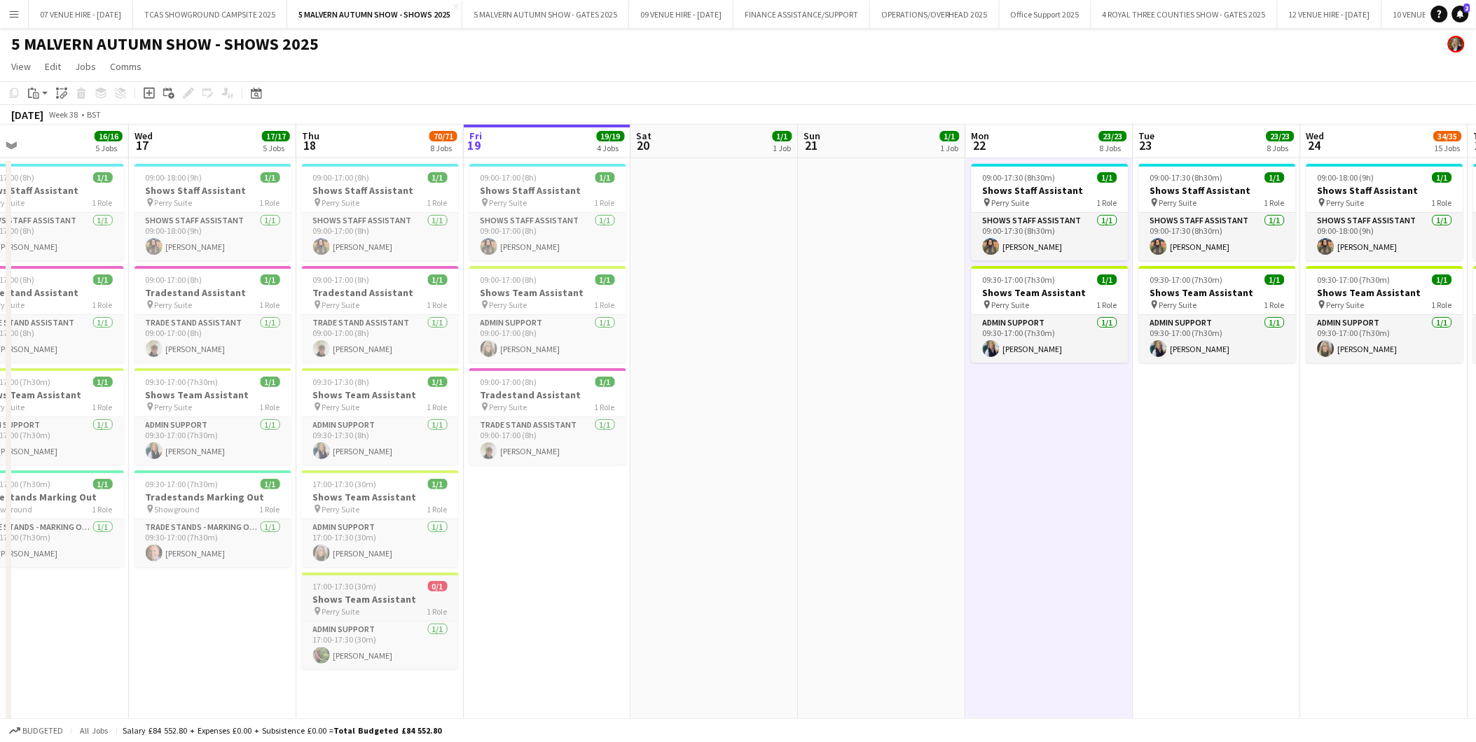
click at [364, 604] on h3 "Shows Team Assistant" at bounding box center [380, 599] width 157 height 13
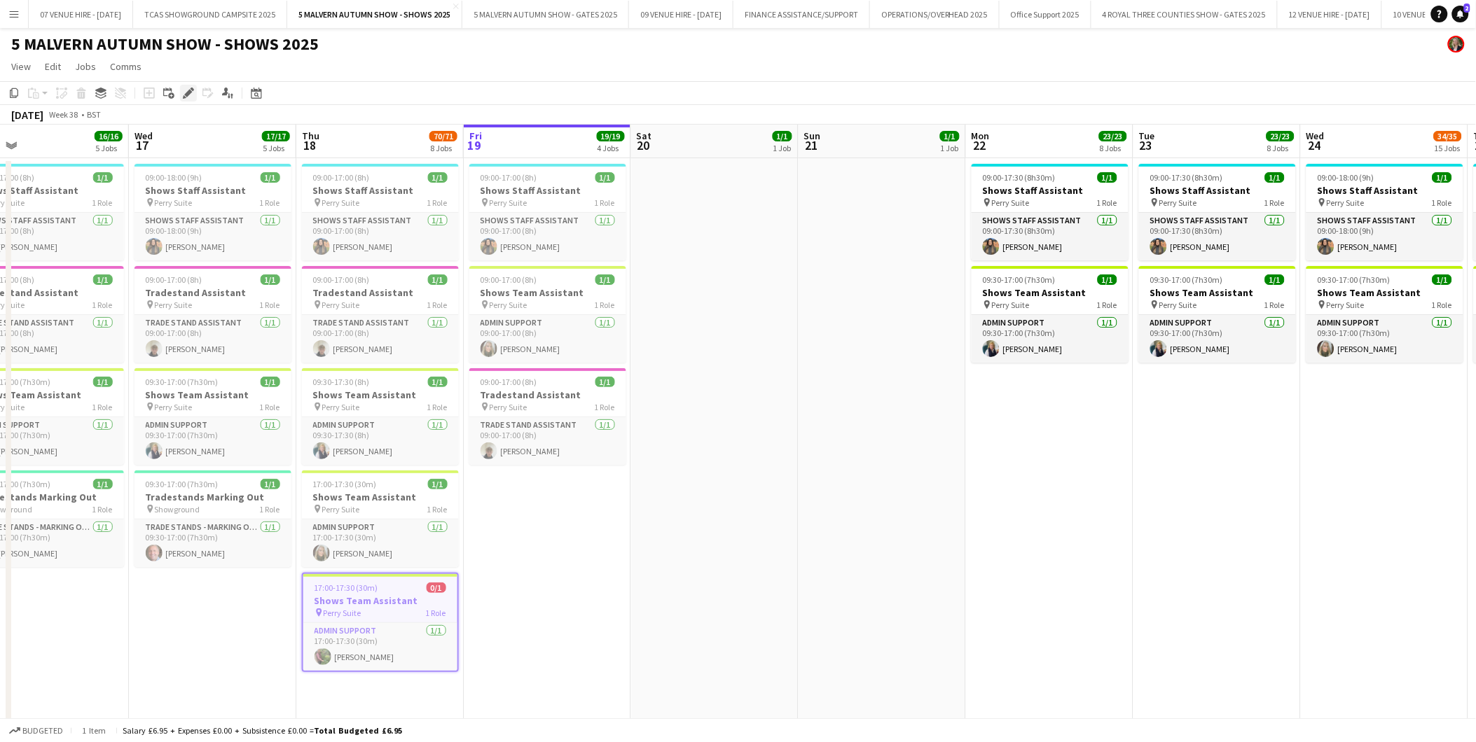
click at [186, 95] on icon at bounding box center [188, 94] width 8 height 8
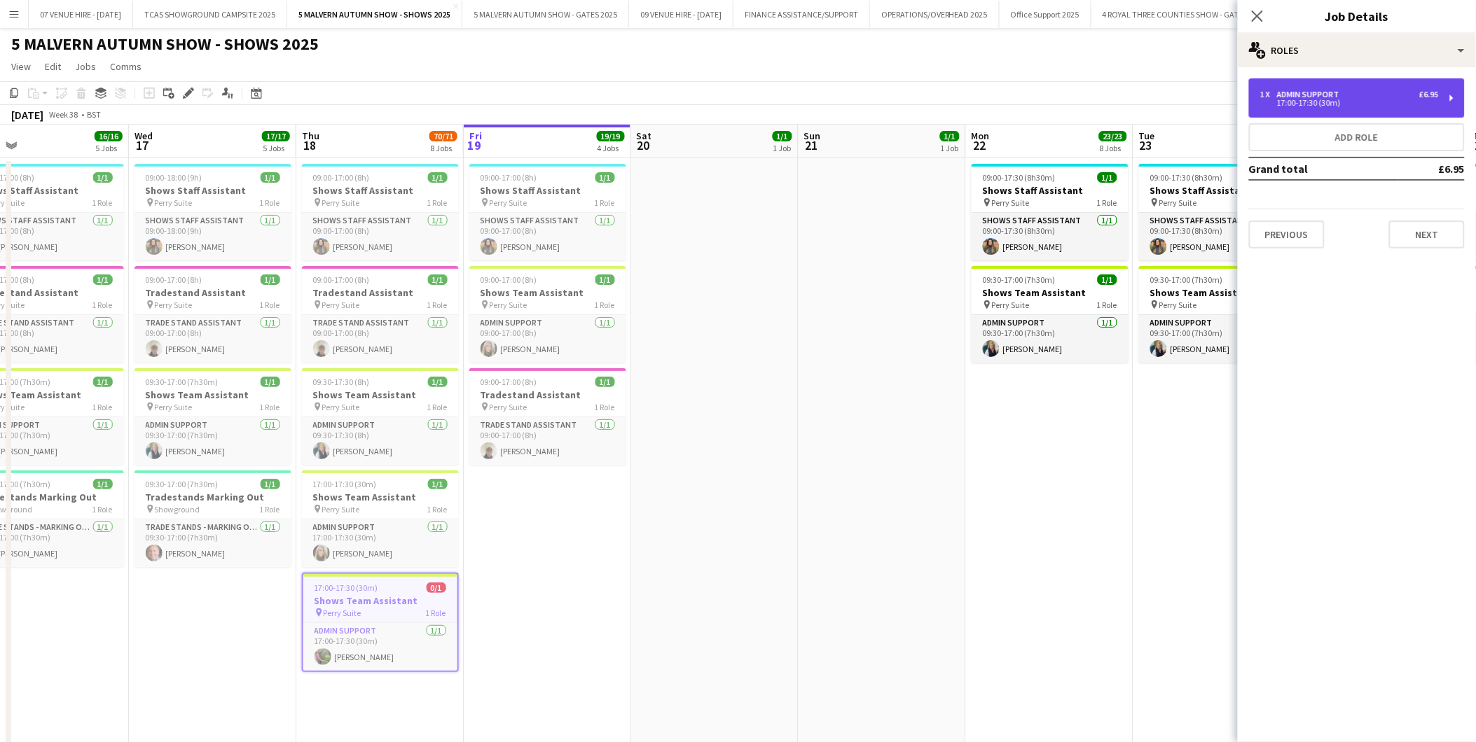
click at [1321, 101] on div "17:00-17:30 (30m)" at bounding box center [1349, 102] width 179 height 7
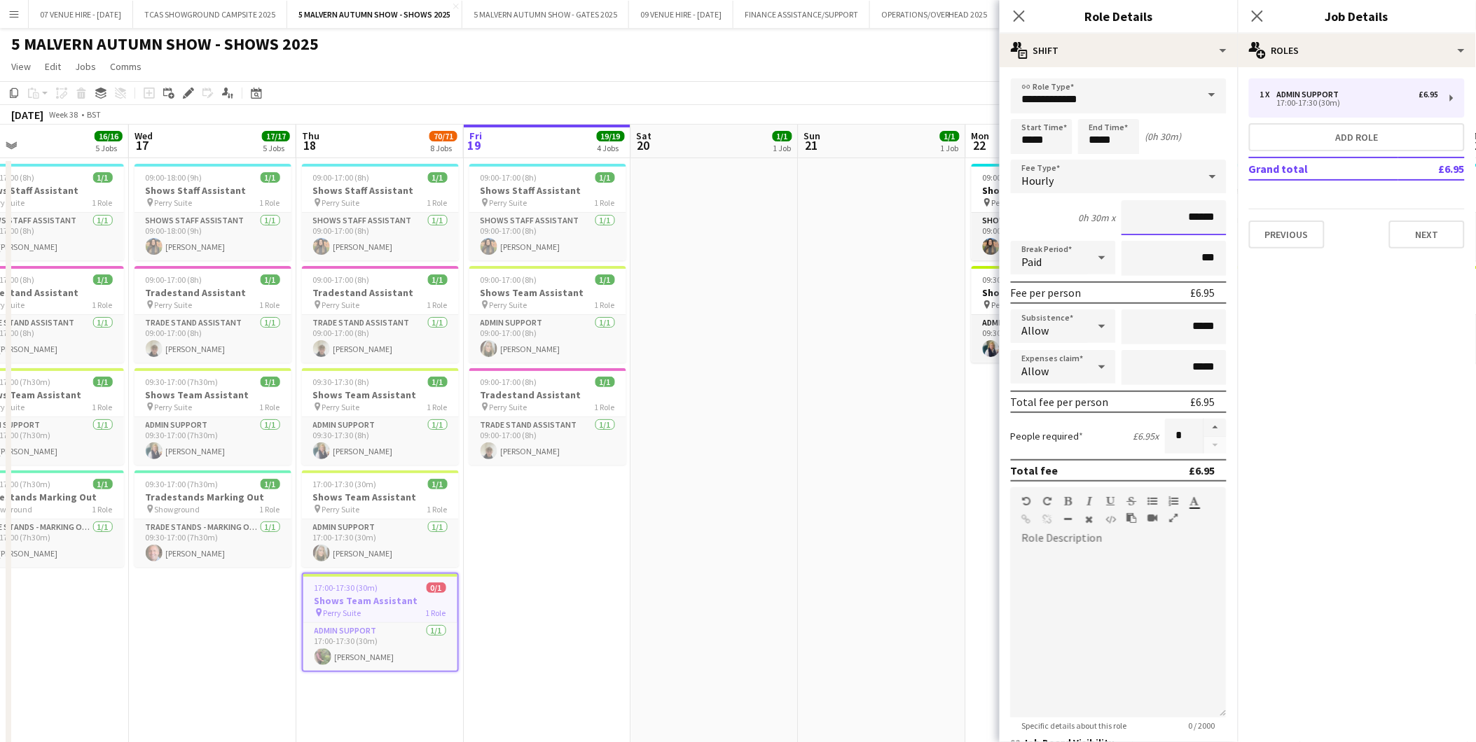
drag, startPoint x: 1207, startPoint y: 217, endPoint x: 1173, endPoint y: 218, distance: 33.6
click at [1173, 218] on input "******" at bounding box center [1173, 217] width 105 height 35
click at [329, 486] on span "17:00-17:30 (30m)" at bounding box center [345, 484] width 64 height 11
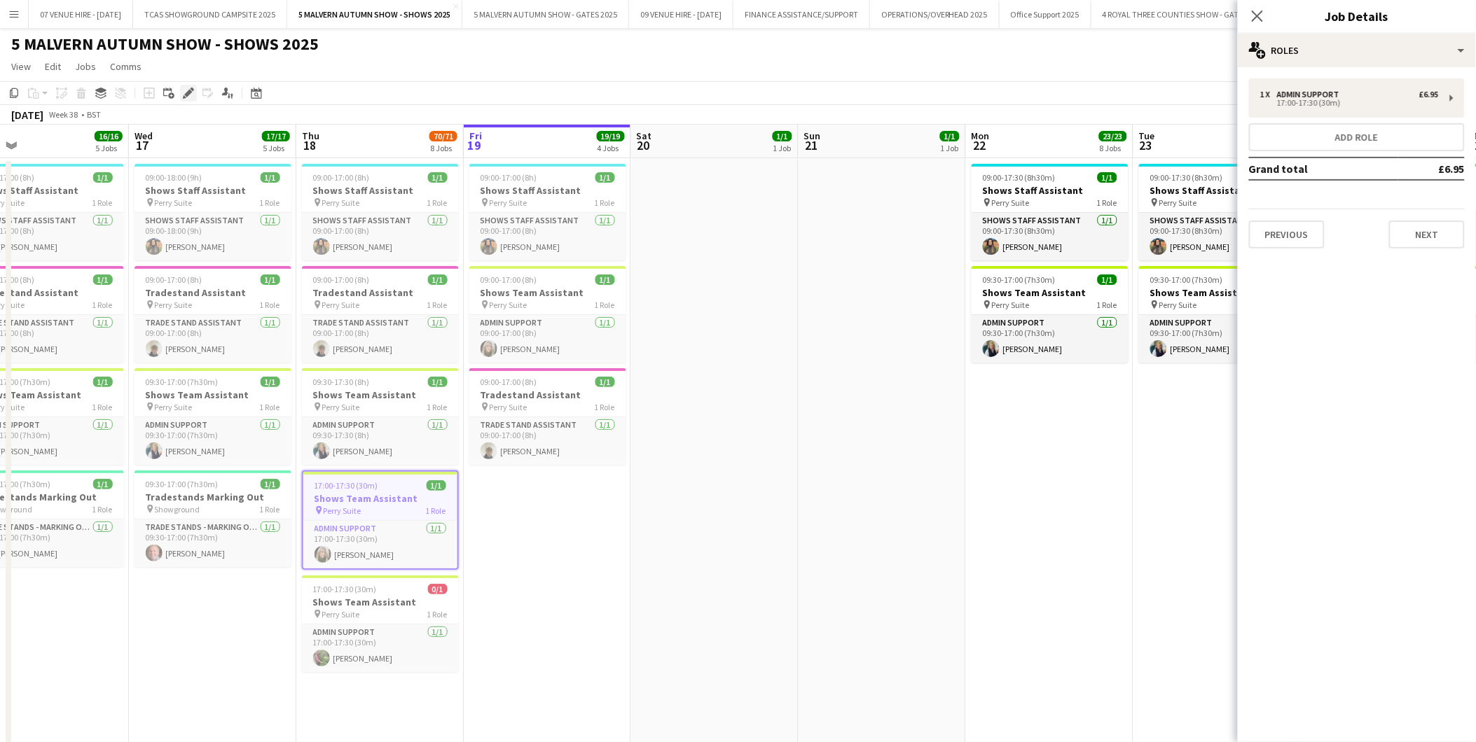
click at [183, 96] on icon "Edit" at bounding box center [188, 93] width 11 height 11
click at [1339, 94] on div "Admin Support" at bounding box center [1311, 95] width 68 height 10
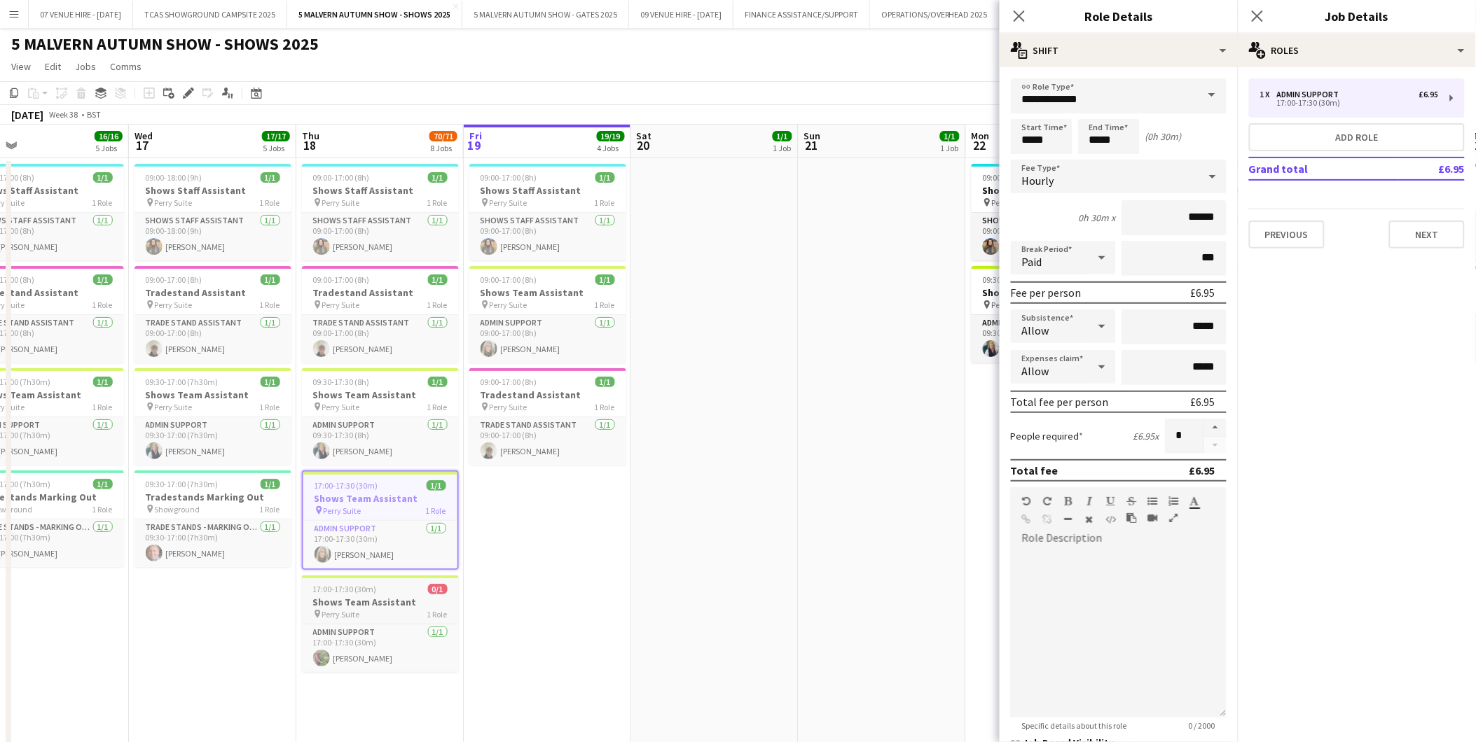
click at [366, 596] on h3 "Shows Team Assistant" at bounding box center [380, 602] width 157 height 13
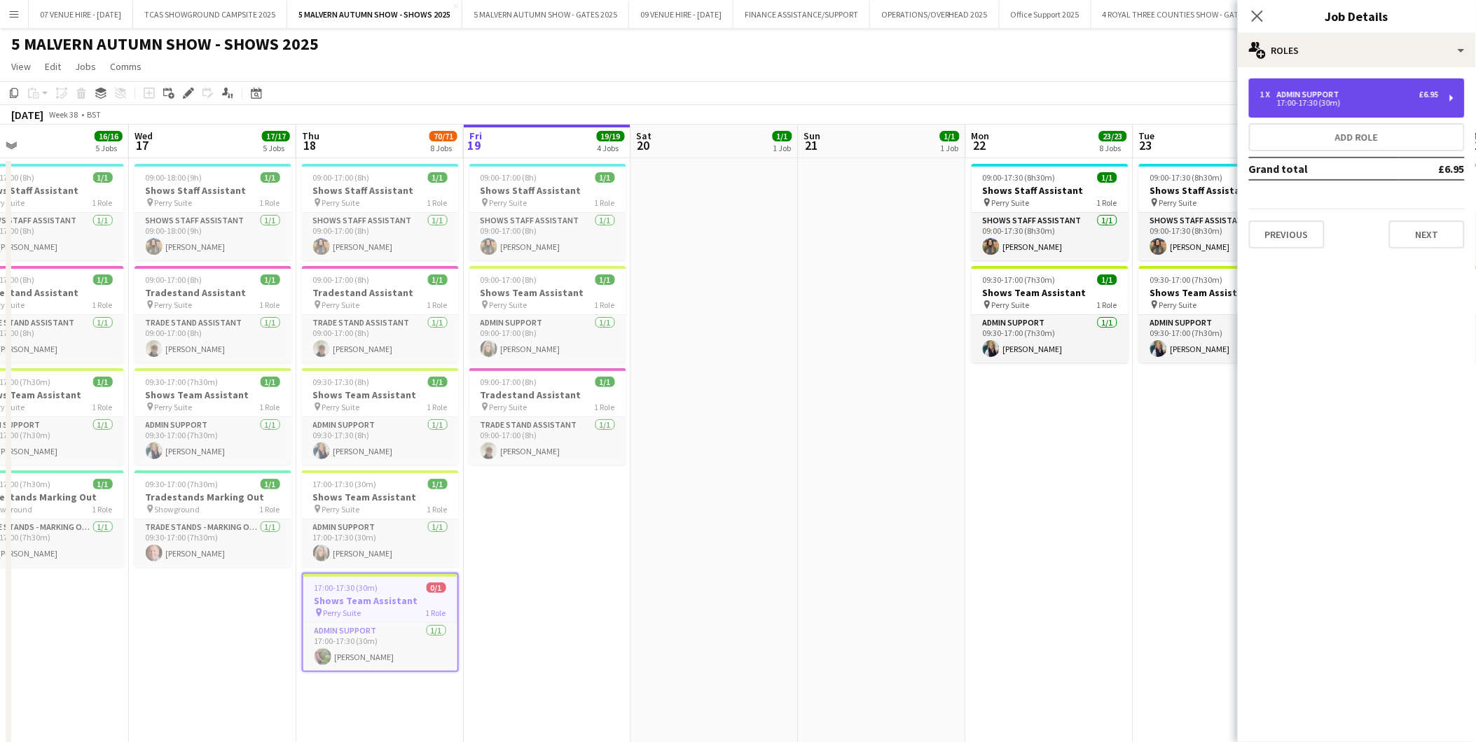
click at [1312, 109] on div "1 x Admin Support £6.95 17:00-17:30 (30m)" at bounding box center [1357, 97] width 216 height 39
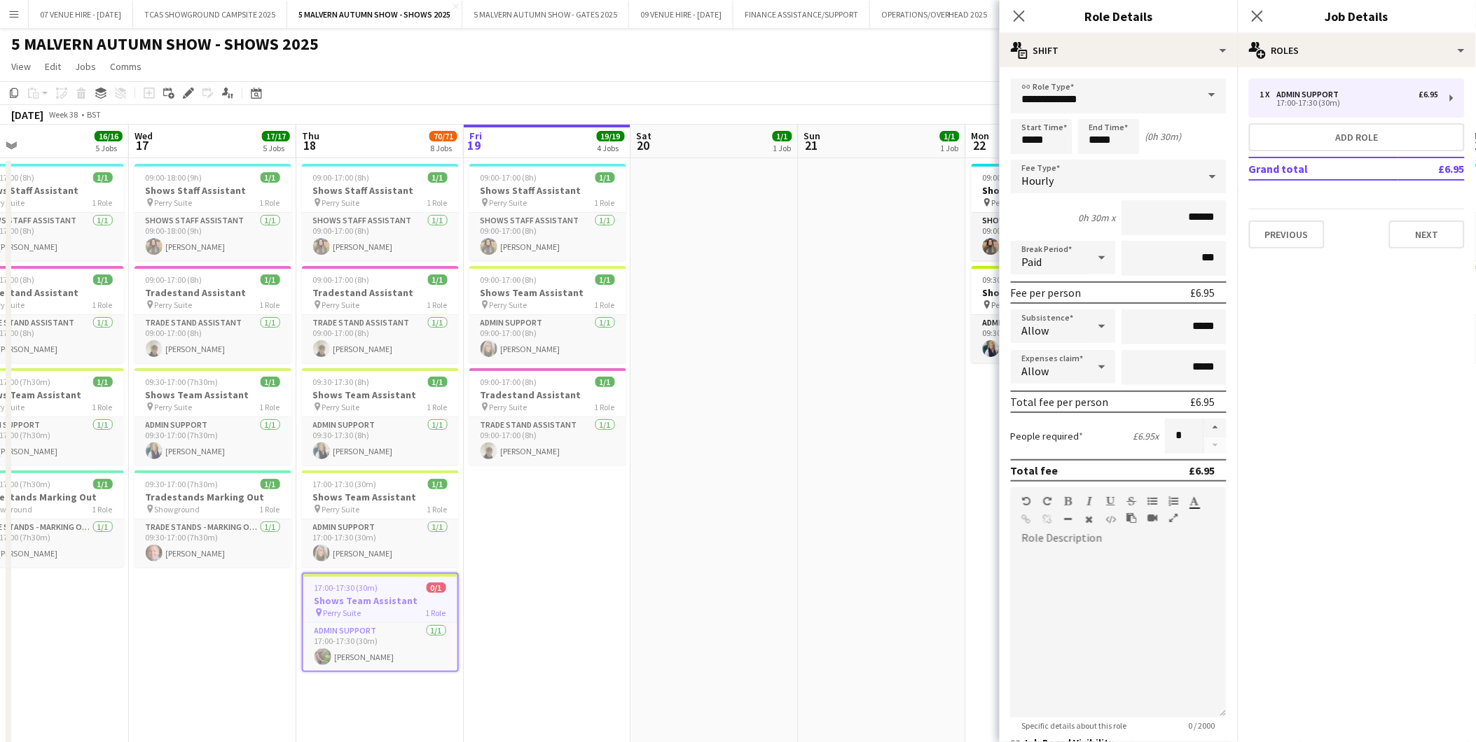
click at [912, 403] on app-date-cell at bounding box center [881, 461] width 167 height 606
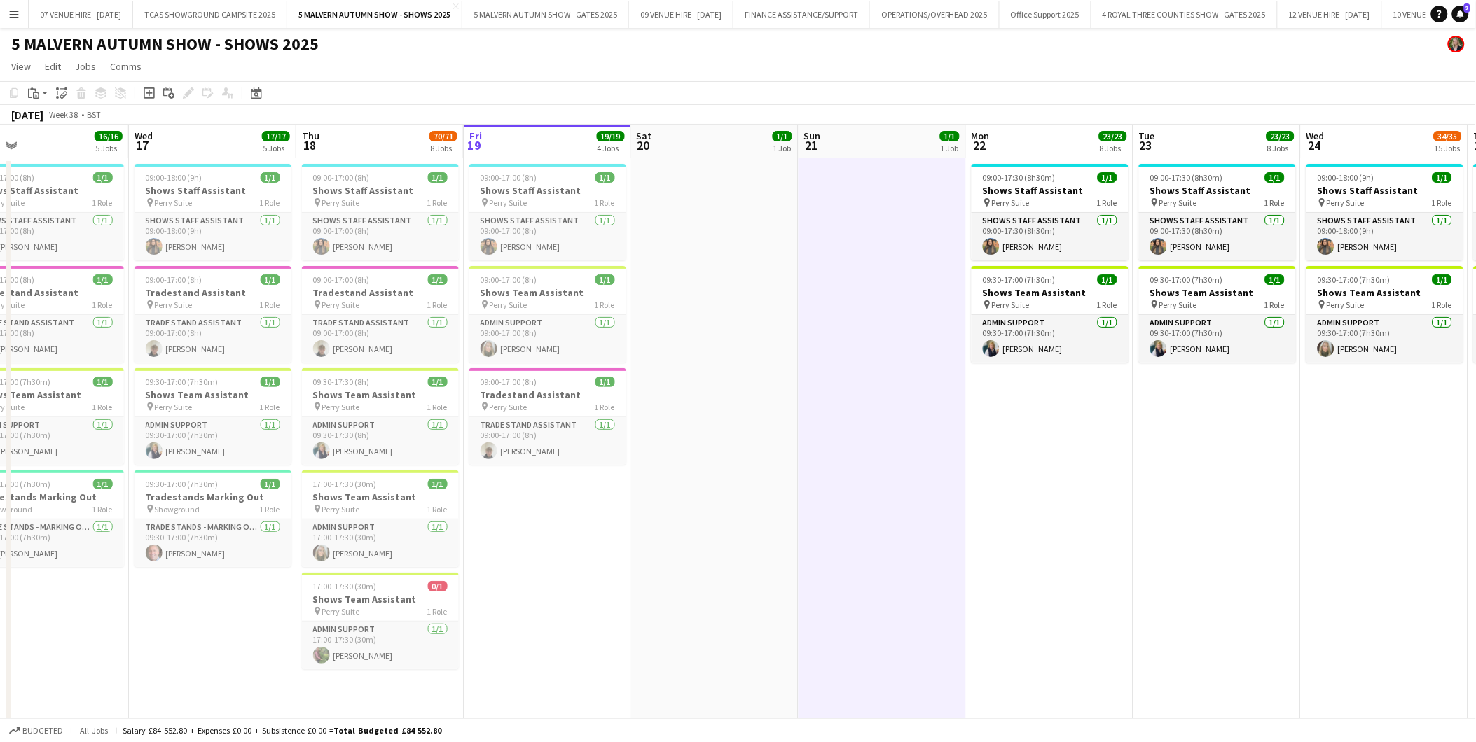
click at [12, 11] on app-icon "Menu" at bounding box center [13, 13] width 11 height 11
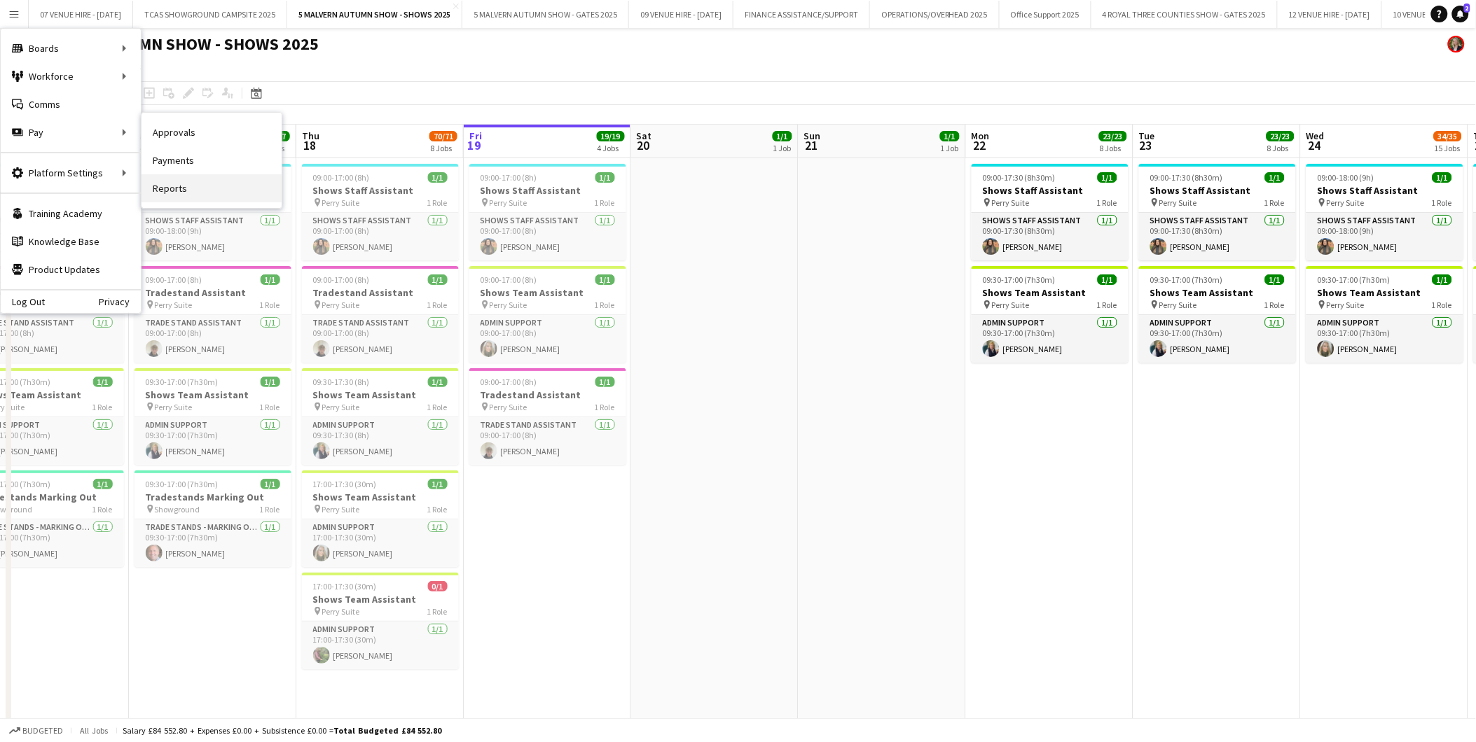
click at [172, 192] on link "Reports" at bounding box center [211, 188] width 140 height 28
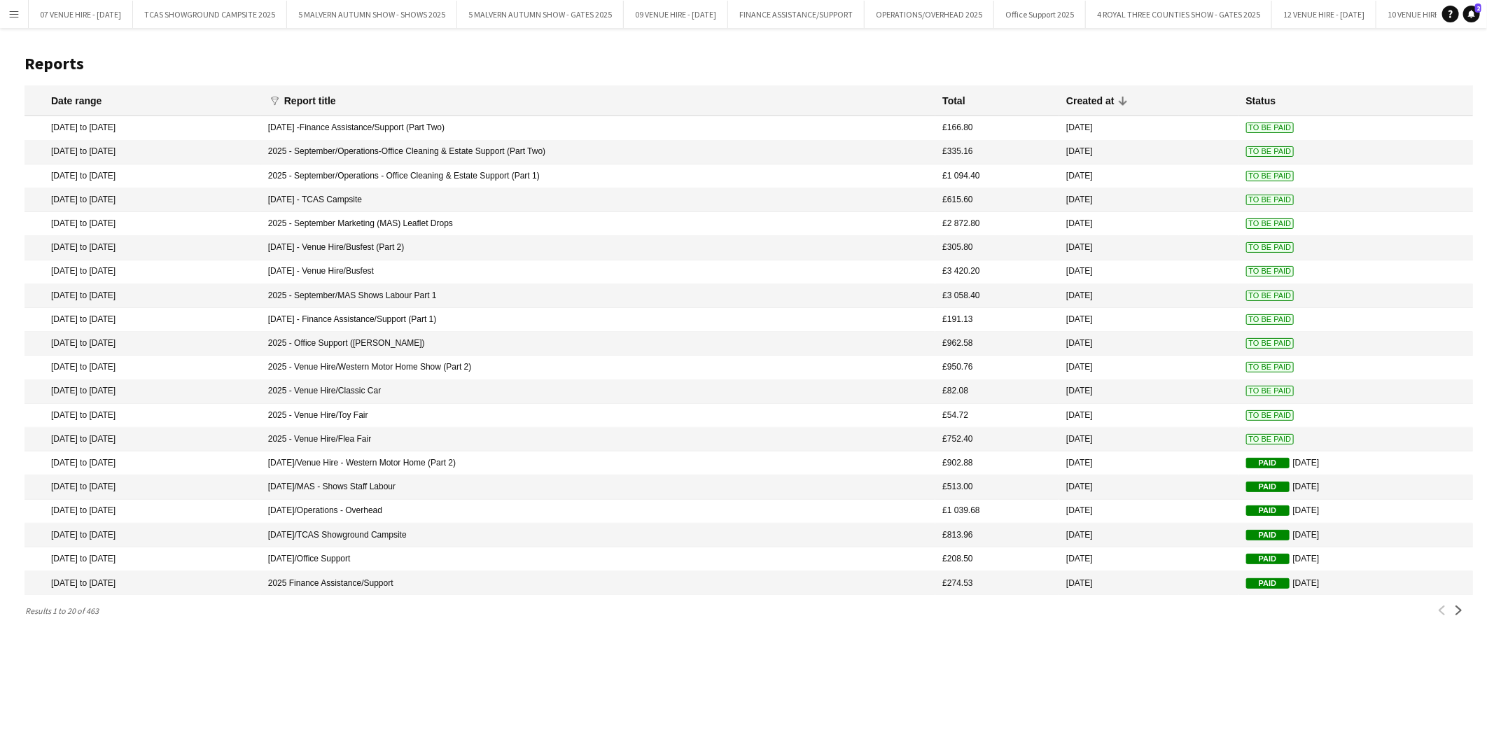
click at [449, 349] on mat-cell "2025 - Office Support ([PERSON_NAME])" at bounding box center [598, 344] width 675 height 24
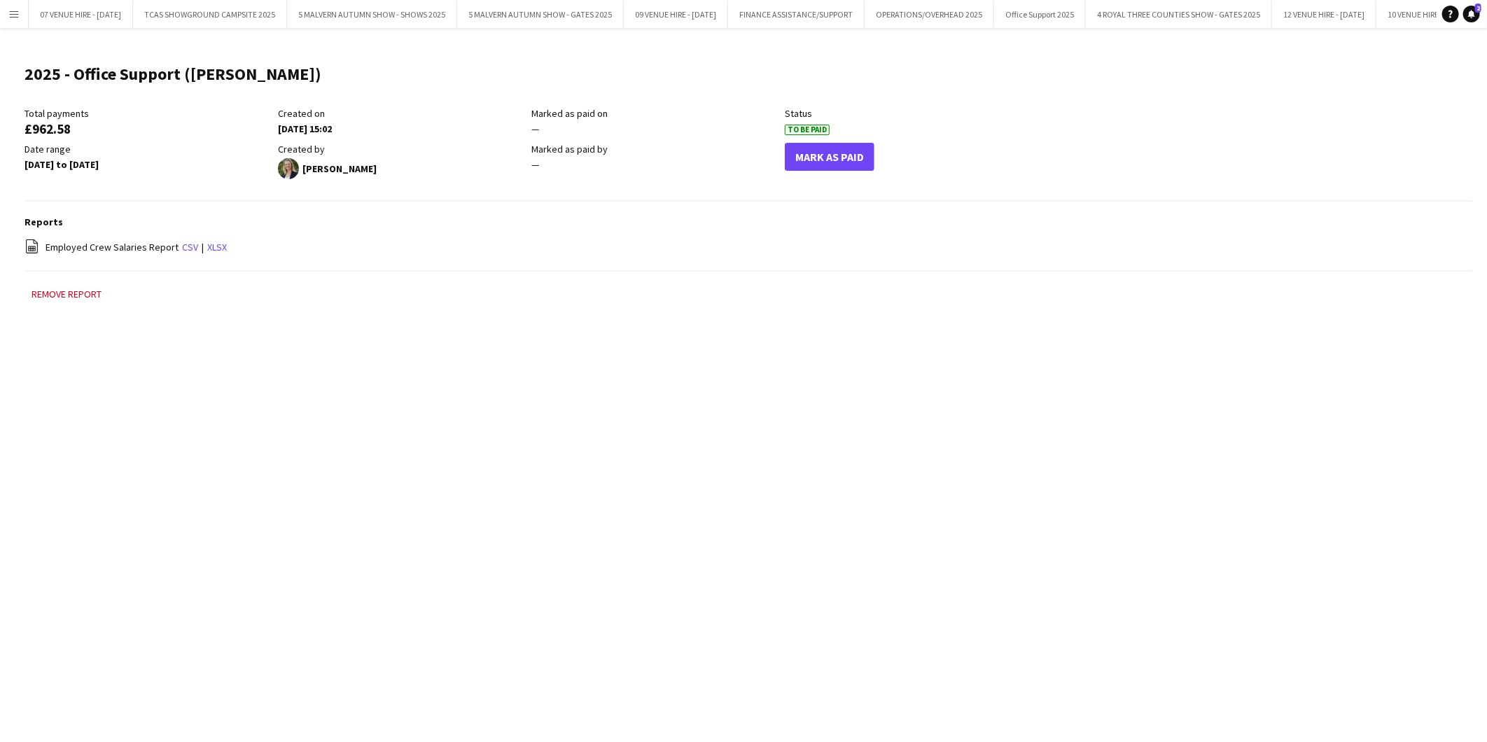
click at [449, 349] on main "2025 - Office Support ([PERSON_NAME]) Edit this field Total payments £962.58 Cr…" at bounding box center [743, 190] width 1487 height 324
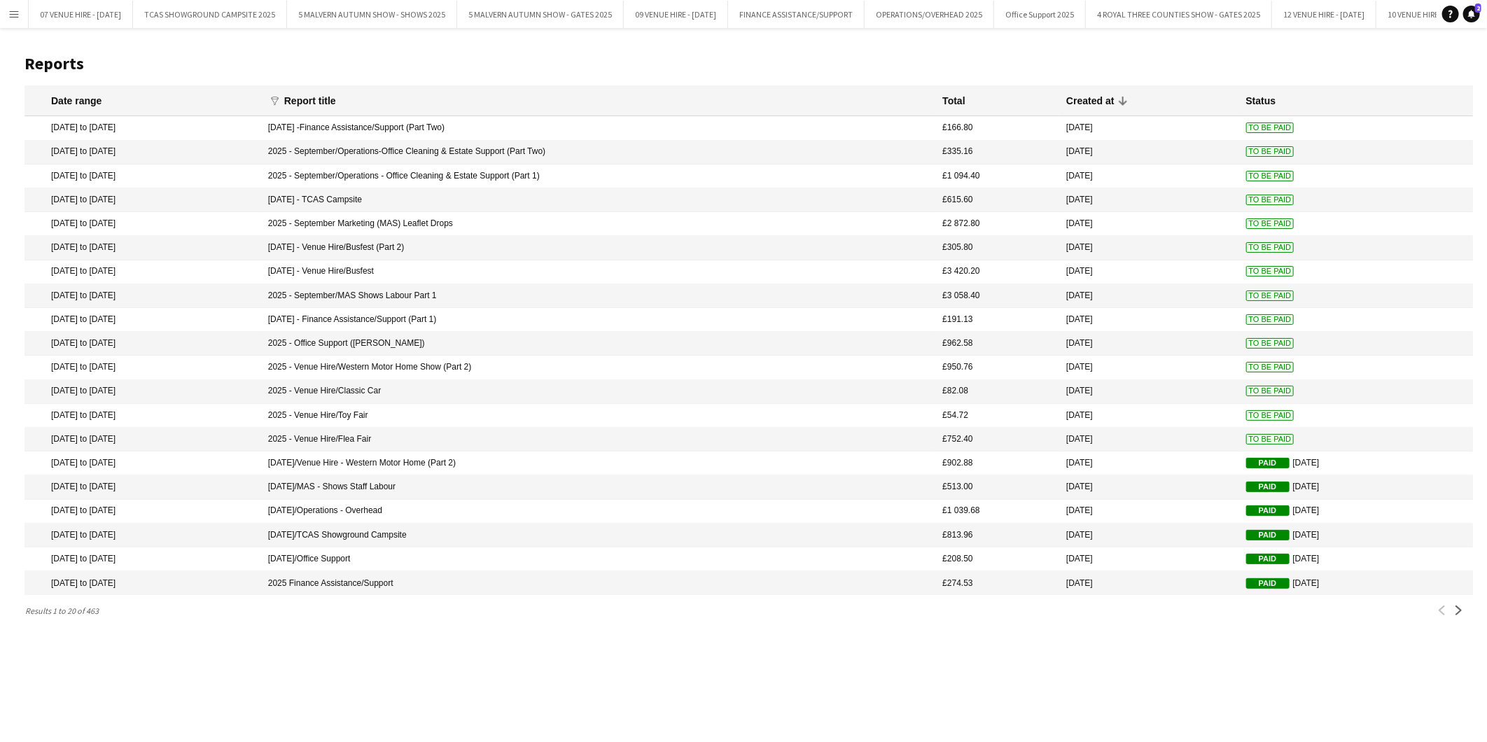
click at [779, 428] on mat-cell "2025 - Venue Hire/Toy Fair" at bounding box center [598, 416] width 675 height 24
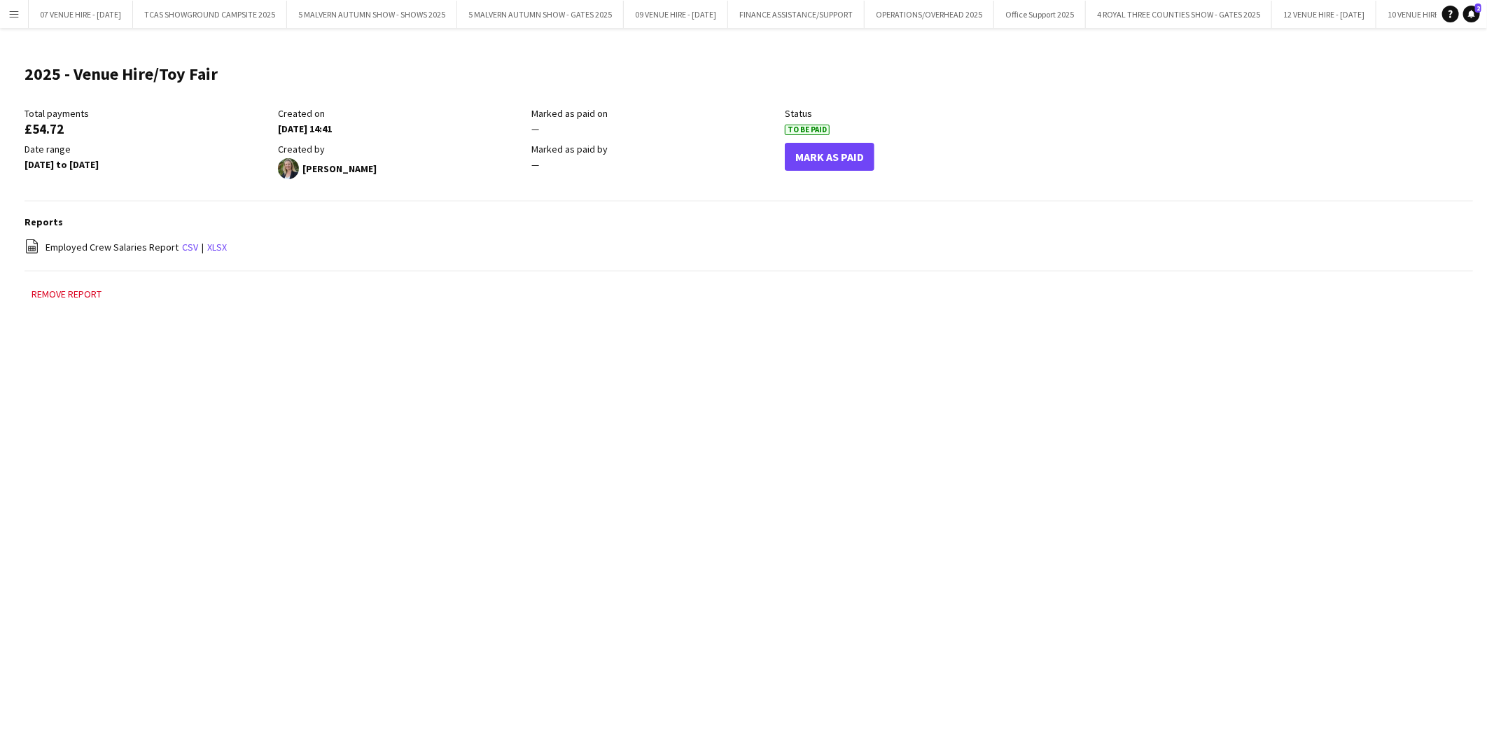
click at [10, 8] on app-icon "Menu" at bounding box center [13, 13] width 11 height 11
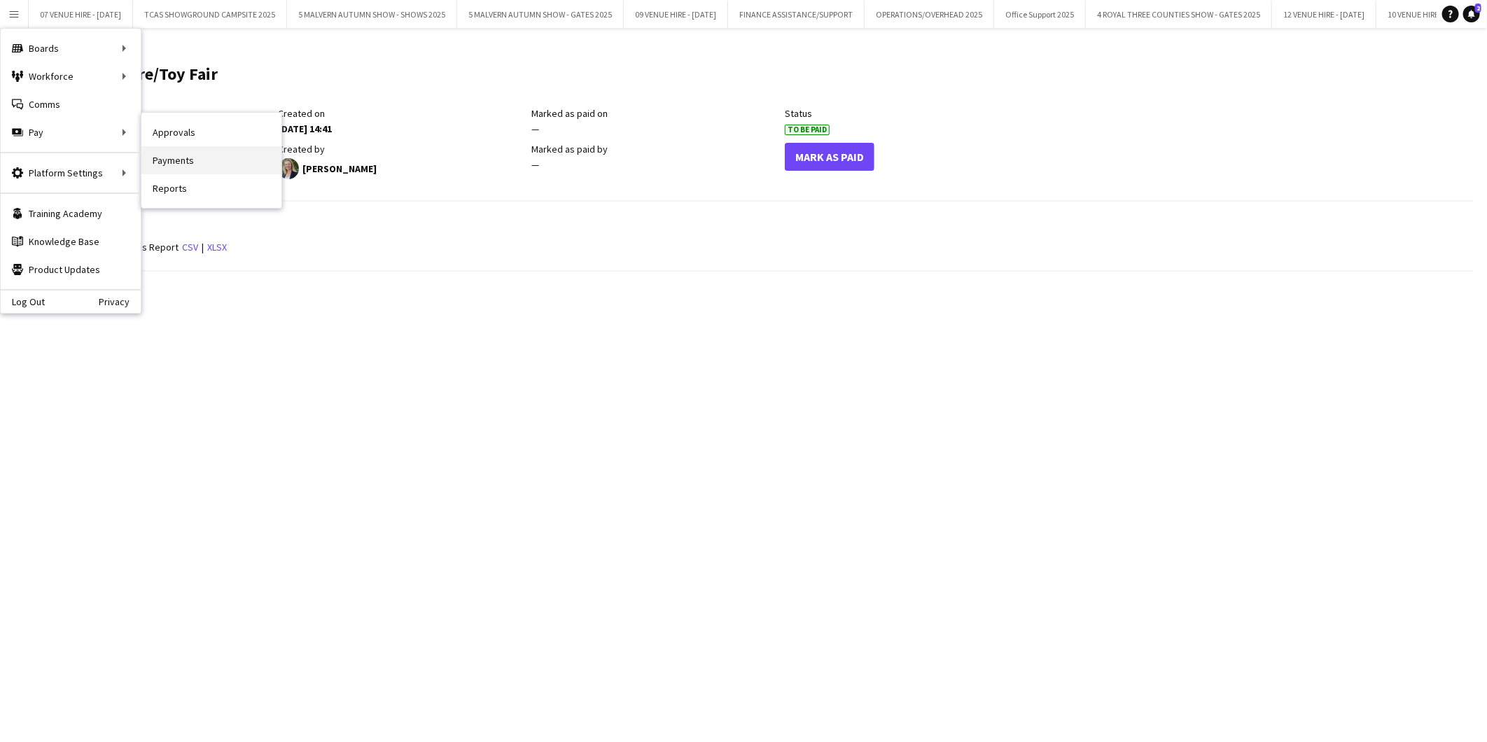
click at [163, 158] on link "Payments" at bounding box center [211, 160] width 140 height 28
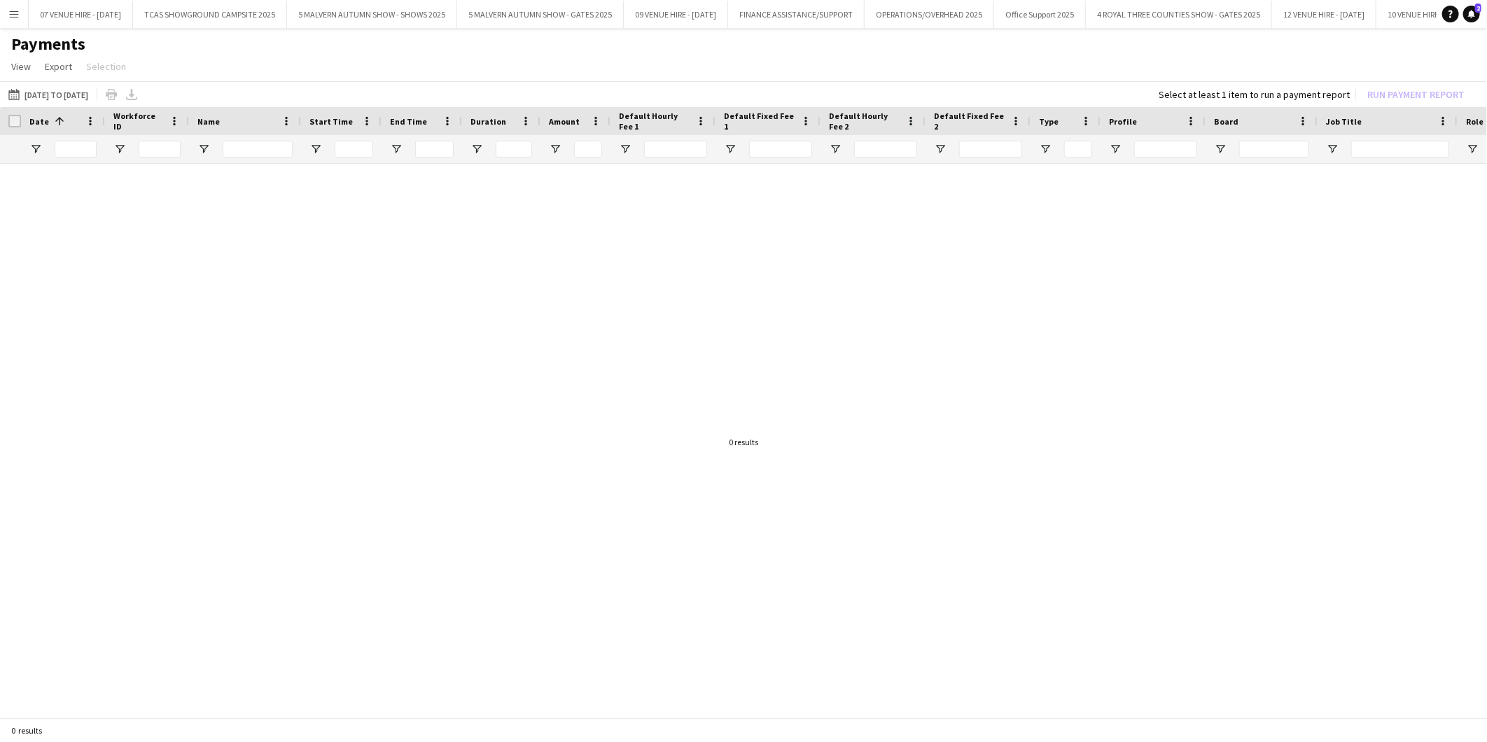
click at [11, 17] on app-icon "Menu" at bounding box center [13, 13] width 11 height 11
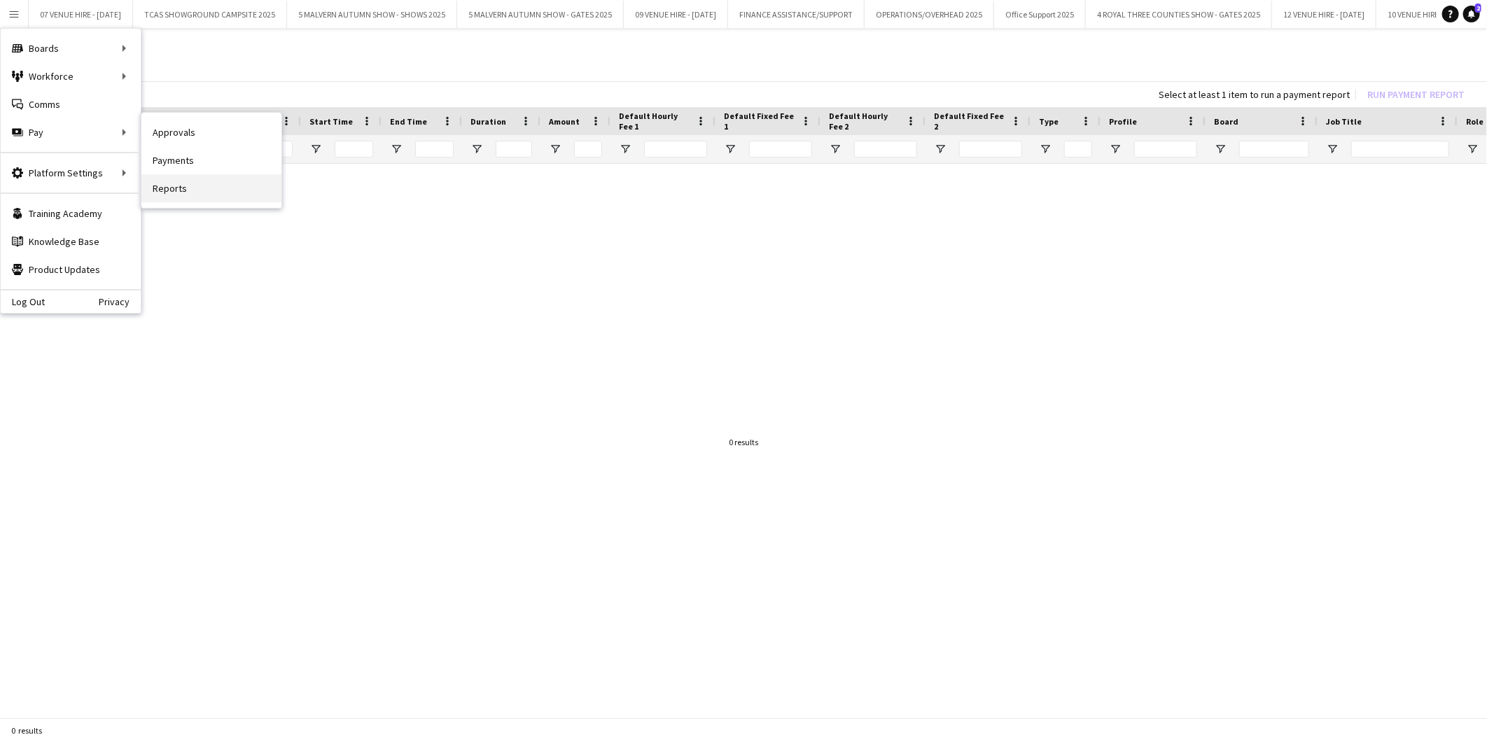
click at [168, 185] on link "Reports" at bounding box center [211, 188] width 140 height 28
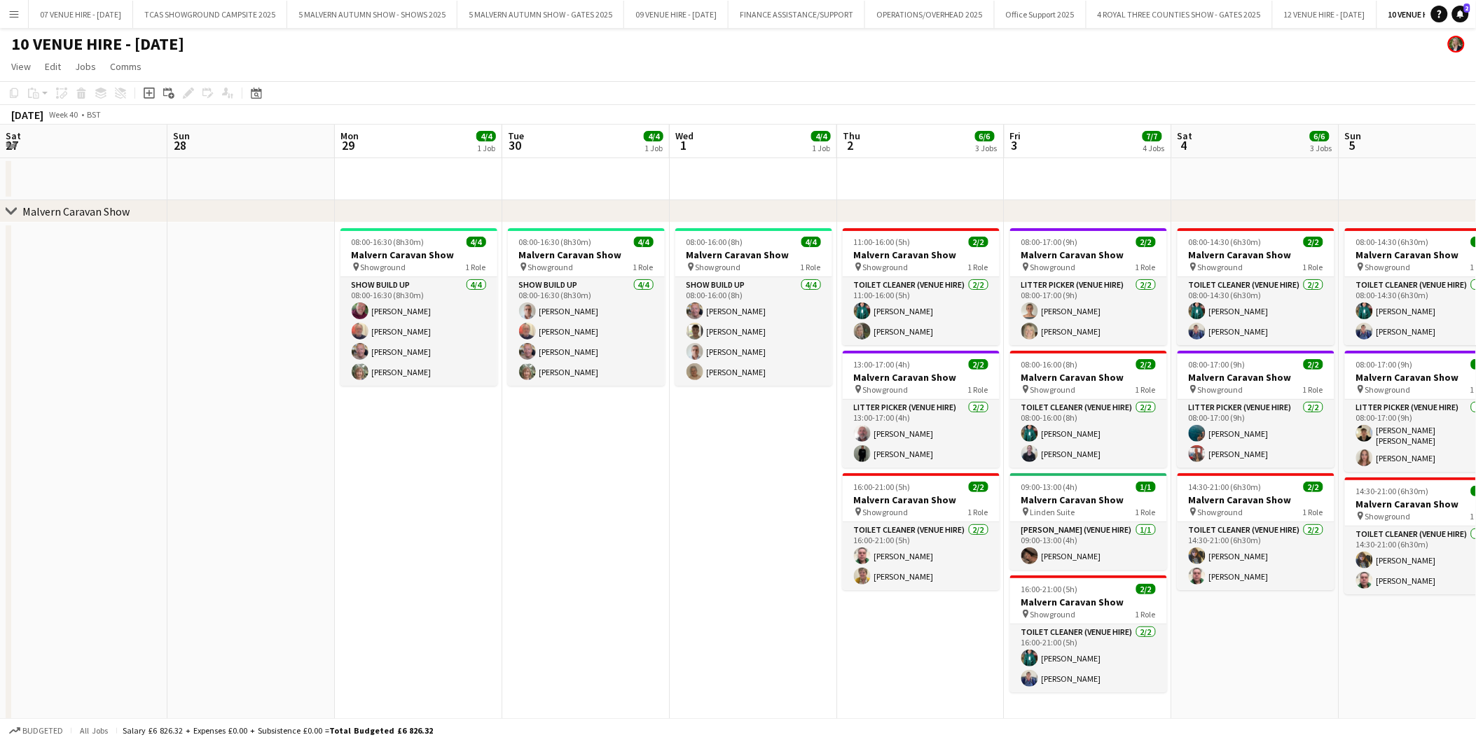
scroll to position [0, 569]
